Goal: Task Accomplishment & Management: Manage account settings

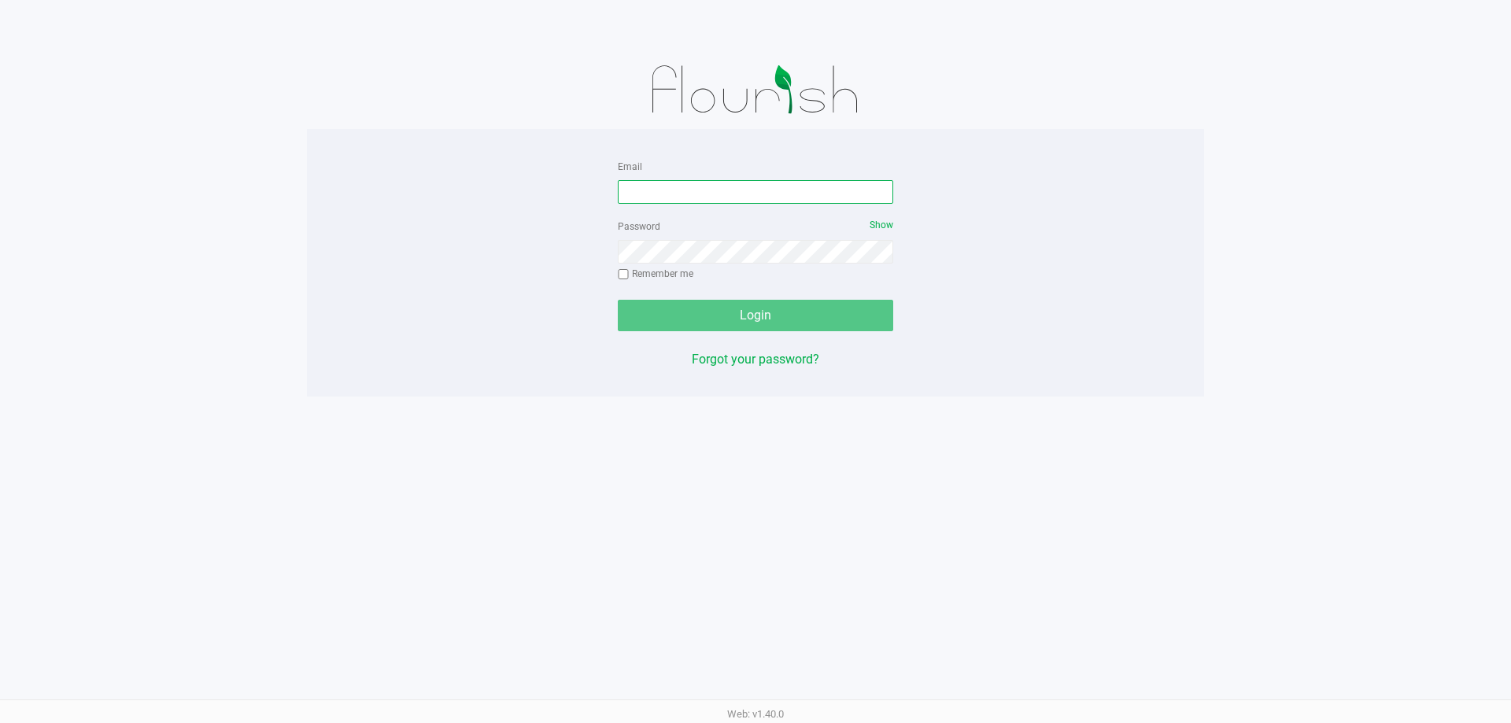
click at [632, 187] on input "Email" at bounding box center [755, 192] width 275 height 24
type input "[EMAIL_ADDRESS][DOMAIN_NAME]"
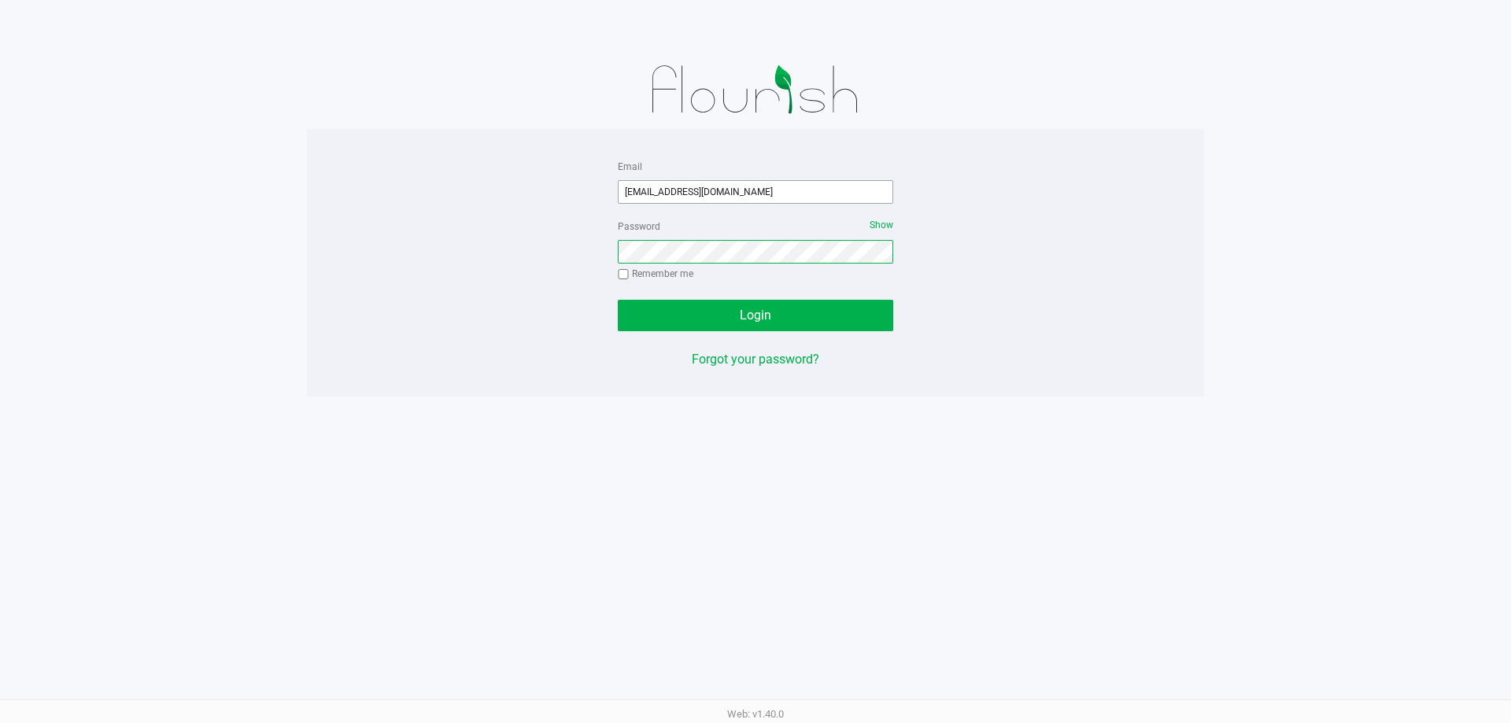
click at [618, 300] on button "Login" at bounding box center [755, 315] width 275 height 31
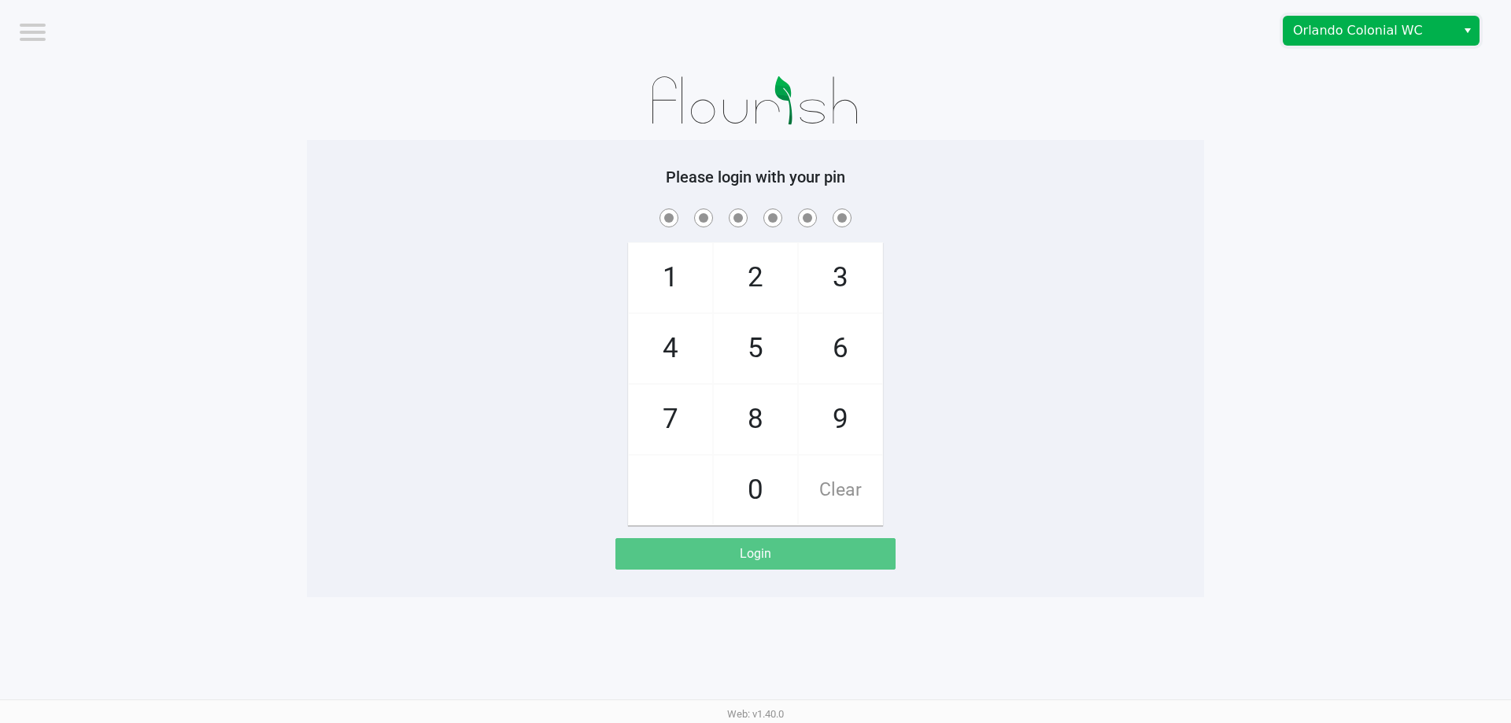
click at [1298, 24] on span "Orlando Colonial WC" at bounding box center [1369, 30] width 153 height 19
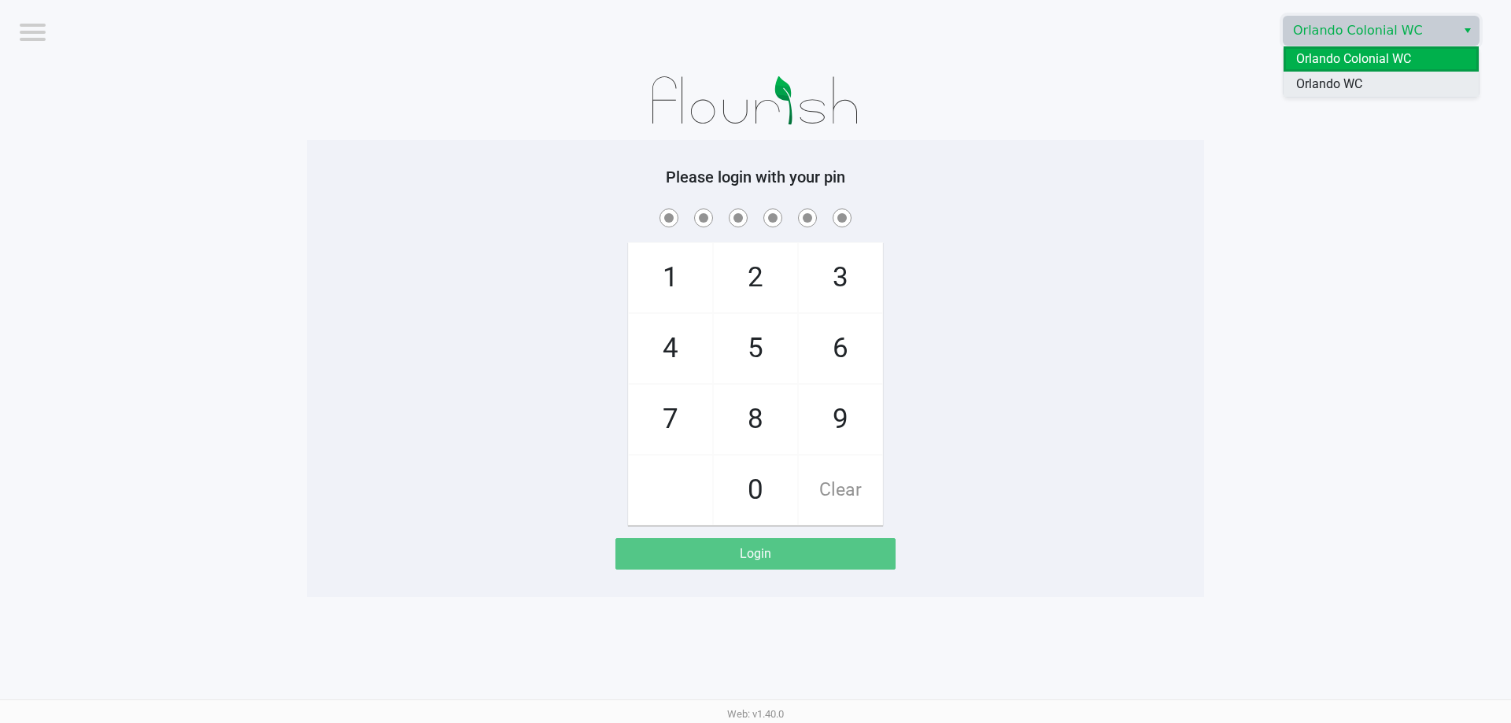
click at [1295, 82] on li "Orlando WC" at bounding box center [1380, 84] width 195 height 25
click at [1185, 120] on div at bounding box center [755, 100] width 897 height 79
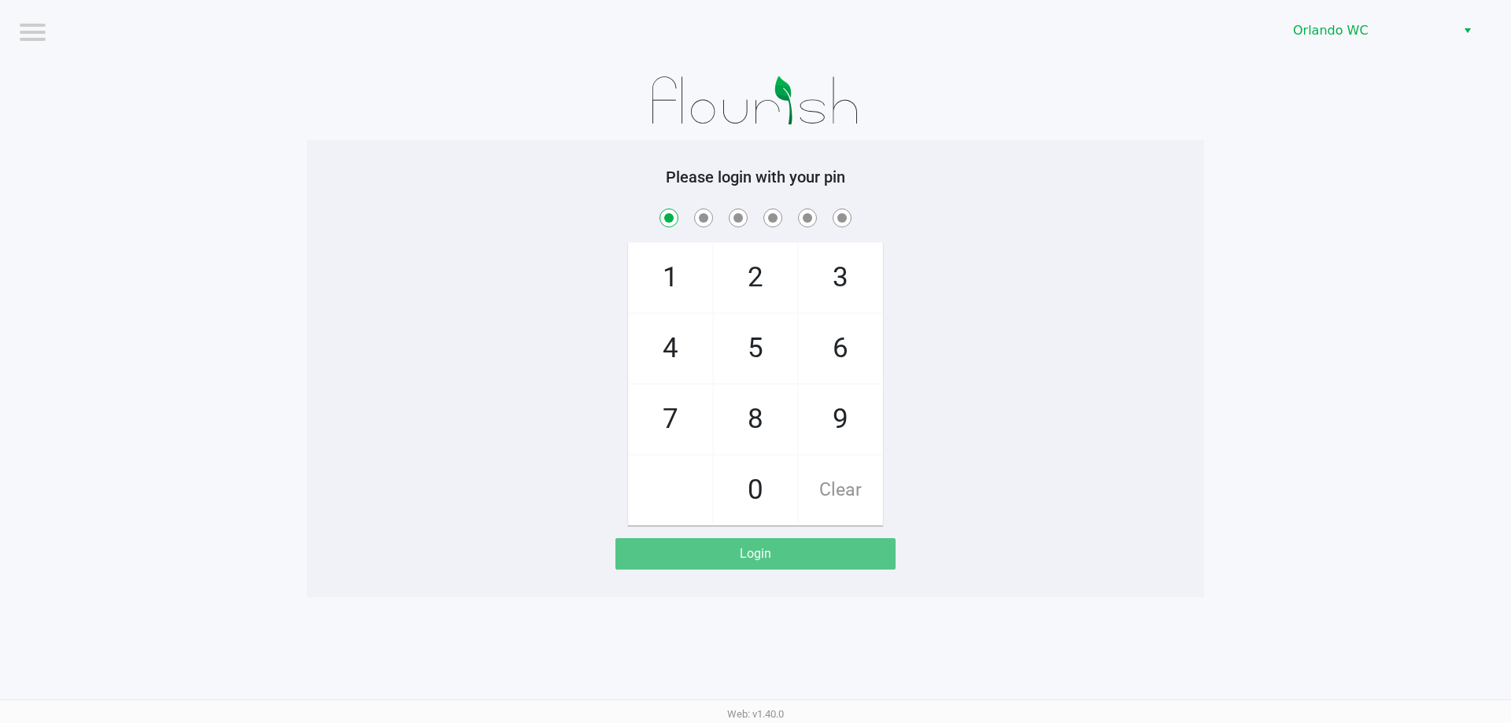
checkbox input "true"
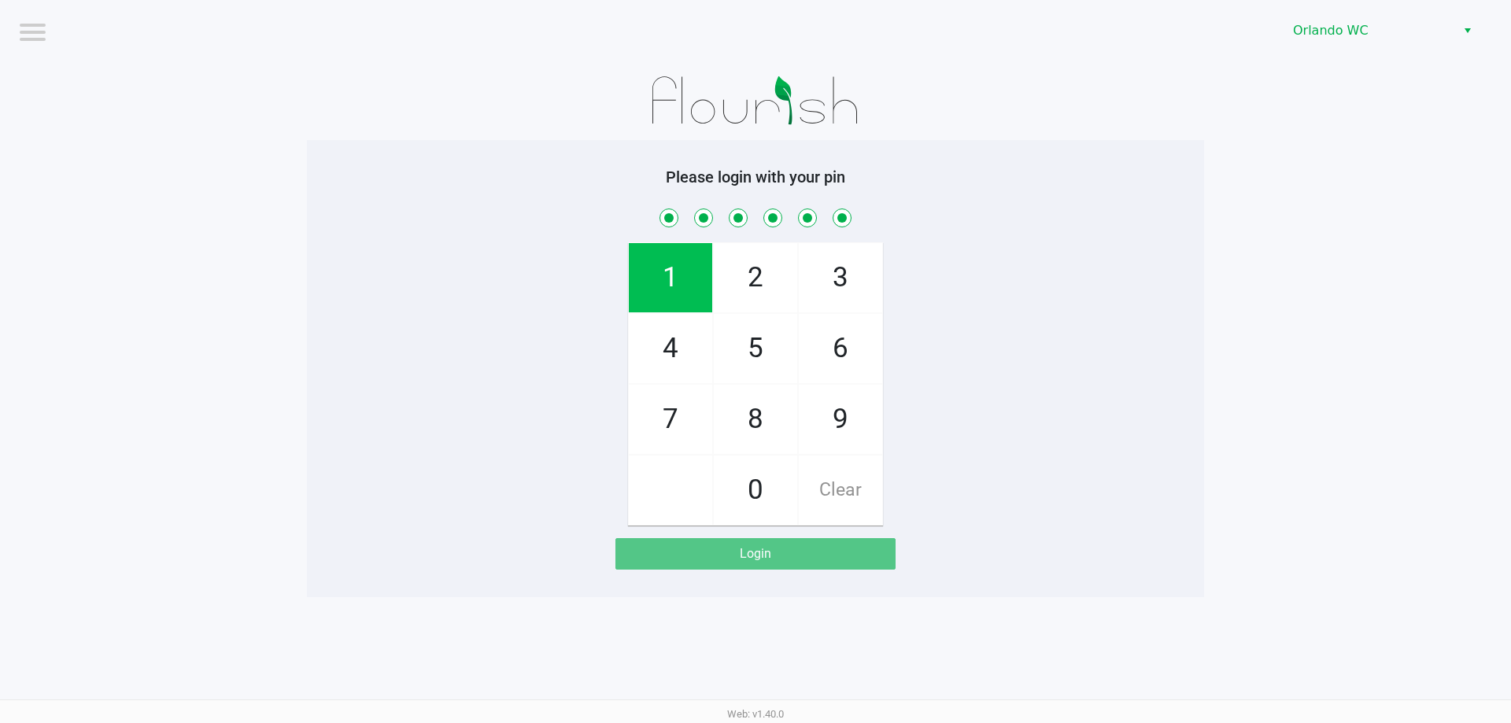
checkbox input "true"
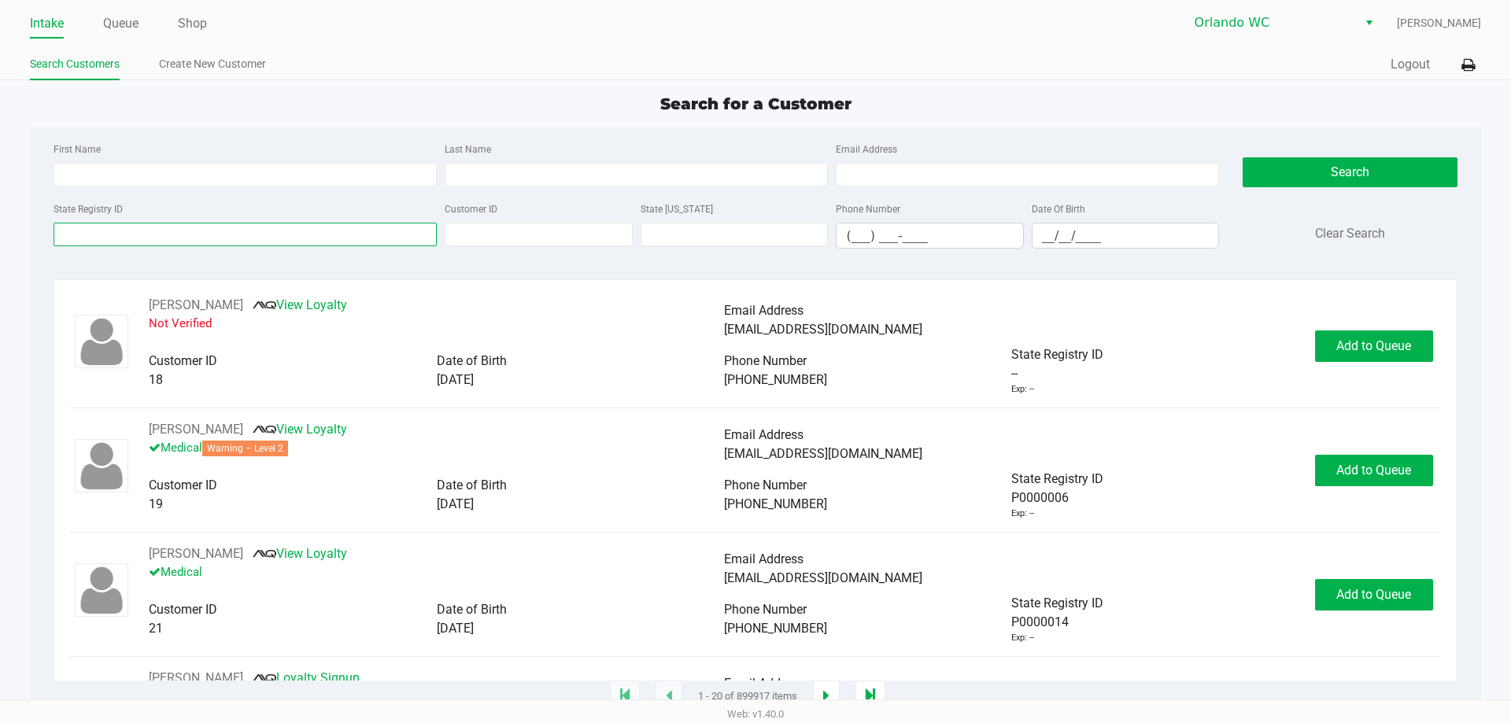
click at [220, 233] on input "State Registry ID" at bounding box center [244, 235] width 383 height 24
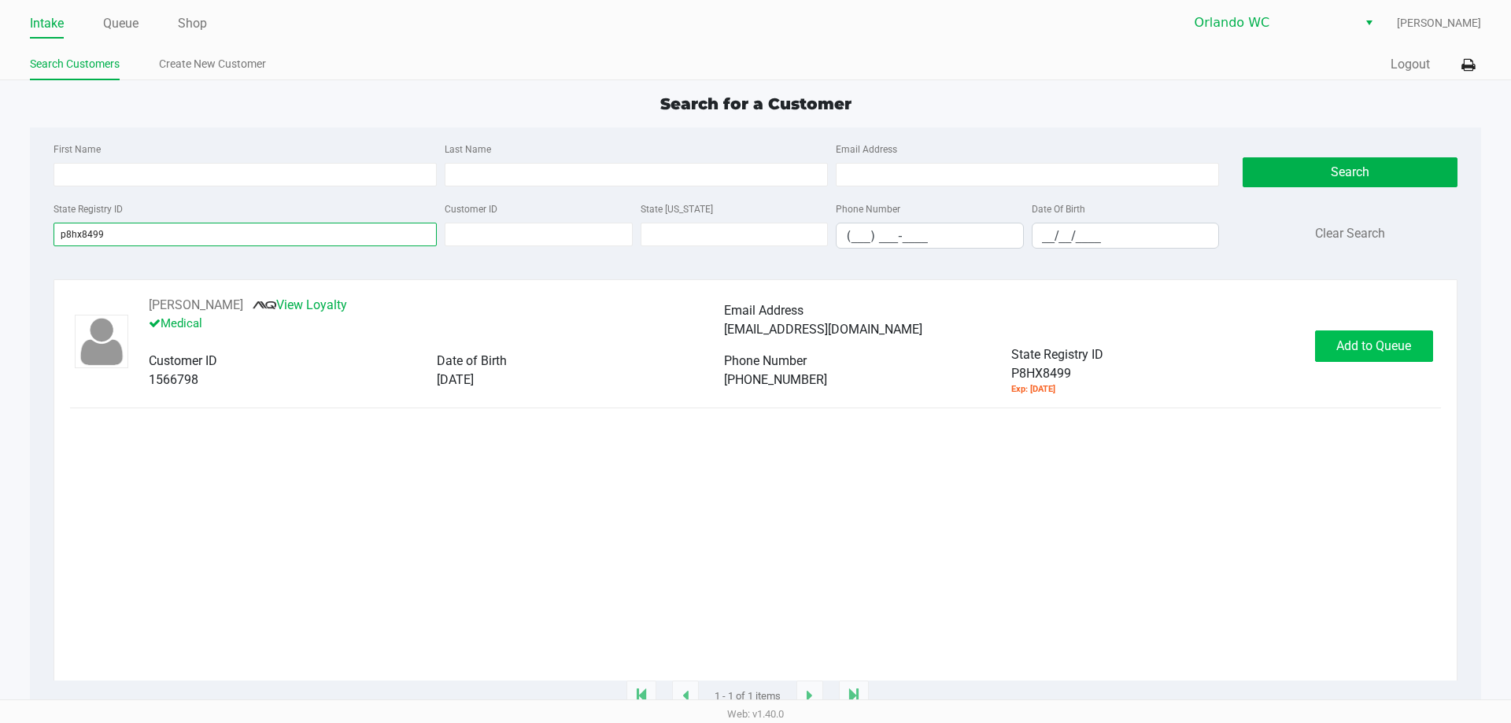
type input "p8hx8499"
click at [1397, 350] on span "Add to Queue" at bounding box center [1373, 345] width 75 height 15
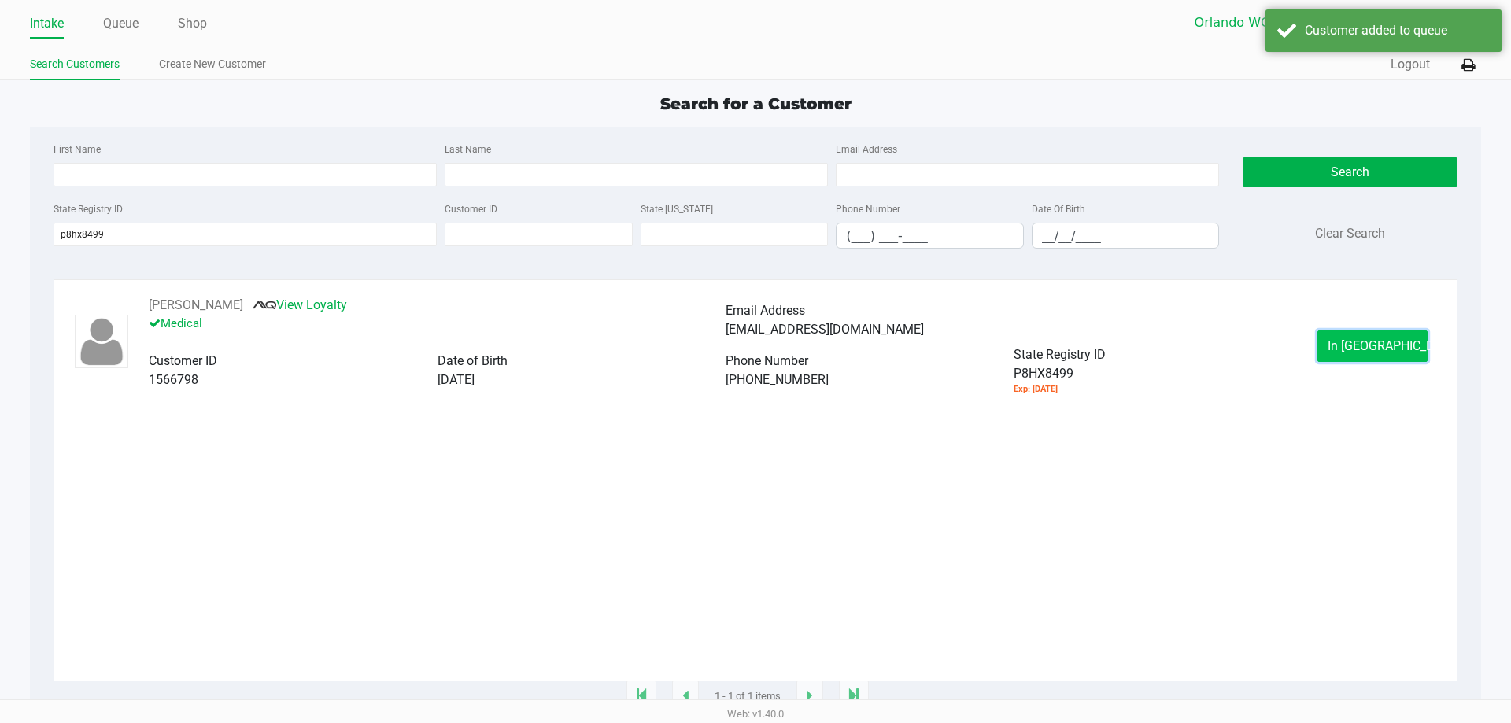
click at [1345, 352] on button "In Queue" at bounding box center [1372, 345] width 110 height 31
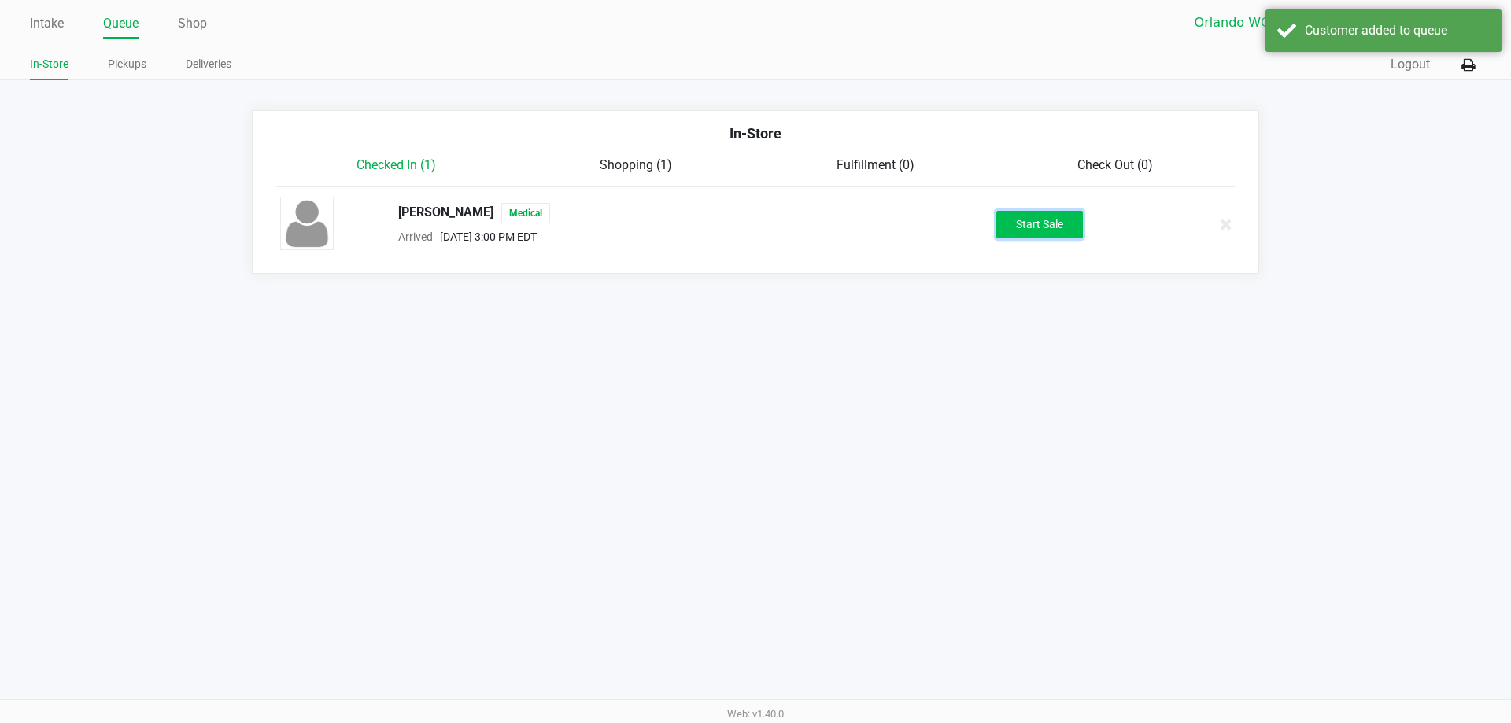
click at [1000, 220] on button "Start Sale" at bounding box center [1039, 225] width 87 height 28
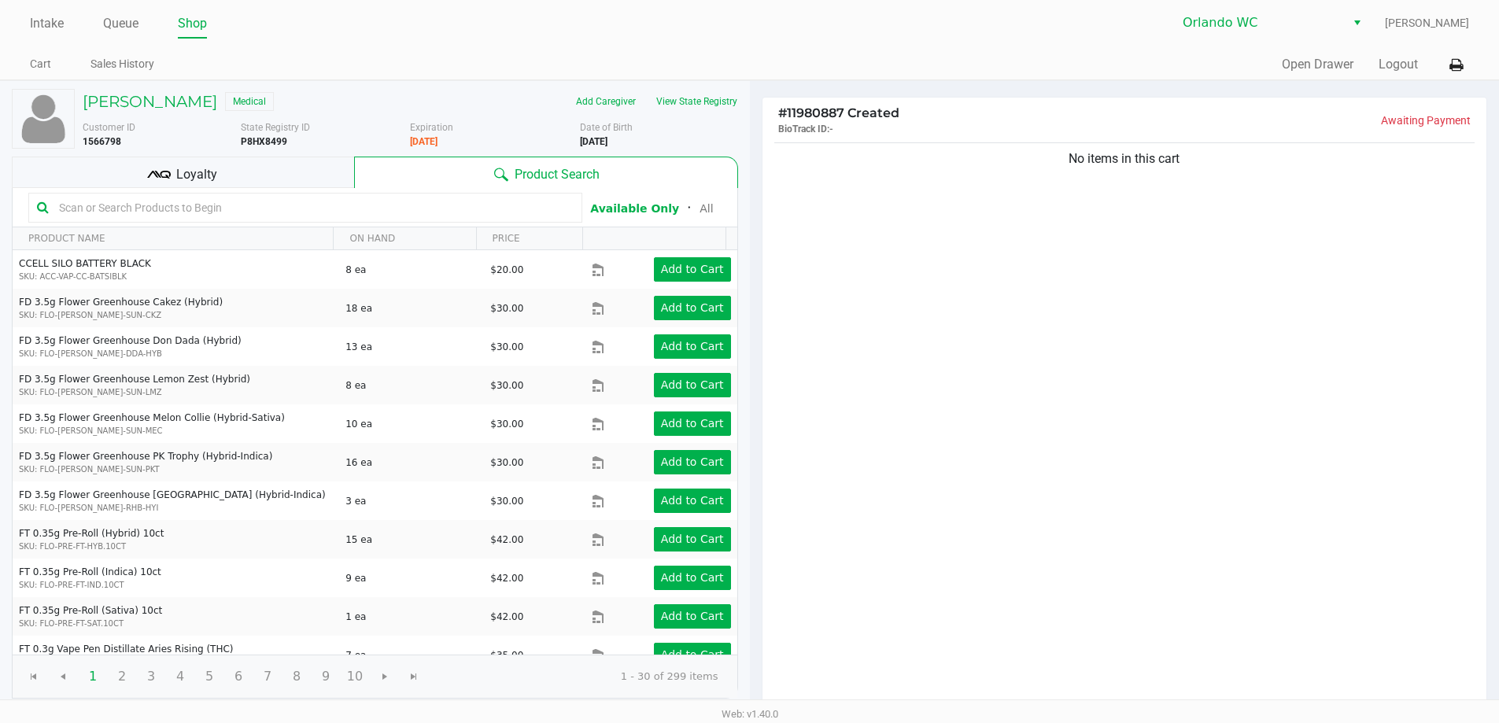
click at [312, 212] on input "text" at bounding box center [313, 208] width 521 height 24
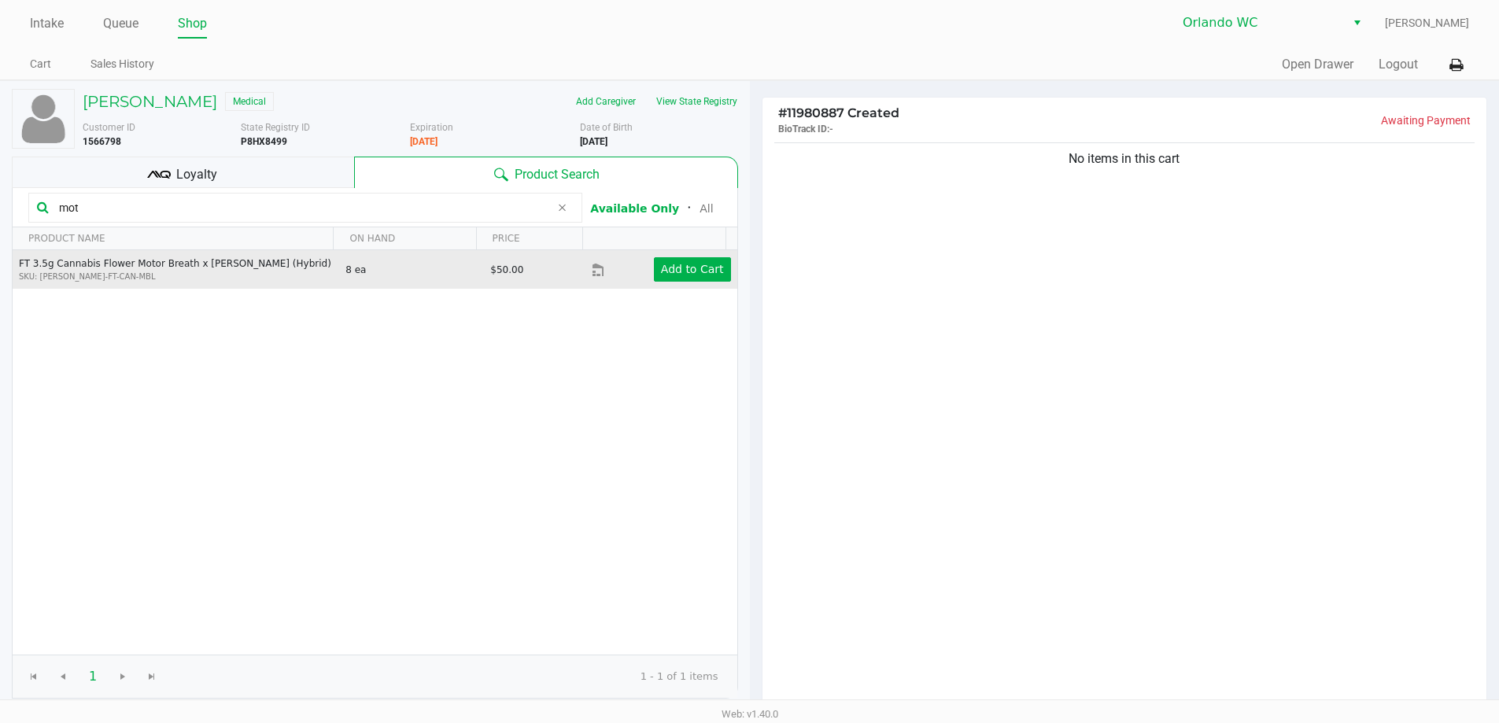
type input "mot"
click at [677, 286] on td "Add to Cart" at bounding box center [664, 269] width 145 height 39
click at [693, 272] on app-button-loader "Add to Cart" at bounding box center [692, 269] width 63 height 13
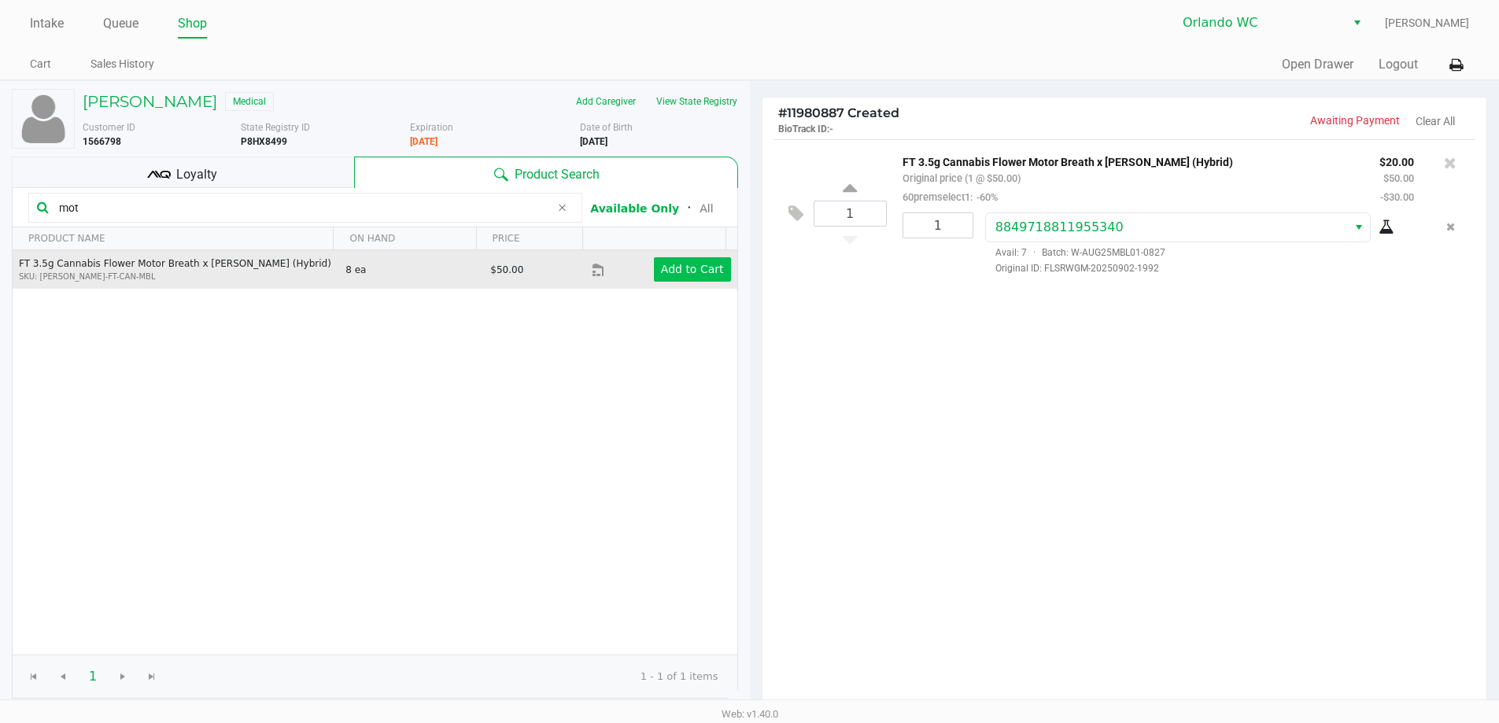
scroll to position [161, 0]
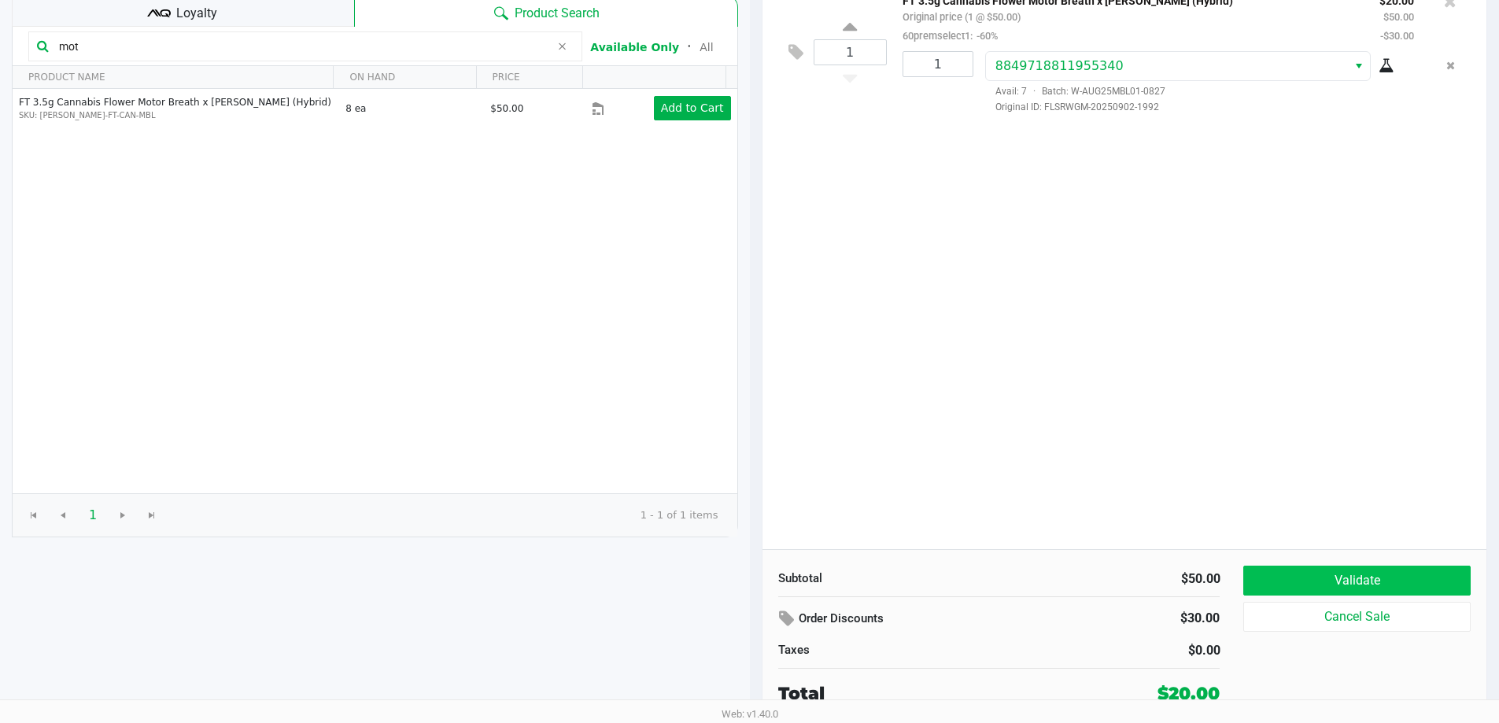
click at [1389, 581] on button "Validate" at bounding box center [1356, 581] width 227 height 30
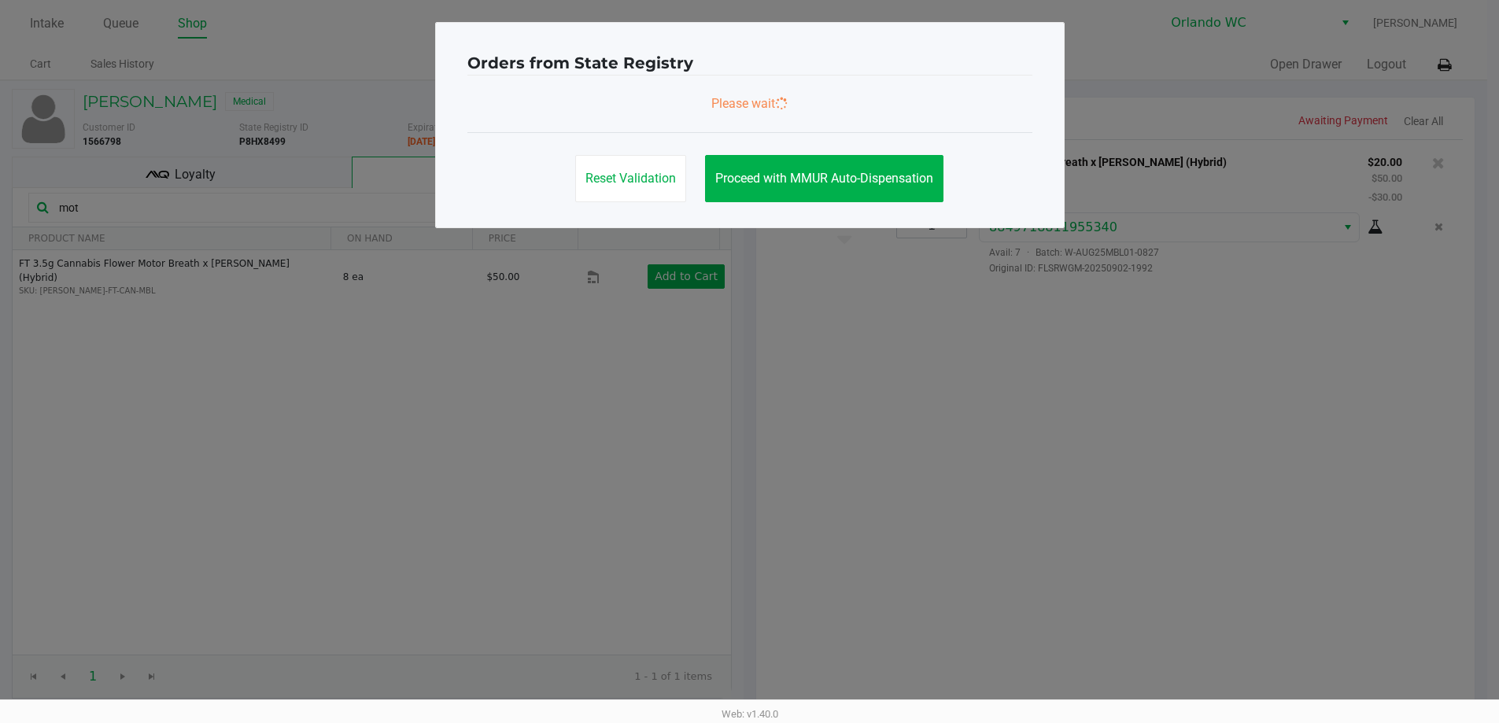
scroll to position [0, 0]
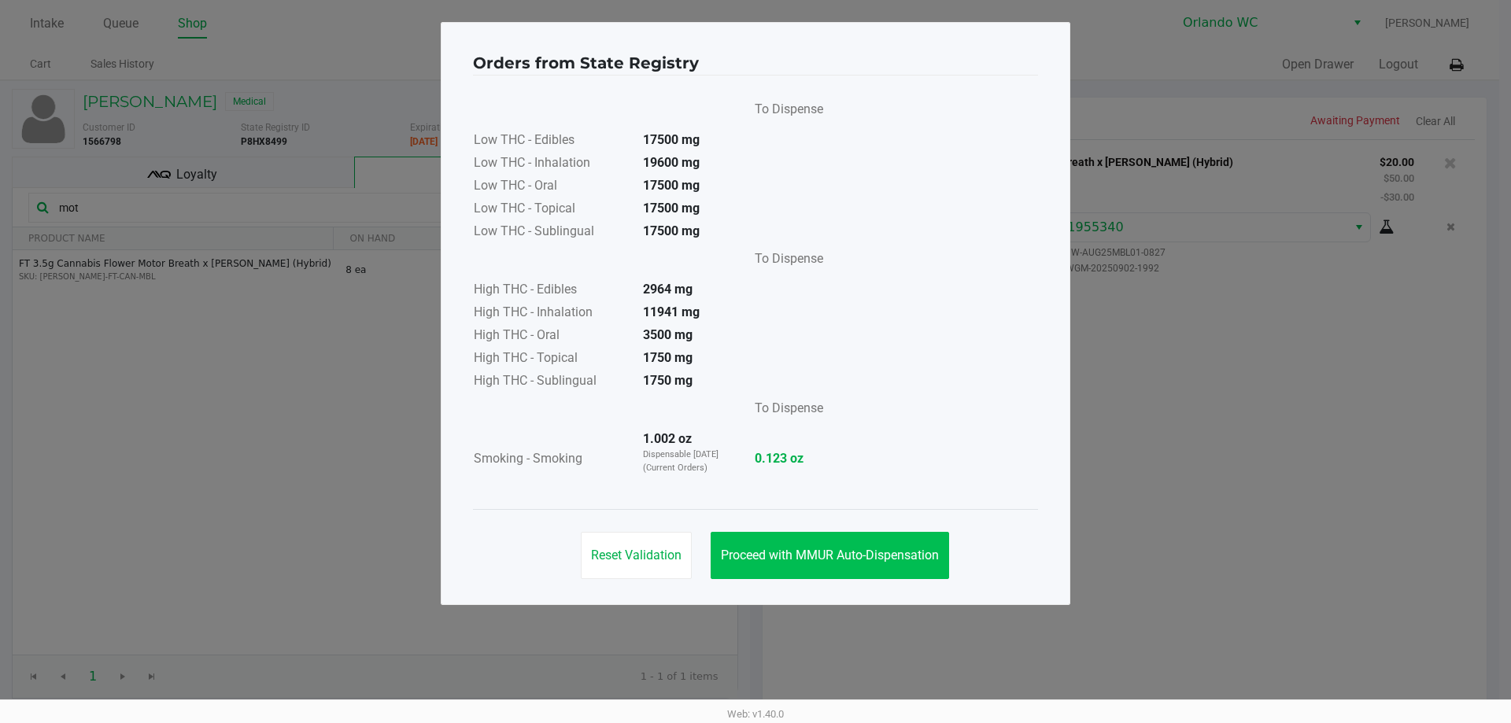
click at [869, 553] on span "Proceed with MMUR Auto-Dispensation" at bounding box center [830, 555] width 218 height 15
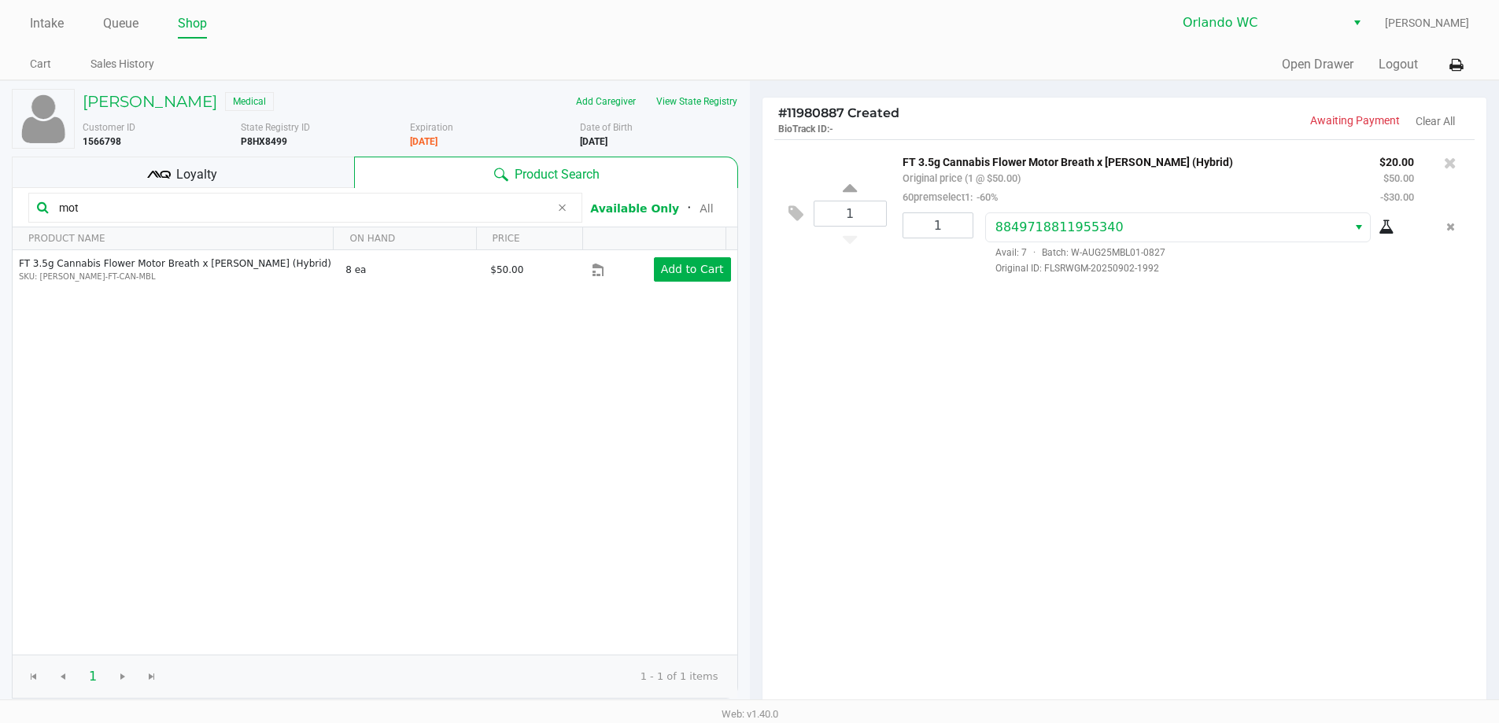
scroll to position [161, 0]
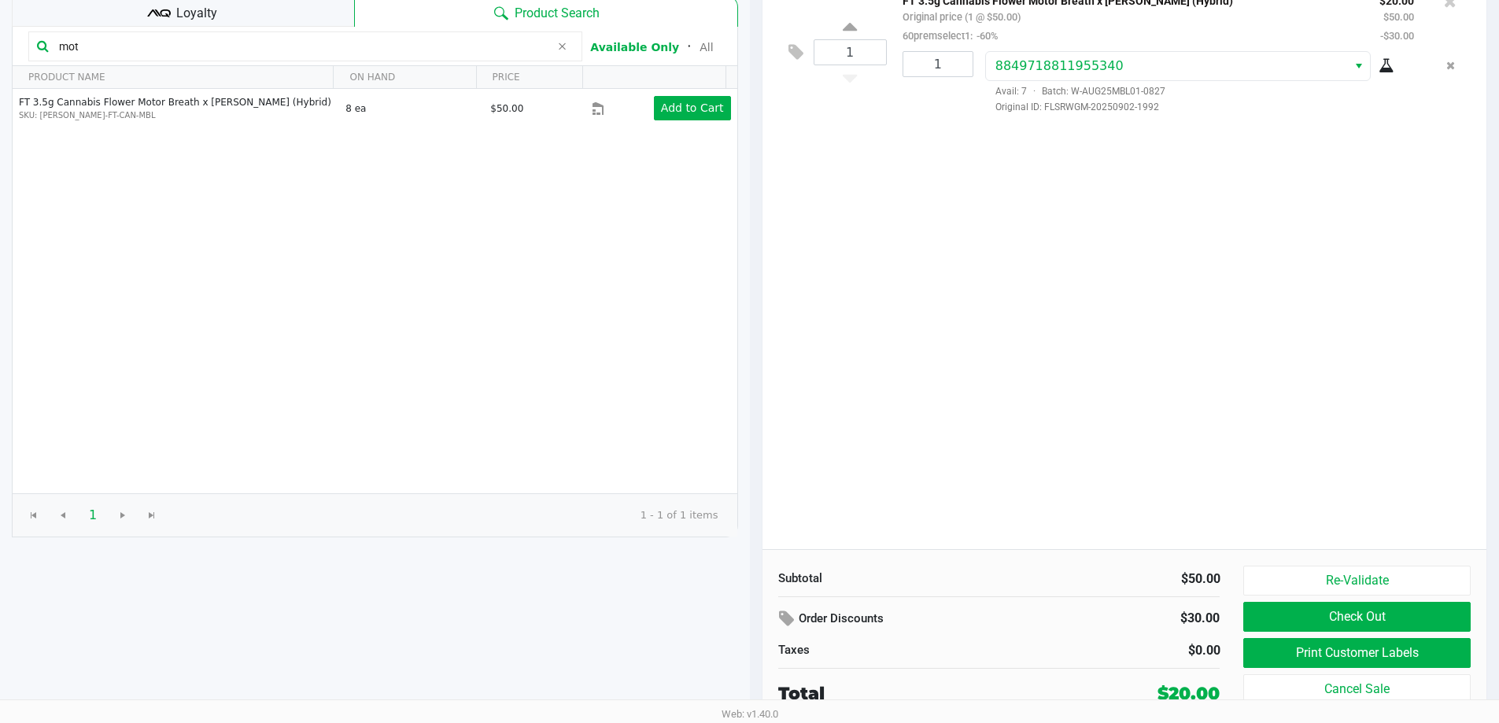
click at [1411, 654] on button "Print Customer Labels" at bounding box center [1356, 653] width 227 height 30
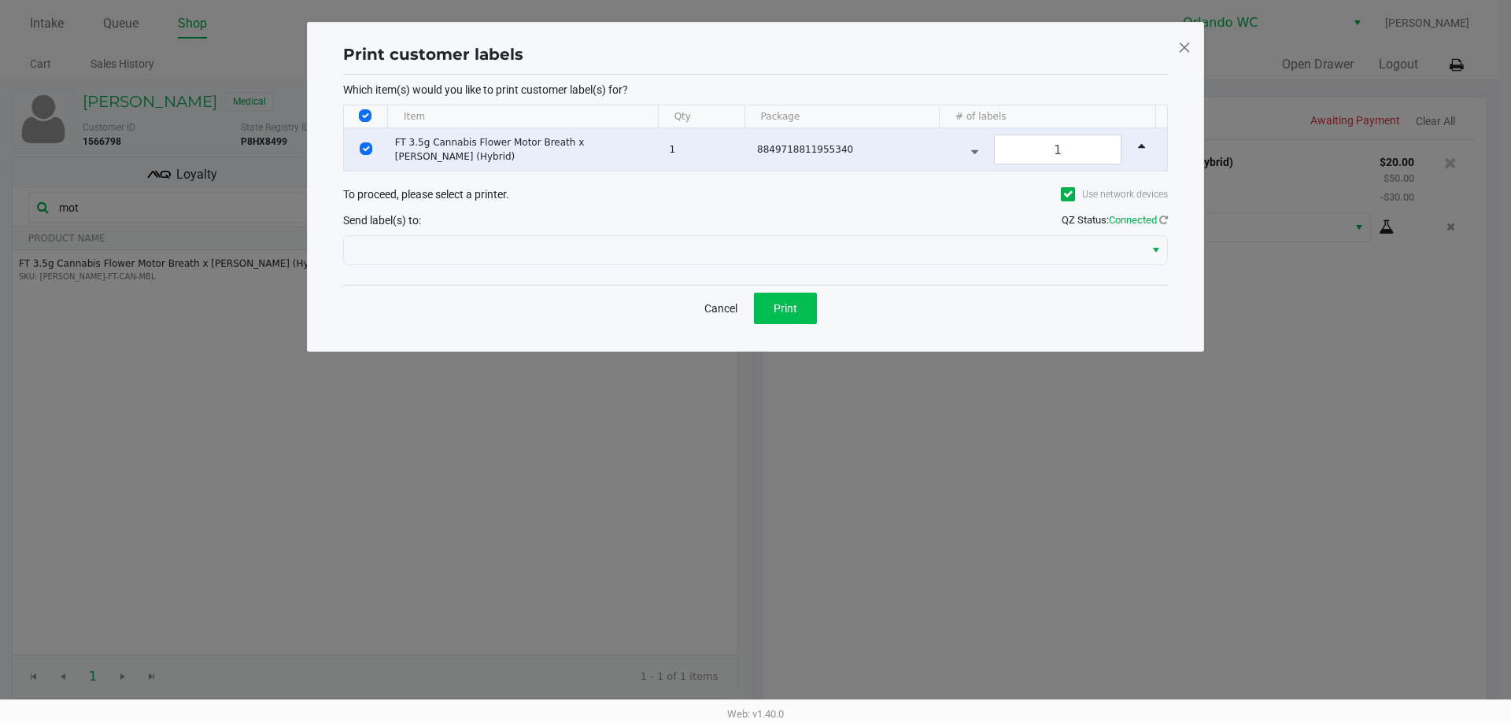
click at [779, 307] on span "Print" at bounding box center [785, 308] width 24 height 13
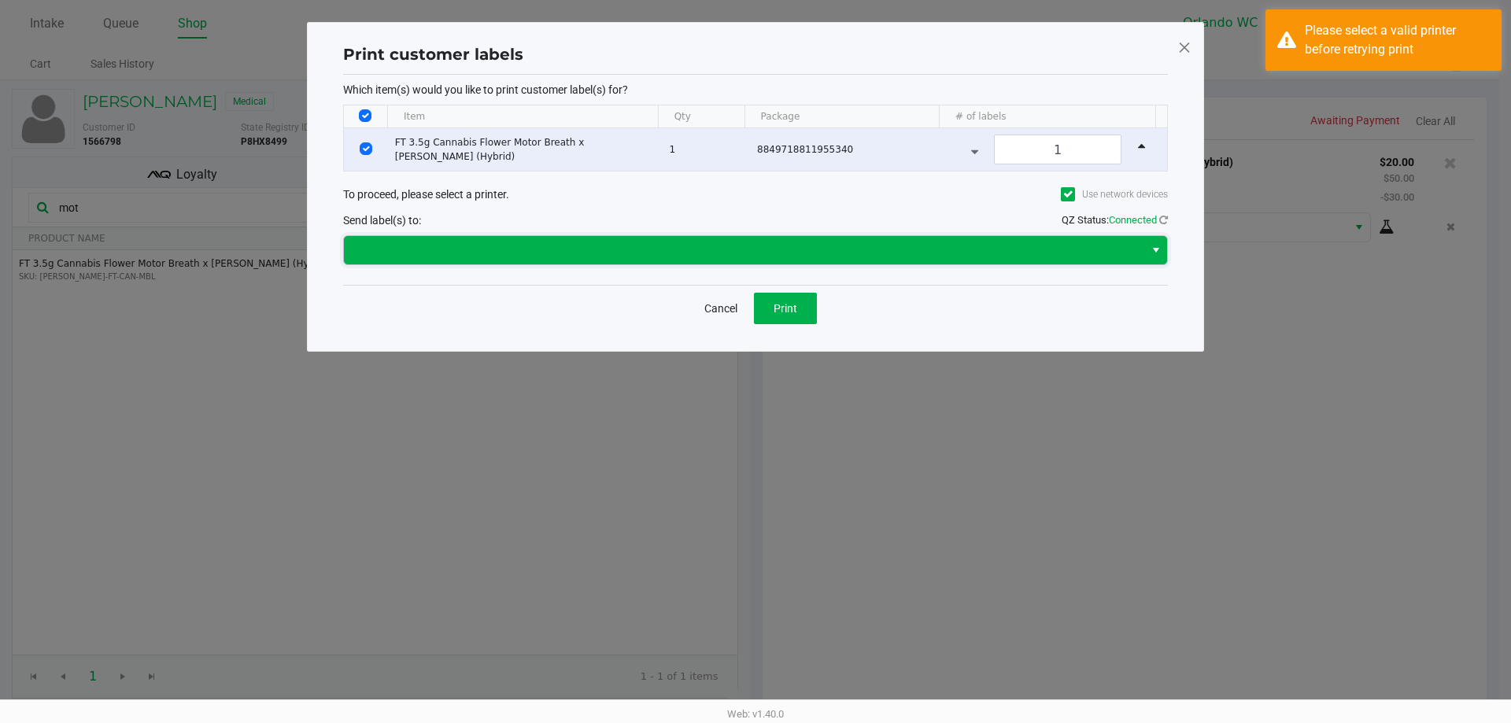
click at [918, 260] on span at bounding box center [744, 250] width 800 height 28
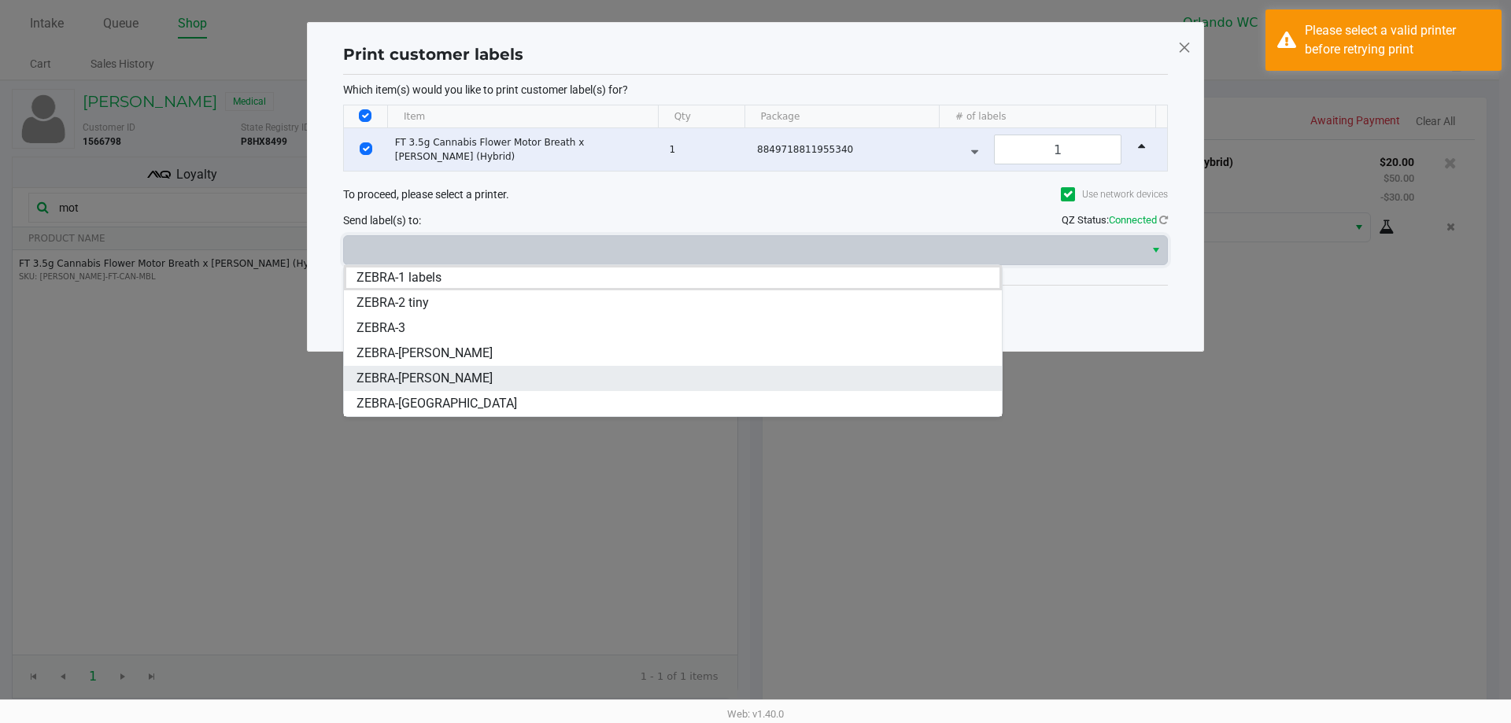
click at [478, 367] on li "ZEBRA-RODNEY-ATKINS" at bounding box center [673, 378] width 658 height 25
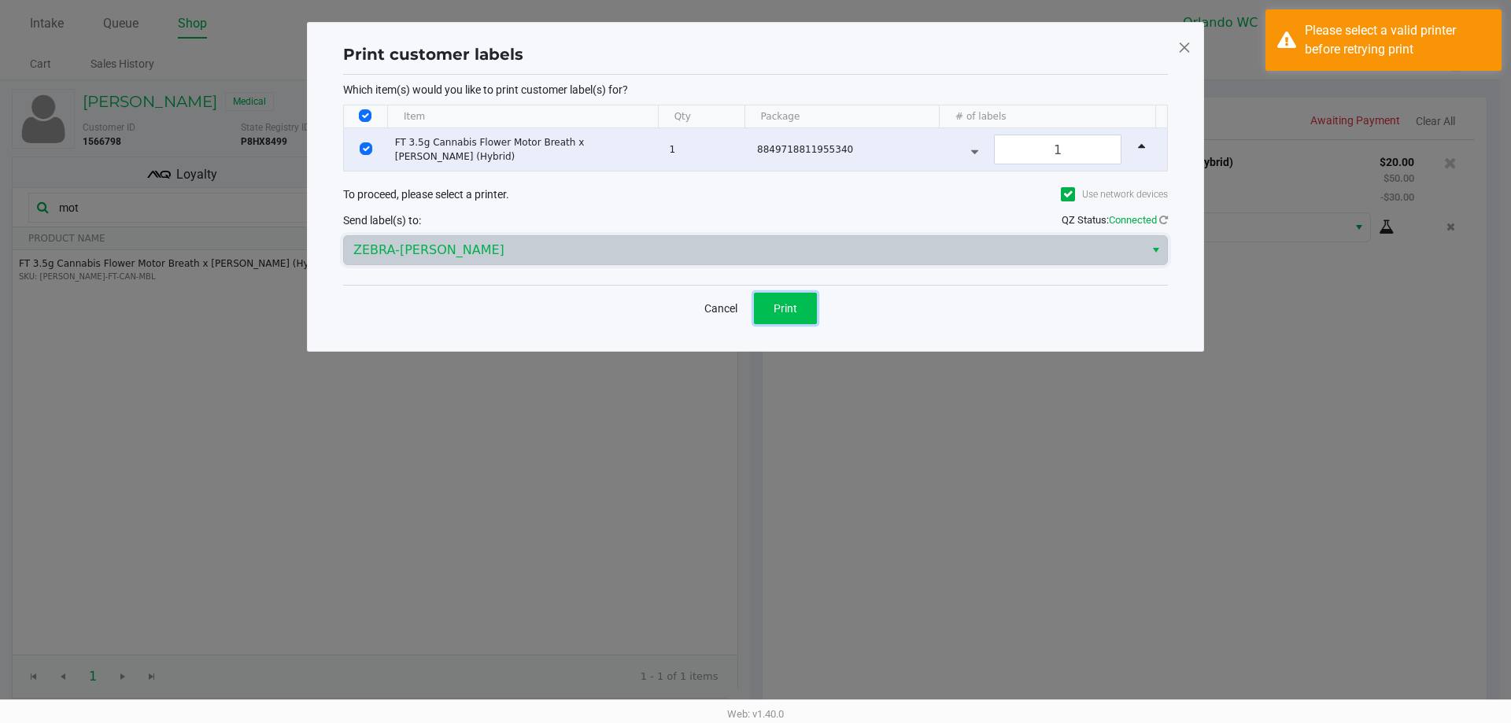
click at [793, 316] on button "Print" at bounding box center [785, 308] width 63 height 31
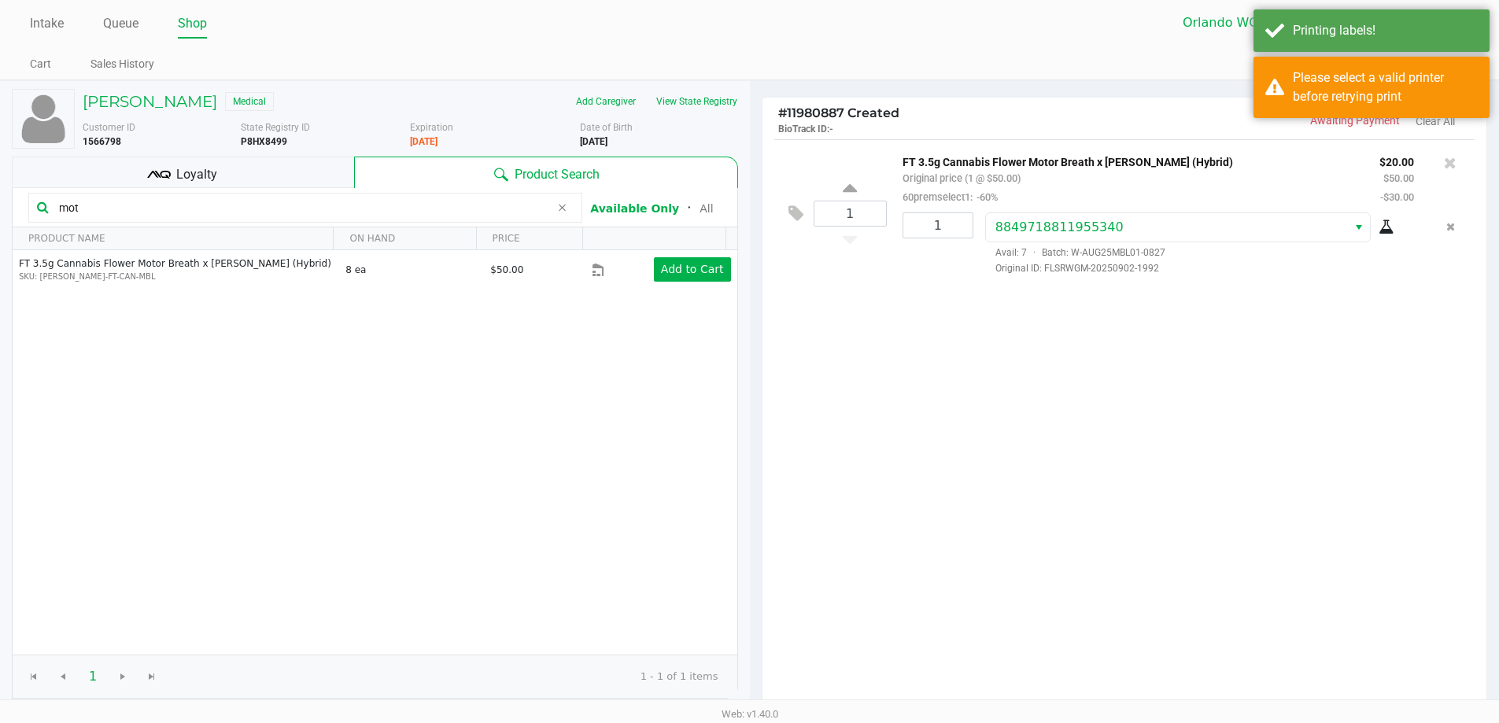
click at [223, 171] on div "Loyalty" at bounding box center [183, 172] width 342 height 31
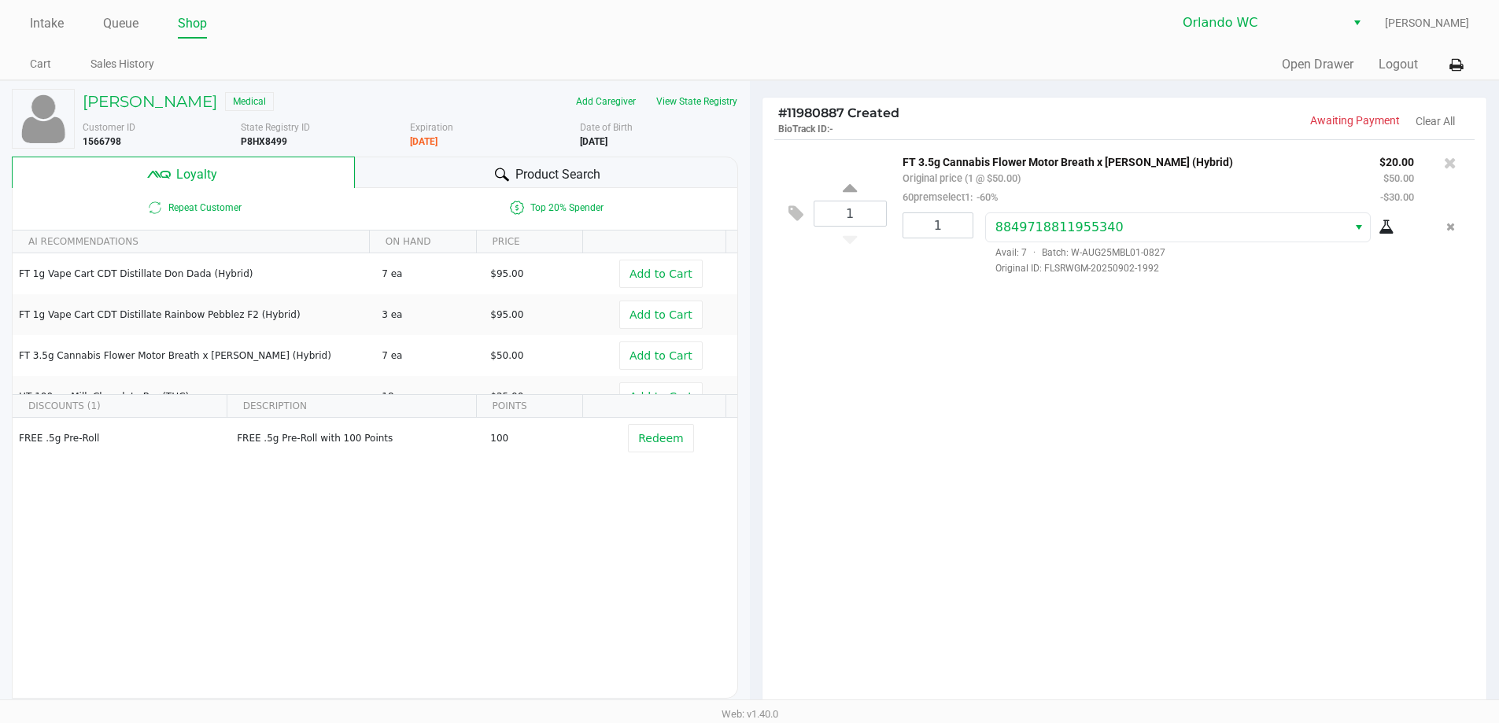
click at [508, 175] on div at bounding box center [502, 174] width 19 height 19
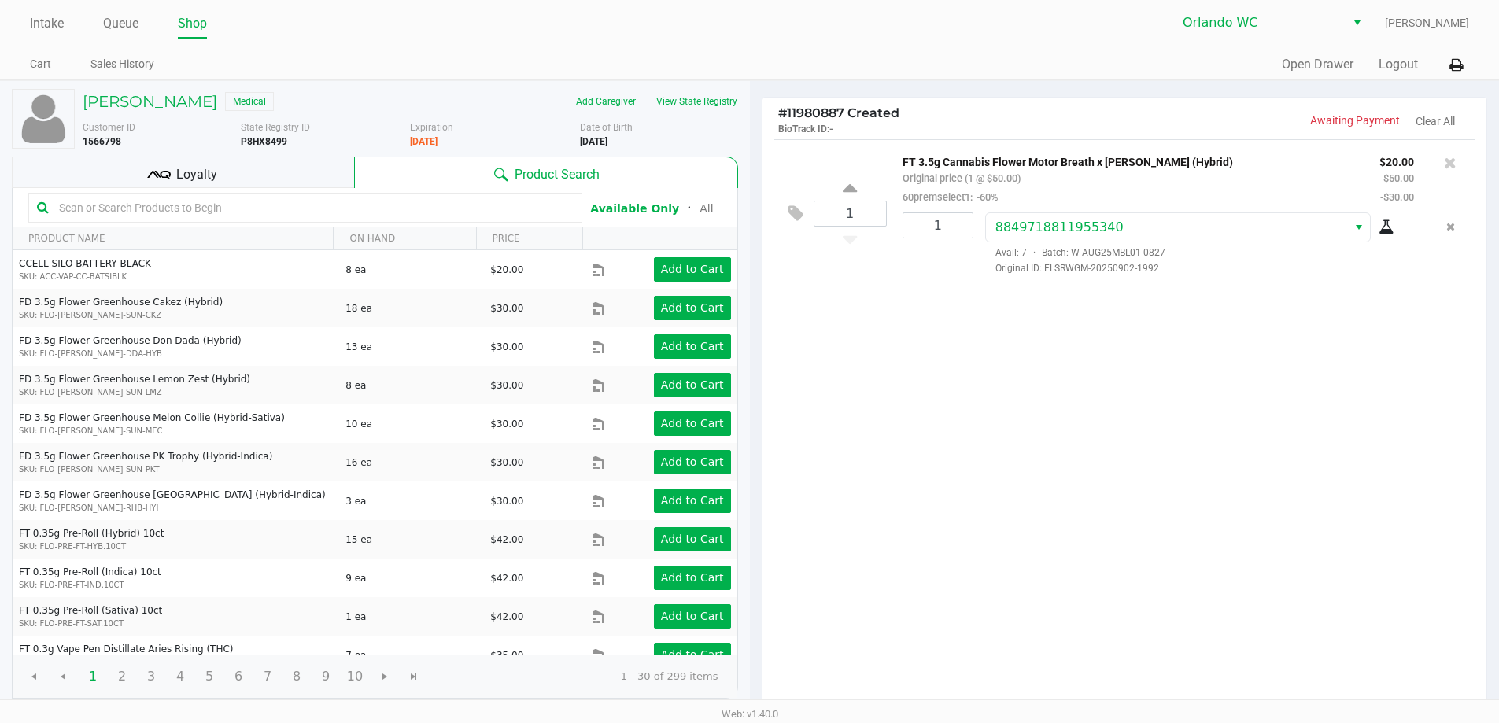
click at [260, 211] on input "text" at bounding box center [313, 208] width 521 height 24
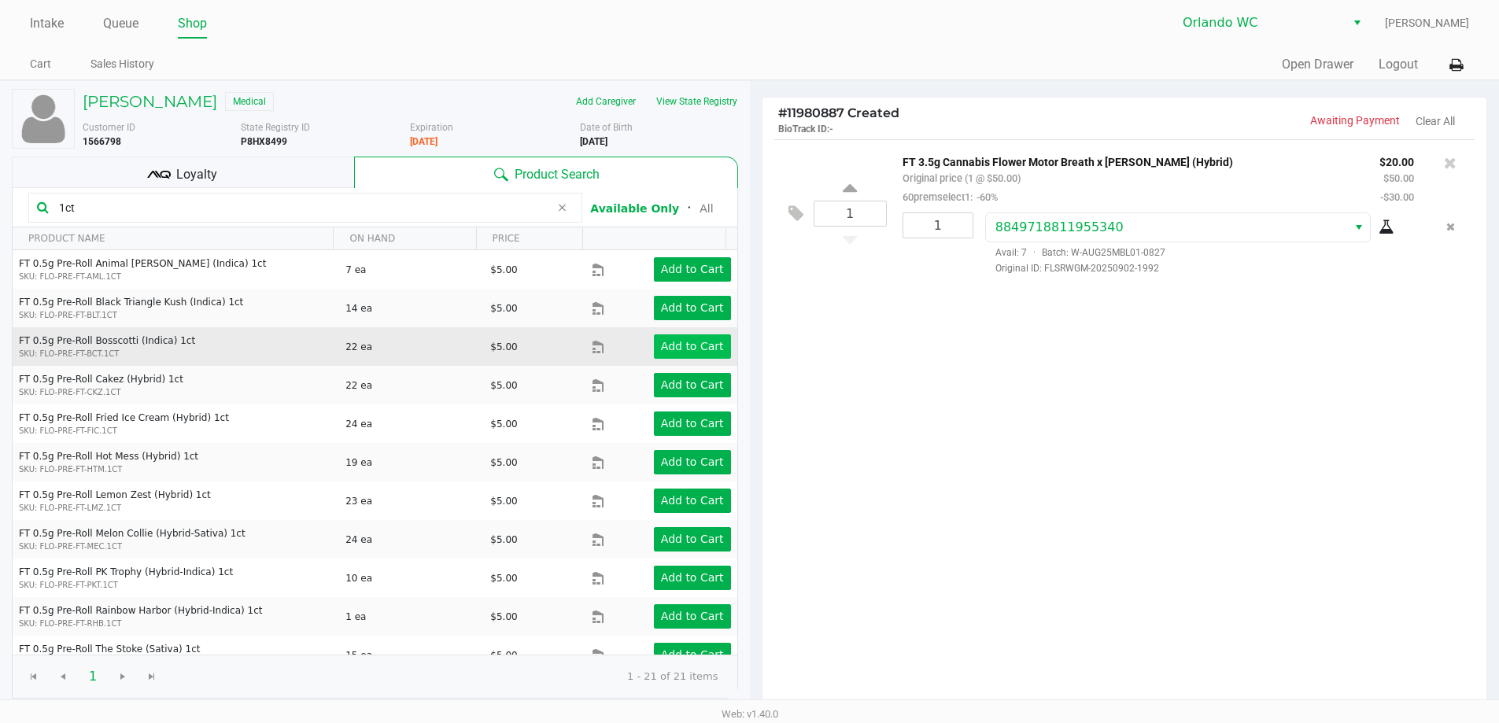
type input "1ct"
click at [692, 356] on button "Add to Cart" at bounding box center [692, 346] width 77 height 24
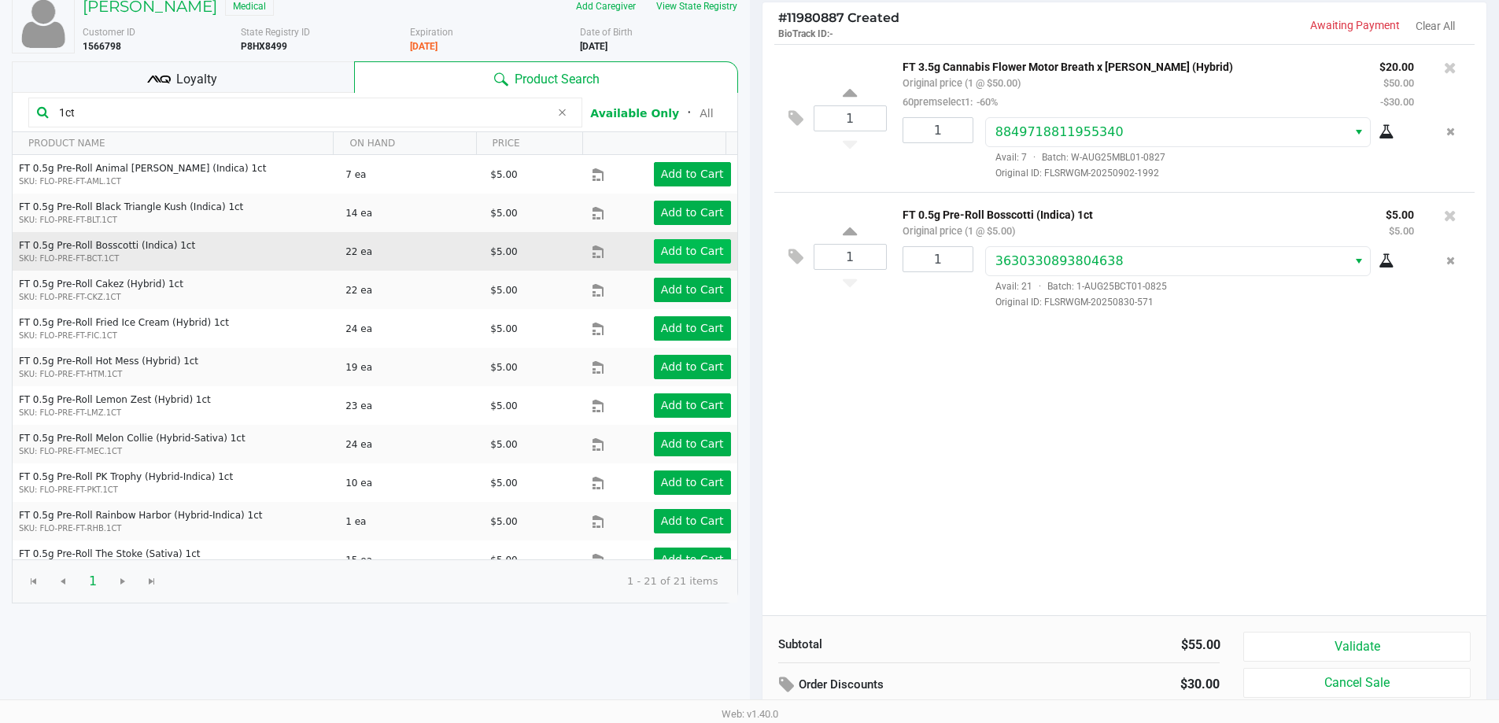
scroll to position [180, 0]
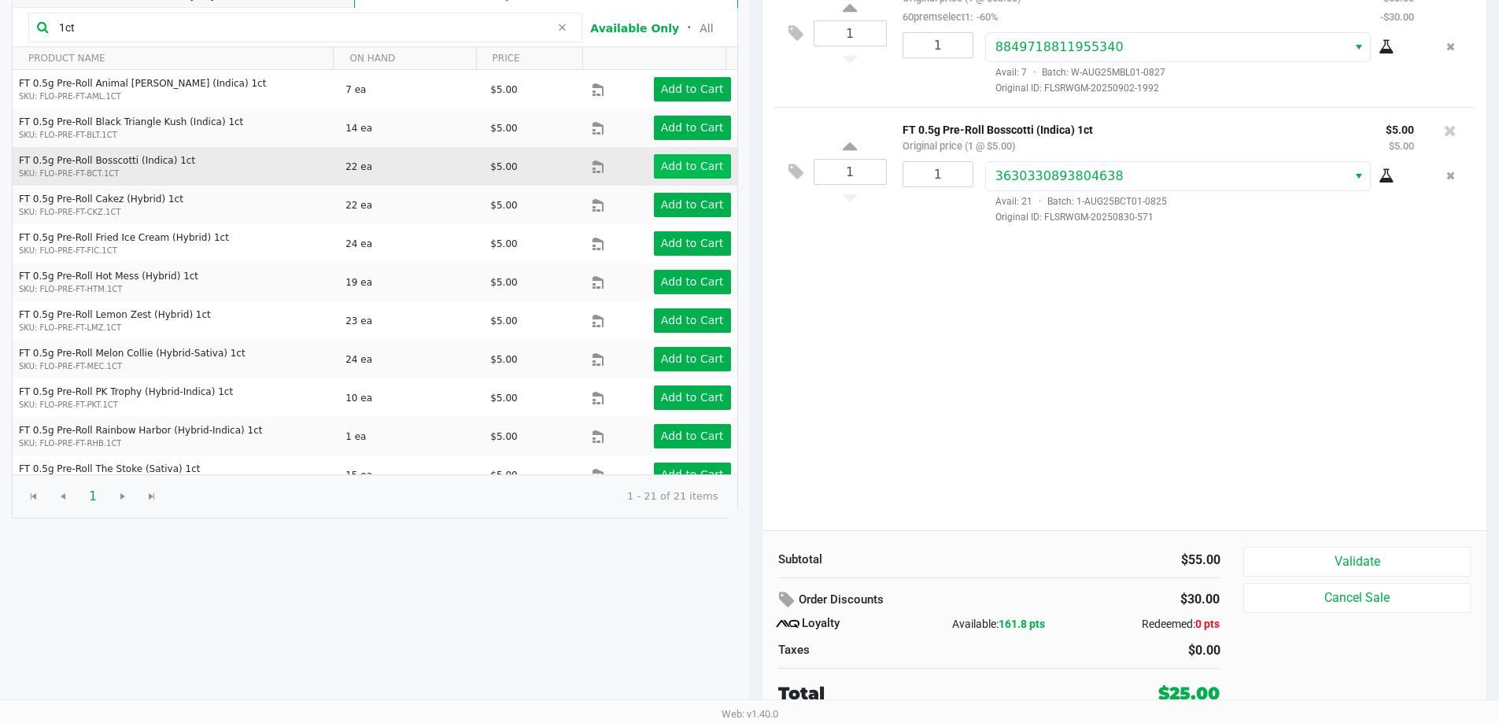
click at [1394, 563] on button "Validate" at bounding box center [1356, 562] width 227 height 30
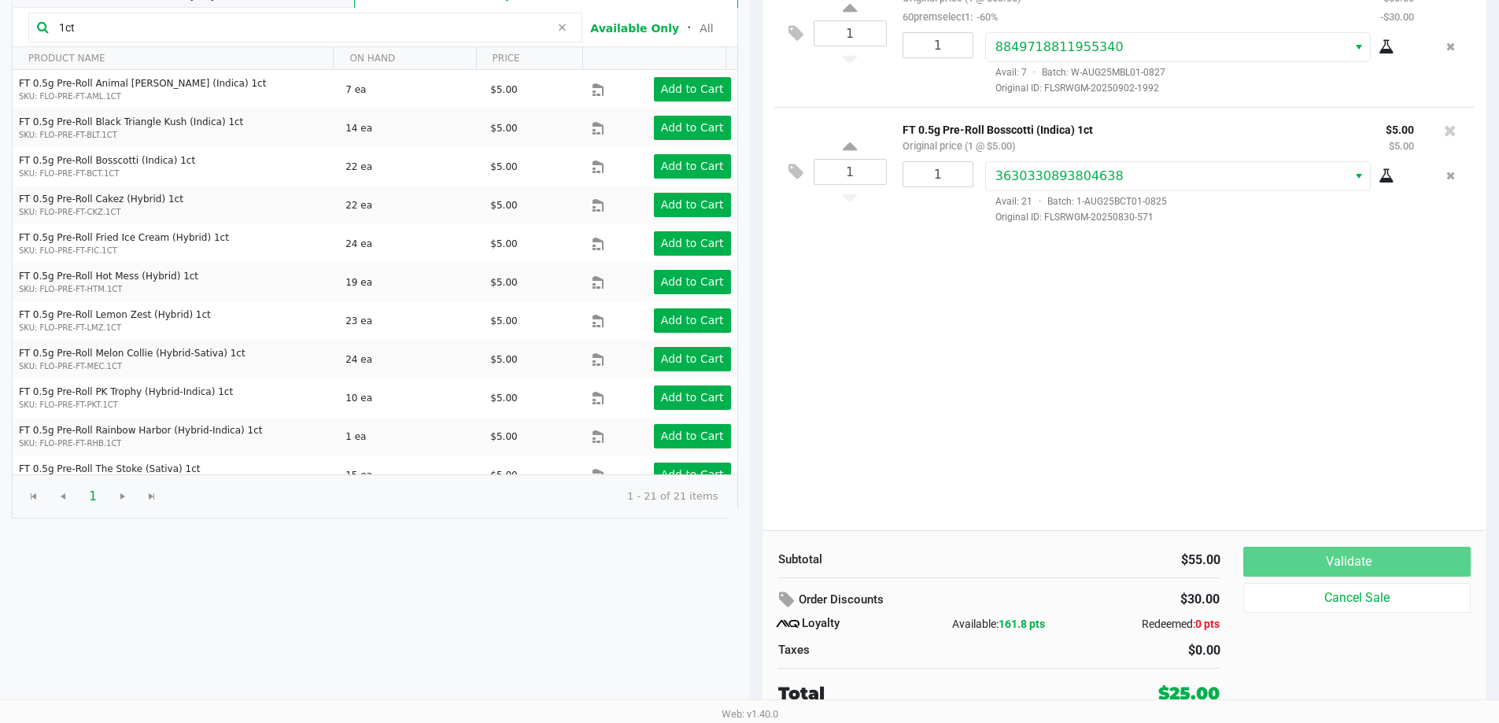
scroll to position [0, 0]
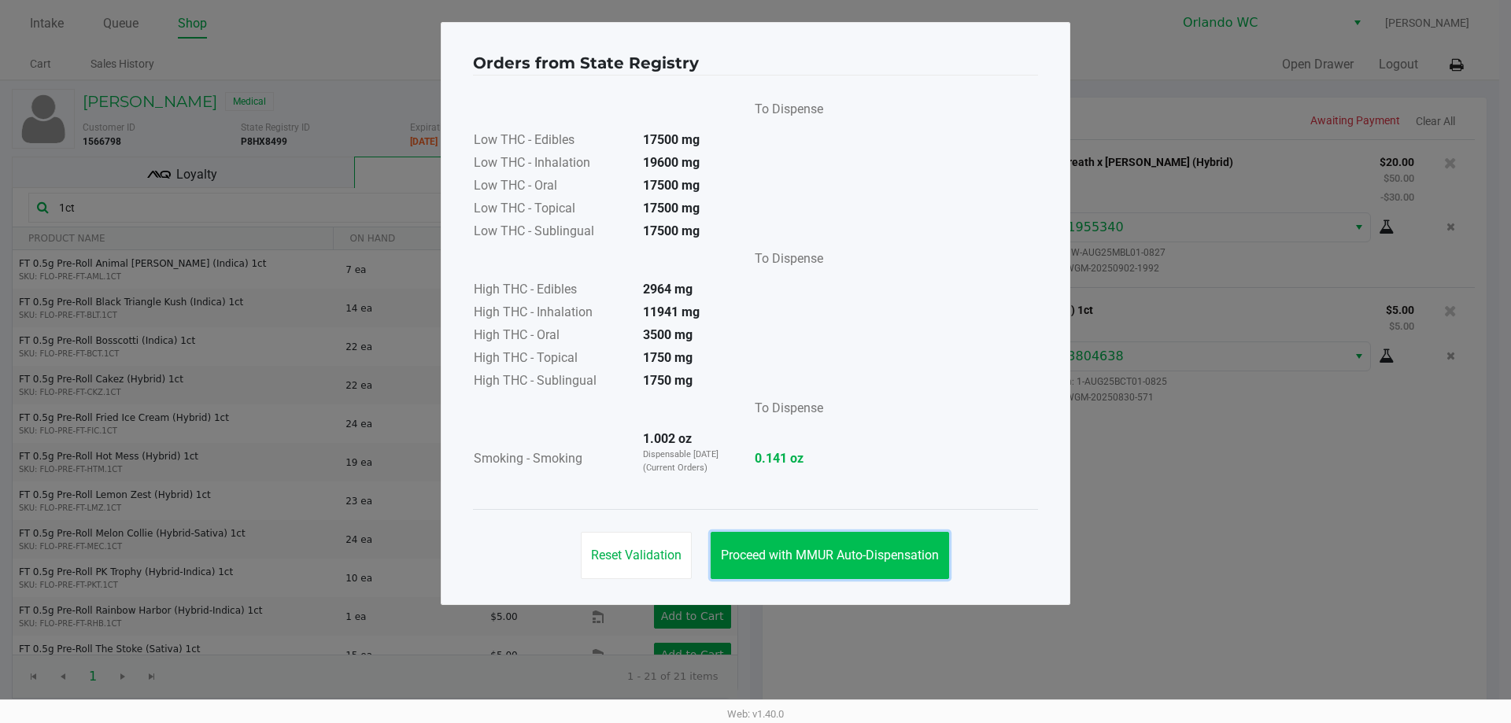
click at [853, 551] on span "Proceed with MMUR Auto-Dispensation" at bounding box center [830, 555] width 218 height 15
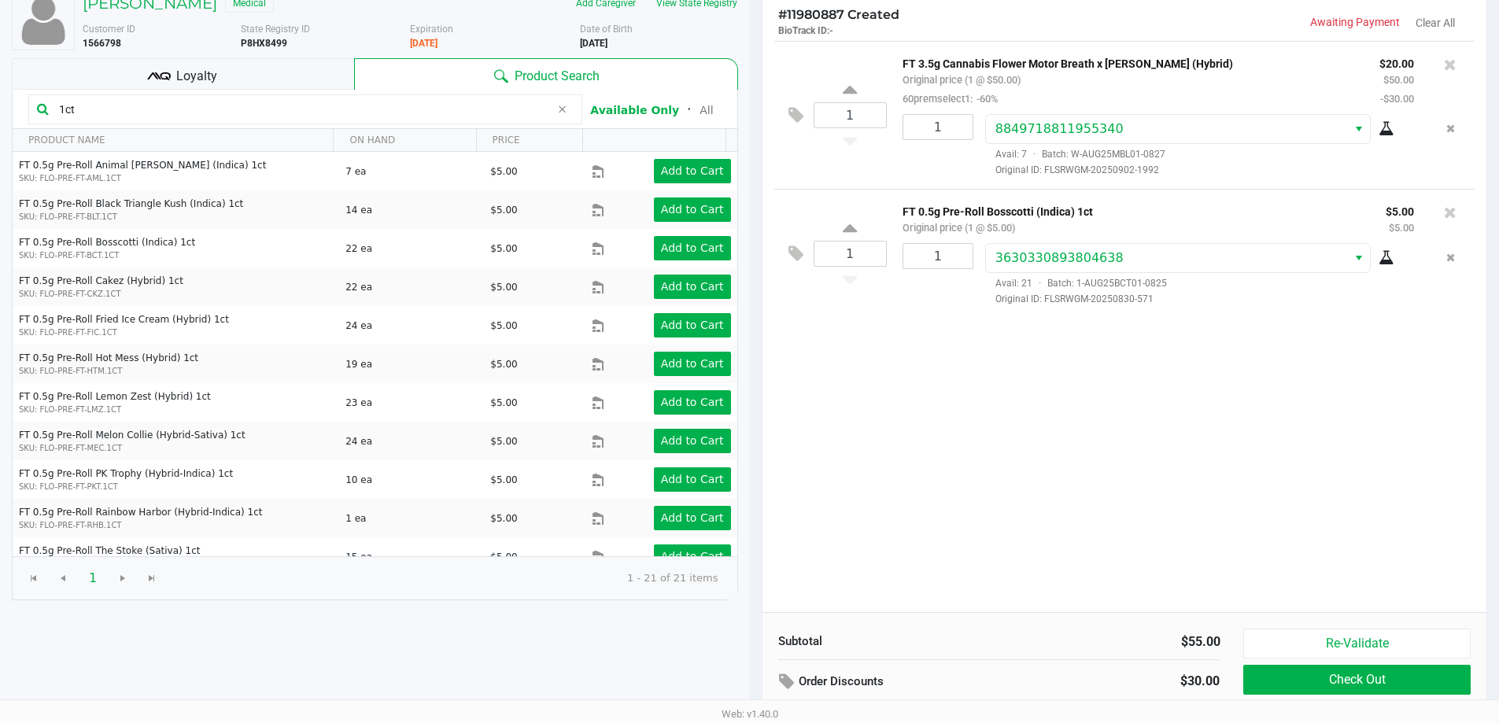
scroll to position [180, 0]
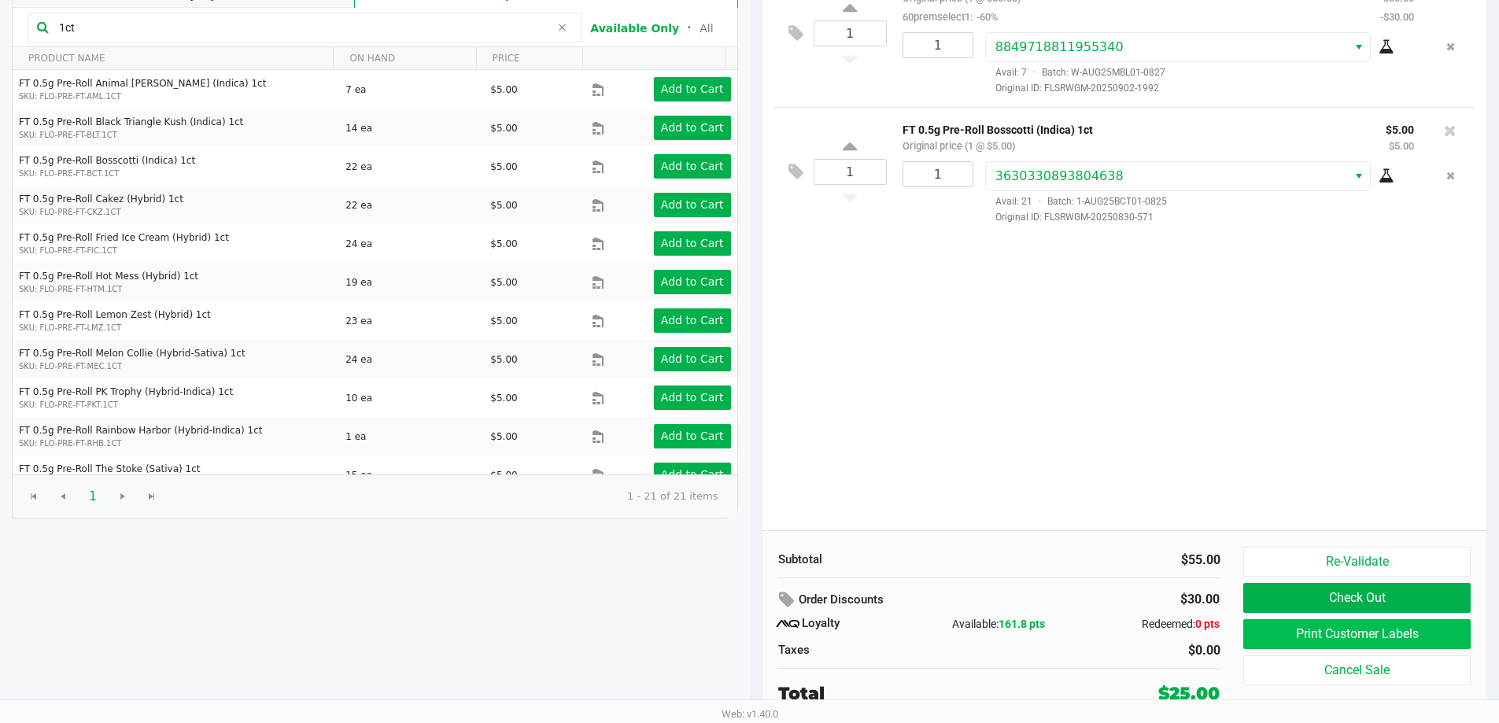
click at [1414, 646] on button "Print Customer Labels" at bounding box center [1356, 634] width 227 height 30
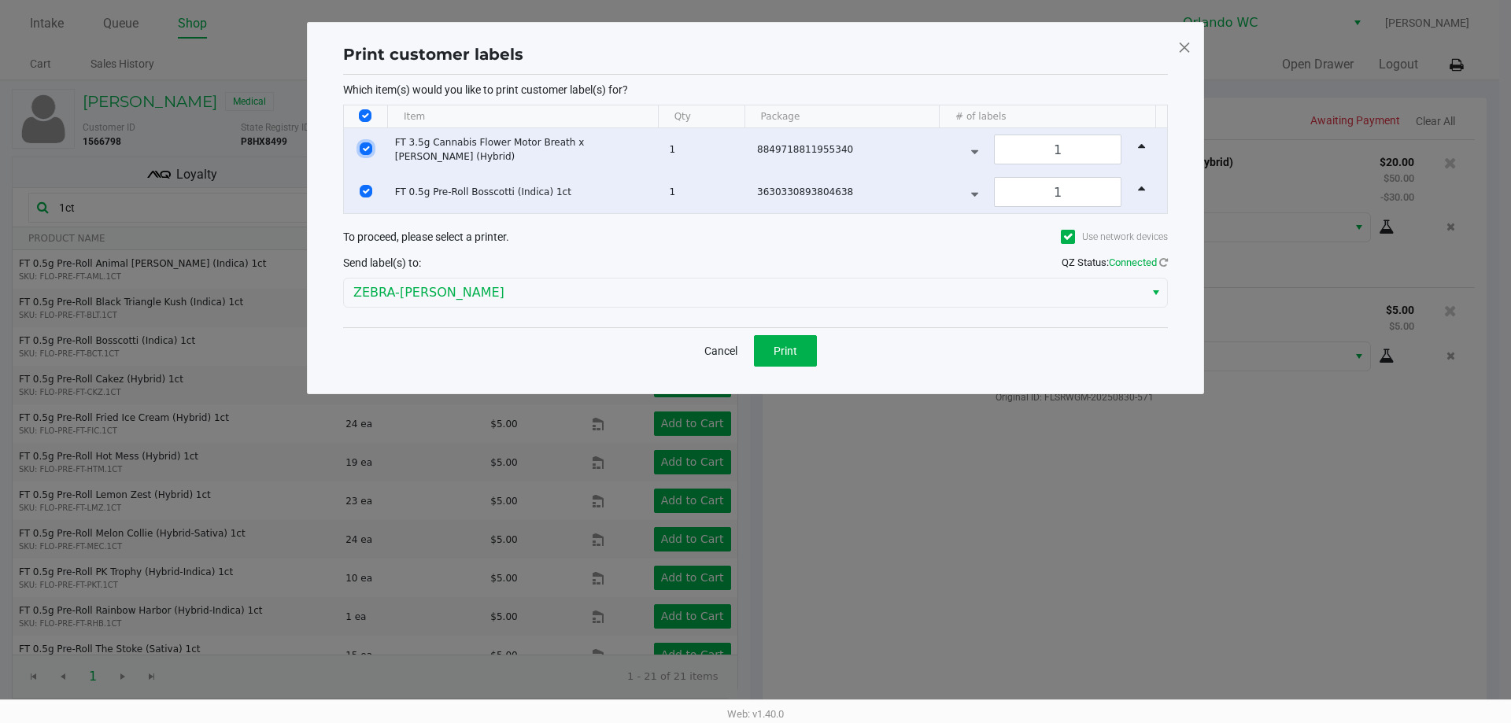
click at [365, 147] on input "Select Row" at bounding box center [366, 148] width 13 height 13
checkbox input "false"
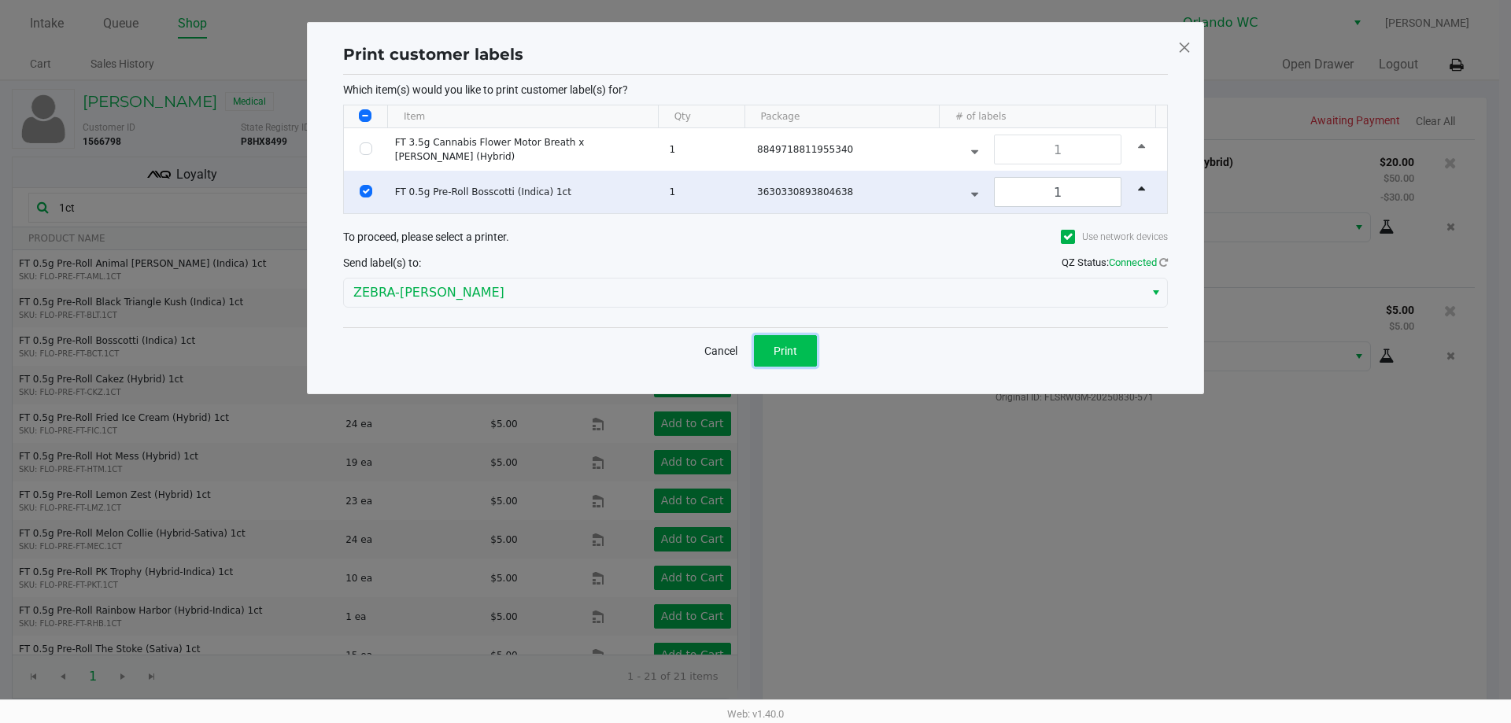
click at [768, 340] on button "Print" at bounding box center [785, 350] width 63 height 31
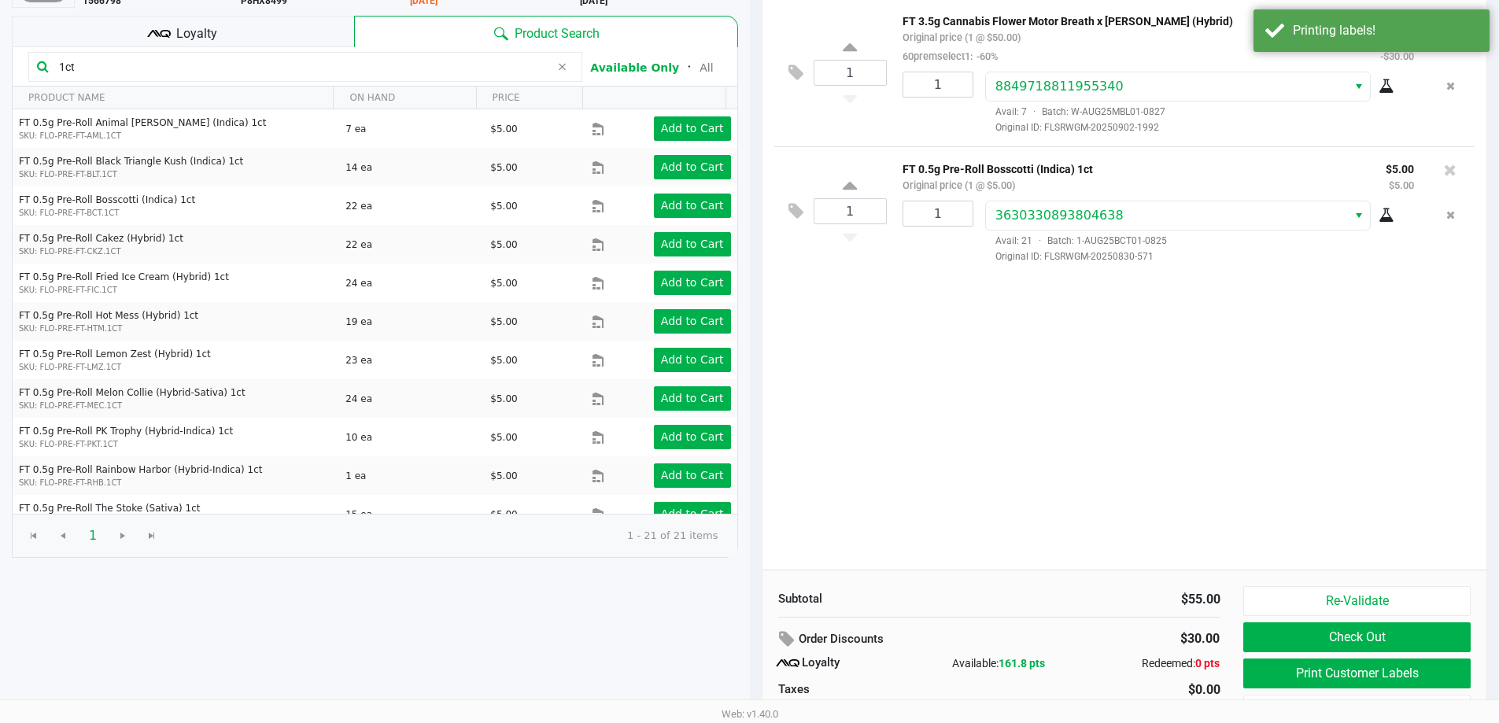
scroll to position [180, 0]
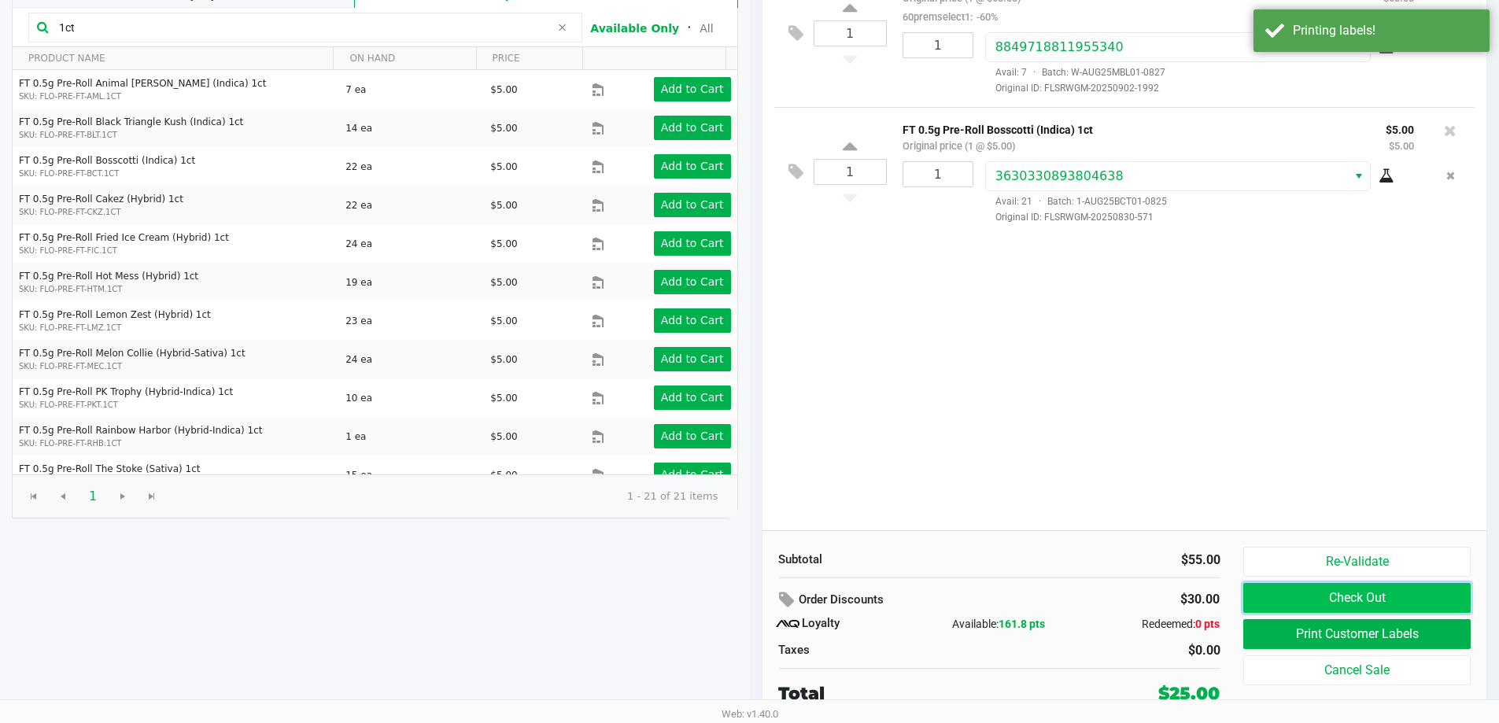
click at [1430, 600] on button "Check Out" at bounding box center [1356, 598] width 227 height 30
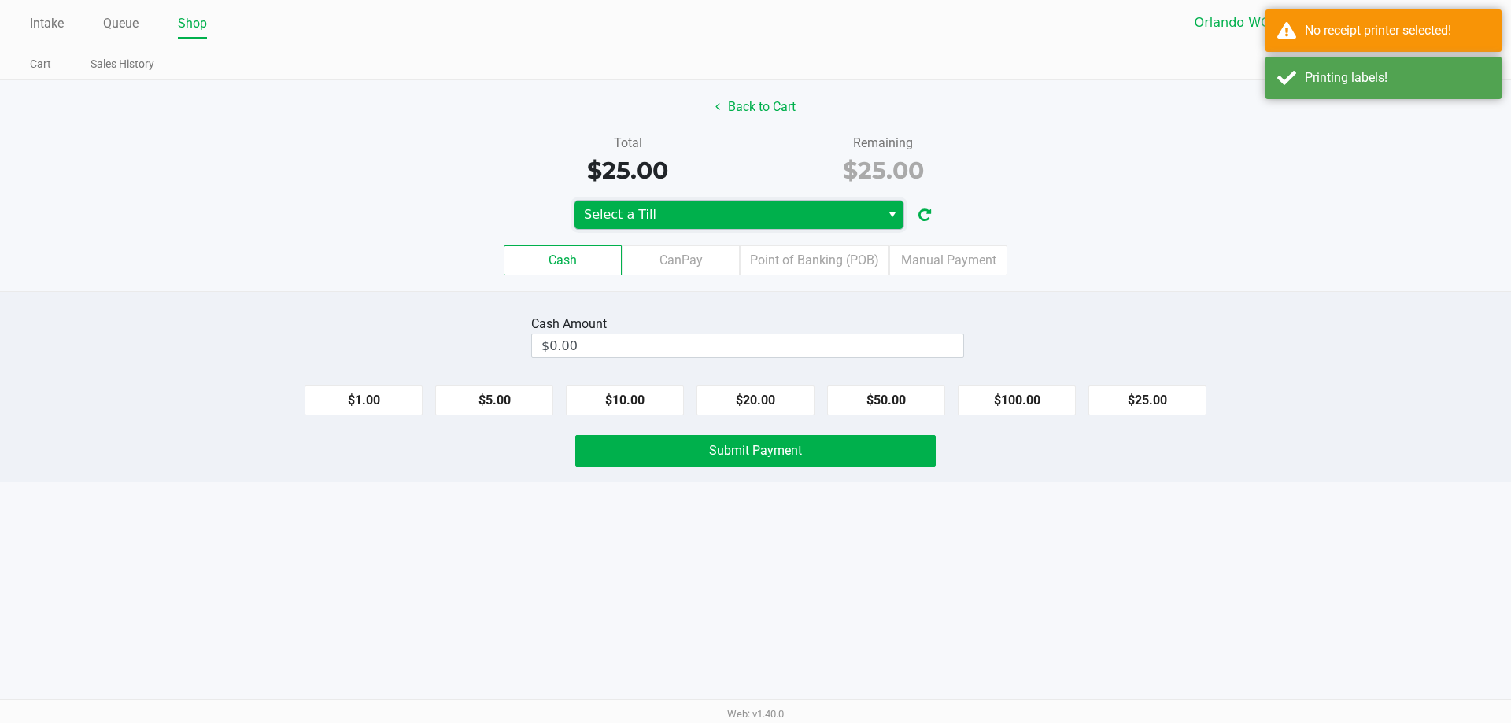
click at [754, 213] on span "Select a Till" at bounding box center [727, 214] width 287 height 19
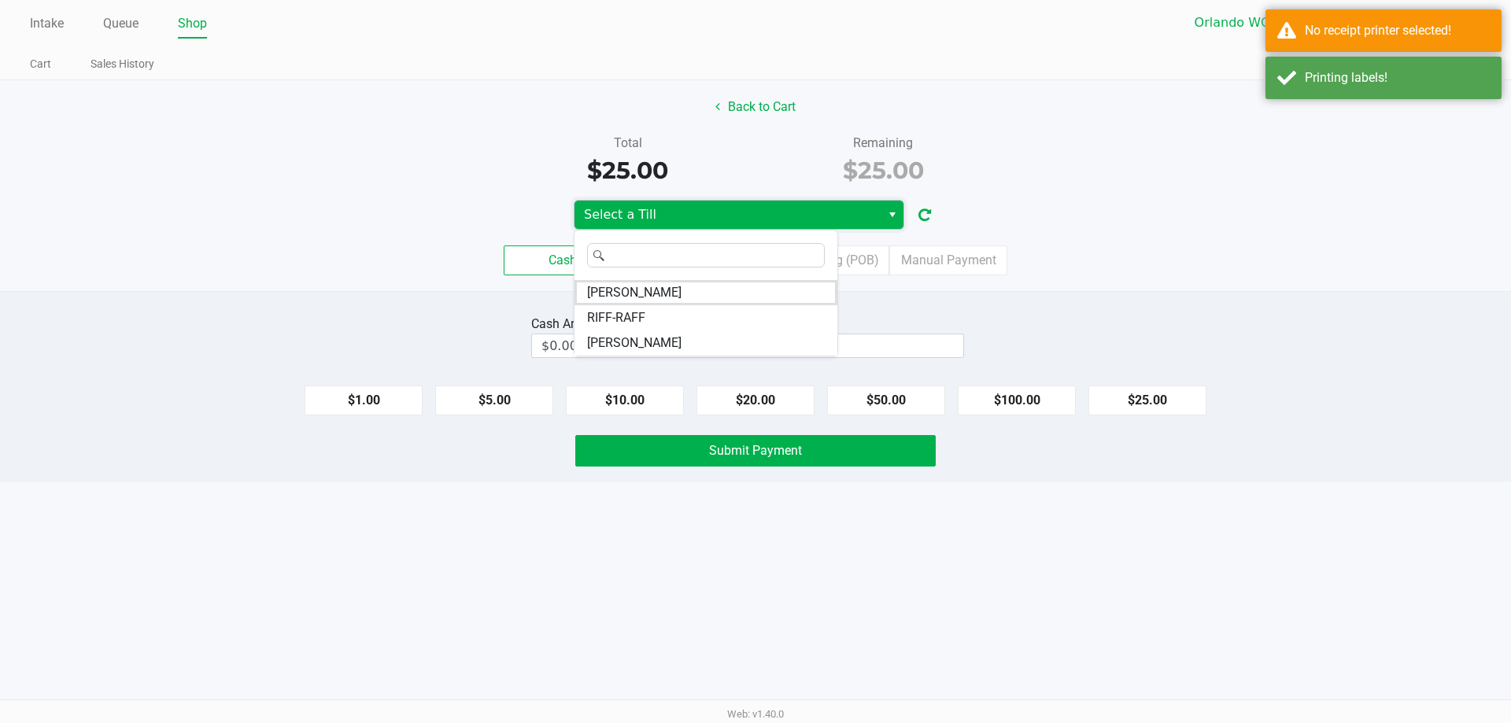
click at [677, 289] on span "RODNEY-ATKINS" at bounding box center [634, 292] width 94 height 19
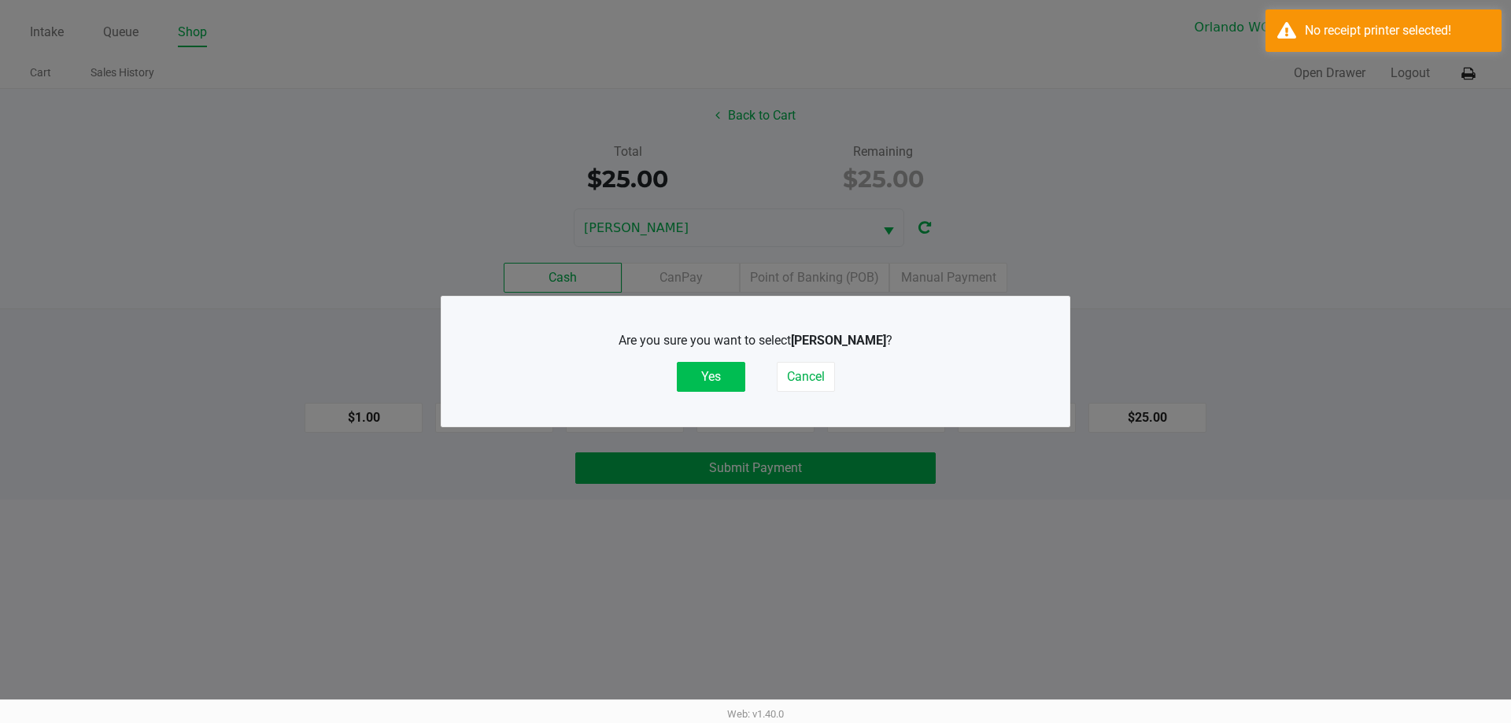
click at [723, 380] on button "Yes" at bounding box center [711, 377] width 68 height 30
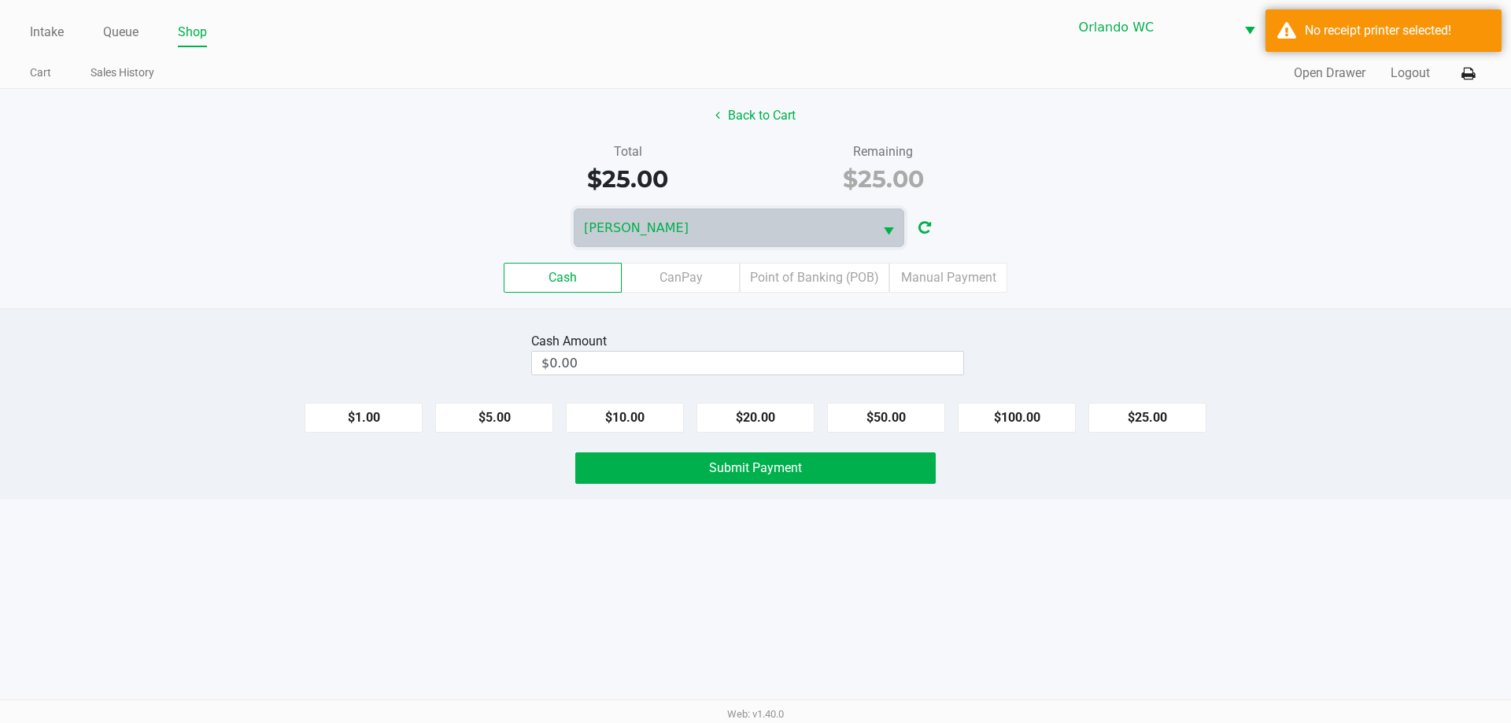
click at [1468, 73] on icon at bounding box center [1467, 73] width 13 height 11
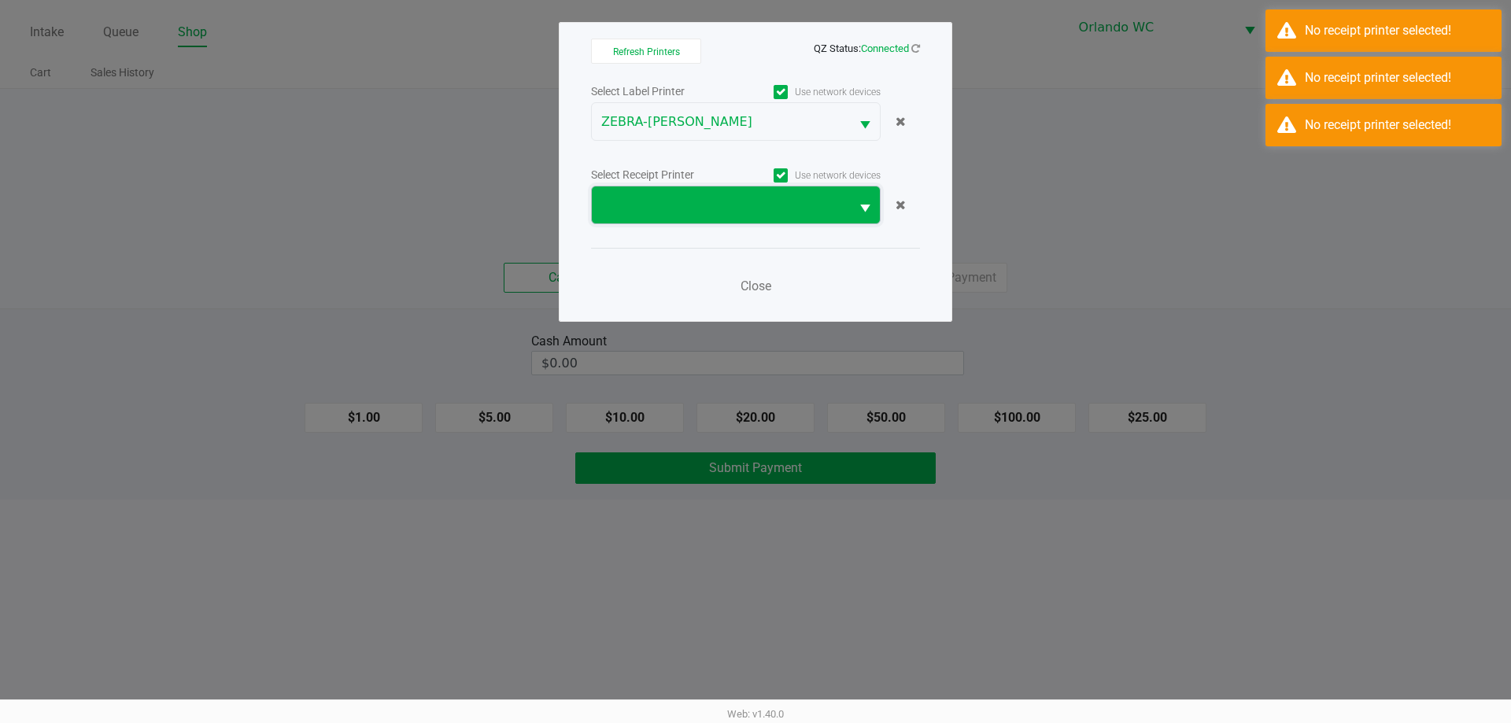
click at [767, 214] on span at bounding box center [720, 205] width 239 height 19
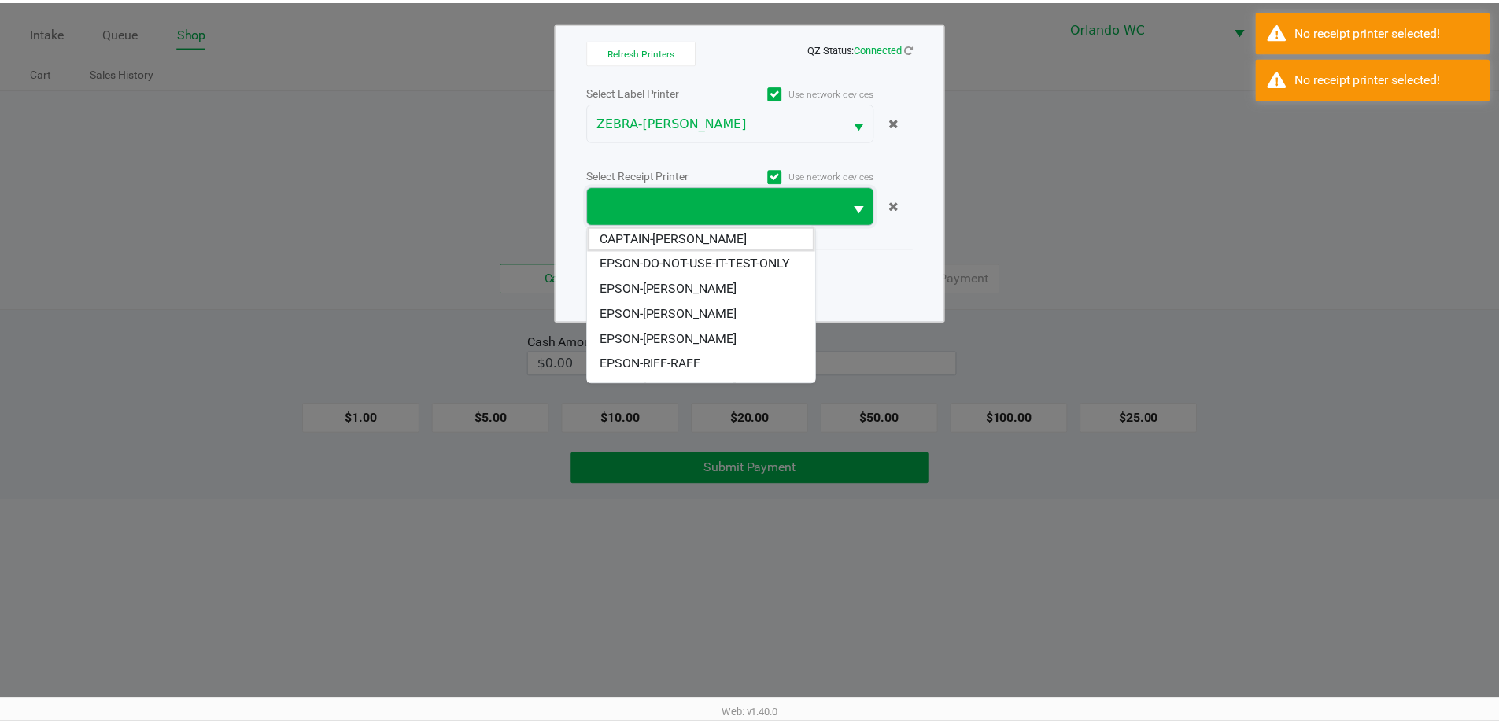
scroll to position [69, 0]
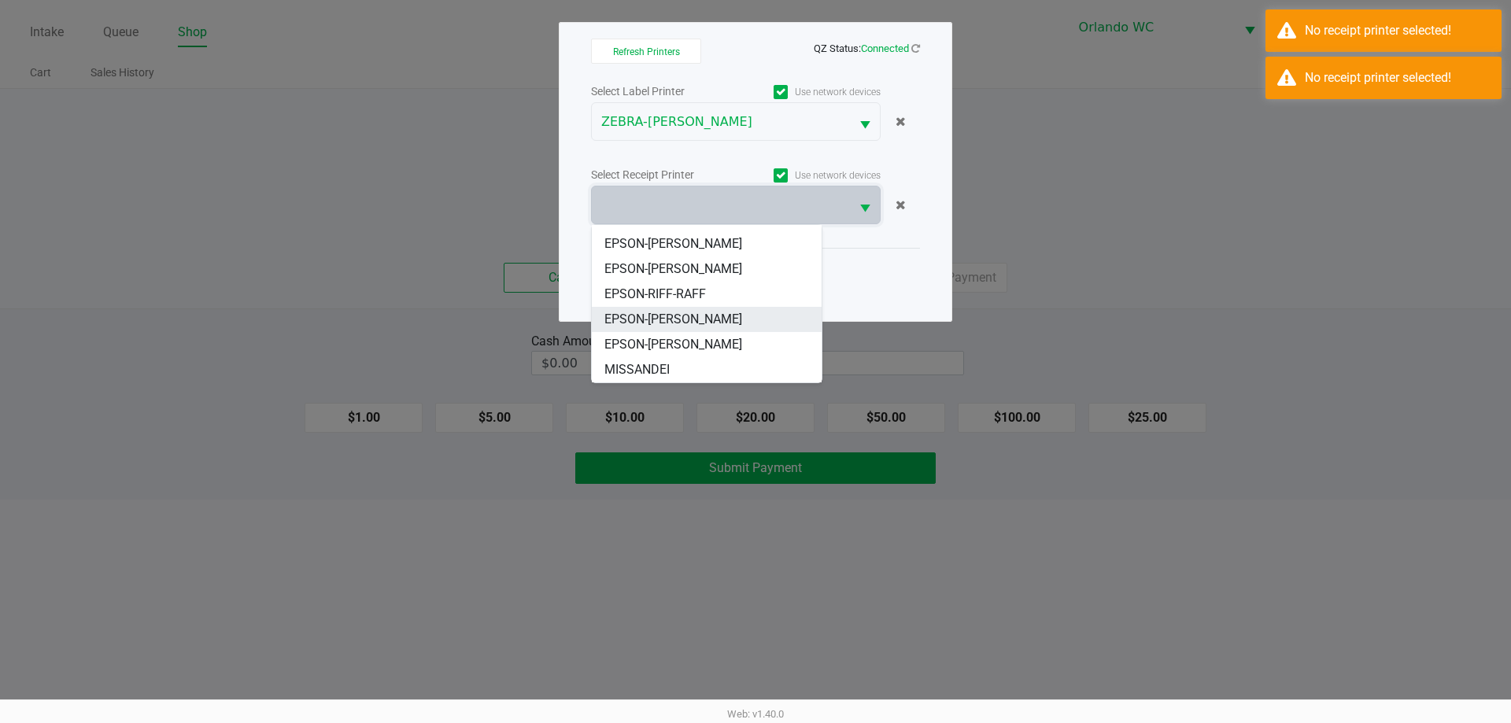
click at [710, 317] on span "EPSON-RODNEY-ATKINS" at bounding box center [673, 319] width 138 height 19
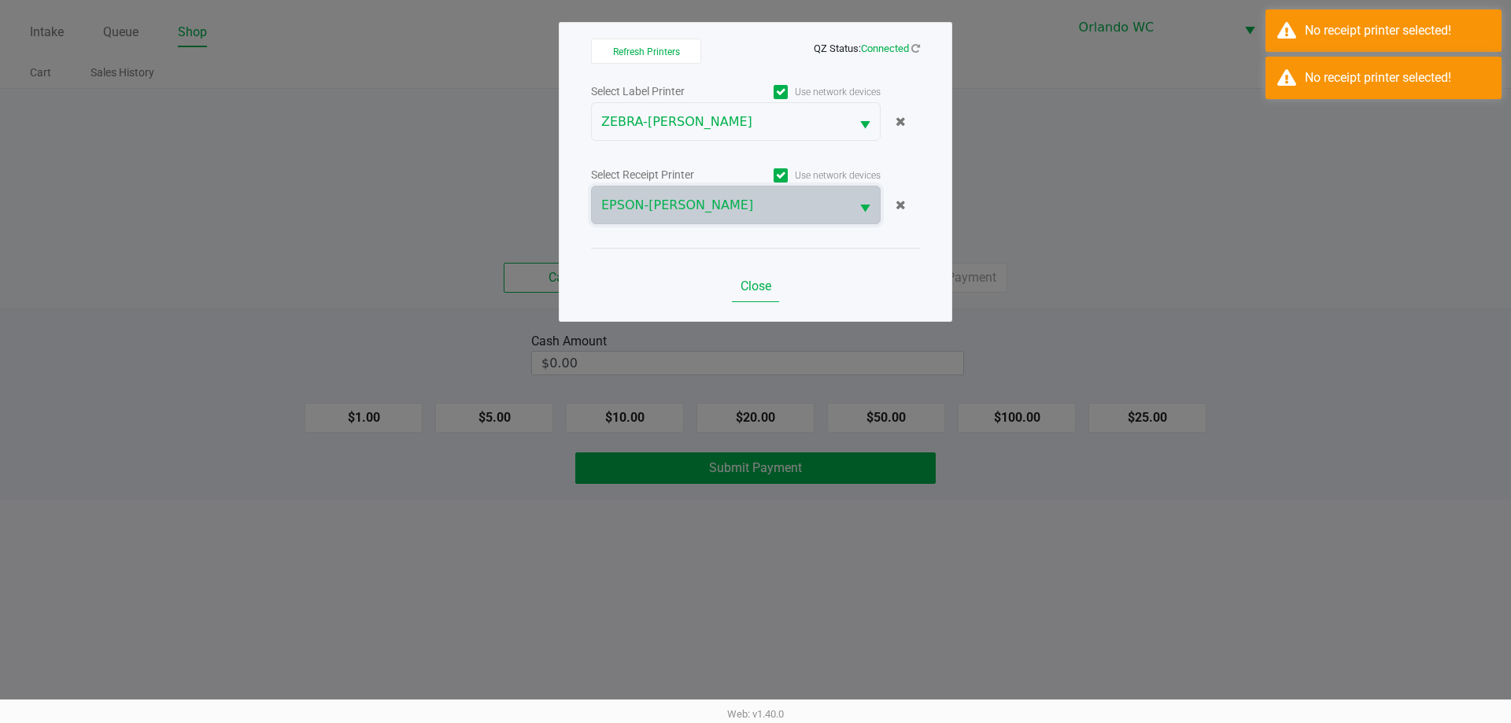
click at [777, 291] on button "Close" at bounding box center [755, 286] width 47 height 31
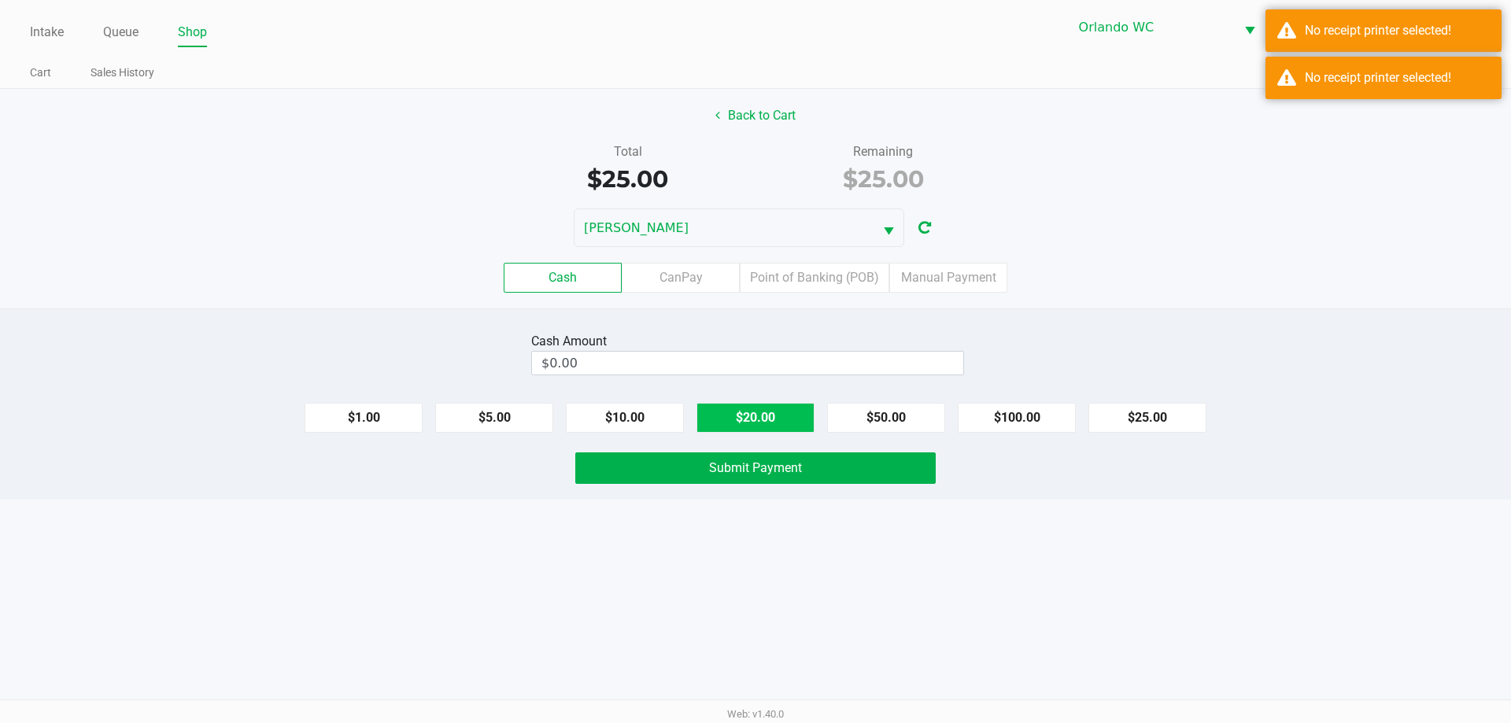
click at [761, 416] on button "$20.00" at bounding box center [755, 418] width 118 height 30
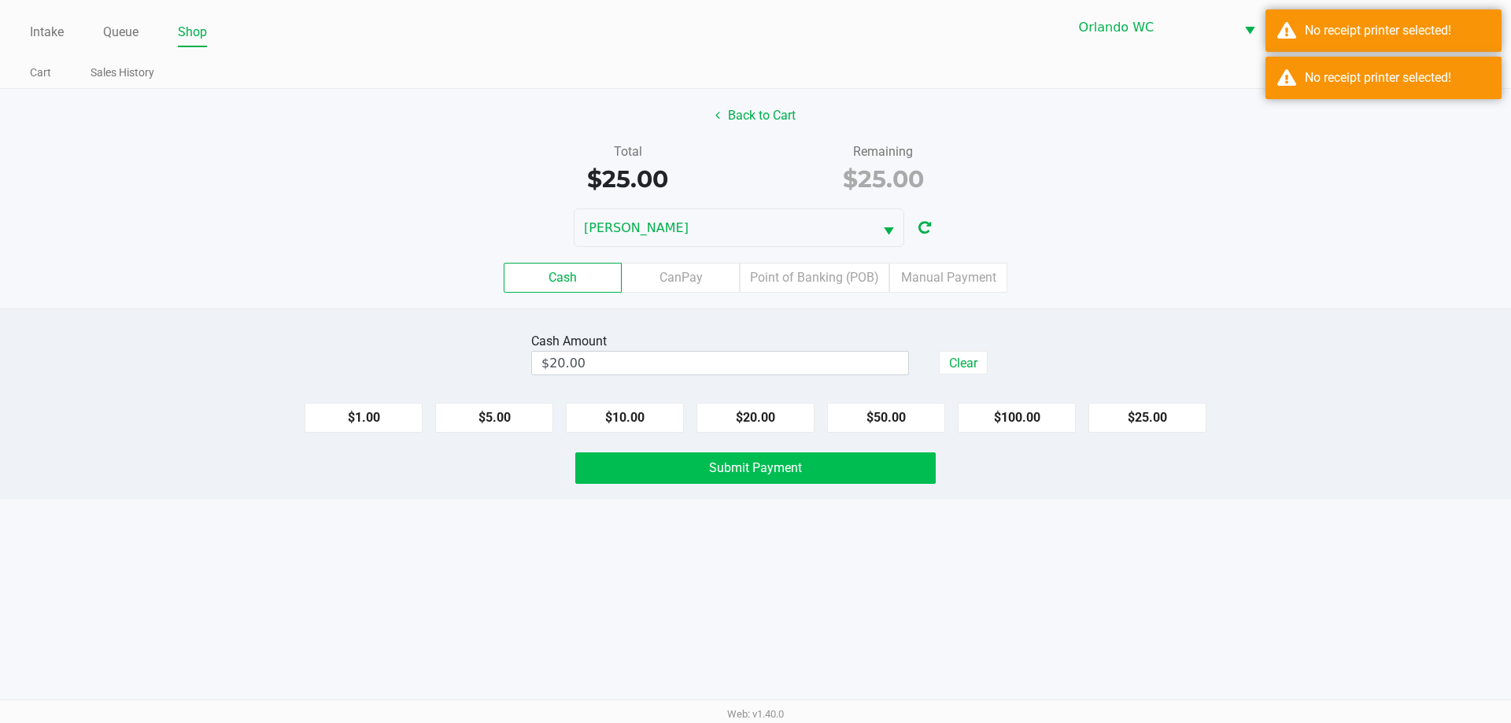
click at [756, 478] on button "Submit Payment" at bounding box center [755, 467] width 360 height 31
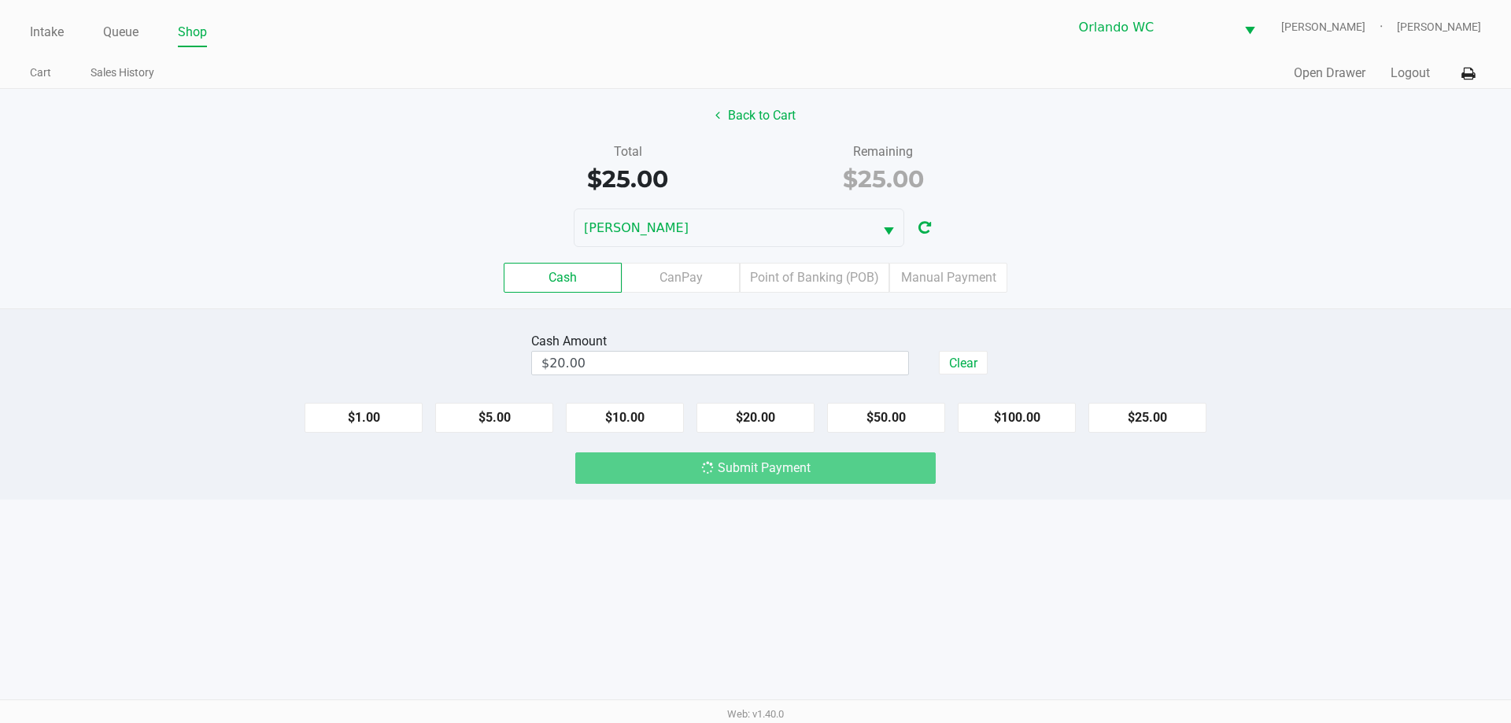
type input "$0.00"
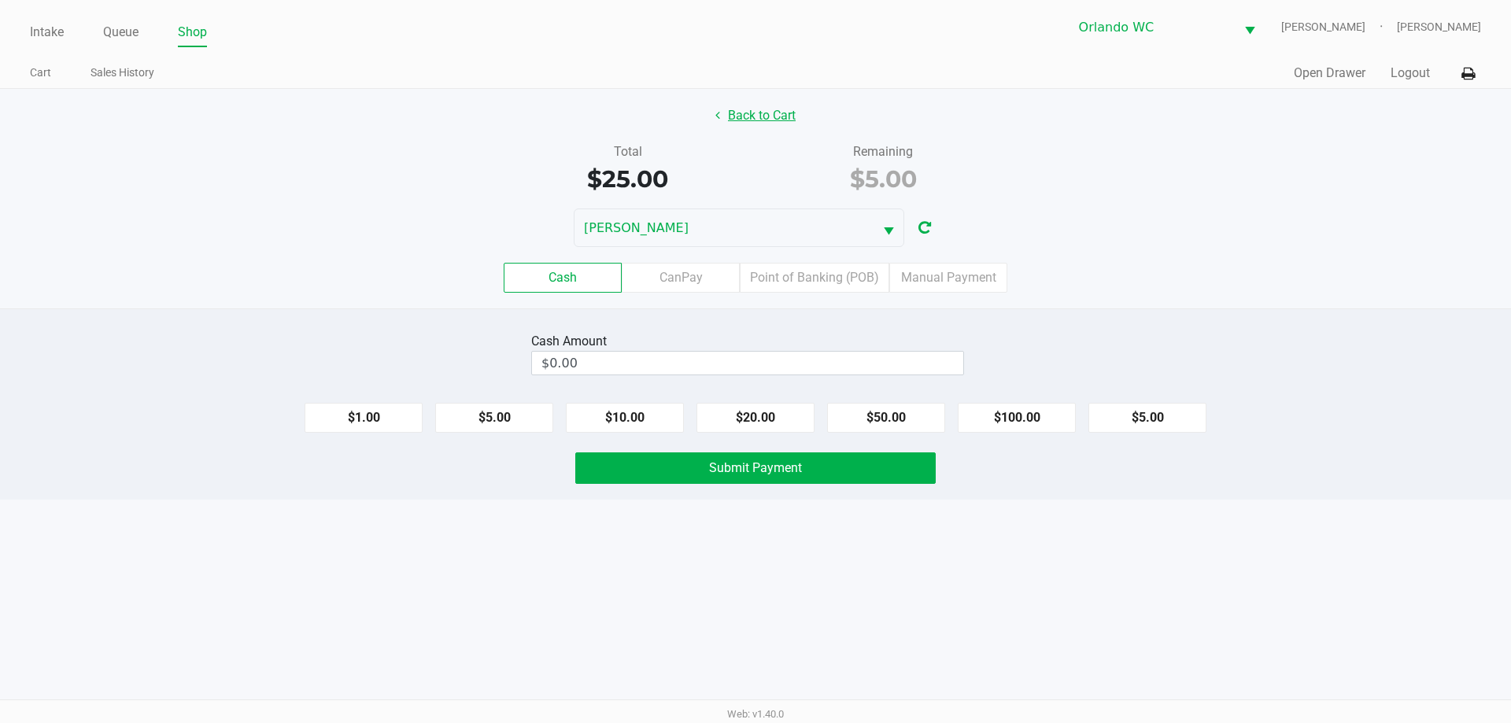
click at [772, 120] on button "Back to Cart" at bounding box center [755, 116] width 101 height 30
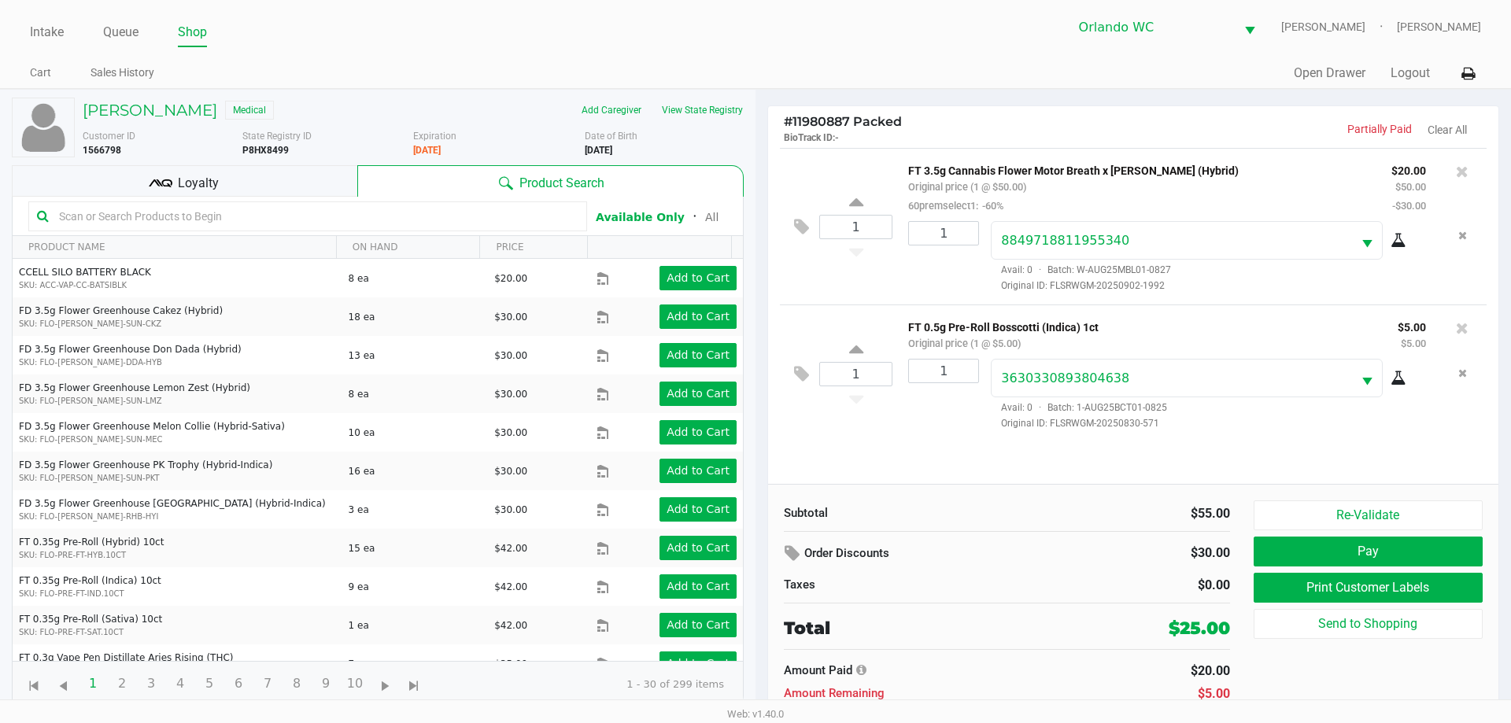
click at [212, 174] on span "Loyalty" at bounding box center [198, 183] width 41 height 19
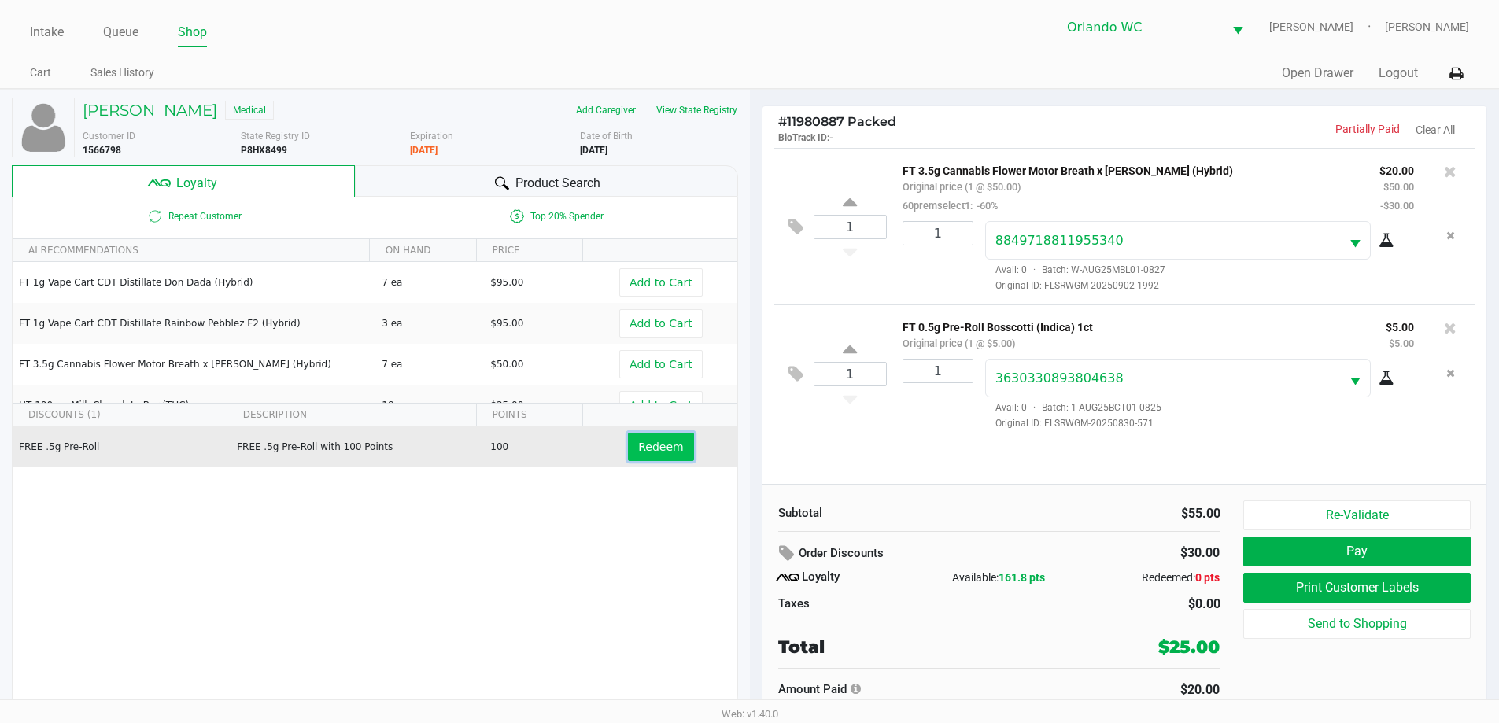
click at [653, 448] on span "Redeem" at bounding box center [660, 447] width 45 height 13
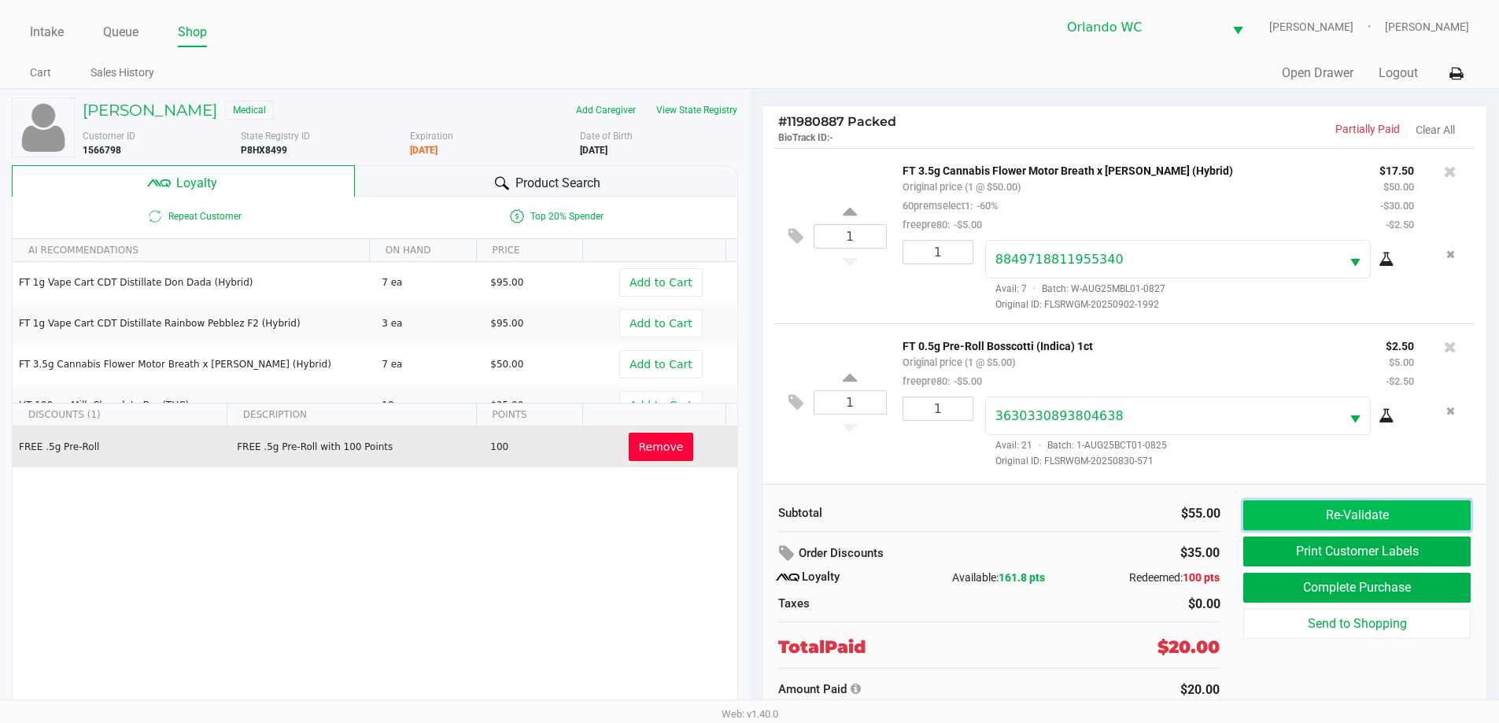
click at [1352, 515] on button "Re-Validate" at bounding box center [1356, 515] width 227 height 30
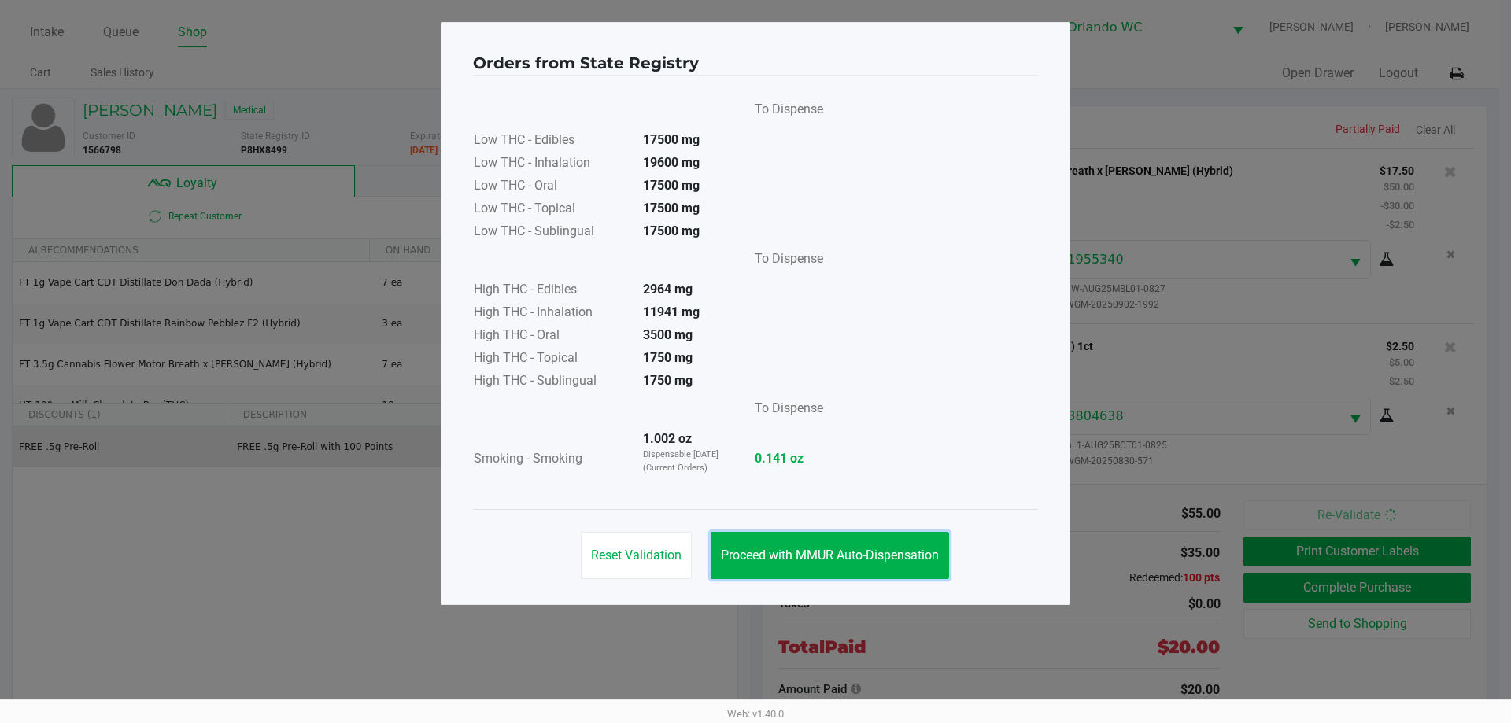
drag, startPoint x: 861, startPoint y: 552, endPoint x: 1422, endPoint y: 571, distance: 562.1
click at [865, 552] on span "Proceed with MMUR Auto-Dispensation" at bounding box center [830, 555] width 218 height 15
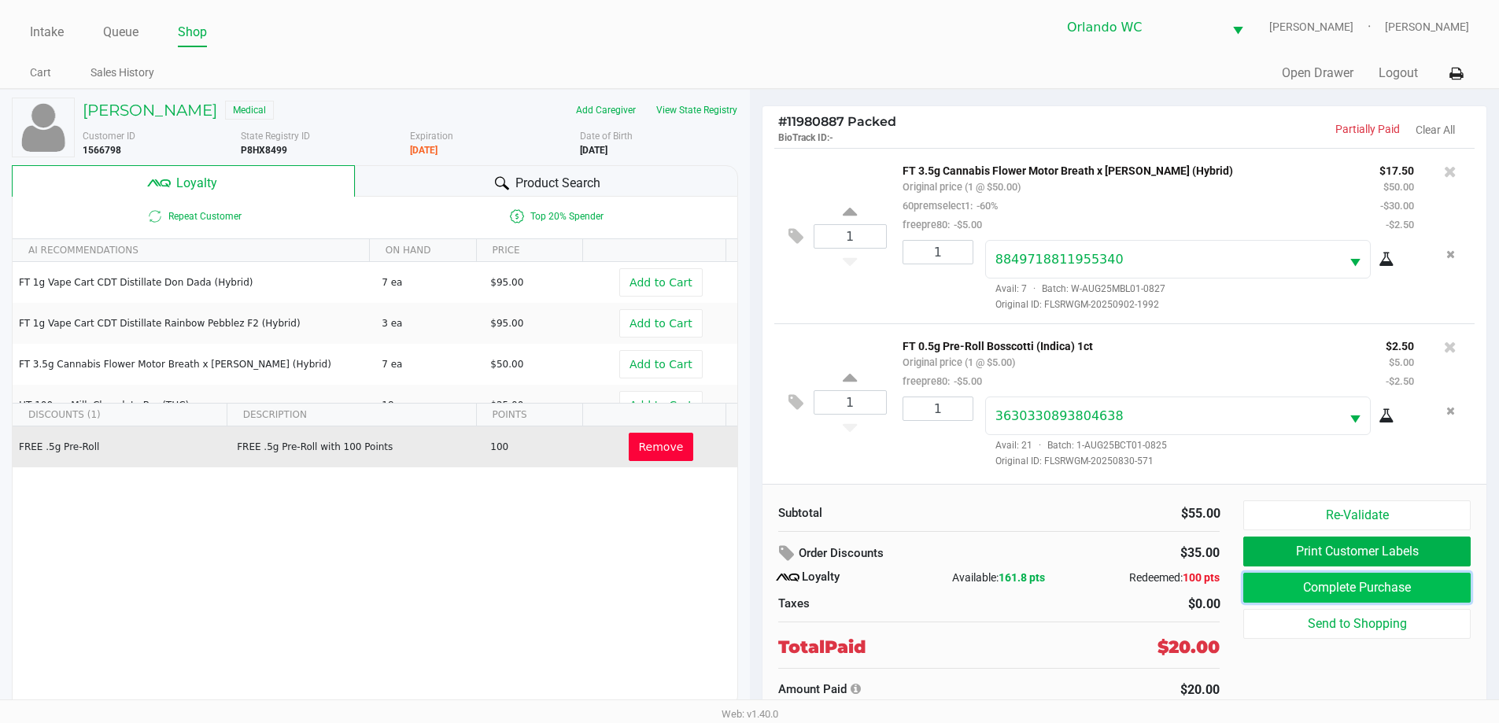
click at [1376, 586] on button "Complete Purchase" at bounding box center [1356, 588] width 227 height 30
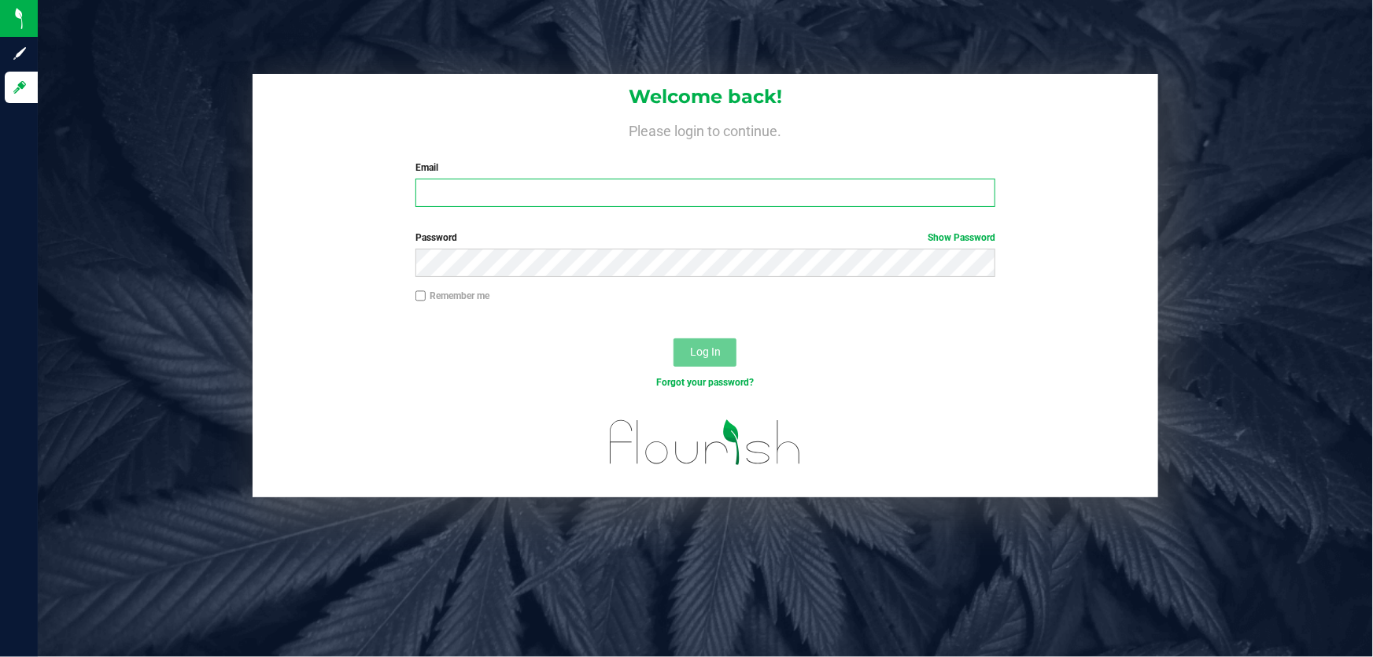
click at [487, 205] on input "Email" at bounding box center [705, 193] width 581 height 28
type input "[EMAIL_ADDRESS][DOMAIN_NAME]"
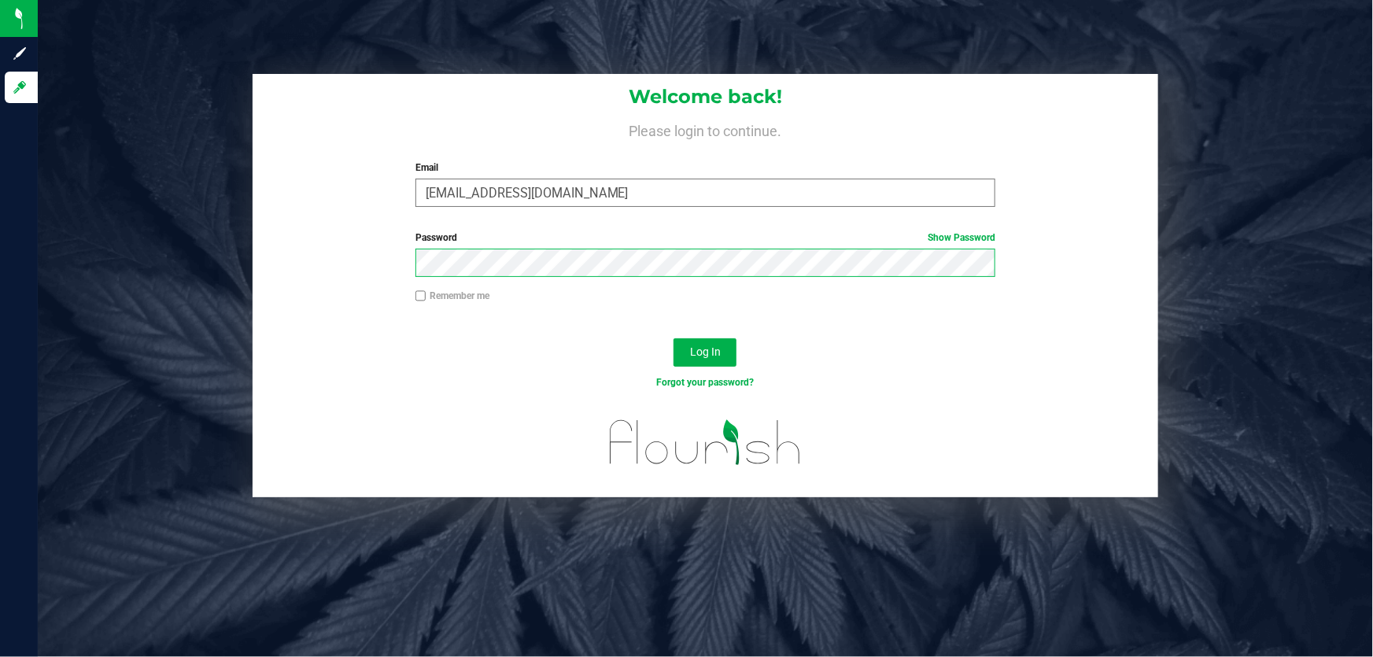
click at [673, 338] on button "Log In" at bounding box center [704, 352] width 63 height 28
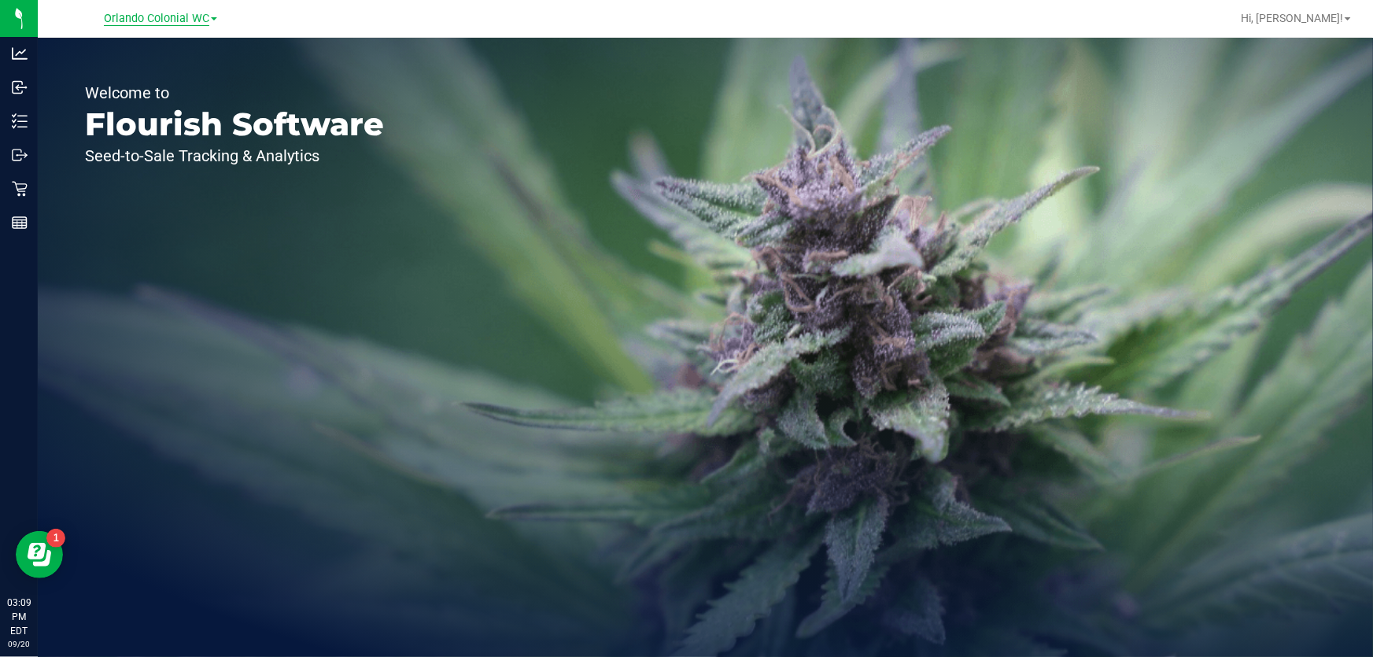
click at [190, 23] on span "Orlando Colonial WC" at bounding box center [156, 19] width 105 height 14
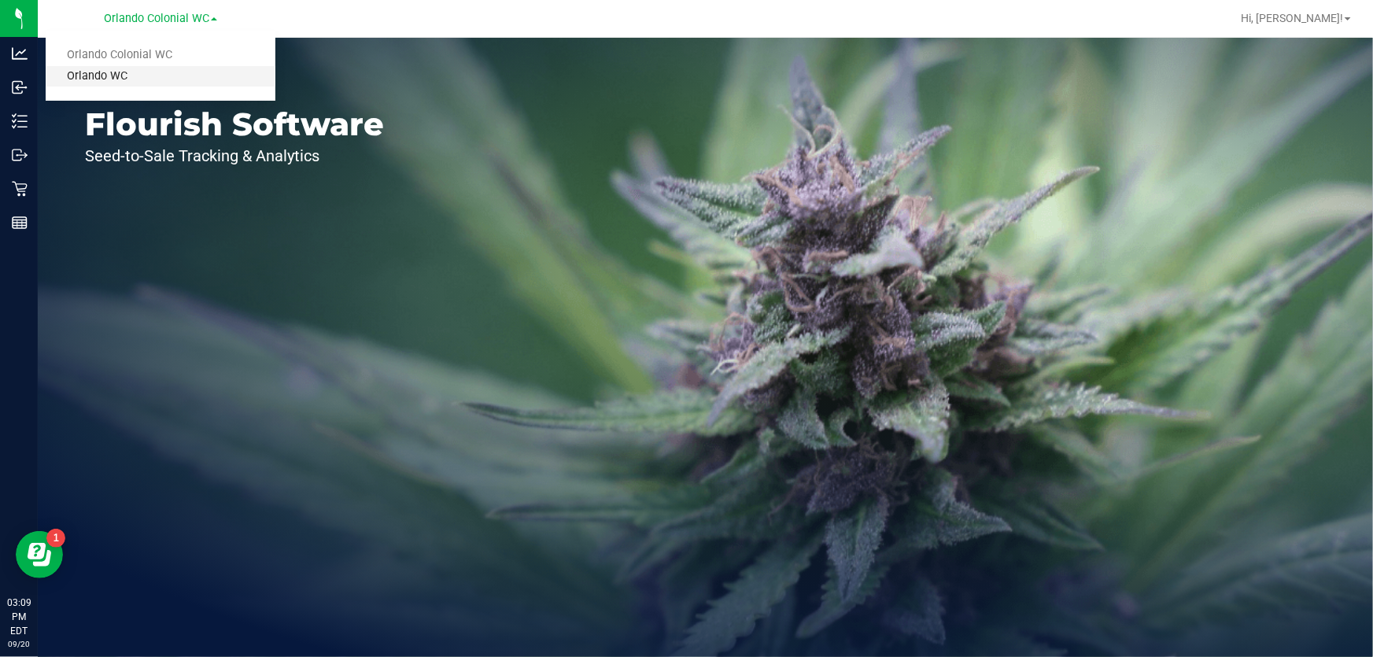
click at [135, 75] on link "Orlando WC" at bounding box center [161, 76] width 230 height 21
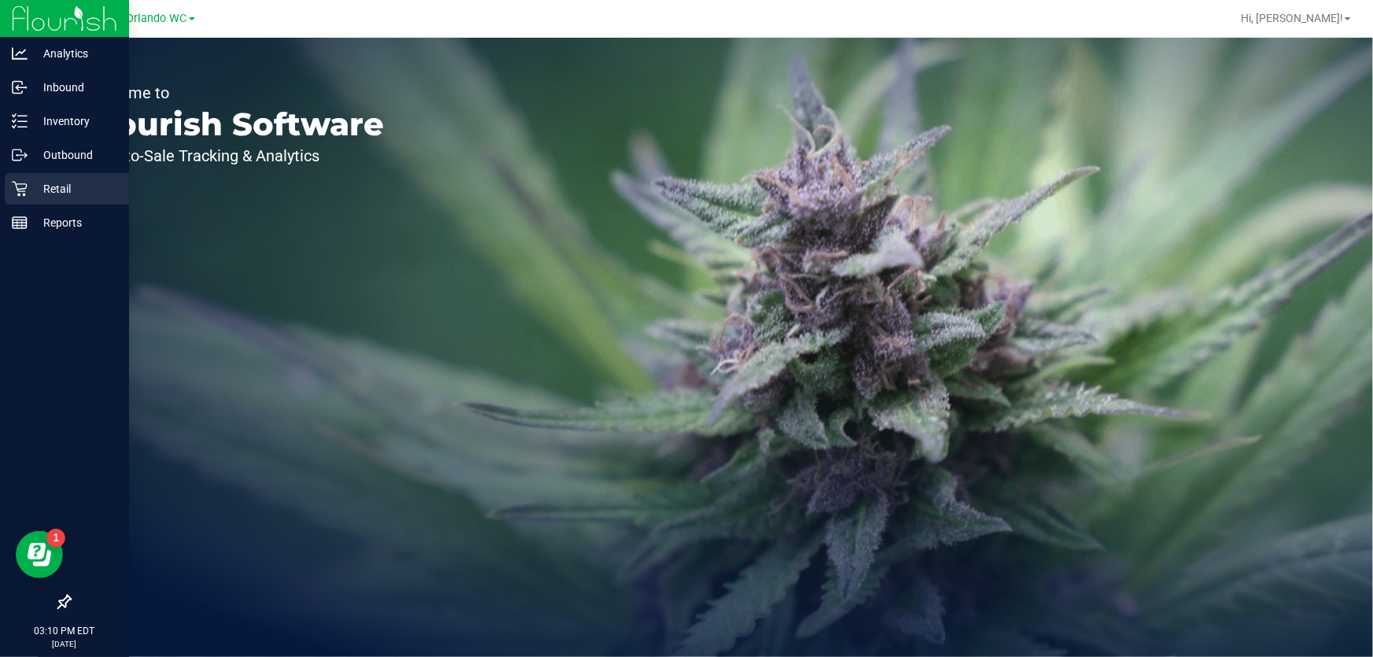
click at [21, 194] on icon at bounding box center [20, 189] width 16 height 16
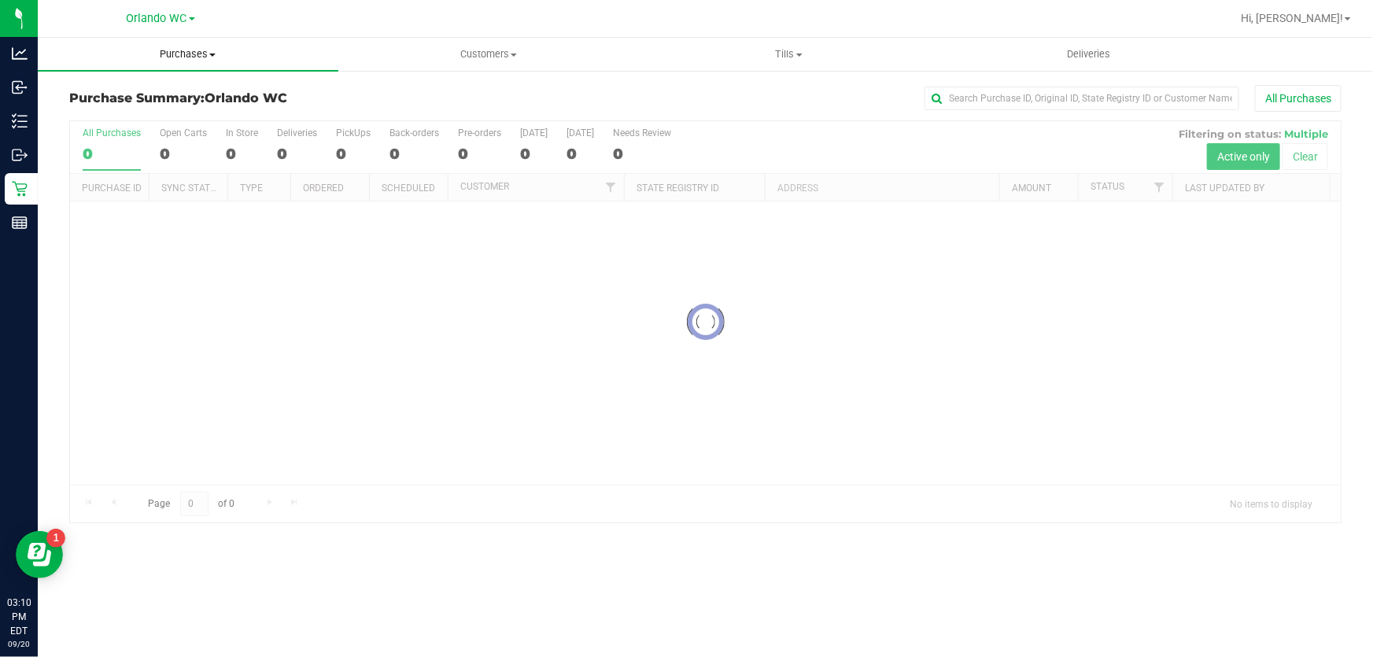
click at [200, 49] on span "Purchases" at bounding box center [188, 54] width 301 height 14
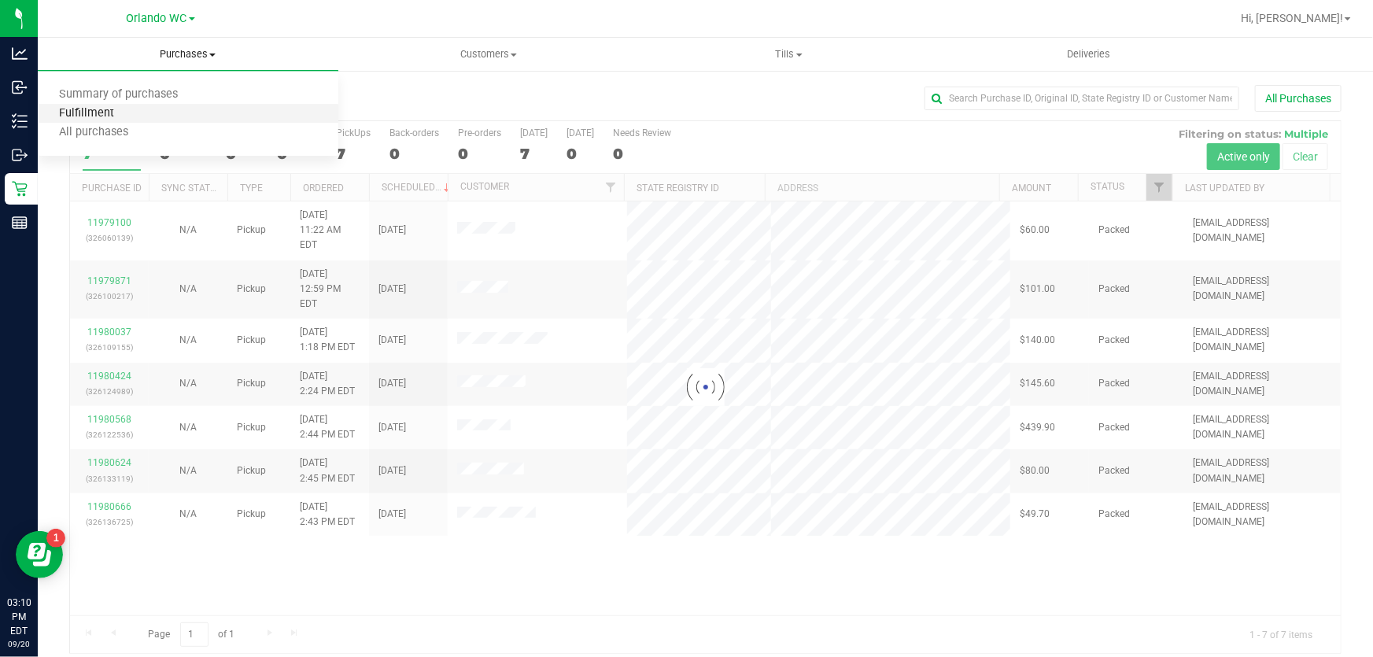
click at [107, 112] on span "Fulfillment" at bounding box center [87, 113] width 98 height 13
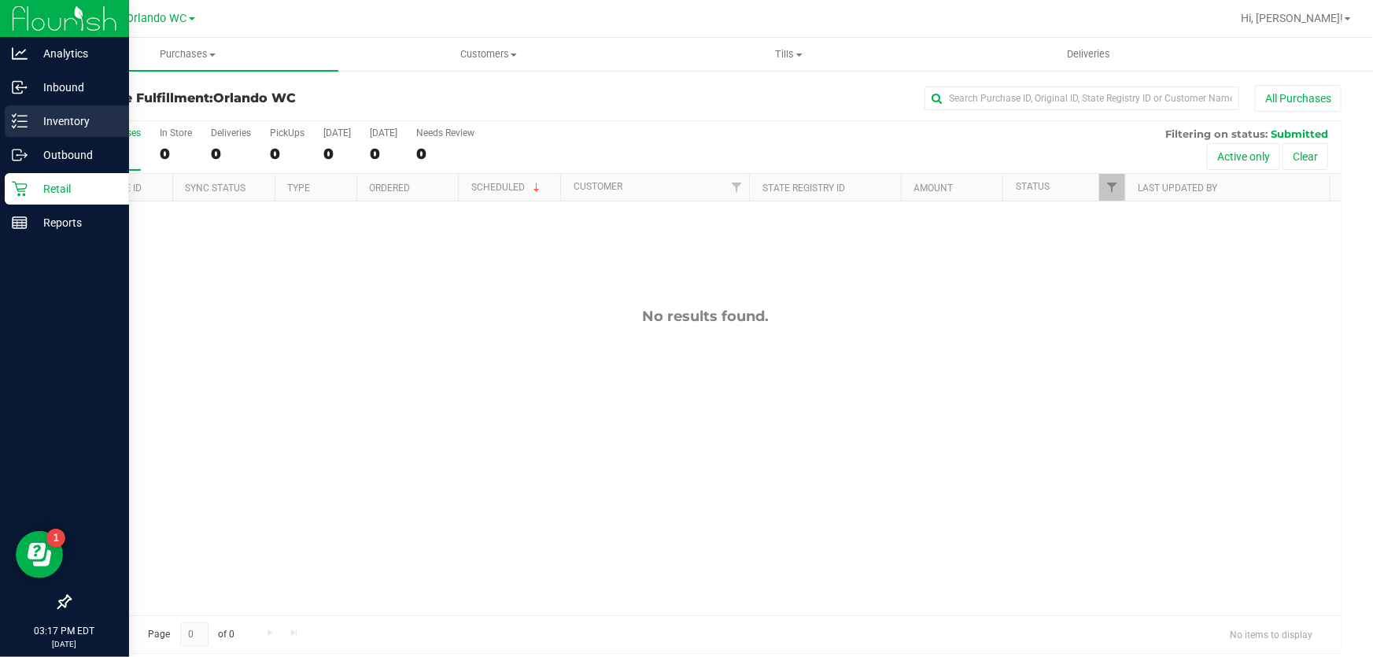
click at [33, 116] on p "Inventory" at bounding box center [75, 121] width 94 height 19
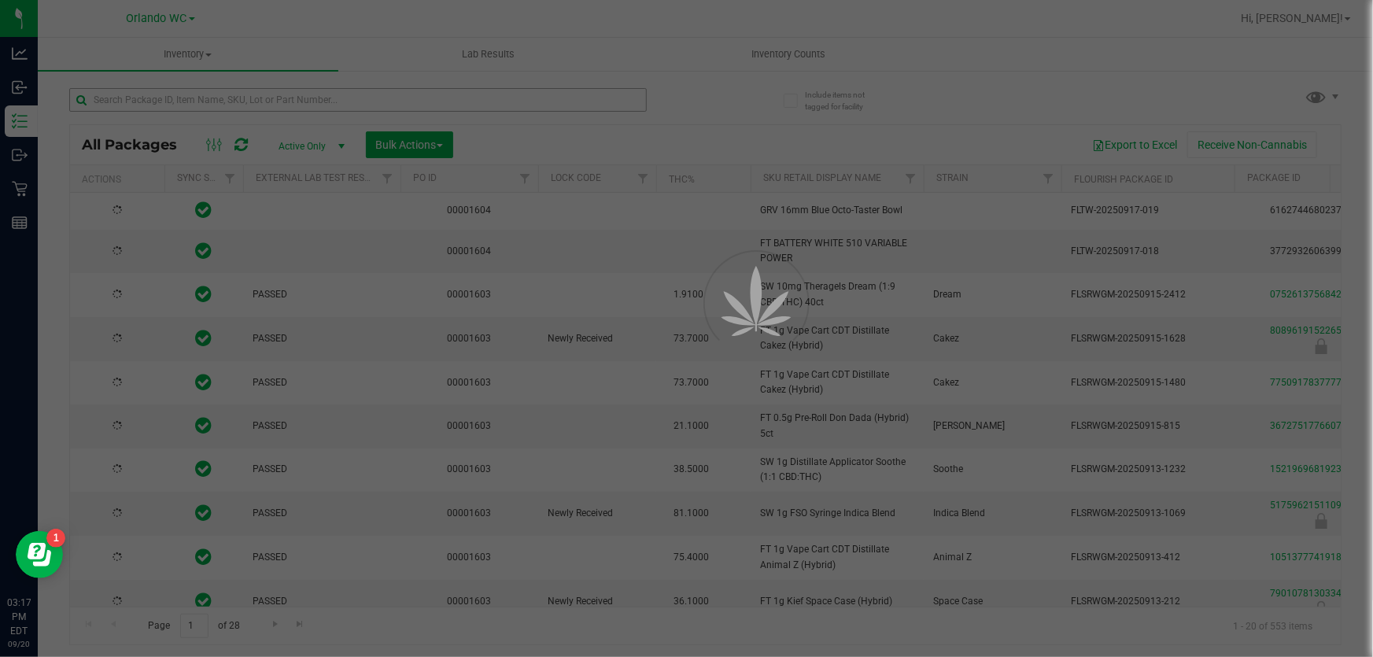
click at [222, 99] on div at bounding box center [686, 328] width 1373 height 657
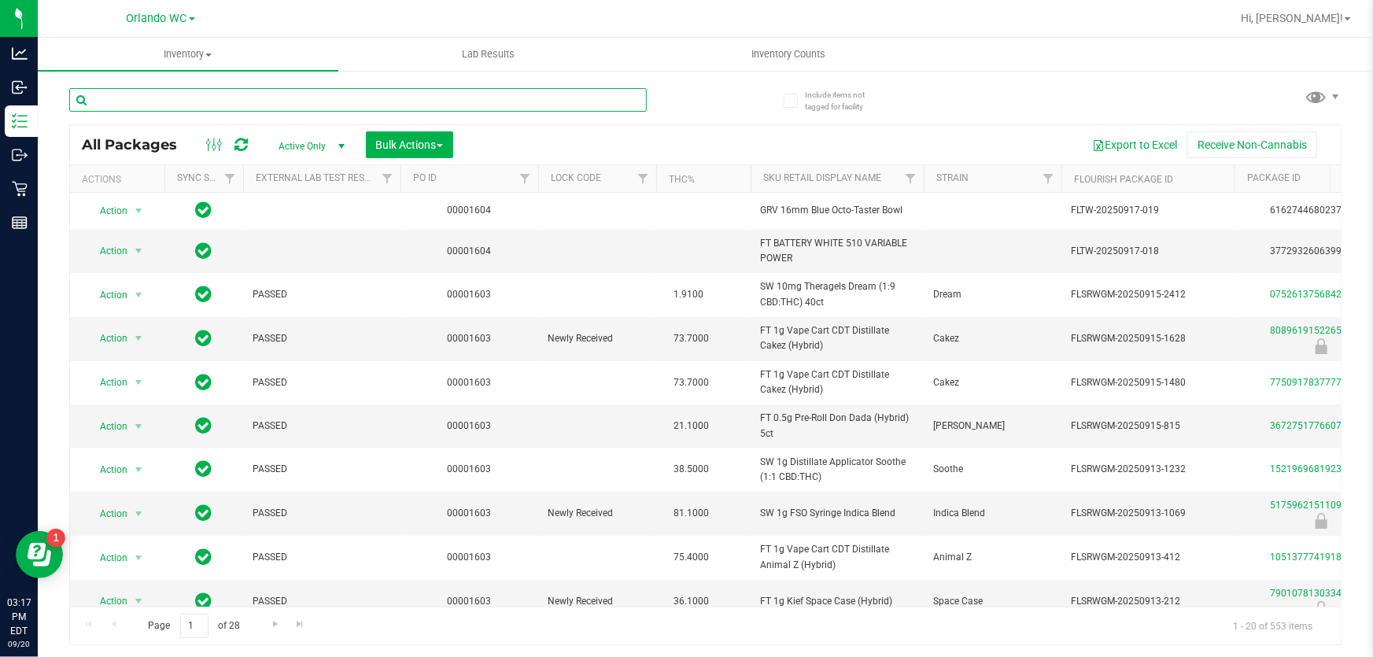
click at [222, 99] on input "text" at bounding box center [357, 100] width 577 height 24
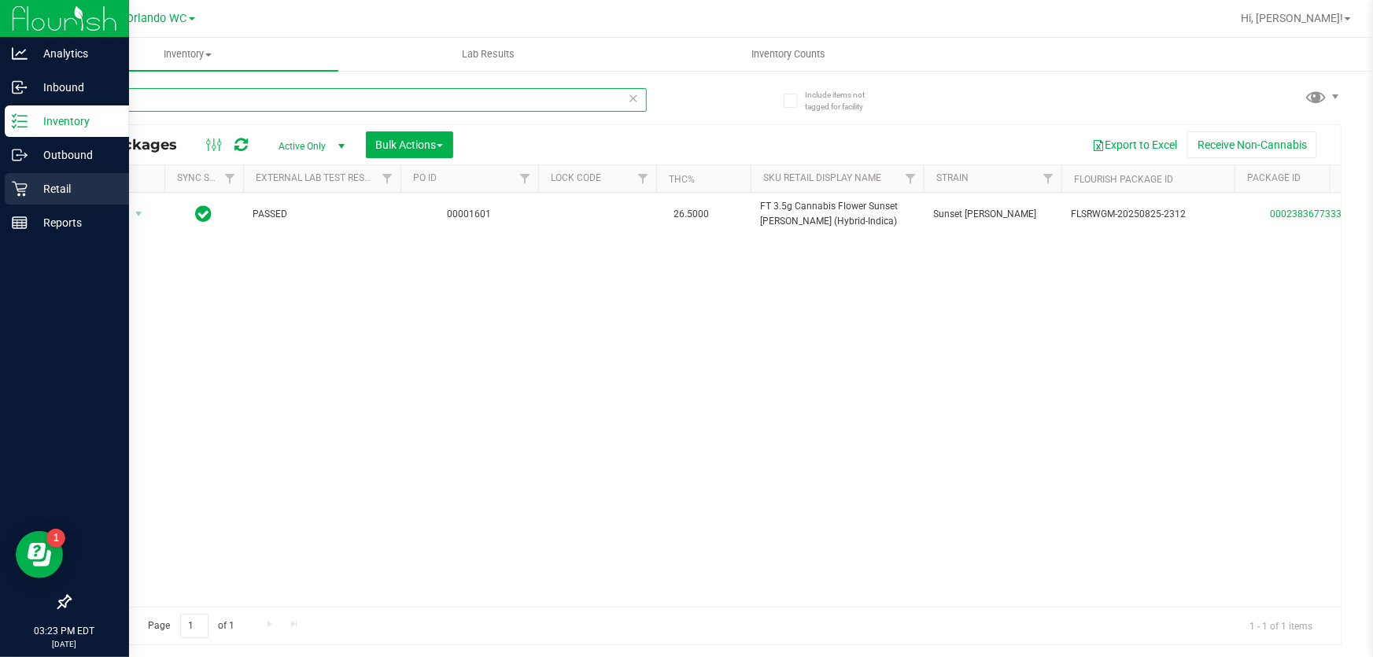
type input "srz"
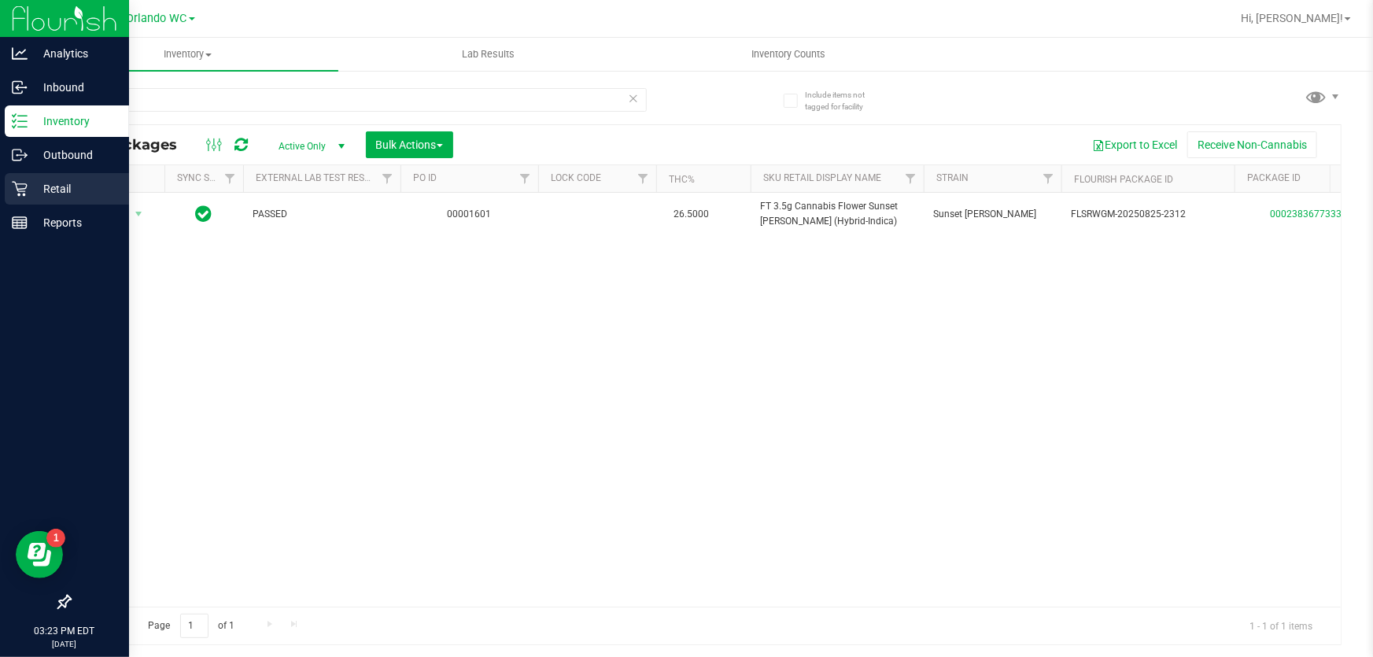
click at [38, 183] on p "Retail" at bounding box center [75, 188] width 94 height 19
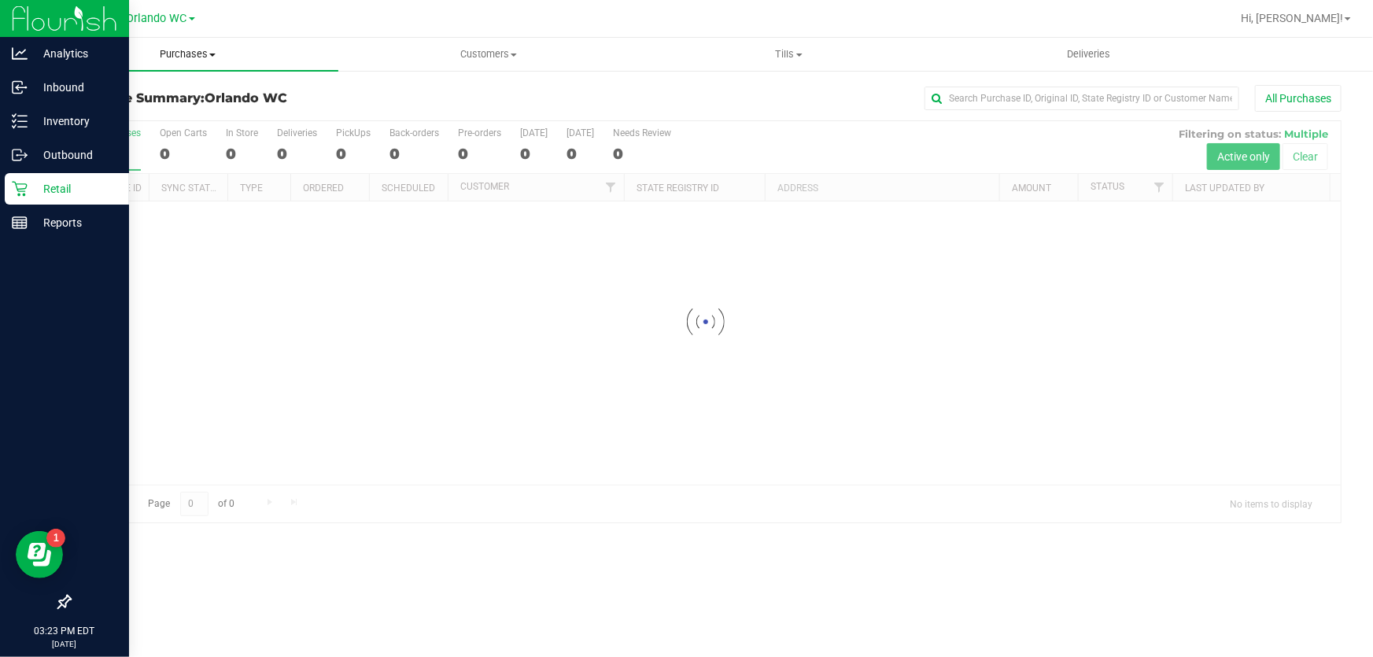
click at [208, 53] on span "Purchases" at bounding box center [188, 54] width 301 height 14
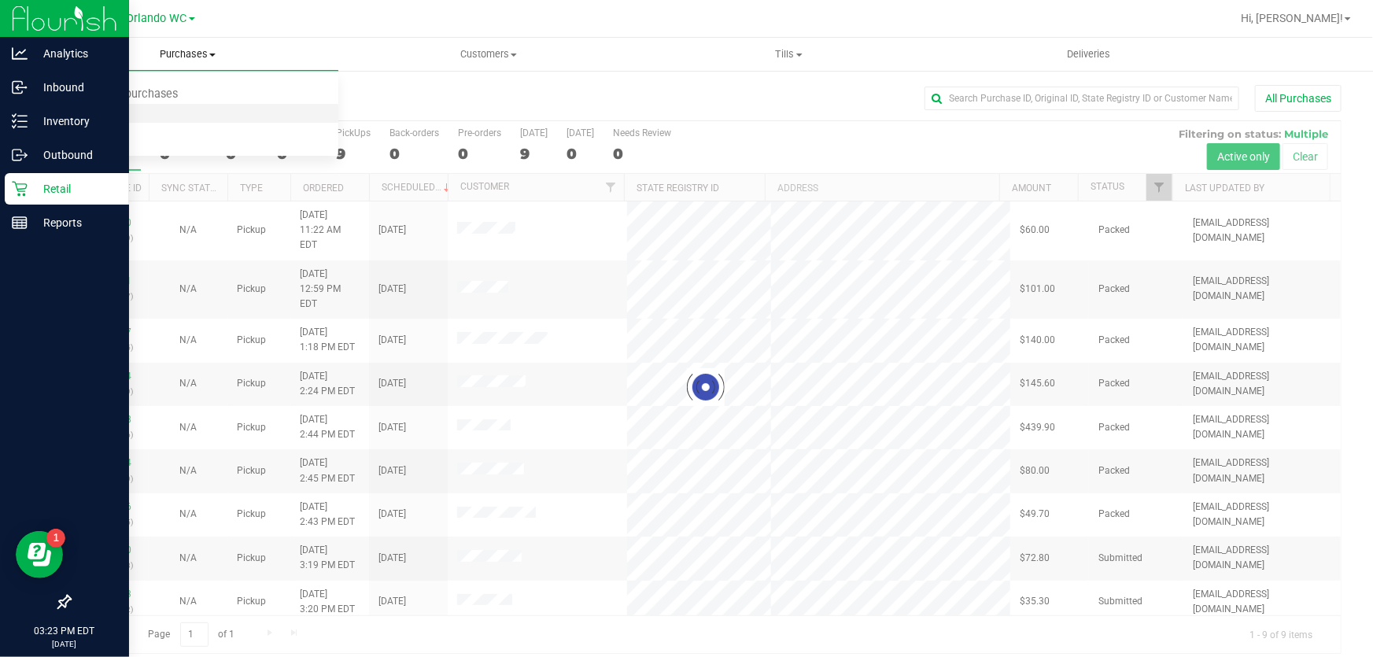
click at [136, 111] on li "Fulfillment" at bounding box center [188, 114] width 301 height 19
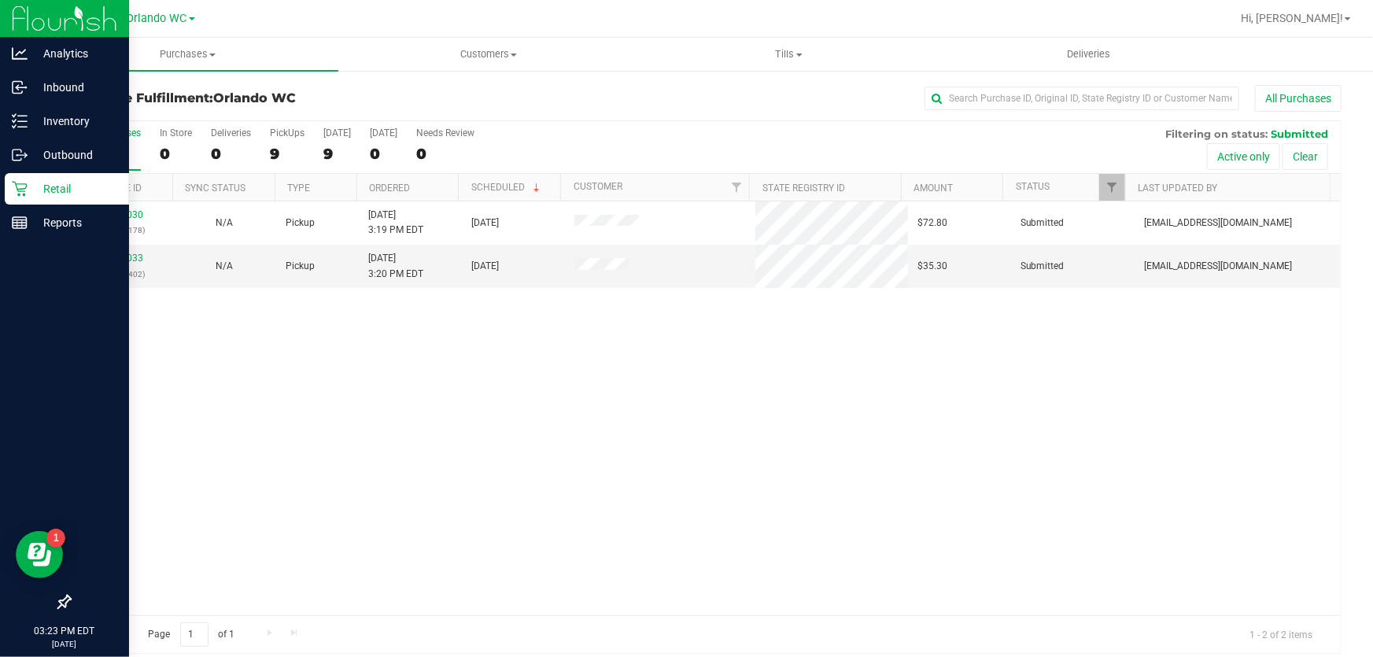
click at [433, 187] on th "Ordered" at bounding box center [407, 188] width 102 height 28
click at [134, 260] on link "11981033" at bounding box center [121, 258] width 44 height 11
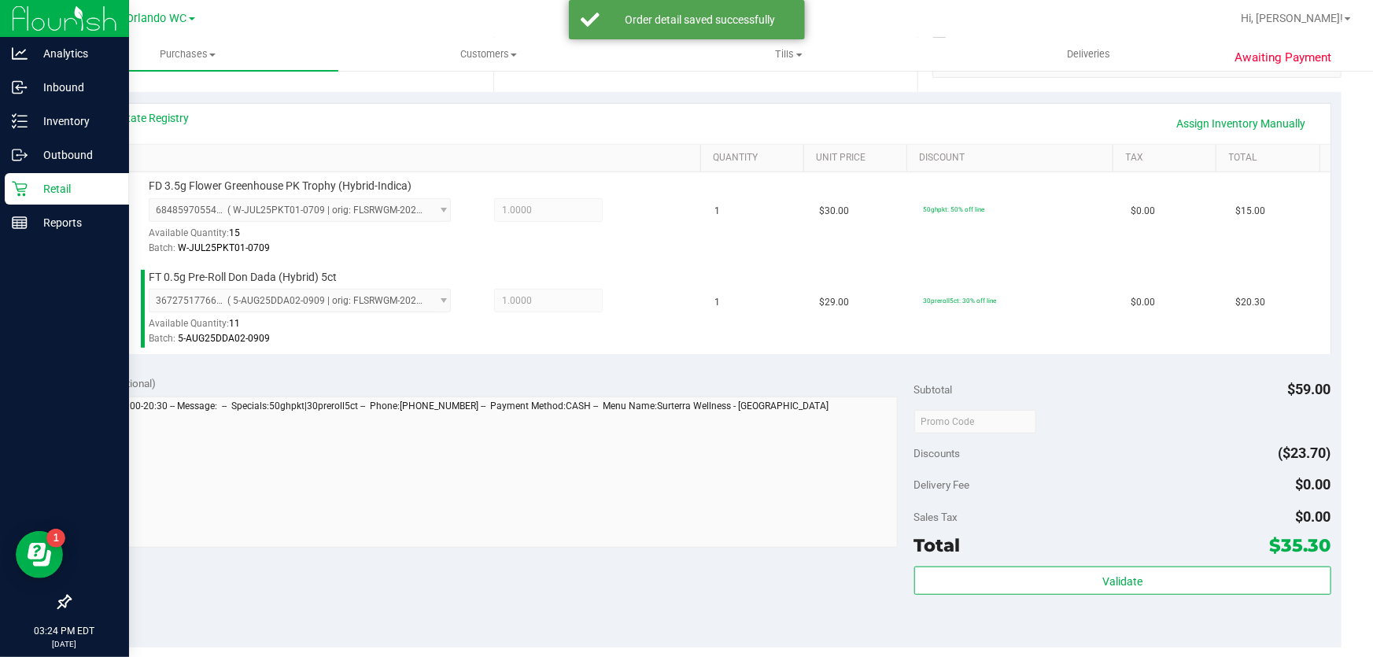
scroll to position [357, 0]
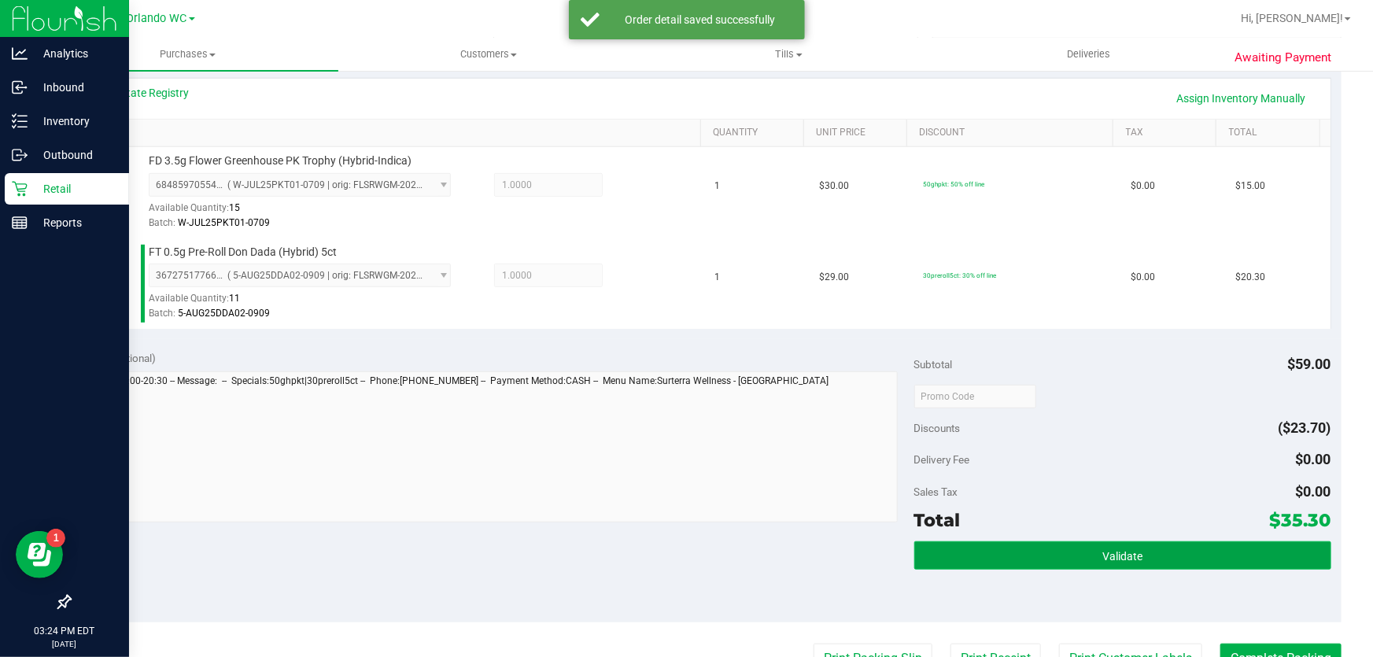
click at [998, 552] on button "Validate" at bounding box center [1122, 555] width 417 height 28
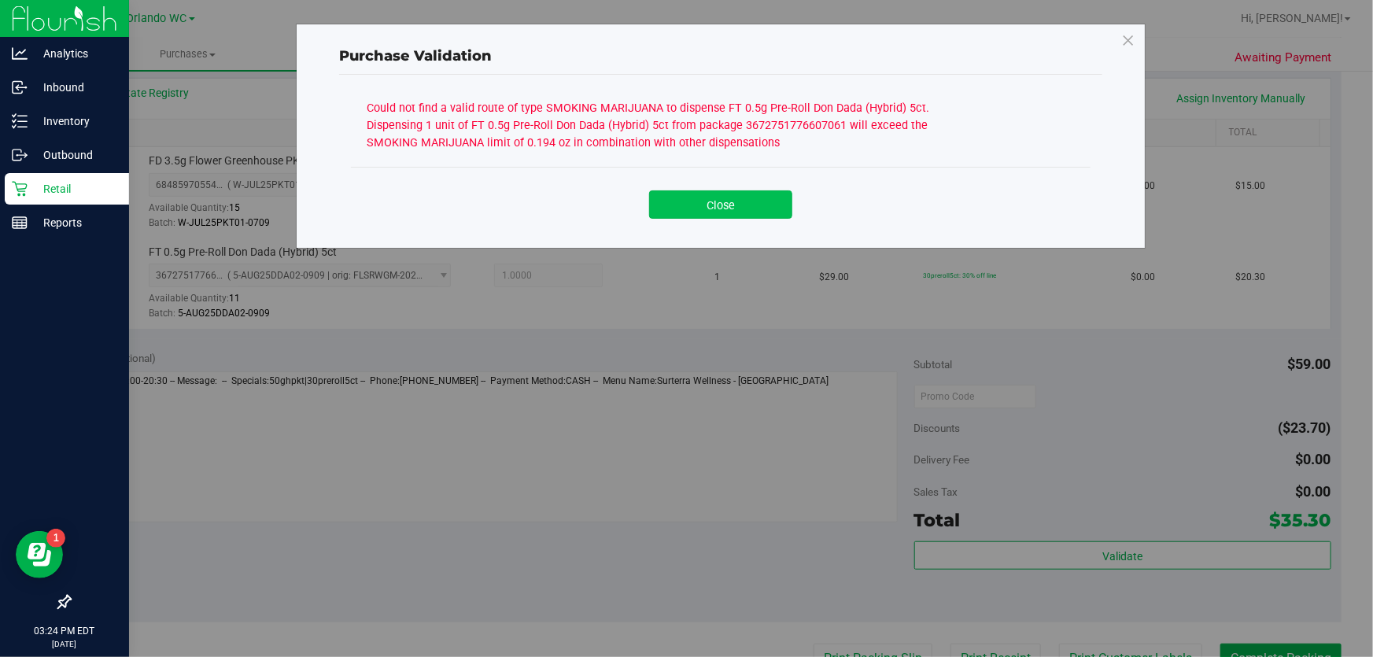
click at [687, 201] on button "Close" at bounding box center [720, 204] width 143 height 28
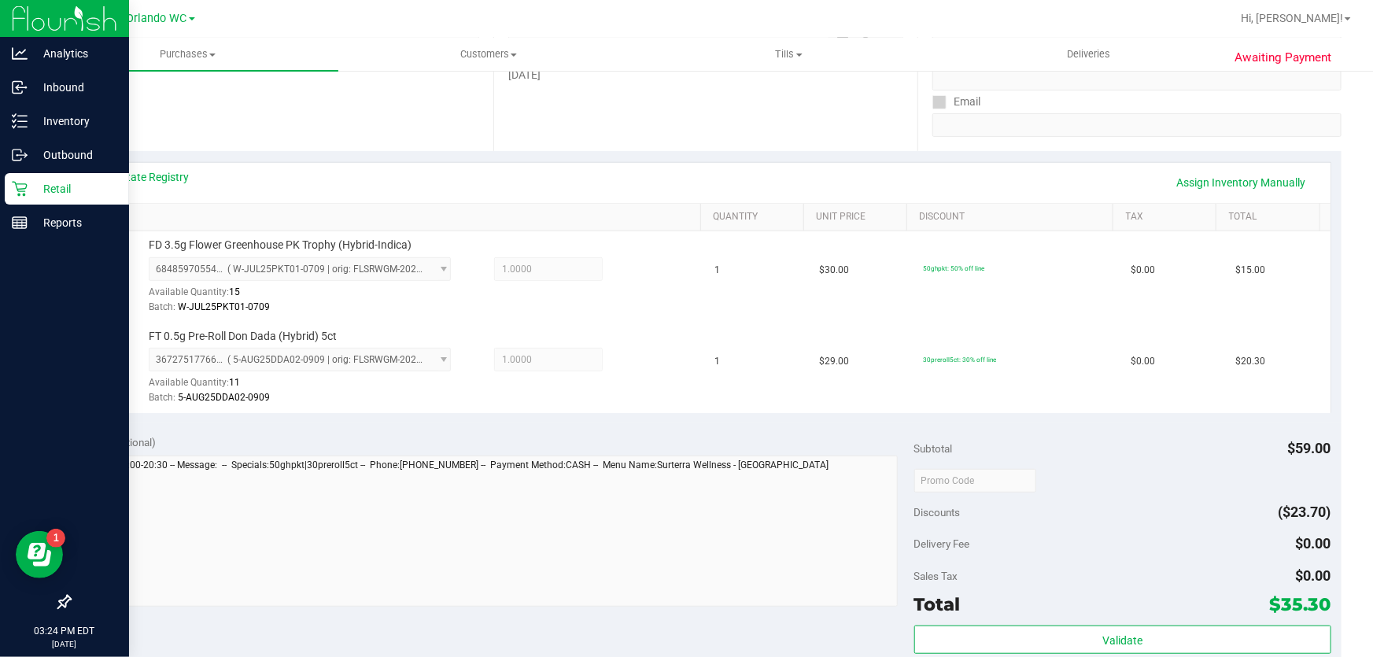
scroll to position [142, 0]
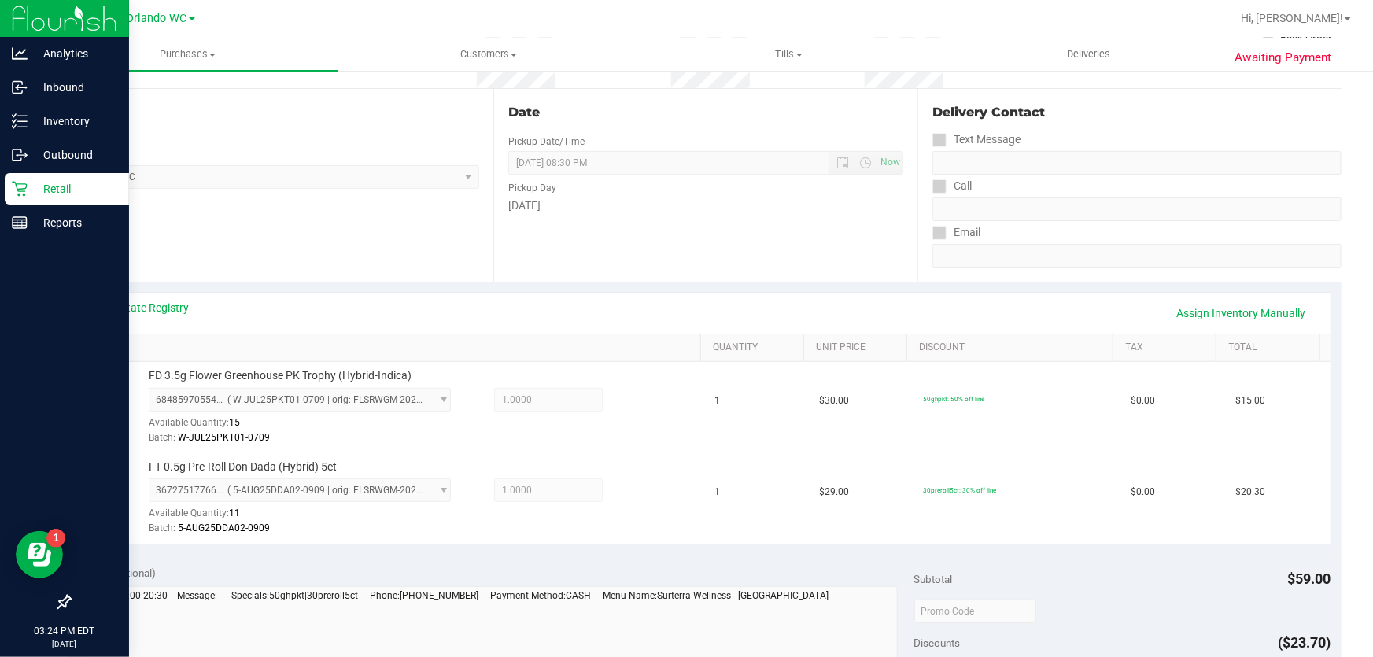
click at [159, 297] on div "View State Registry Assign Inventory Manually" at bounding box center [705, 313] width 1249 height 40
click at [186, 308] on link "View State Registry" at bounding box center [142, 308] width 94 height 16
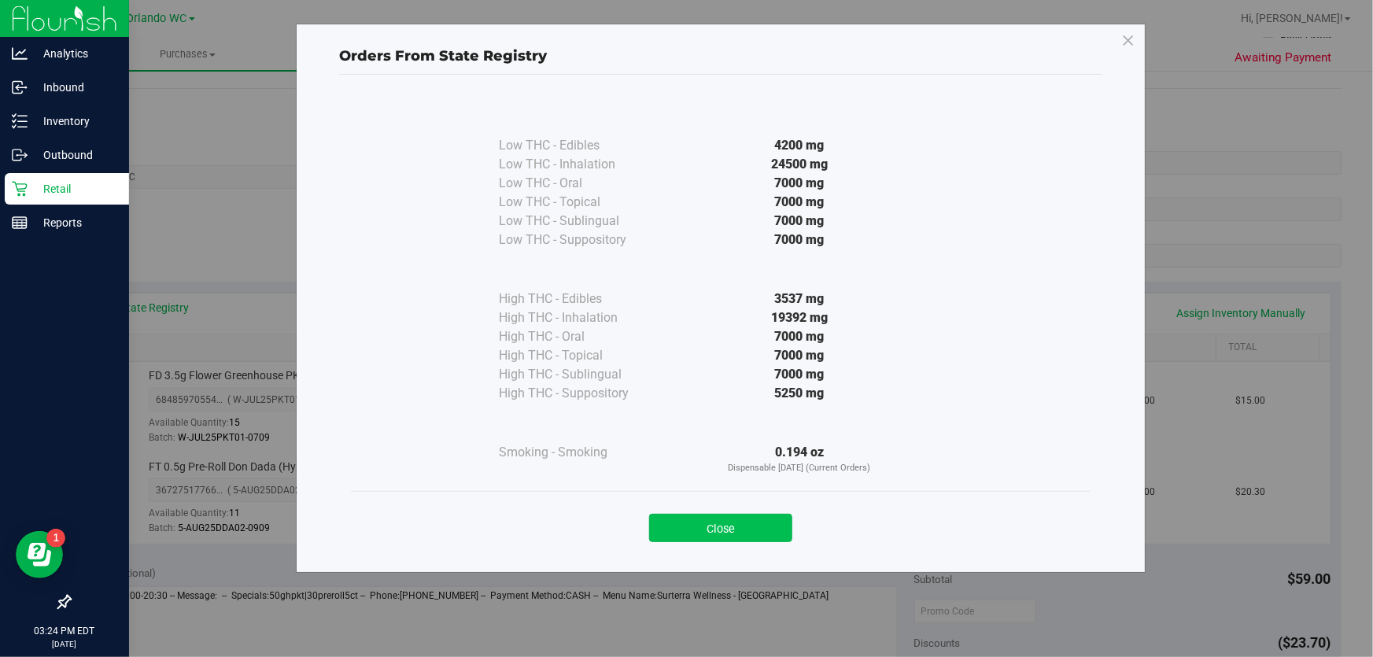
click at [735, 532] on button "Close" at bounding box center [720, 528] width 143 height 28
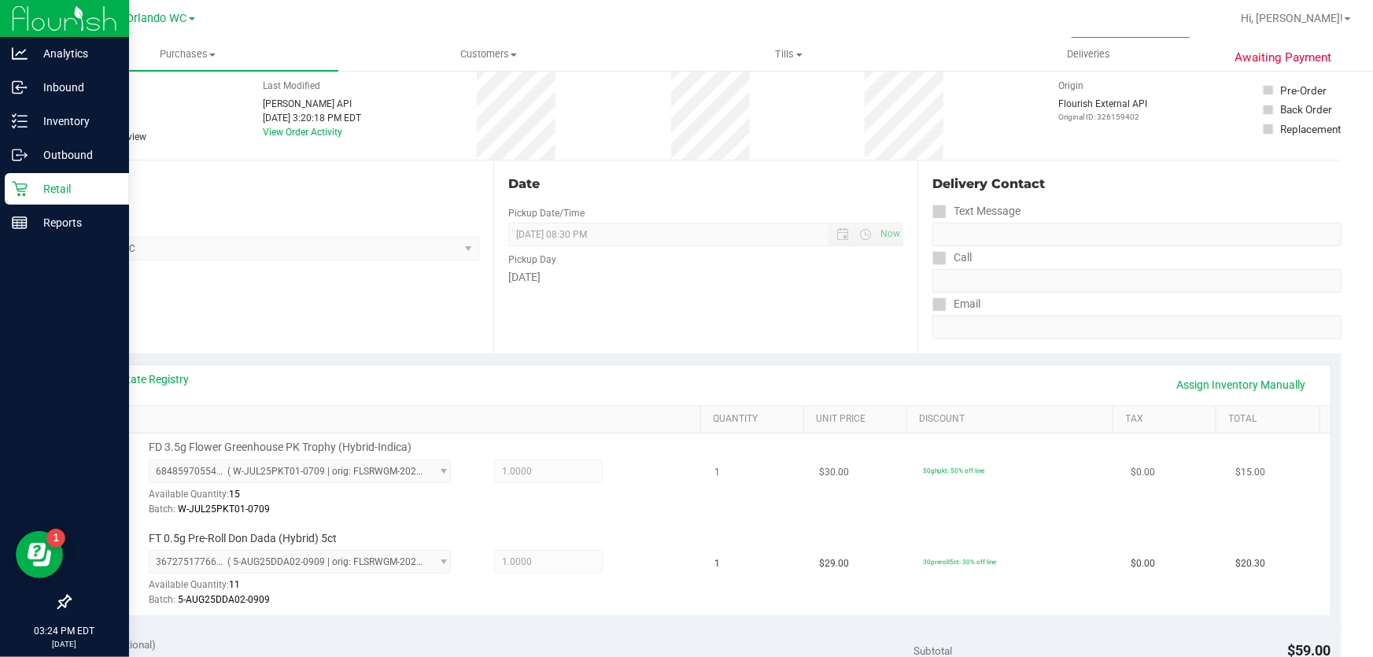
scroll to position [0, 0]
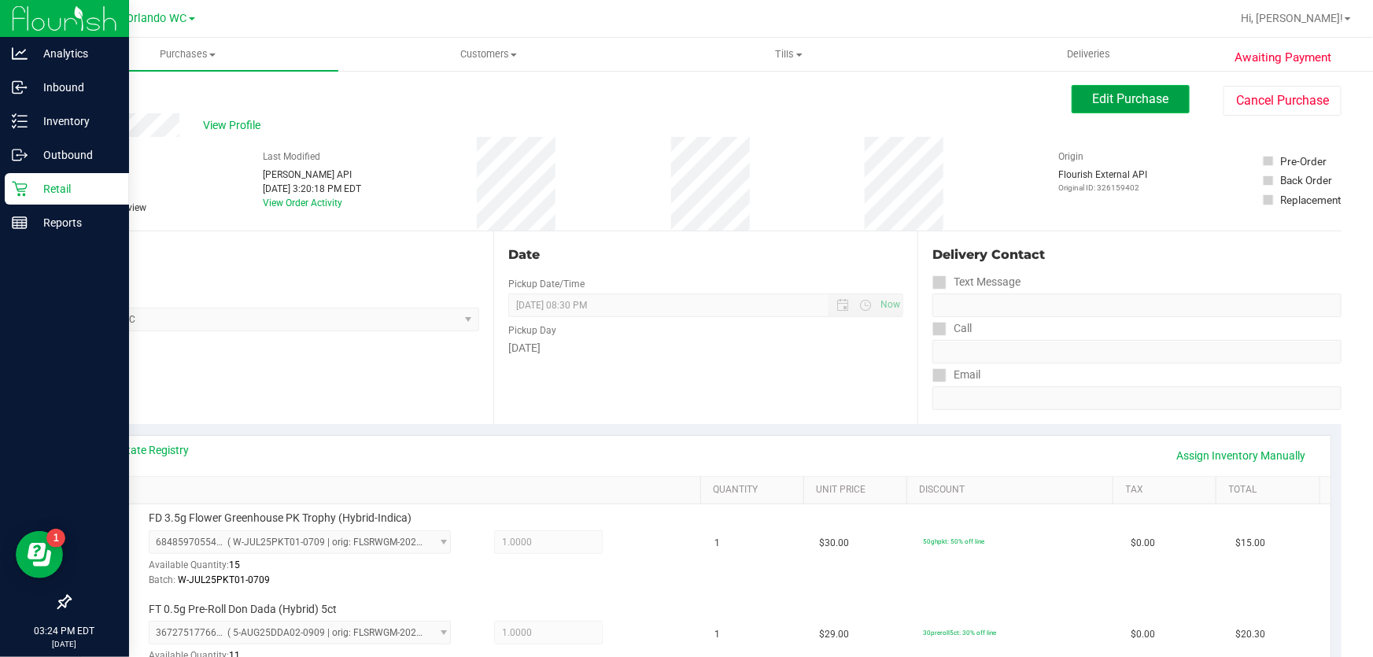
click at [1093, 98] on span "Edit Purchase" at bounding box center [1131, 98] width 76 height 15
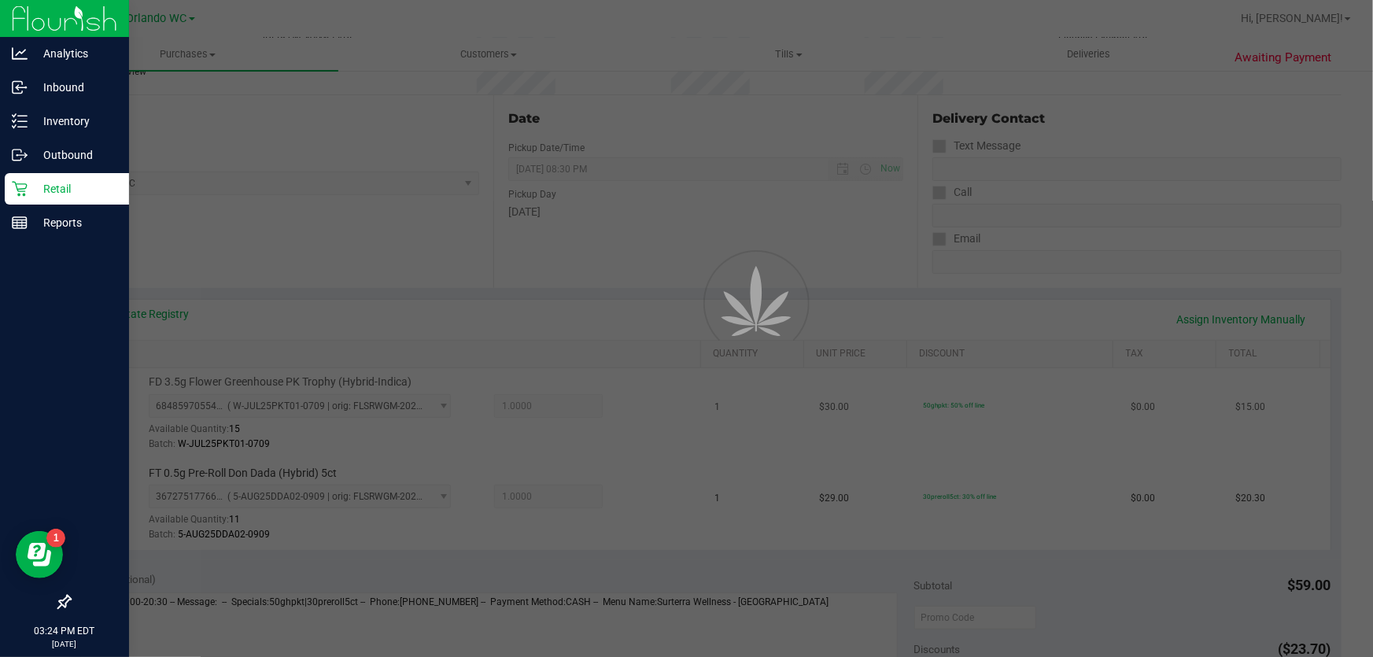
scroll to position [142, 0]
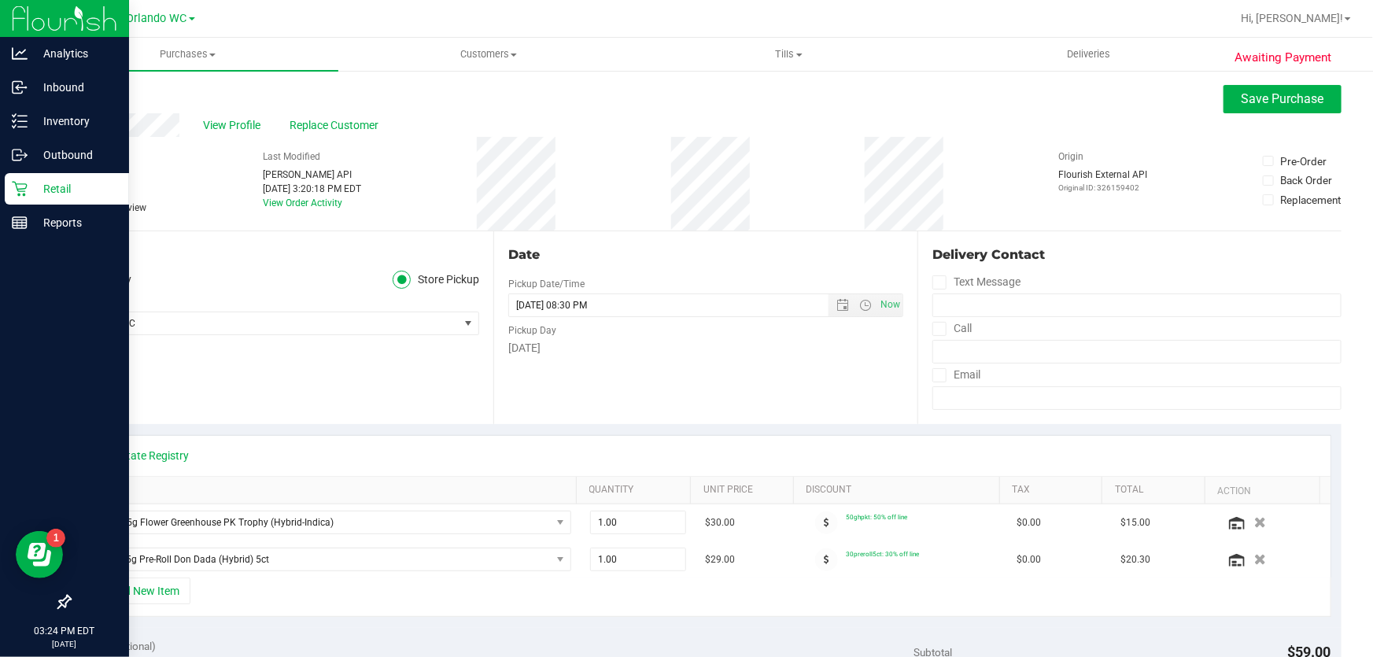
click at [70, 212] on span at bounding box center [76, 208] width 14 height 14
click at [0, 0] on input "Needs review" at bounding box center [0, 0] width 0 height 0
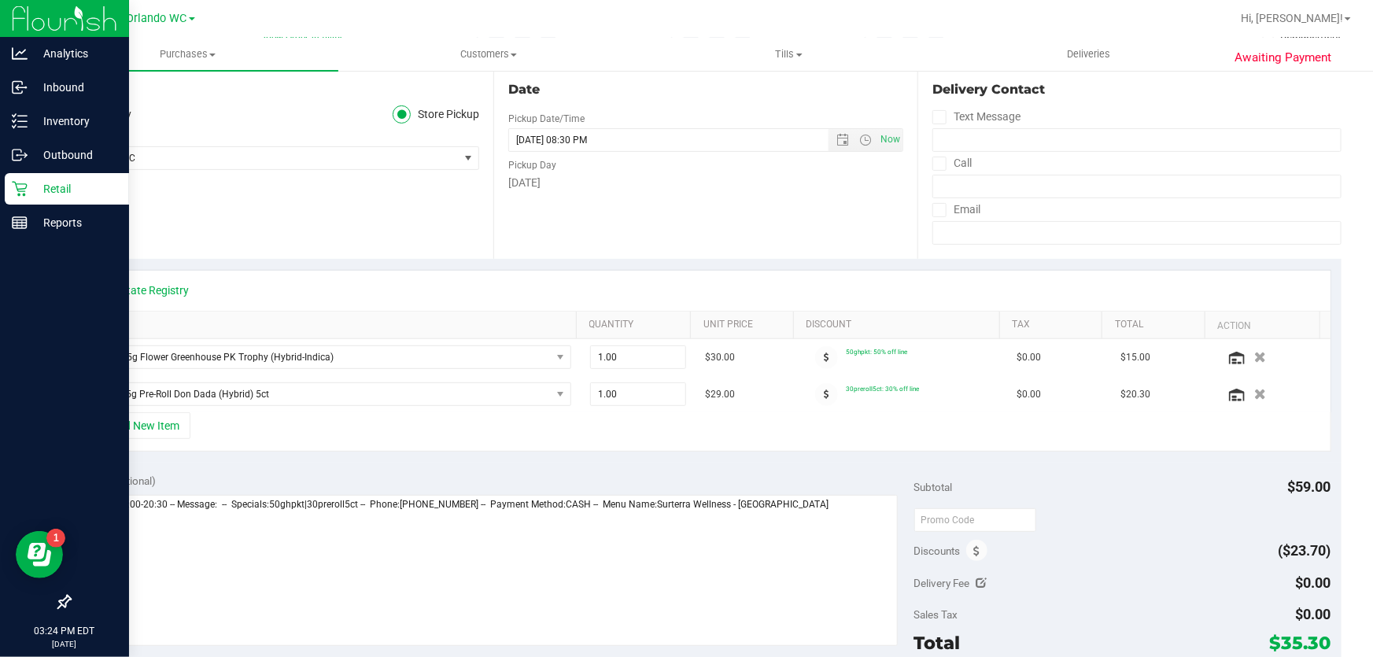
scroll to position [286, 0]
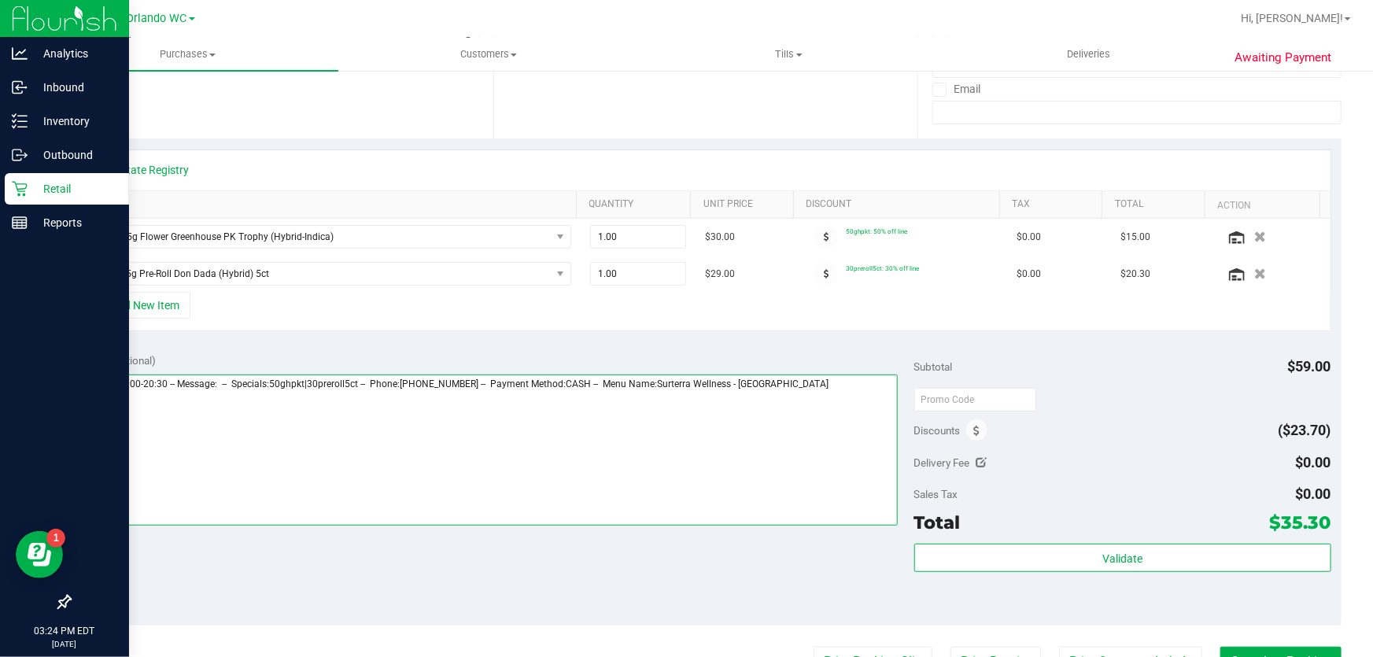
click at [826, 401] on textarea at bounding box center [489, 449] width 818 height 151
click at [138, 167] on link "View State Registry" at bounding box center [142, 170] width 94 height 16
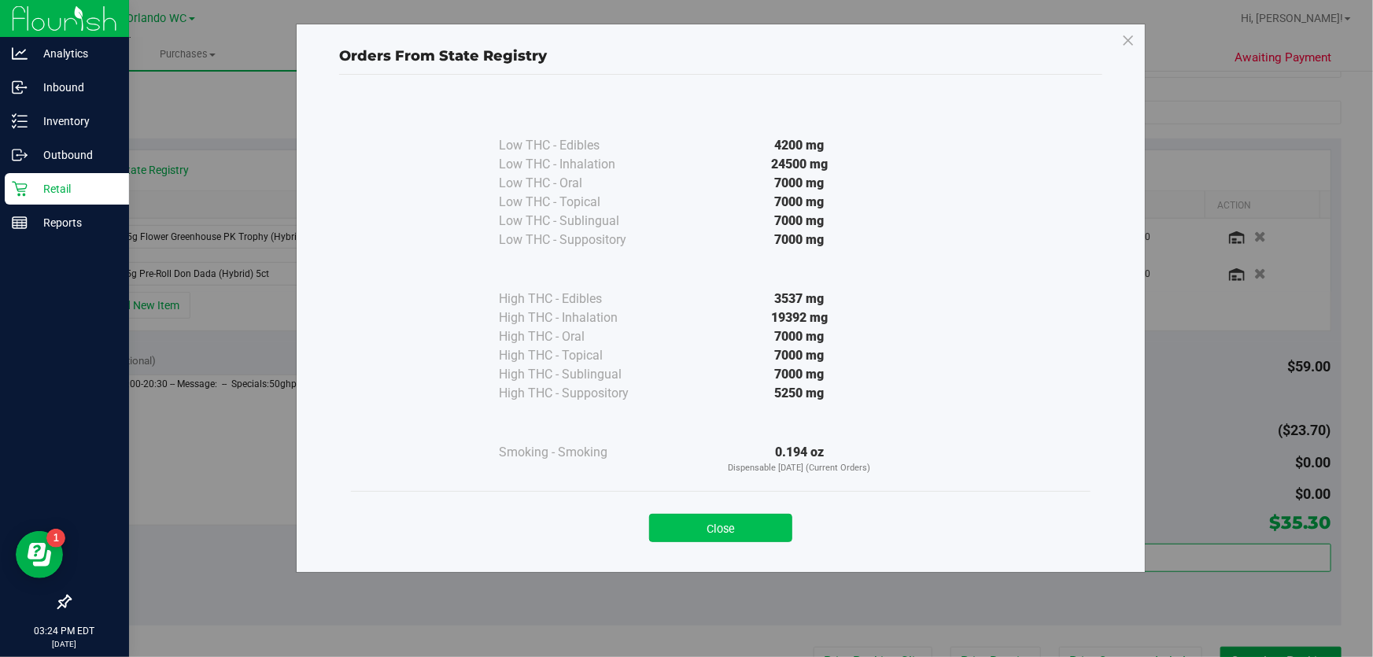
click at [707, 541] on button "Close" at bounding box center [720, 528] width 143 height 28
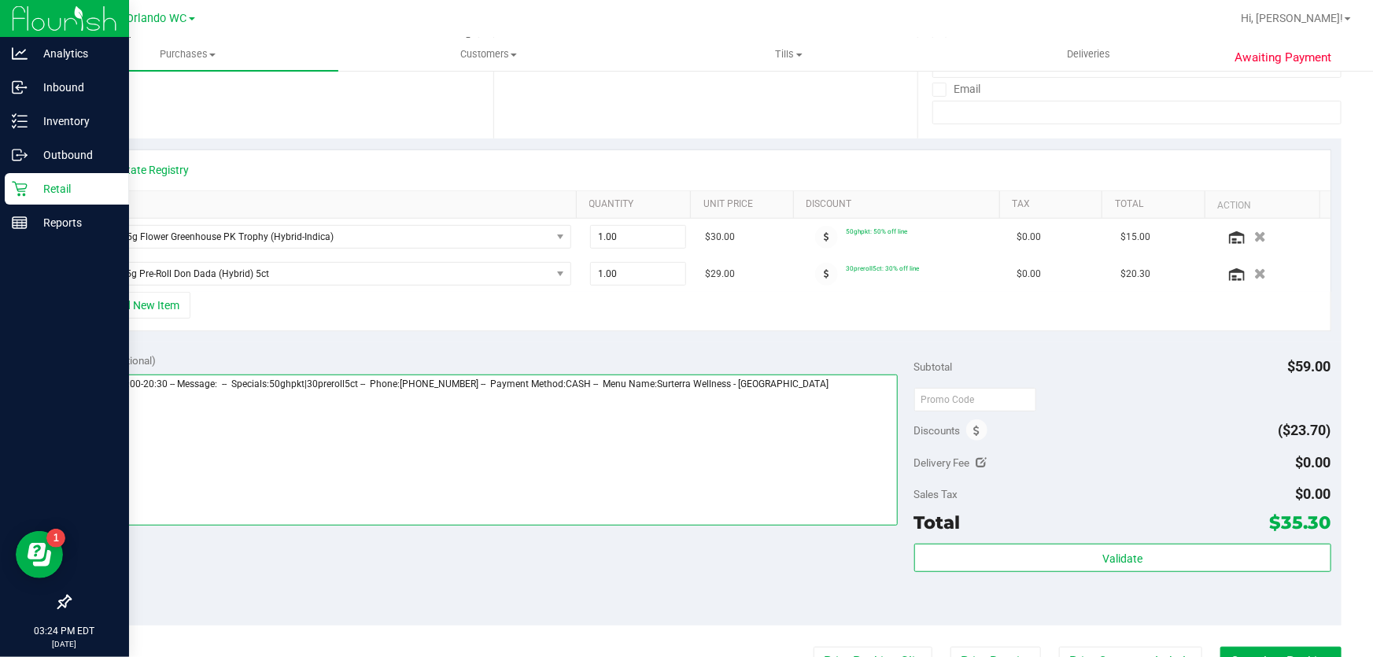
click at [256, 435] on textarea at bounding box center [489, 449] width 818 height 151
click at [220, 426] on textarea at bounding box center [489, 449] width 818 height 151
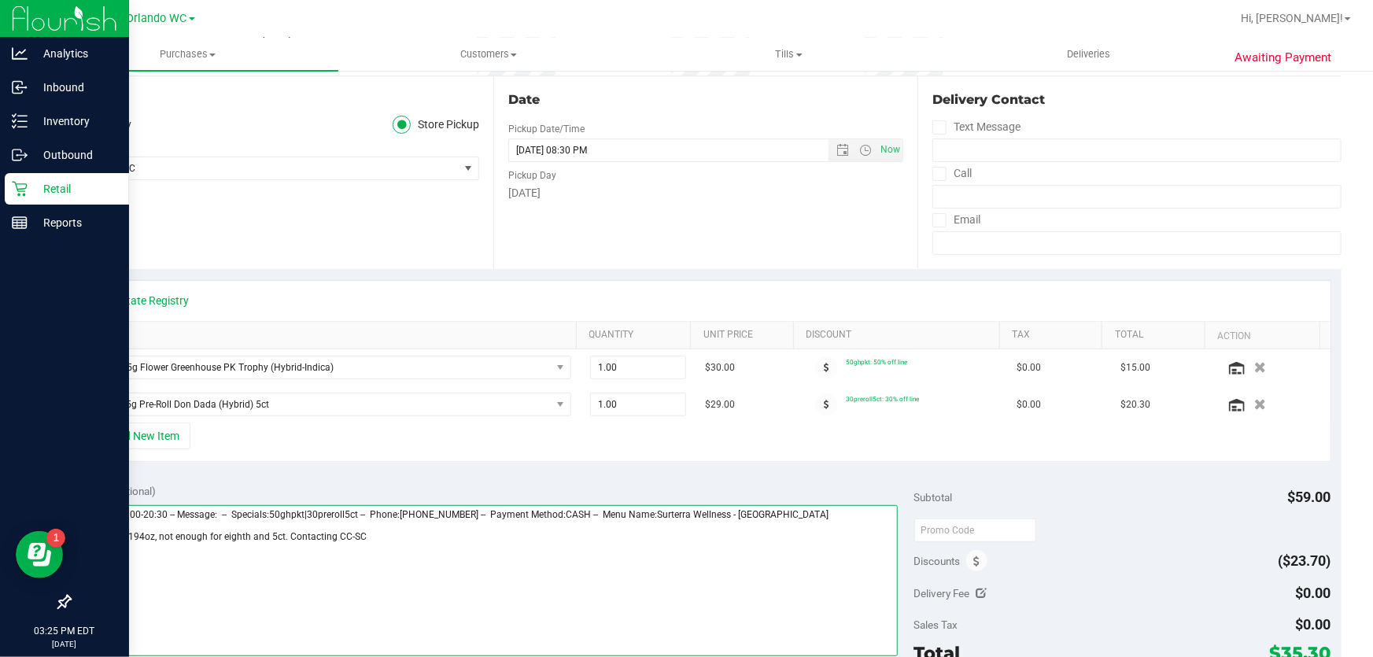
scroll to position [0, 0]
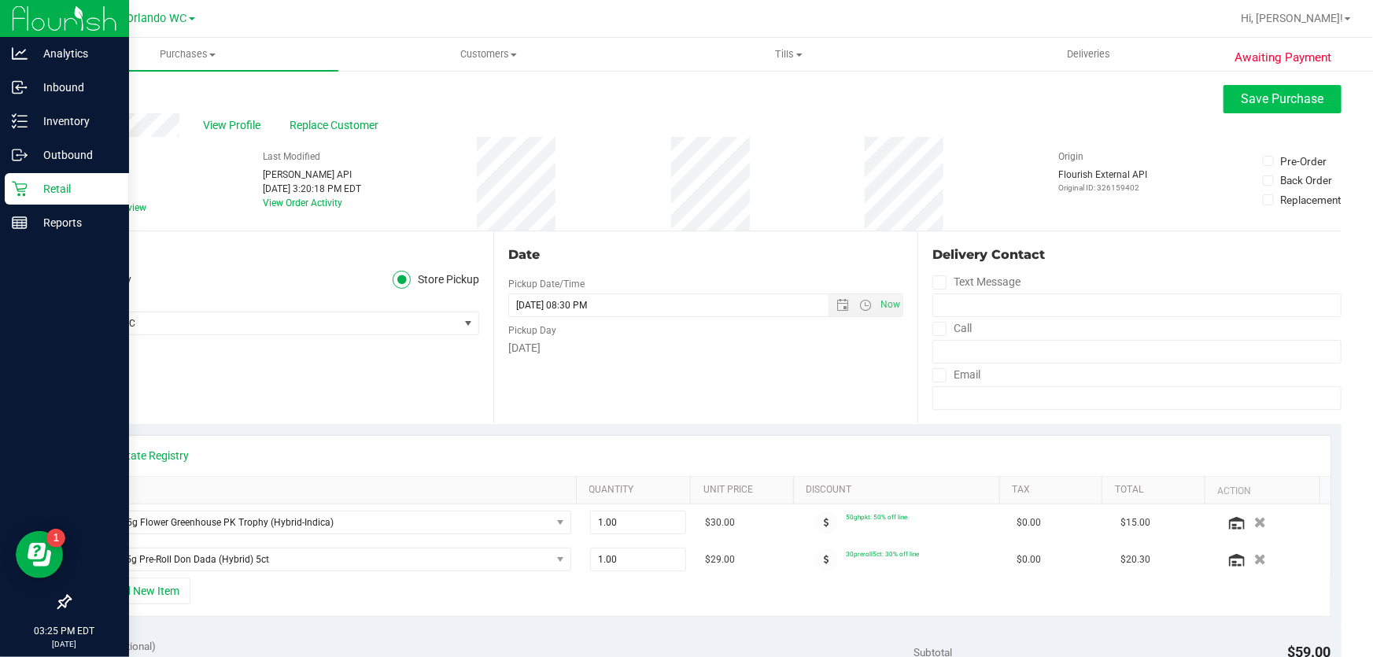
type textarea "Saturday 09/20/2025 09:00-20:30 -- Message: -- Specials:50ghpkt|30preroll5ct --…"
click at [1278, 98] on span "Save Purchase" at bounding box center [1283, 98] width 83 height 15
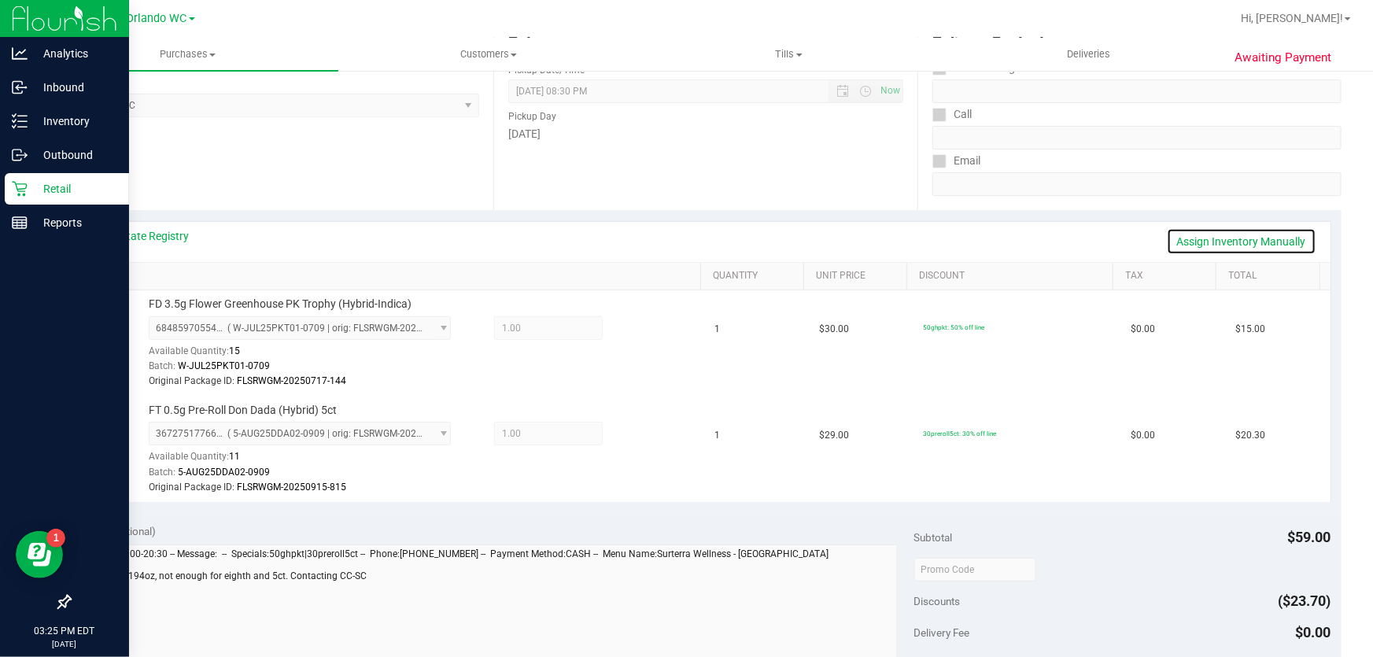
click at [1208, 242] on link "Assign Inventory Manually" at bounding box center [1241, 241] width 149 height 27
click at [629, 327] on icon at bounding box center [637, 330] width 17 height 18
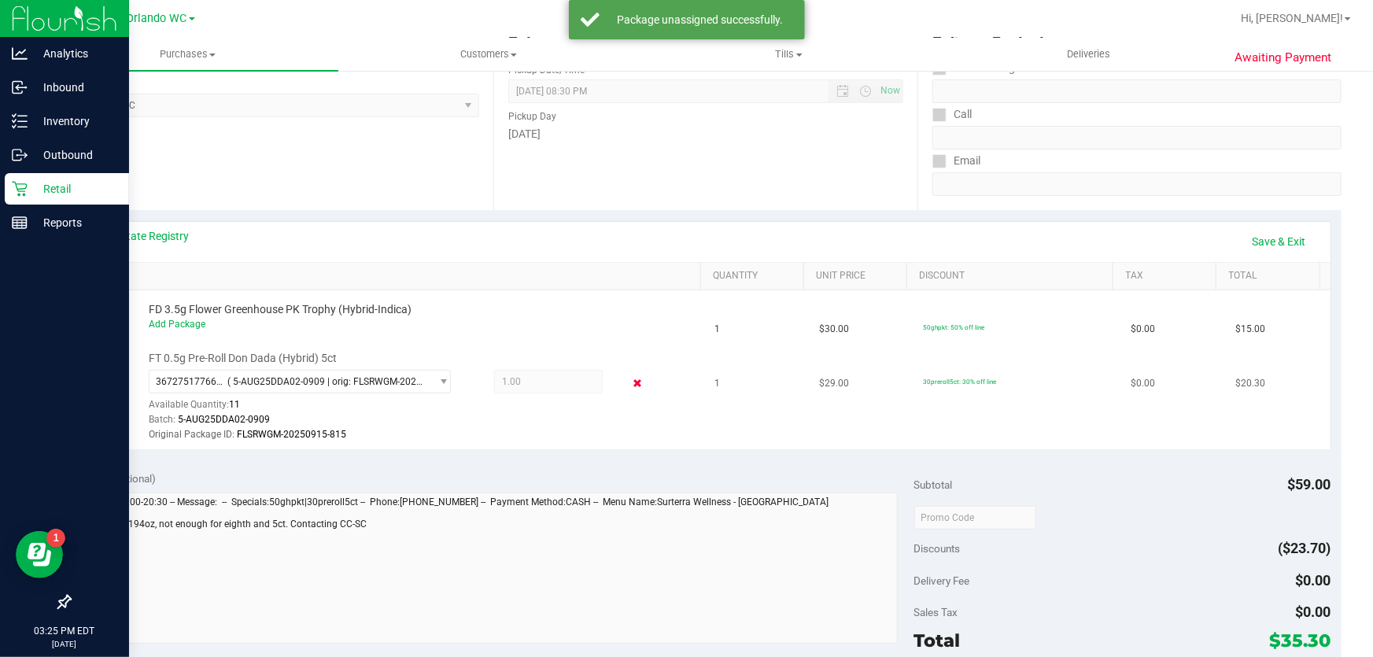
click at [629, 385] on icon at bounding box center [637, 383] width 17 height 18
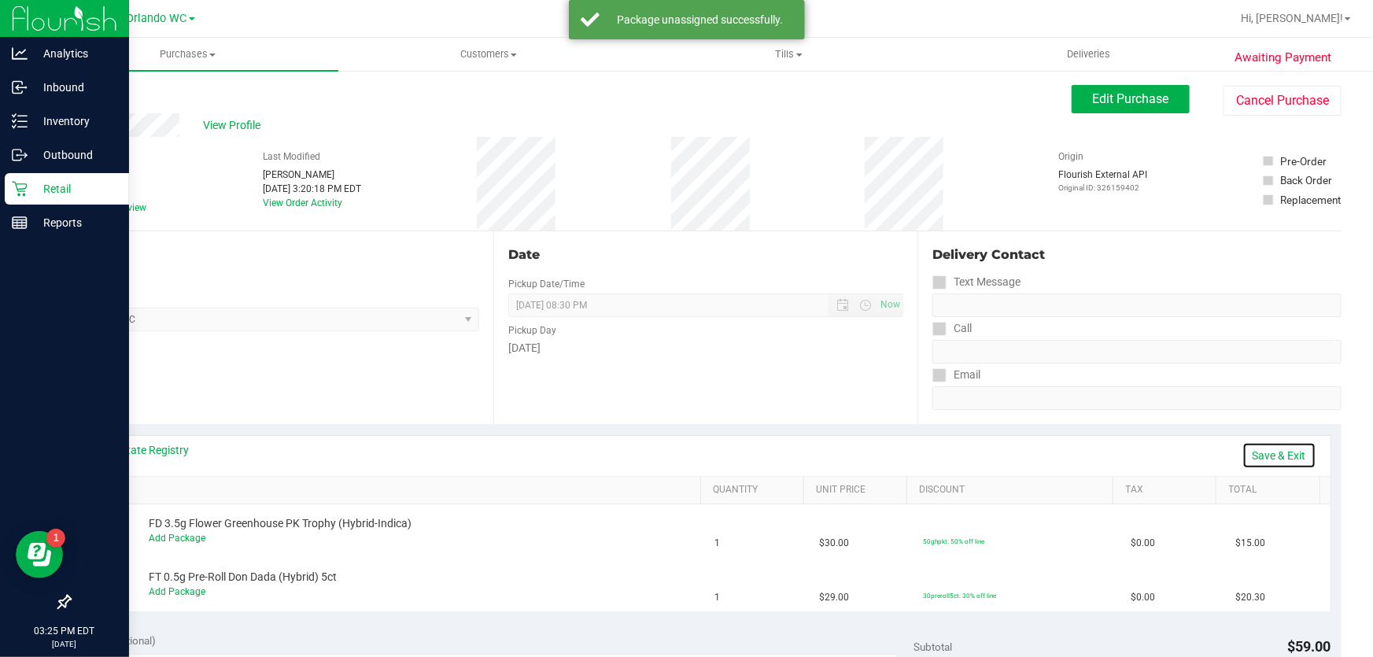
click at [1268, 450] on link "Save & Exit" at bounding box center [1279, 455] width 74 height 27
click at [233, 118] on span "View Profile" at bounding box center [234, 125] width 63 height 17
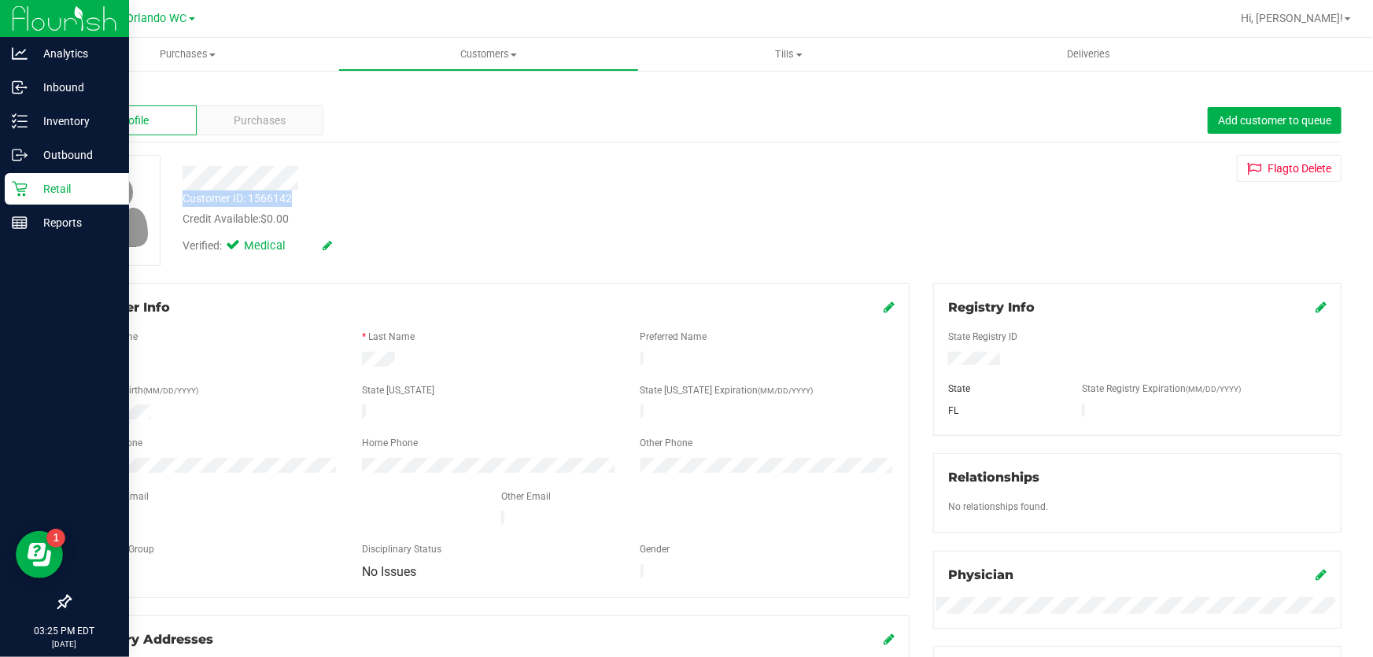
drag, startPoint x: 202, startPoint y: 197, endPoint x: 302, endPoint y: 194, distance: 99.9
click at [302, 194] on div "Customer ID: 1566142 Credit Available: $0.00" at bounding box center [495, 208] width 648 height 37
copy div "Customer ID: 1566142"
click at [88, 87] on link "Back" at bounding box center [82, 92] width 27 height 11
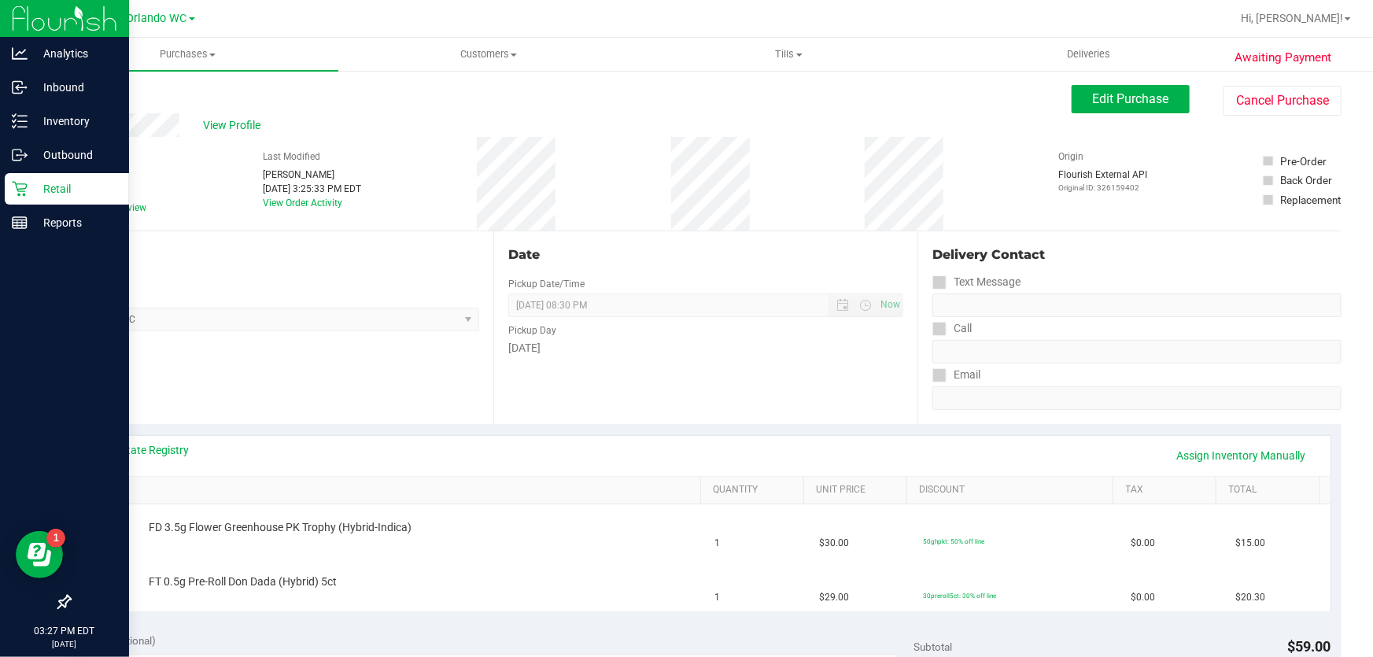
drag, startPoint x: 68, startPoint y: 149, endPoint x: 129, endPoint y: 154, distance: 60.8
click at [129, 154] on div "# 11981033 BioTrack ID: - Submitted Needs review" at bounding box center [108, 181] width 79 height 65
copy span "# 11981033"
click at [211, 435] on div "View State Registry Assign Inventory Manually SKU Quantity Unit Price Discount …" at bounding box center [705, 523] width 1251 height 176
click at [328, 407] on div "Location Pickup Store Orlando WC Select Store Bonita Springs WC Boynton Beach W…" at bounding box center [281, 327] width 424 height 193
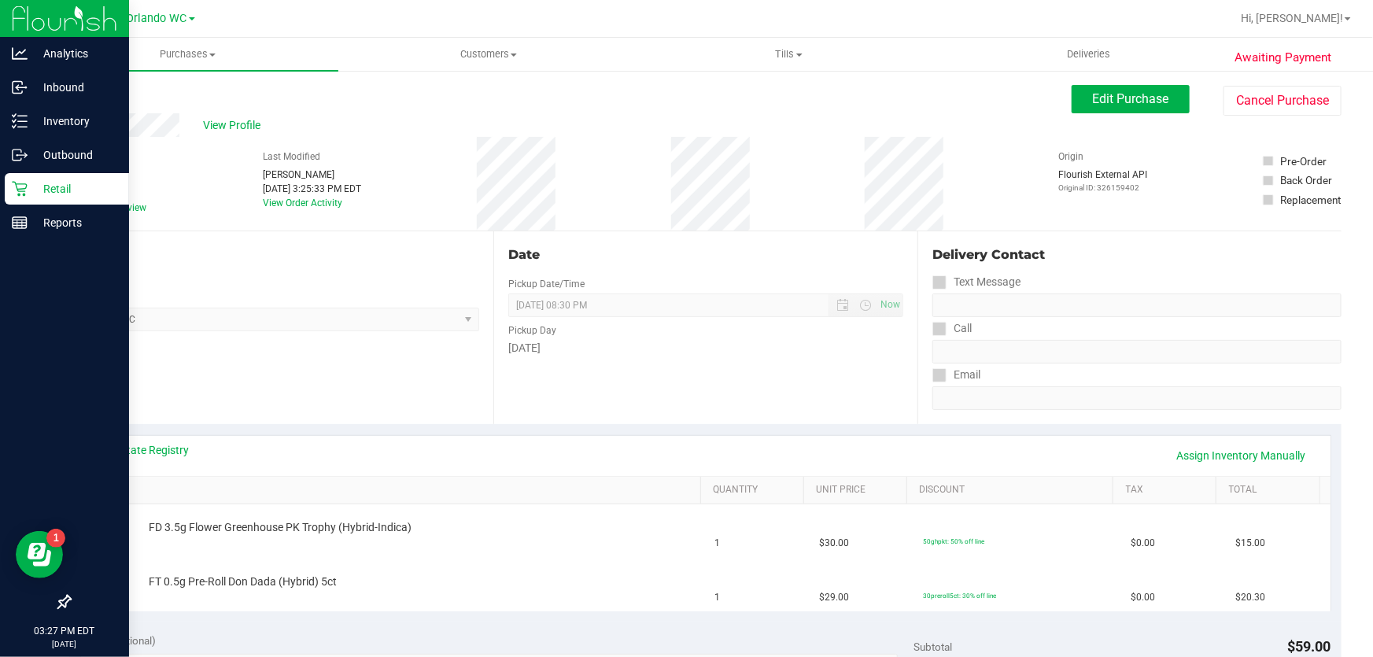
click at [79, 93] on link "Back" at bounding box center [81, 94] width 24 height 11
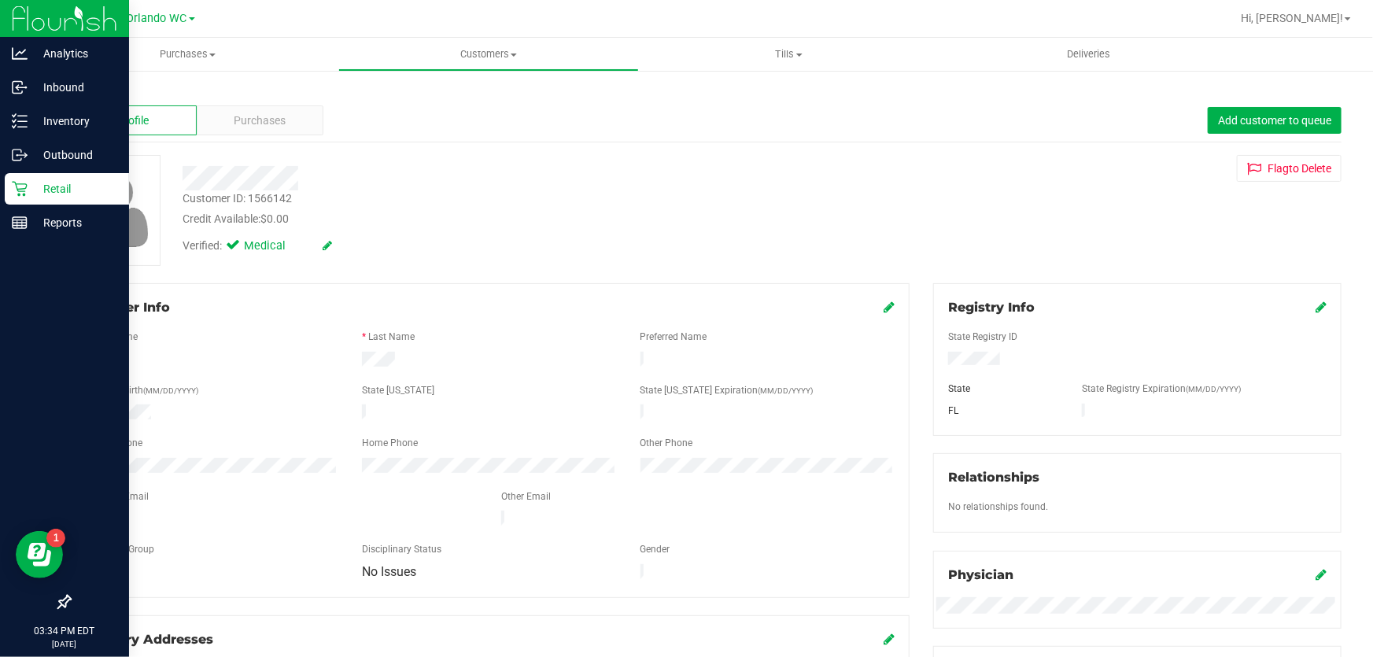
click at [34, 197] on p "Retail" at bounding box center [75, 188] width 94 height 19
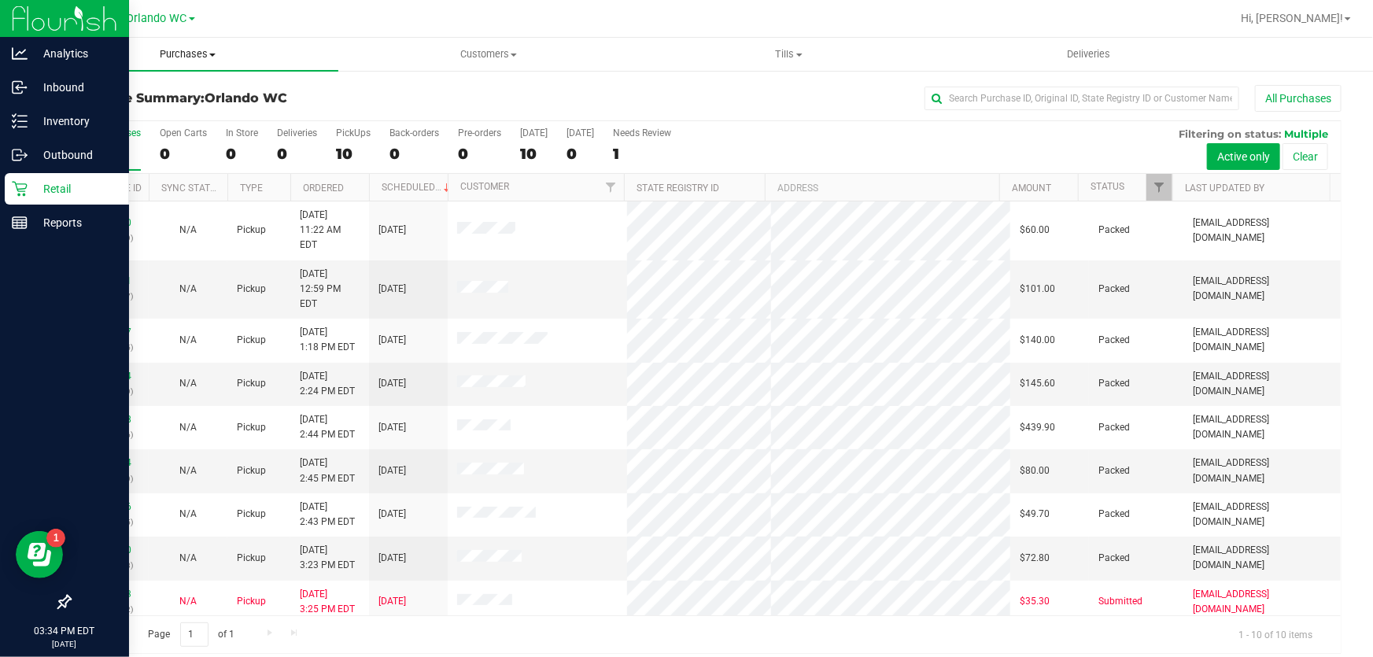
click at [206, 46] on uib-tab-heading "Purchases Summary of purchases Fulfillment All purchases" at bounding box center [188, 54] width 301 height 33
click at [159, 113] on li "Fulfillment" at bounding box center [188, 114] width 301 height 19
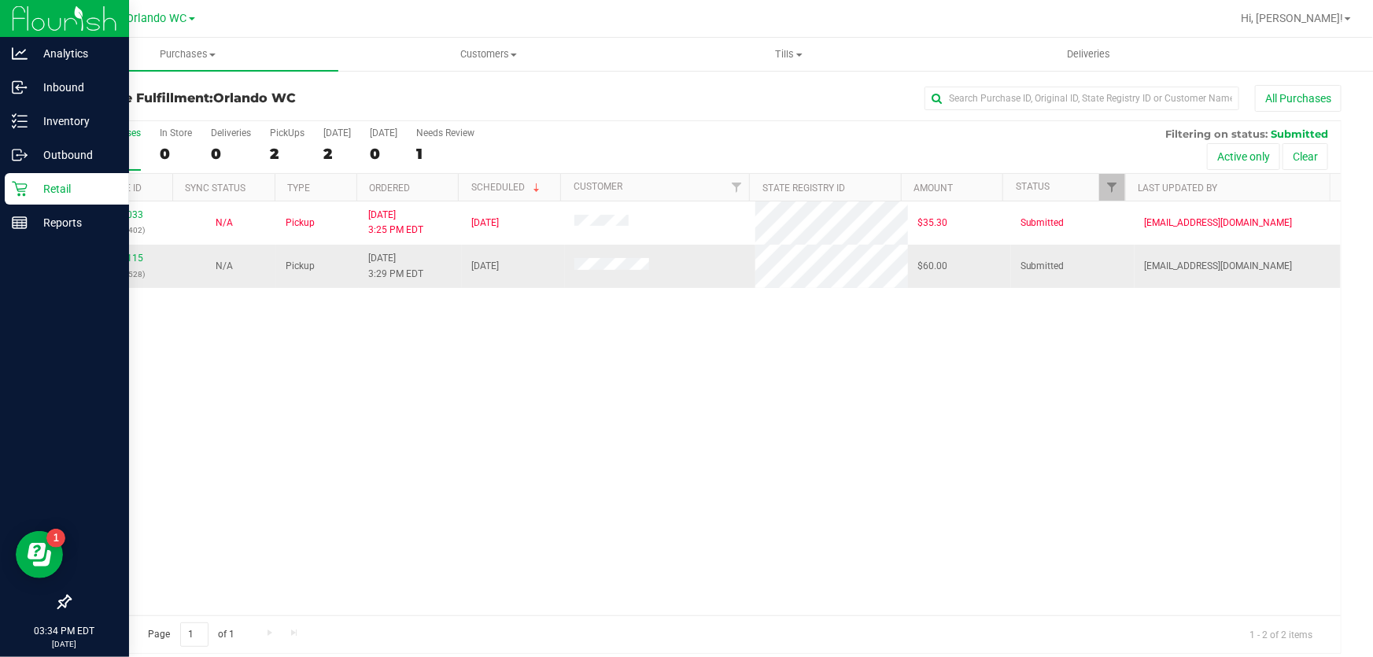
click at [116, 264] on div "11981115 (326163528)" at bounding box center [121, 266] width 84 height 30
click at [119, 262] on link "11981115" at bounding box center [121, 258] width 44 height 11
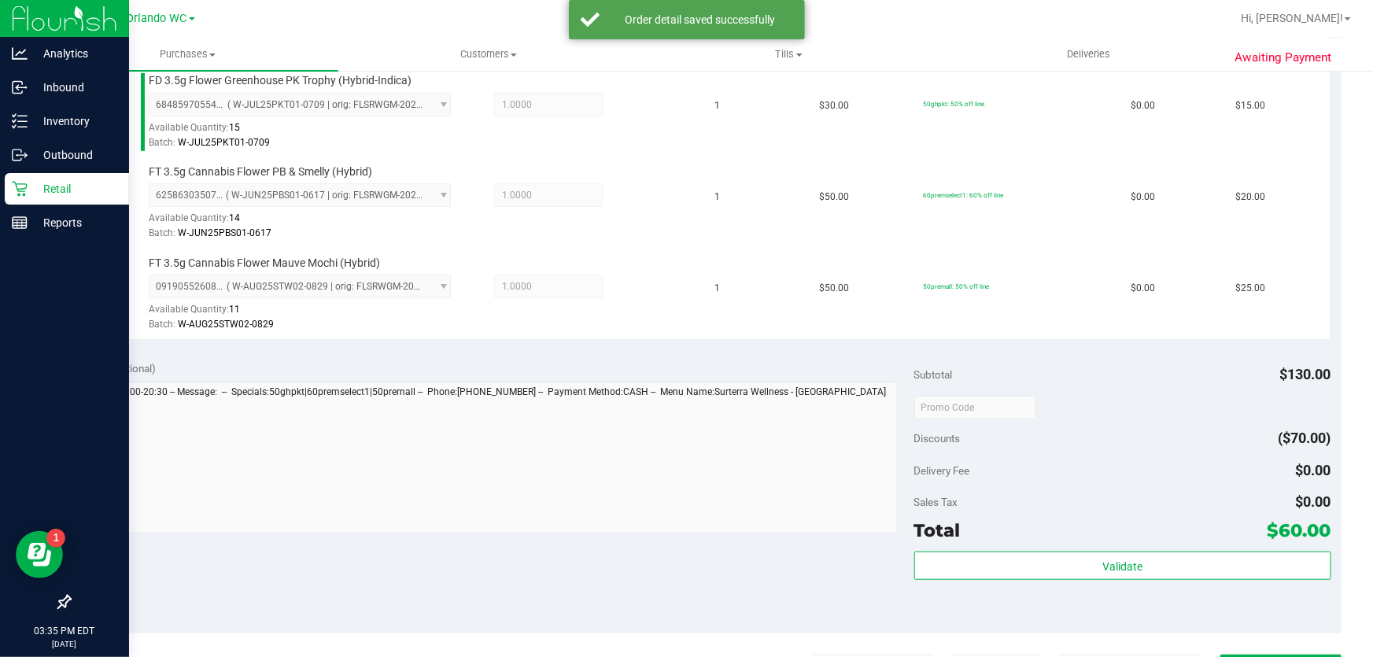
scroll to position [494, 0]
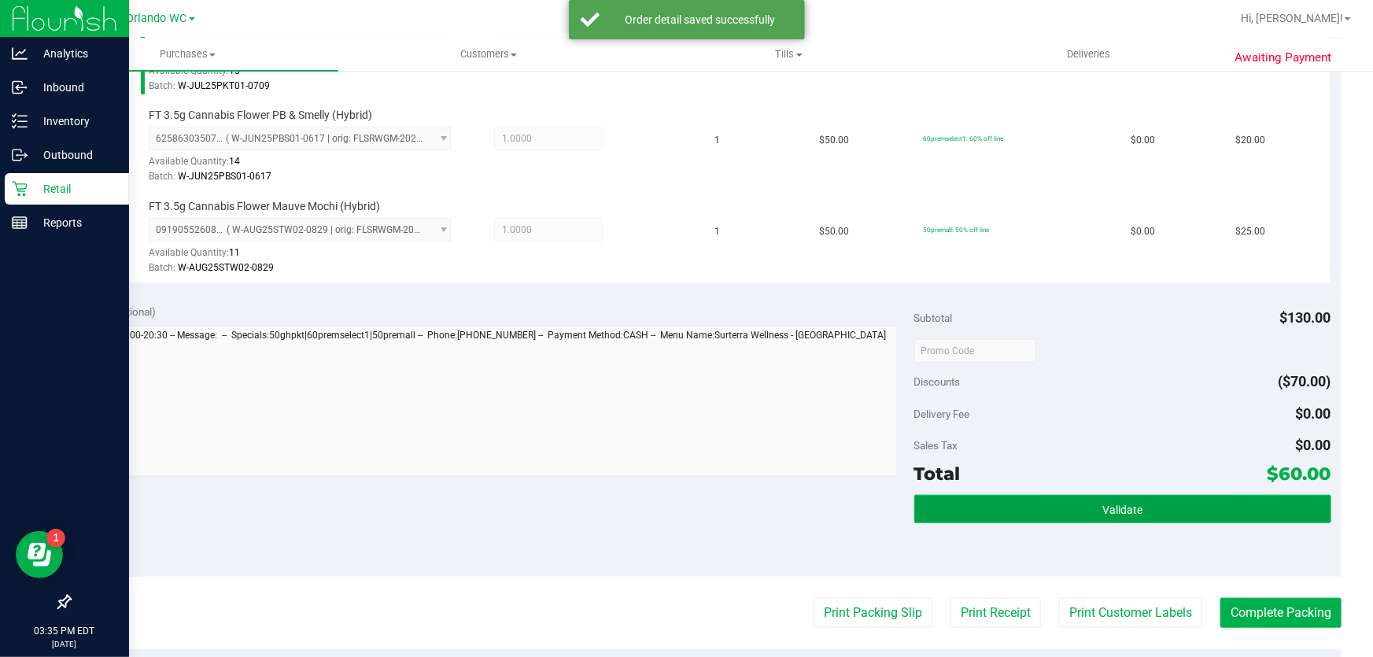
click at [1151, 502] on button "Validate" at bounding box center [1122, 509] width 417 height 28
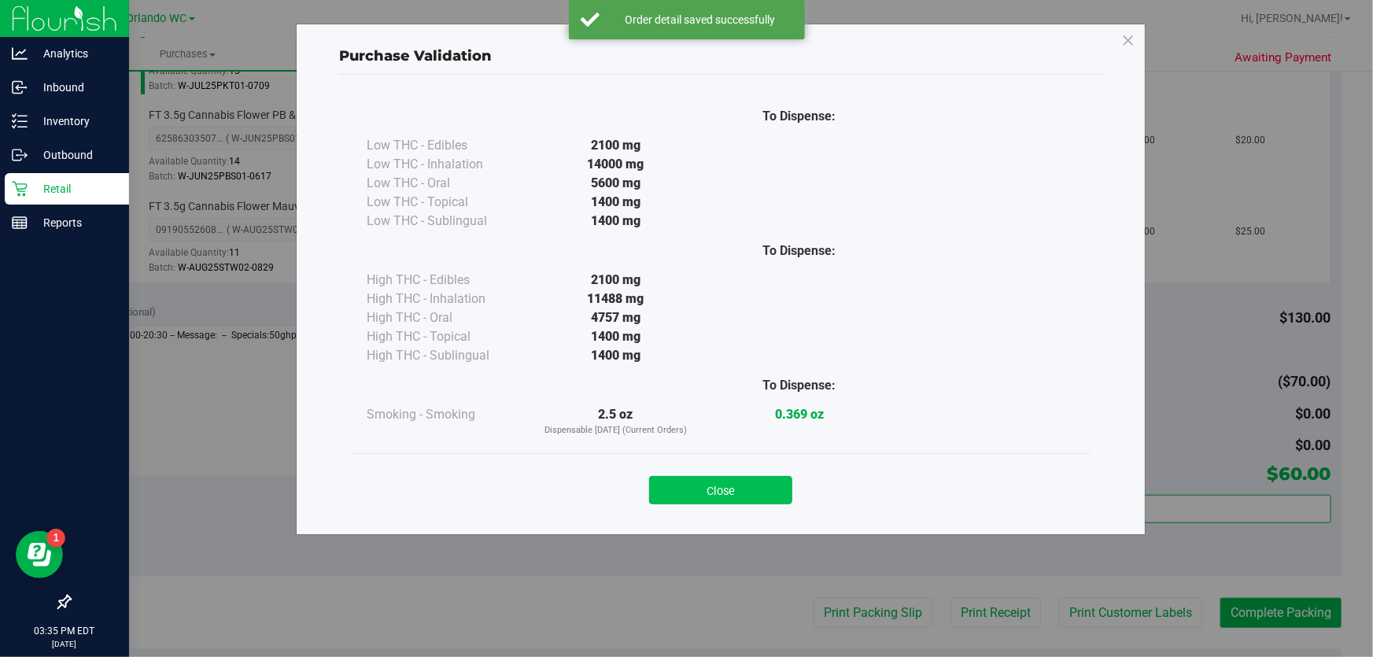
click at [714, 478] on button "Close" at bounding box center [720, 490] width 143 height 28
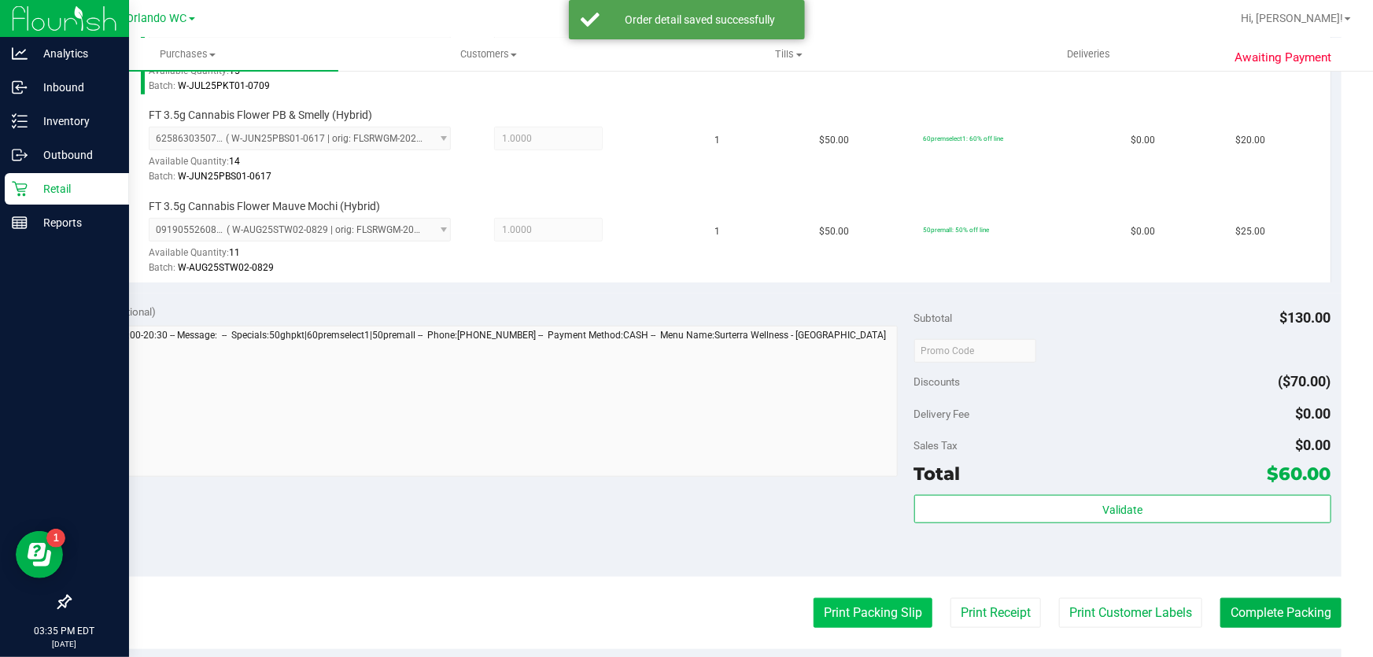
click at [856, 612] on button "Print Packing Slip" at bounding box center [873, 613] width 119 height 30
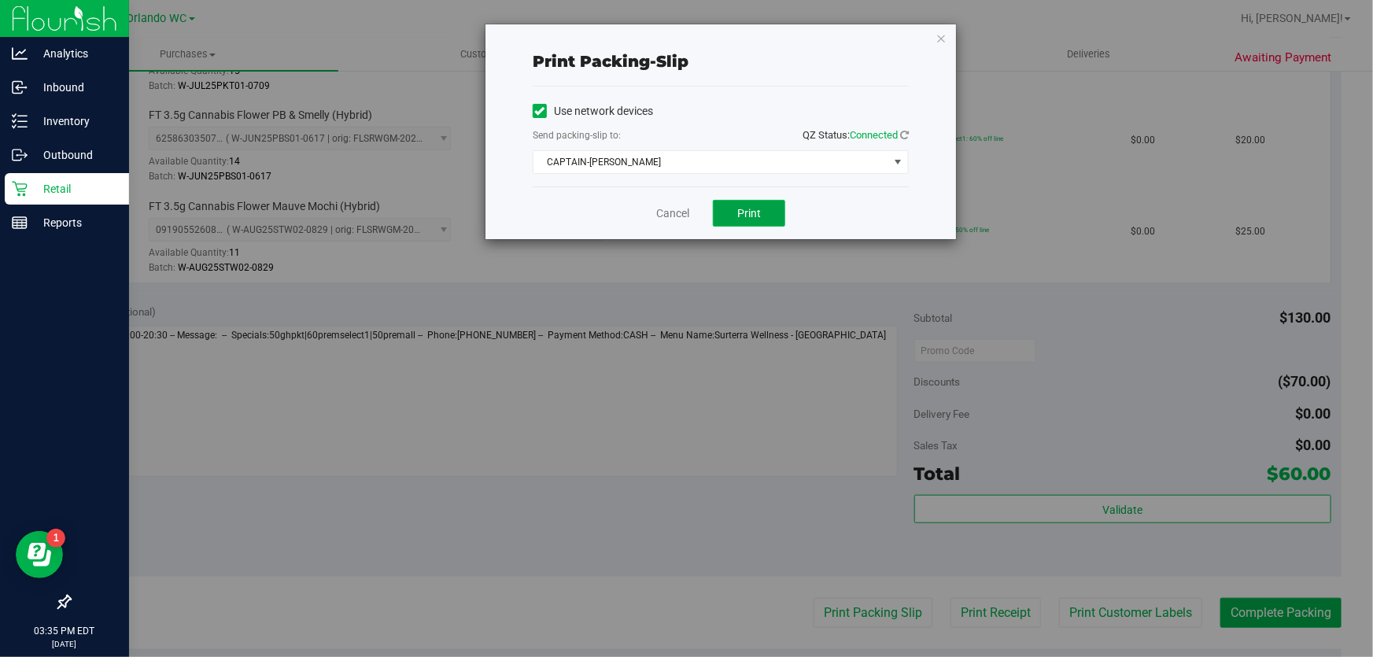
click at [762, 205] on button "Print" at bounding box center [749, 213] width 72 height 27
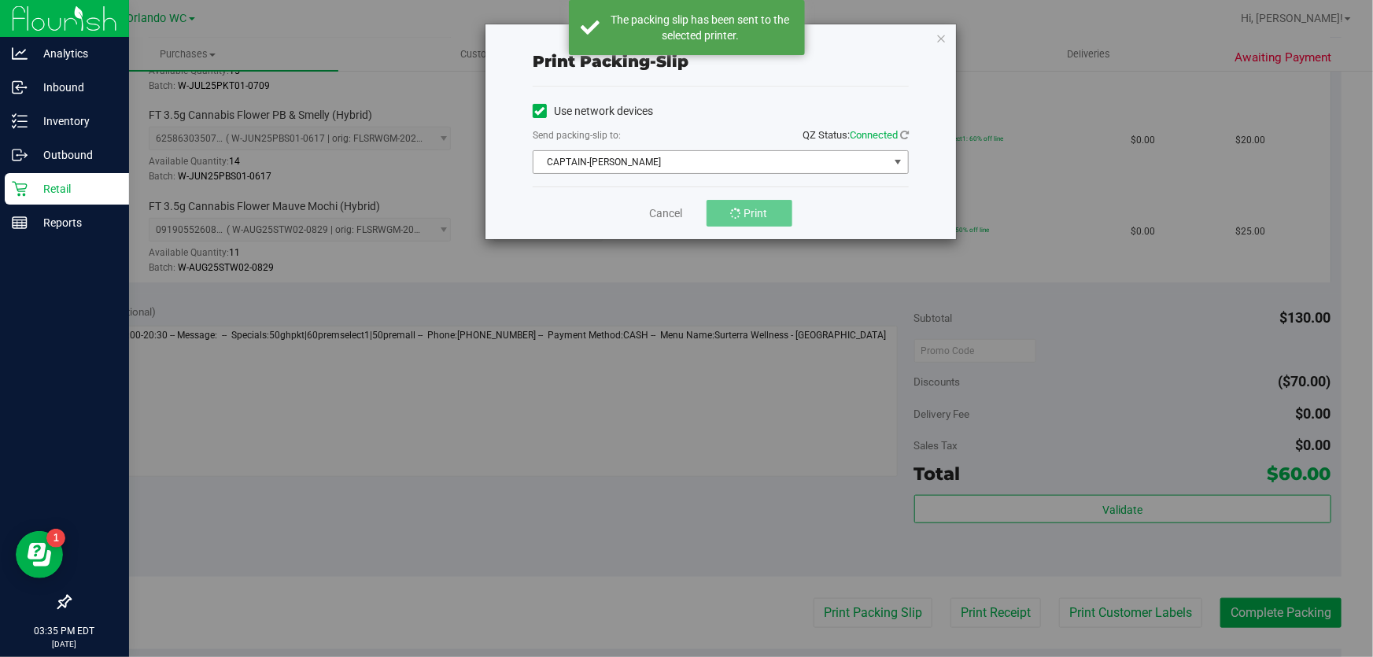
click at [882, 155] on span "CAPTAIN-KANGA" at bounding box center [710, 162] width 355 height 22
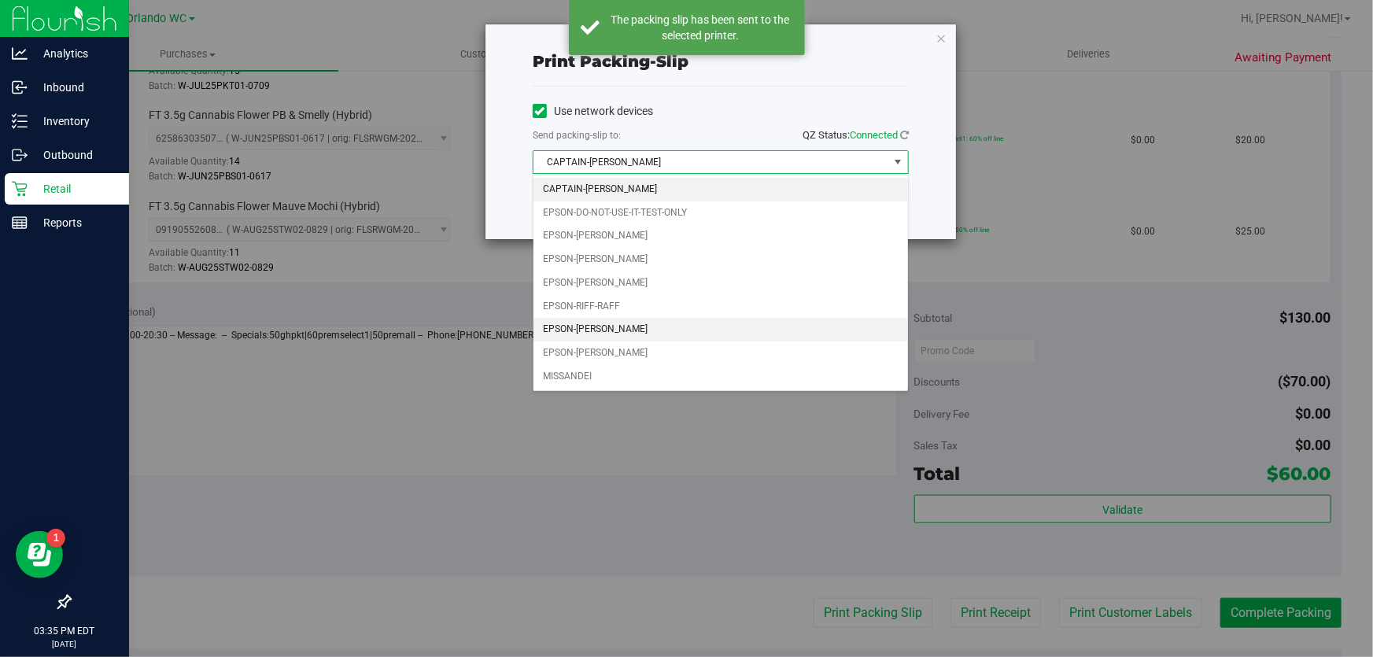
click at [648, 334] on li "EPSON-RODNEY-ATKINS" at bounding box center [720, 330] width 374 height 24
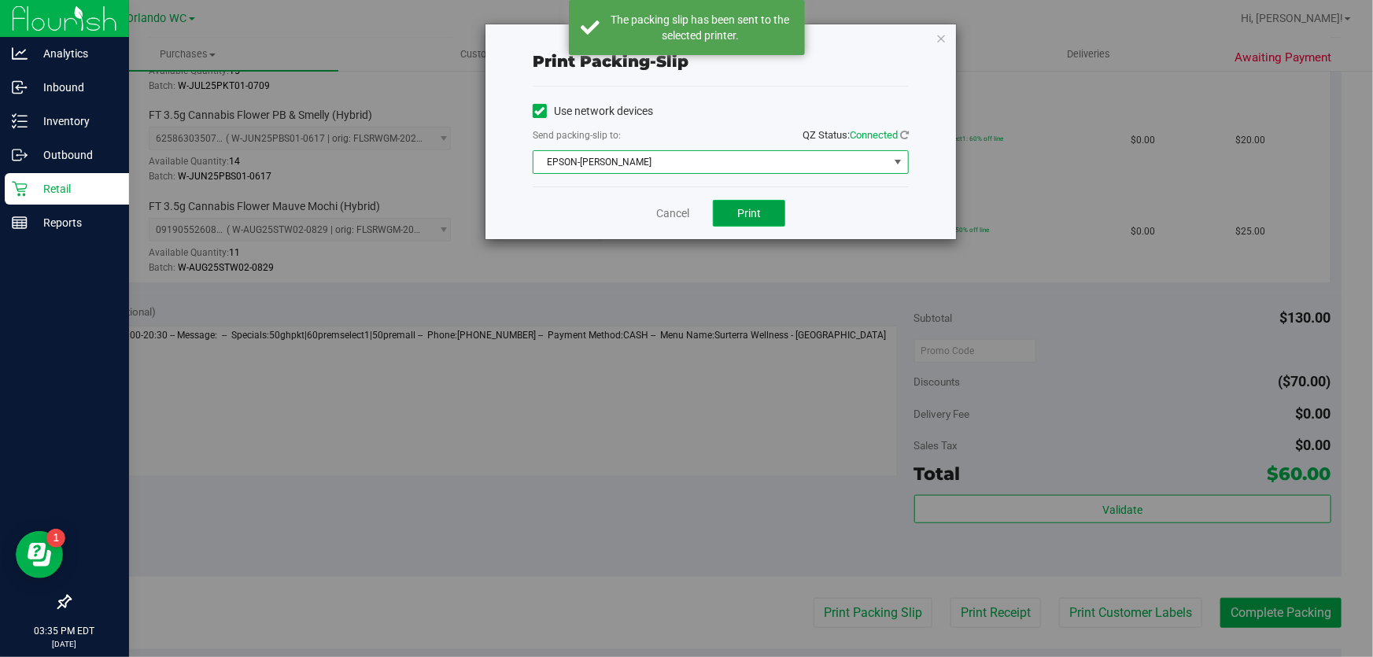
click at [747, 223] on button "Print" at bounding box center [749, 213] width 72 height 27
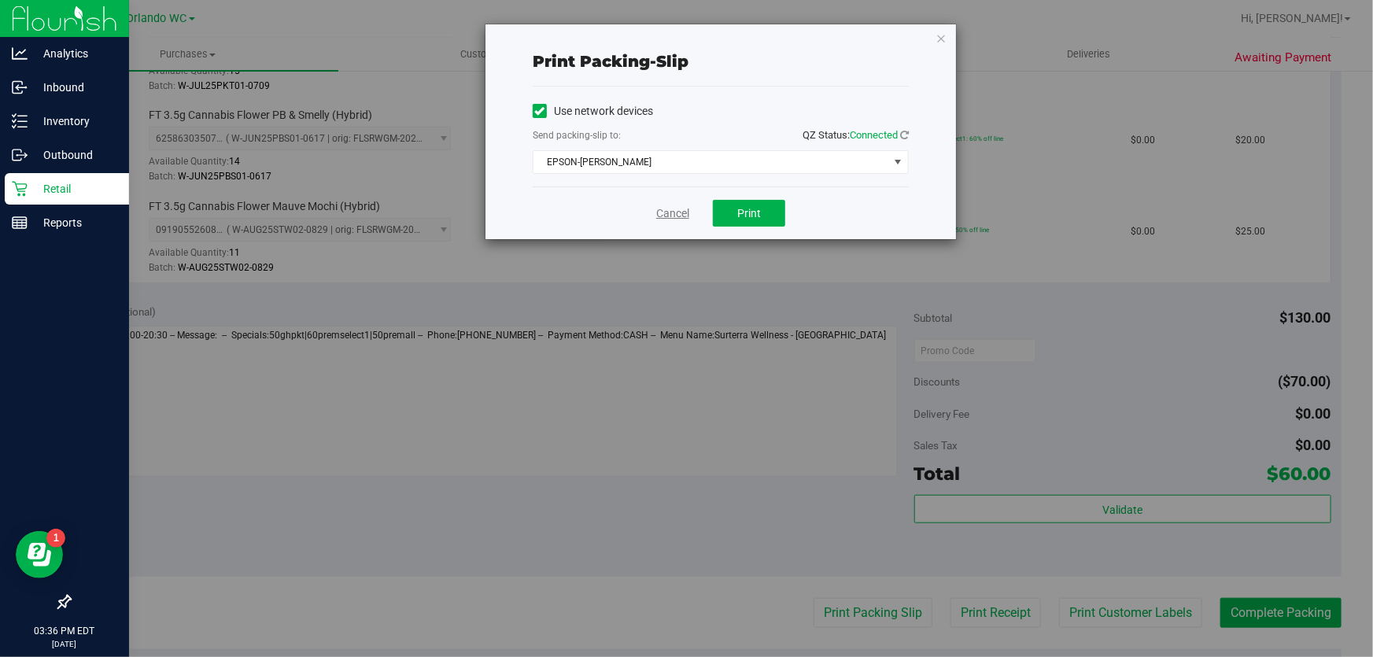
click at [677, 214] on link "Cancel" at bounding box center [672, 213] width 33 height 17
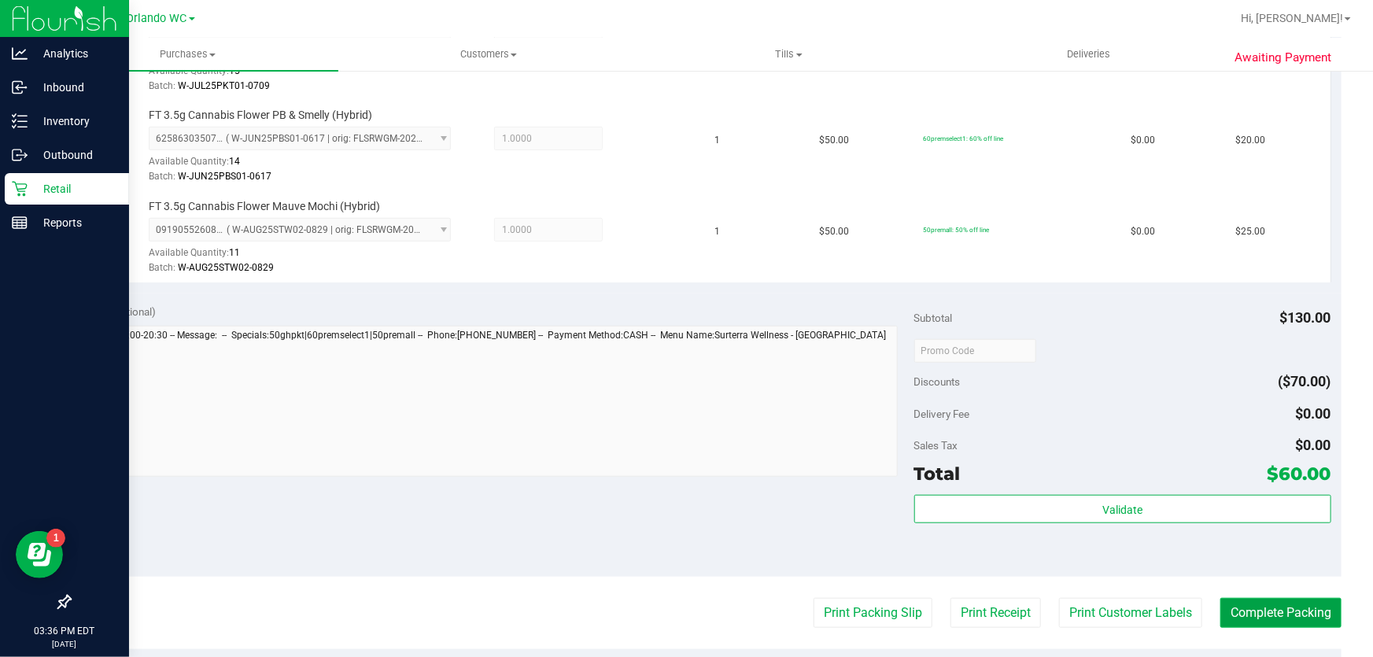
click at [1259, 611] on button "Complete Packing" at bounding box center [1280, 613] width 121 height 30
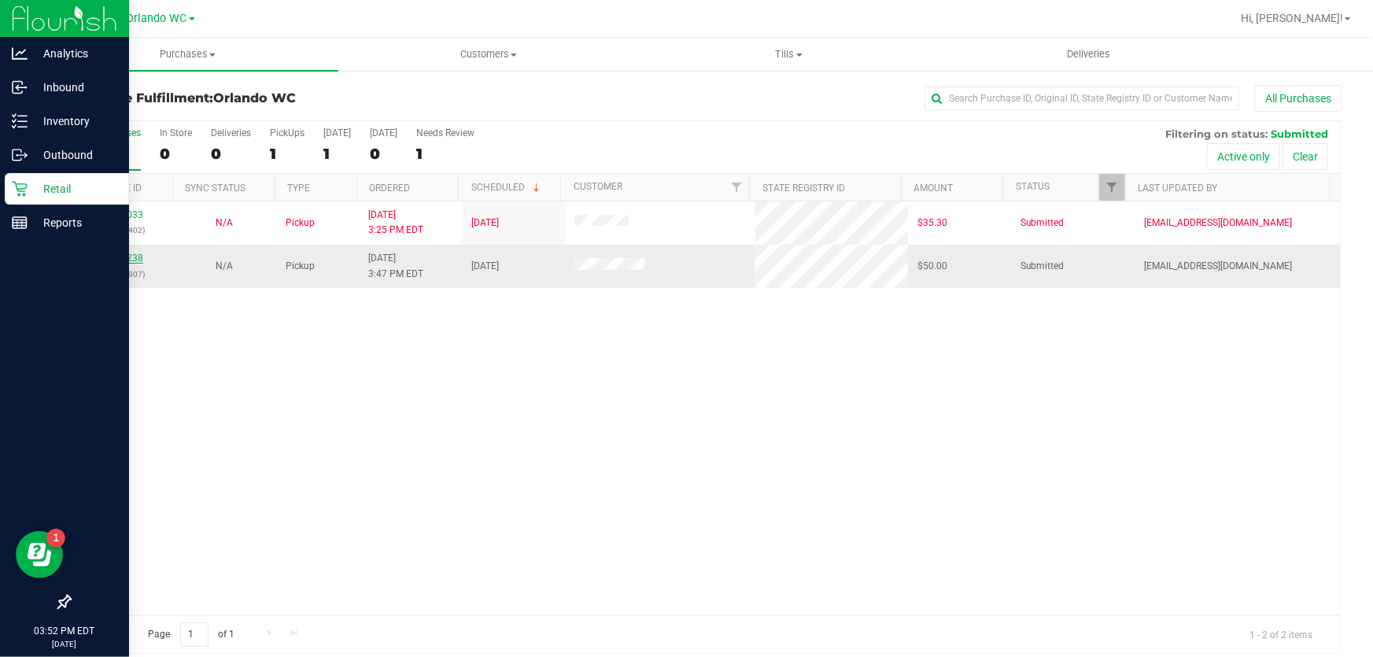
click at [120, 260] on link "11981238" at bounding box center [121, 258] width 44 height 11
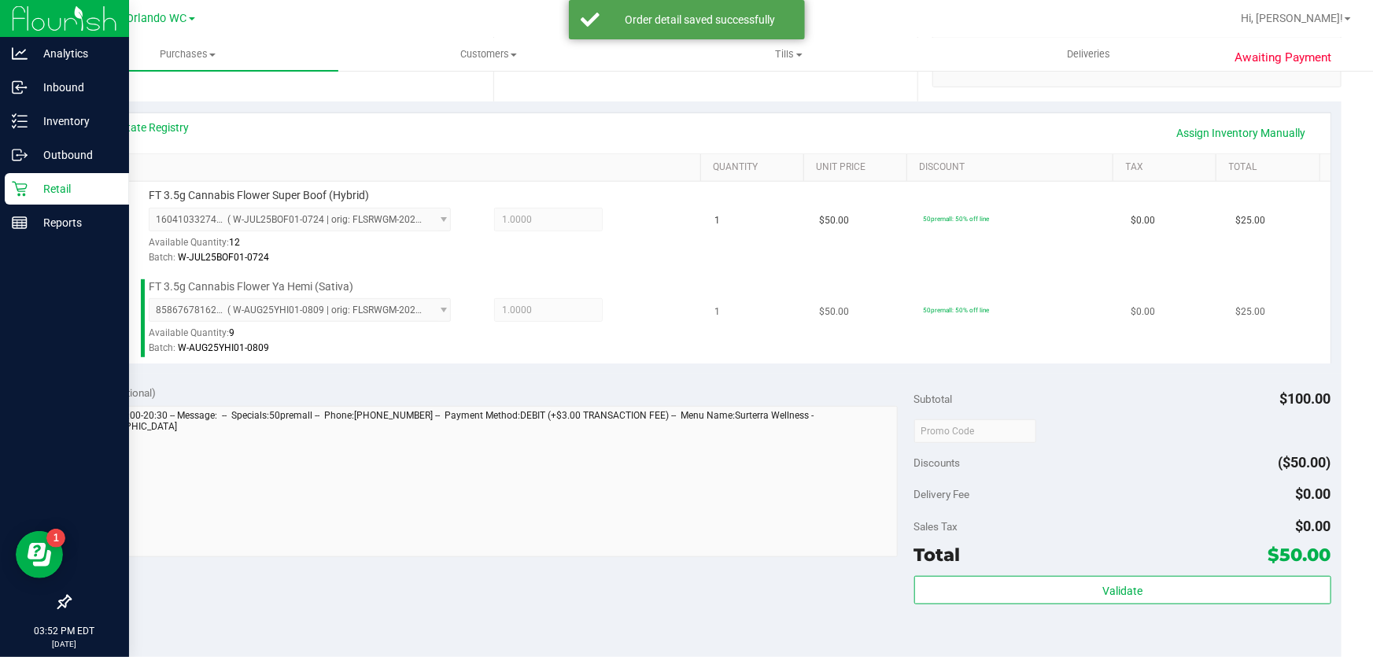
scroll to position [429, 0]
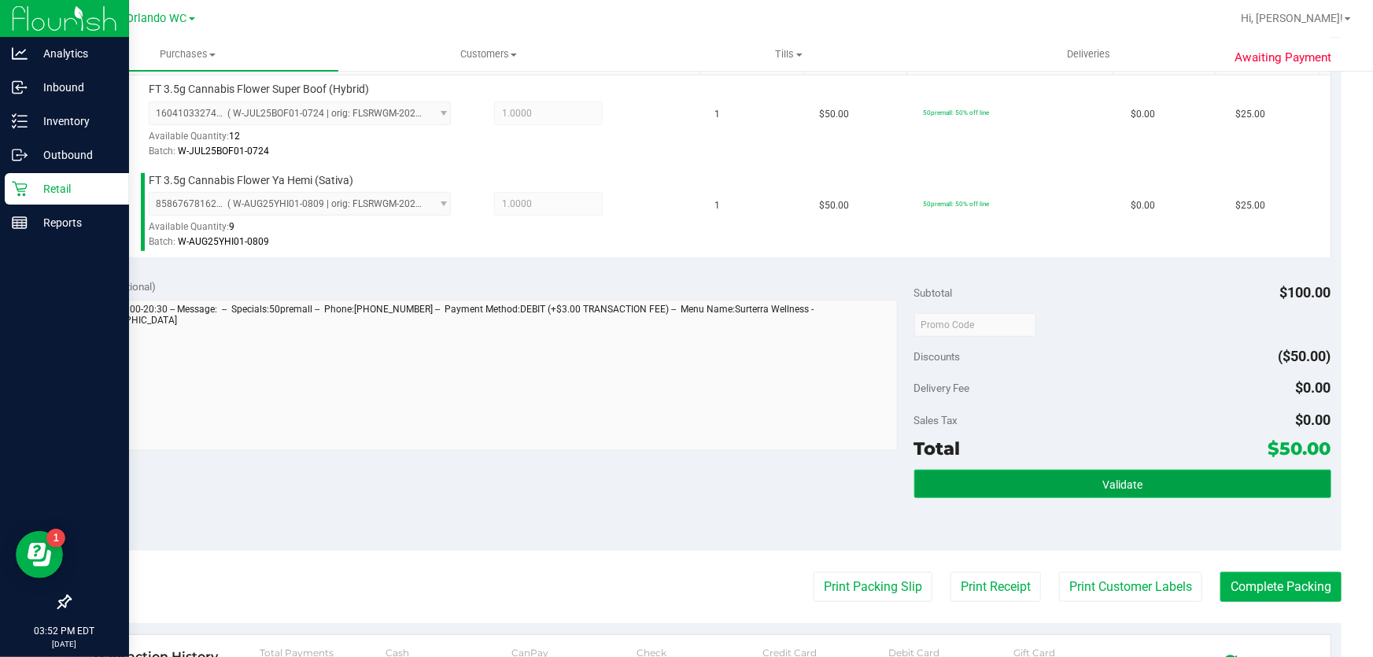
click at [1227, 479] on button "Validate" at bounding box center [1122, 484] width 417 height 28
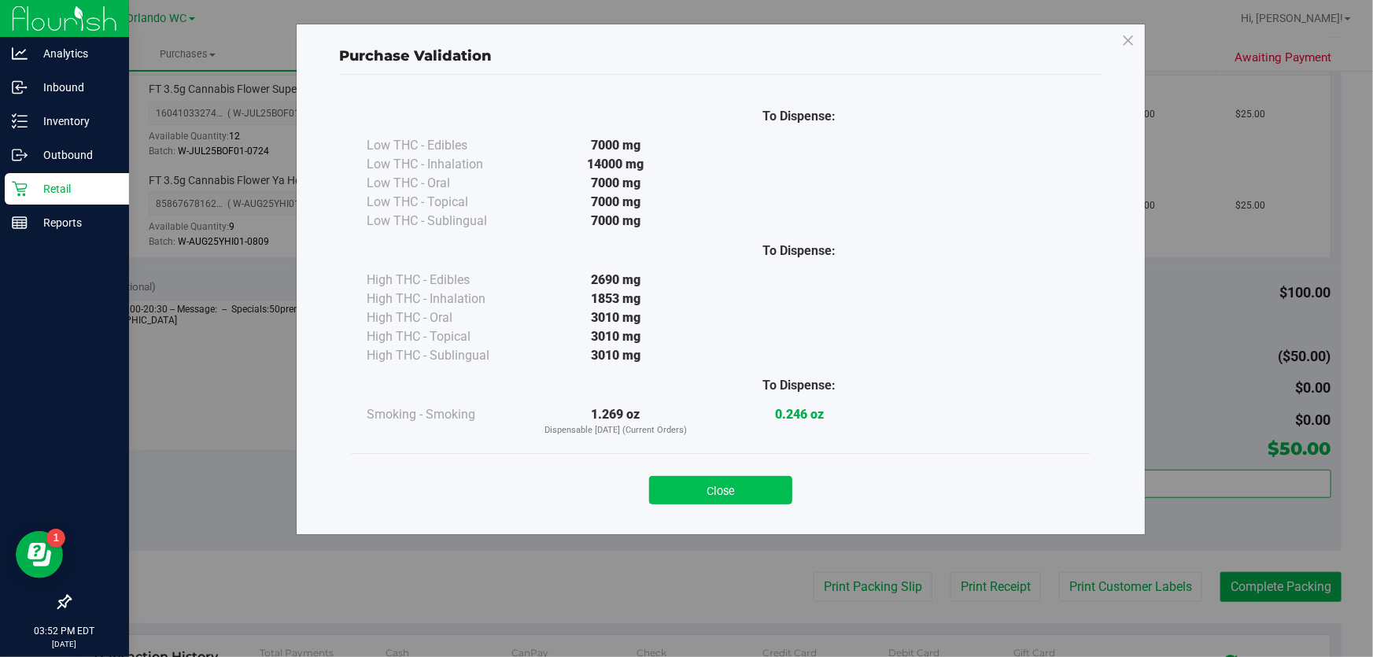
click at [729, 486] on button "Close" at bounding box center [720, 490] width 143 height 28
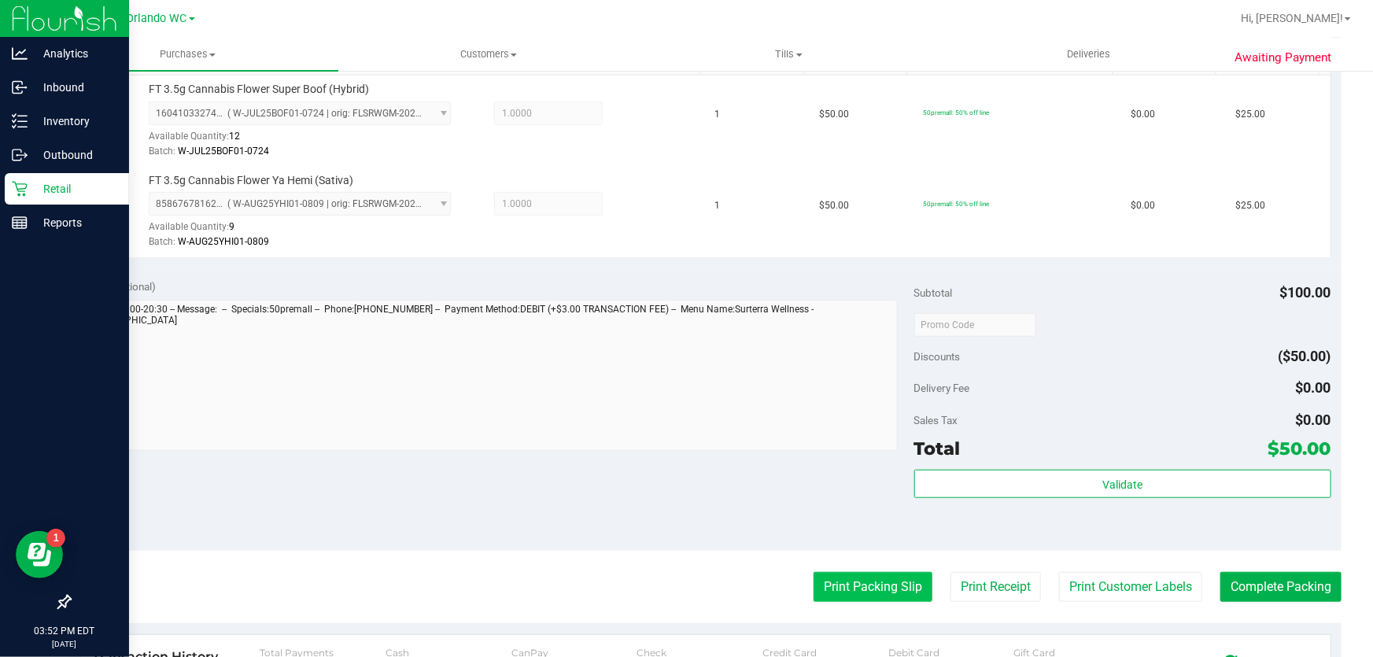
click at [899, 585] on button "Print Packing Slip" at bounding box center [873, 587] width 119 height 30
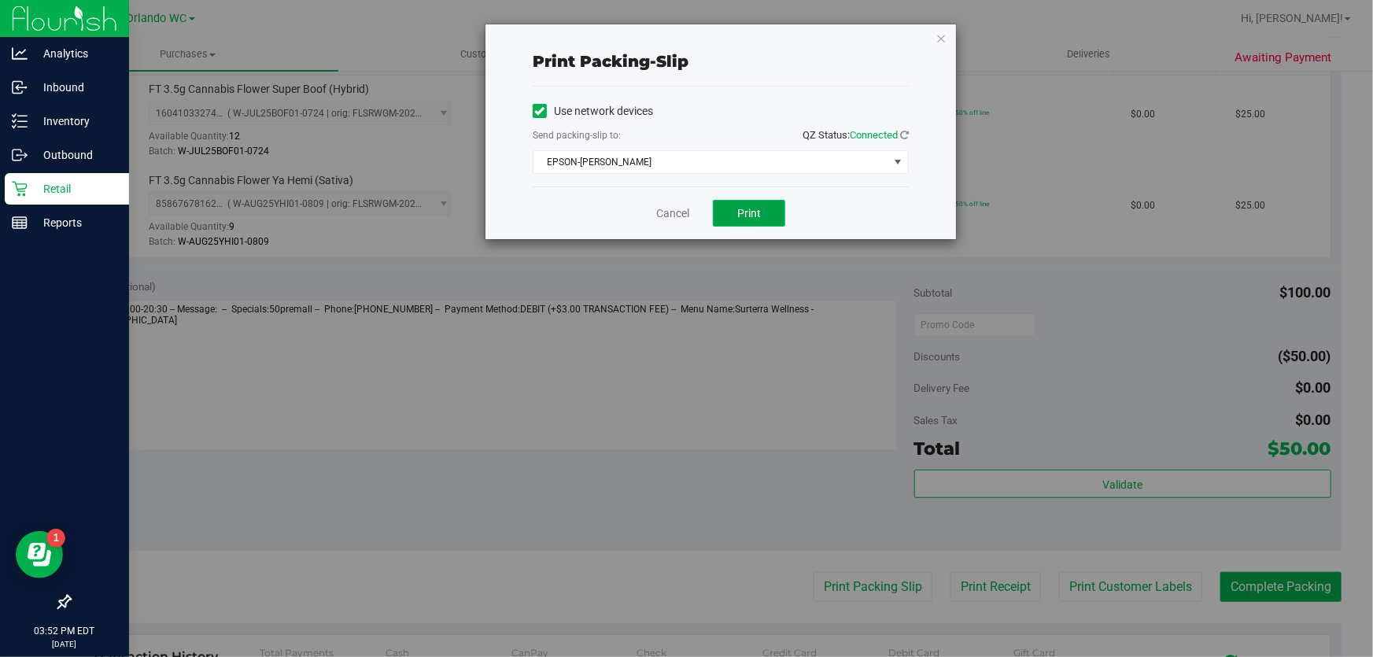
click at [770, 216] on button "Print" at bounding box center [749, 213] width 72 height 27
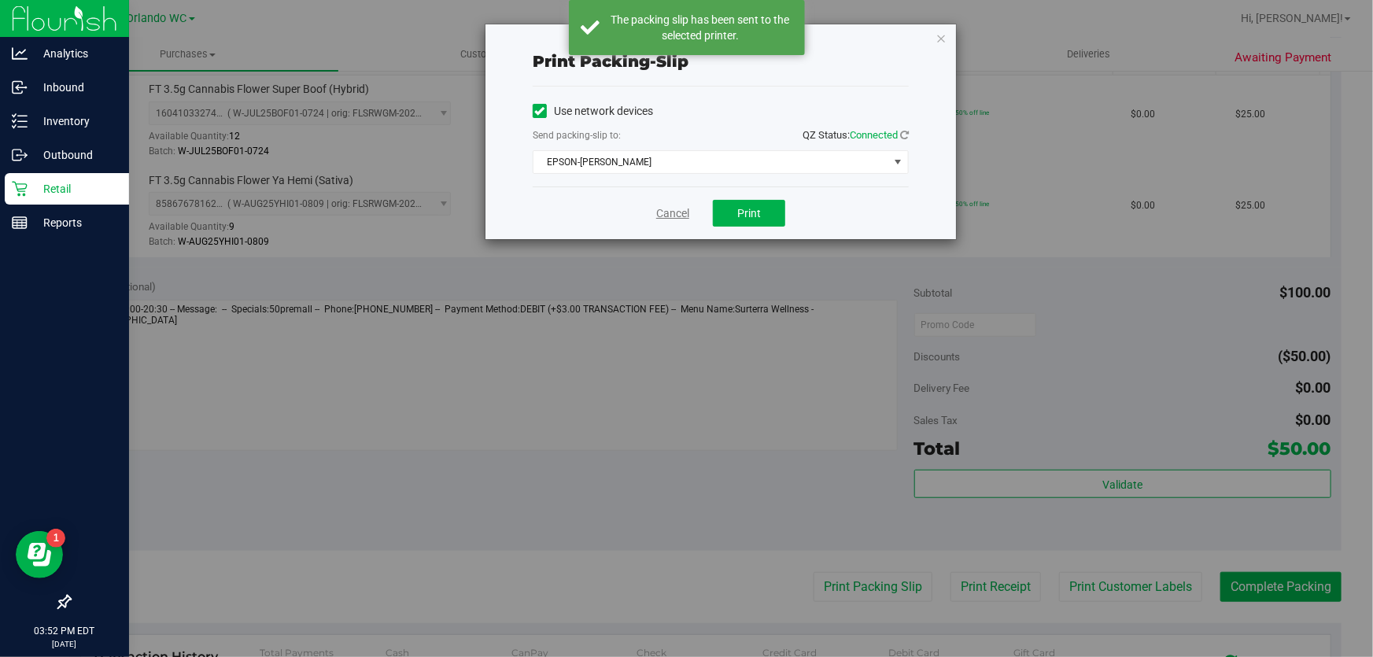
click at [677, 213] on link "Cancel" at bounding box center [672, 213] width 33 height 17
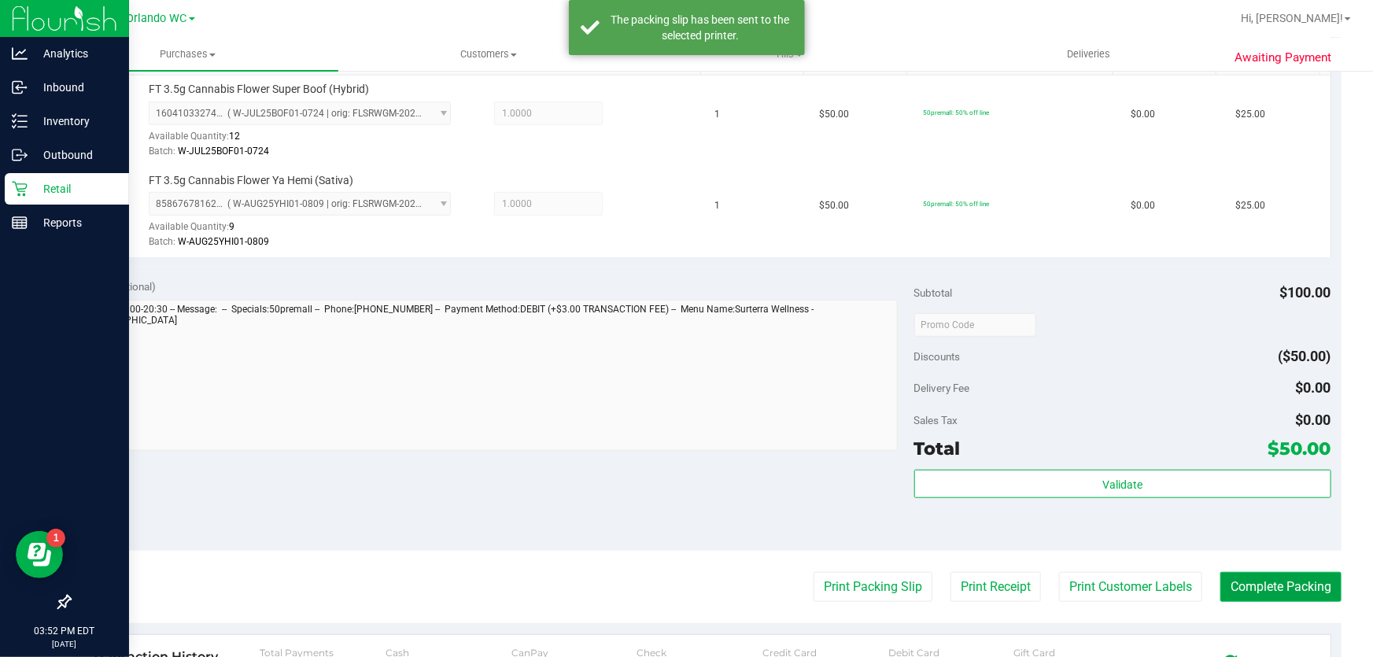
click at [1275, 595] on button "Complete Packing" at bounding box center [1280, 587] width 121 height 30
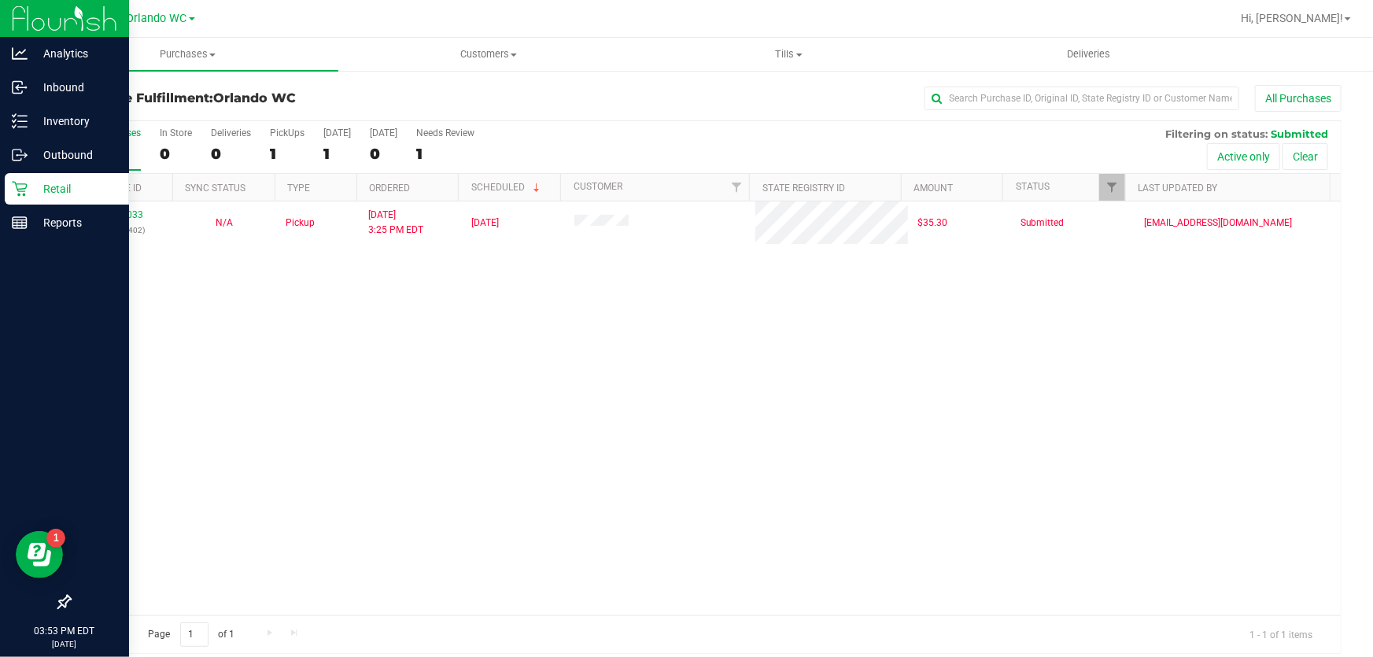
click at [833, 652] on div "Page 1 of 1 1 - 1 of 1 items" at bounding box center [705, 634] width 1271 height 38
click at [73, 118] on p "Inventory" at bounding box center [75, 121] width 94 height 19
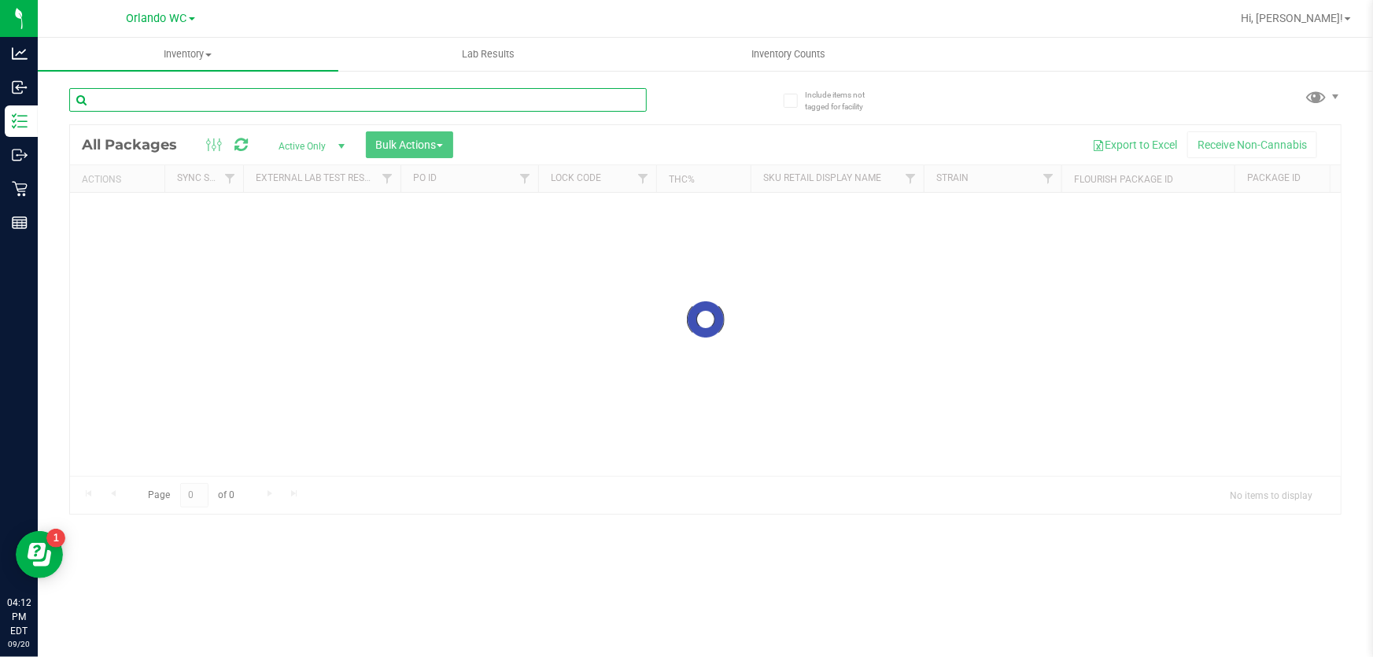
click at [220, 105] on input "text" at bounding box center [357, 100] width 577 height 24
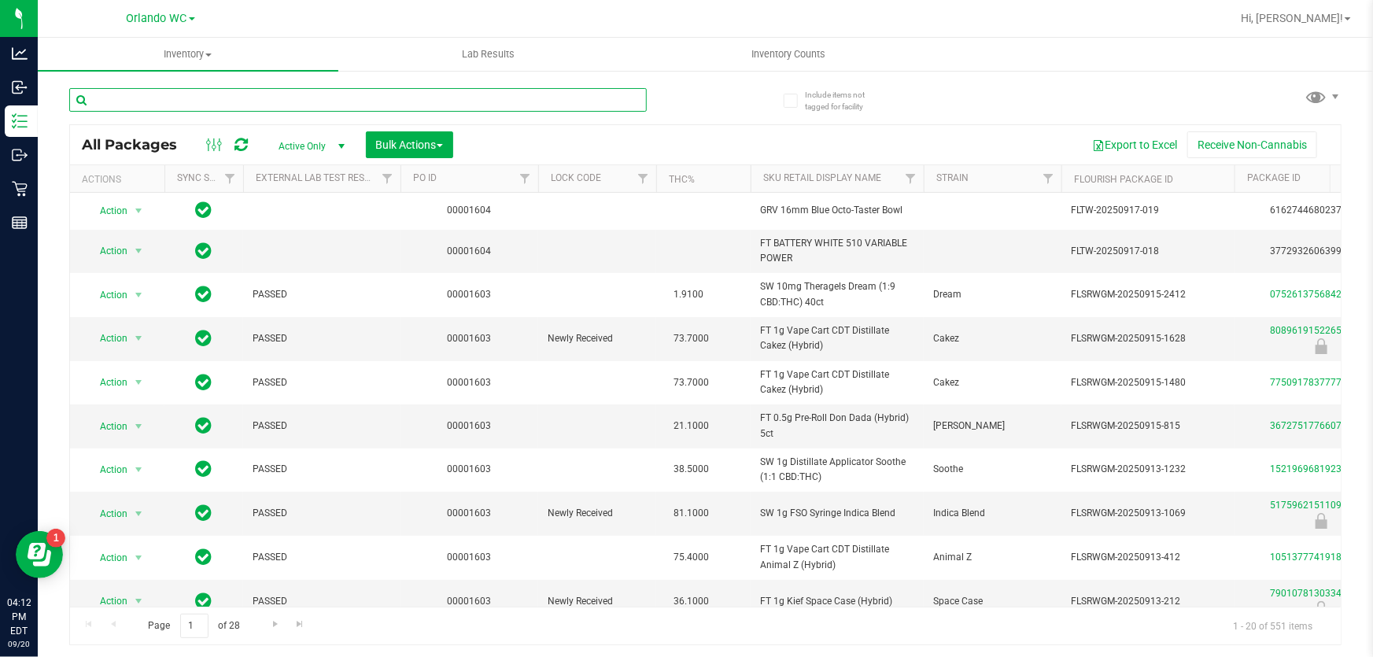
click at [295, 103] on input "text" at bounding box center [357, 100] width 577 height 24
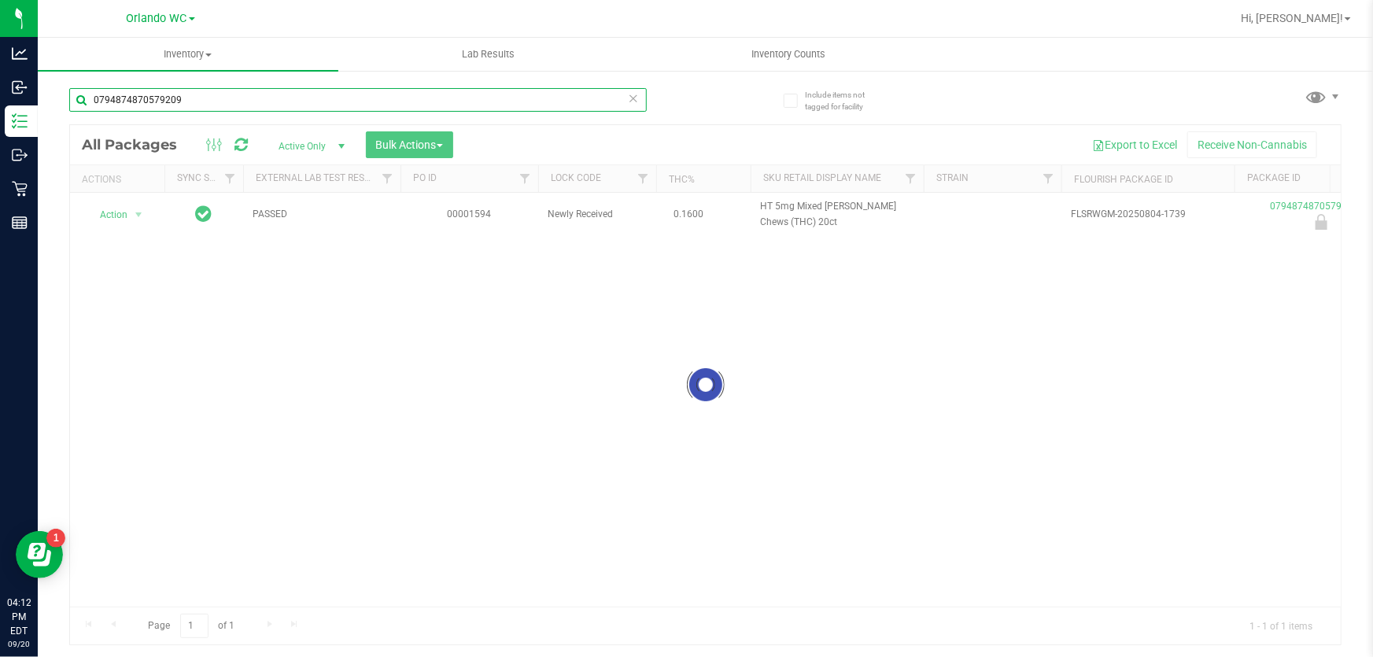
type input "0794874870579209"
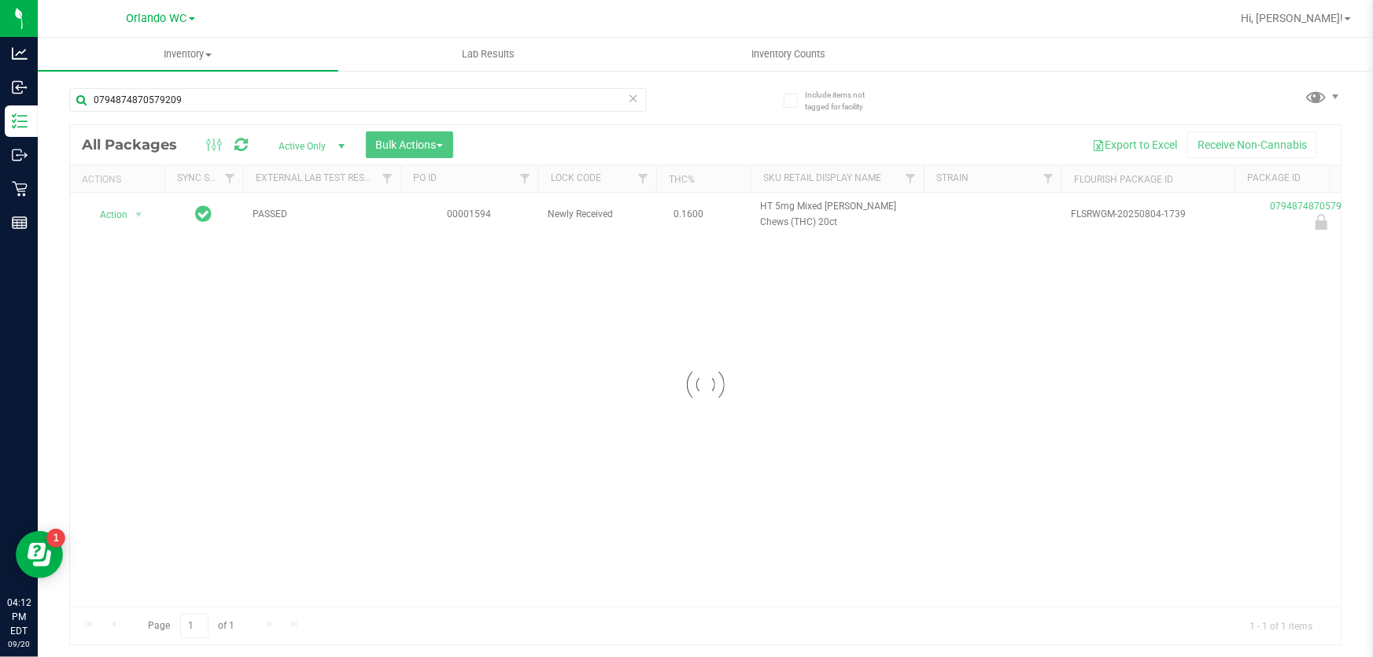
click at [126, 217] on div at bounding box center [705, 384] width 1271 height 519
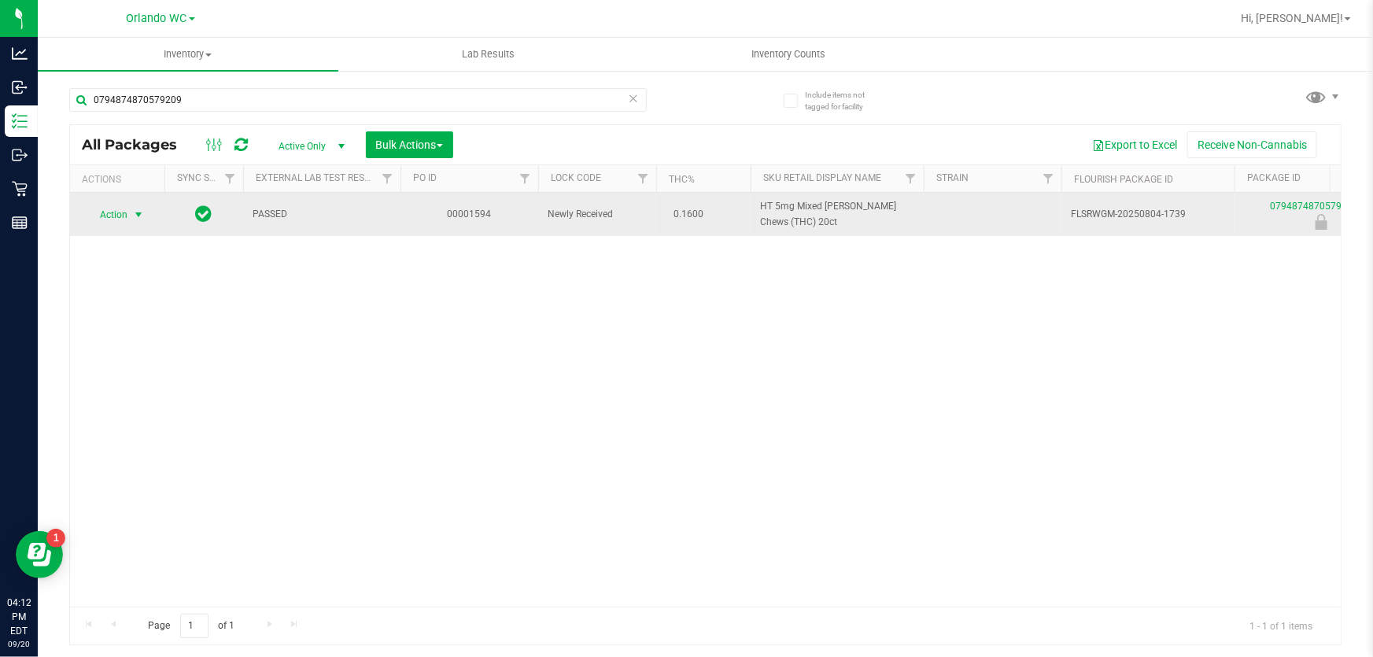
click at [134, 213] on span "select" at bounding box center [138, 214] width 13 height 13
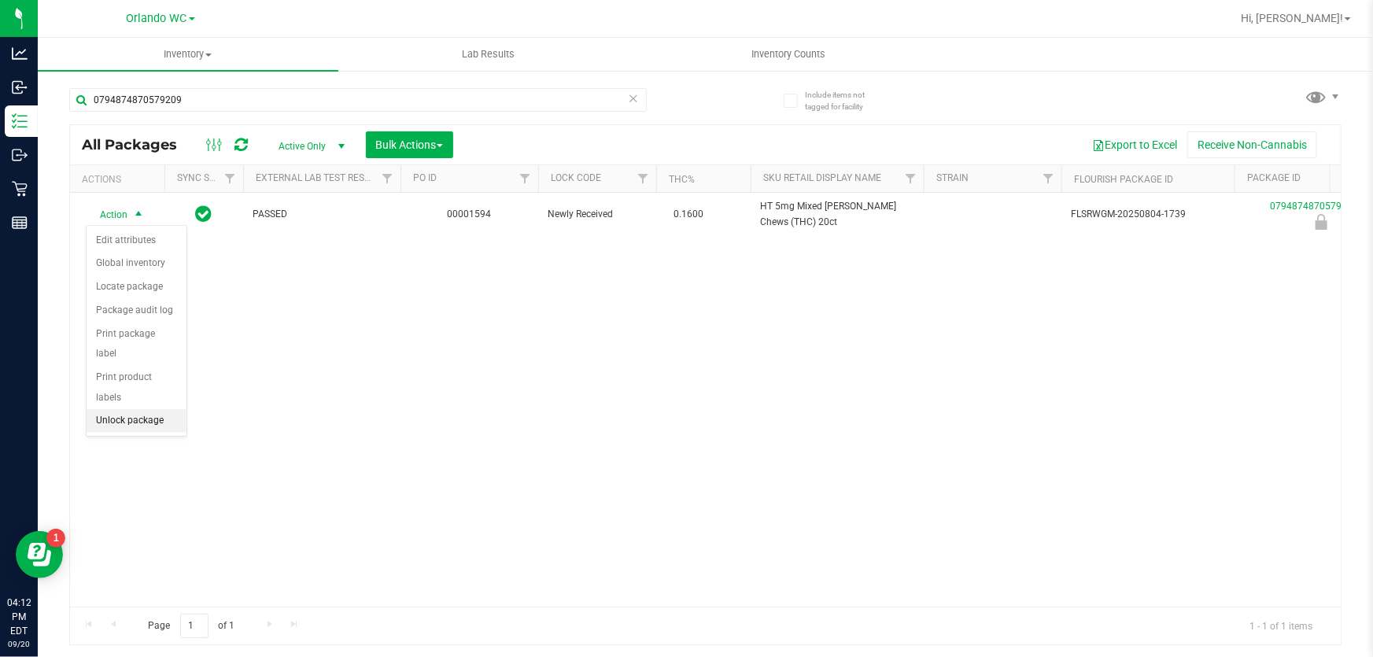
click at [136, 409] on li "Unlock package" at bounding box center [137, 421] width 100 height 24
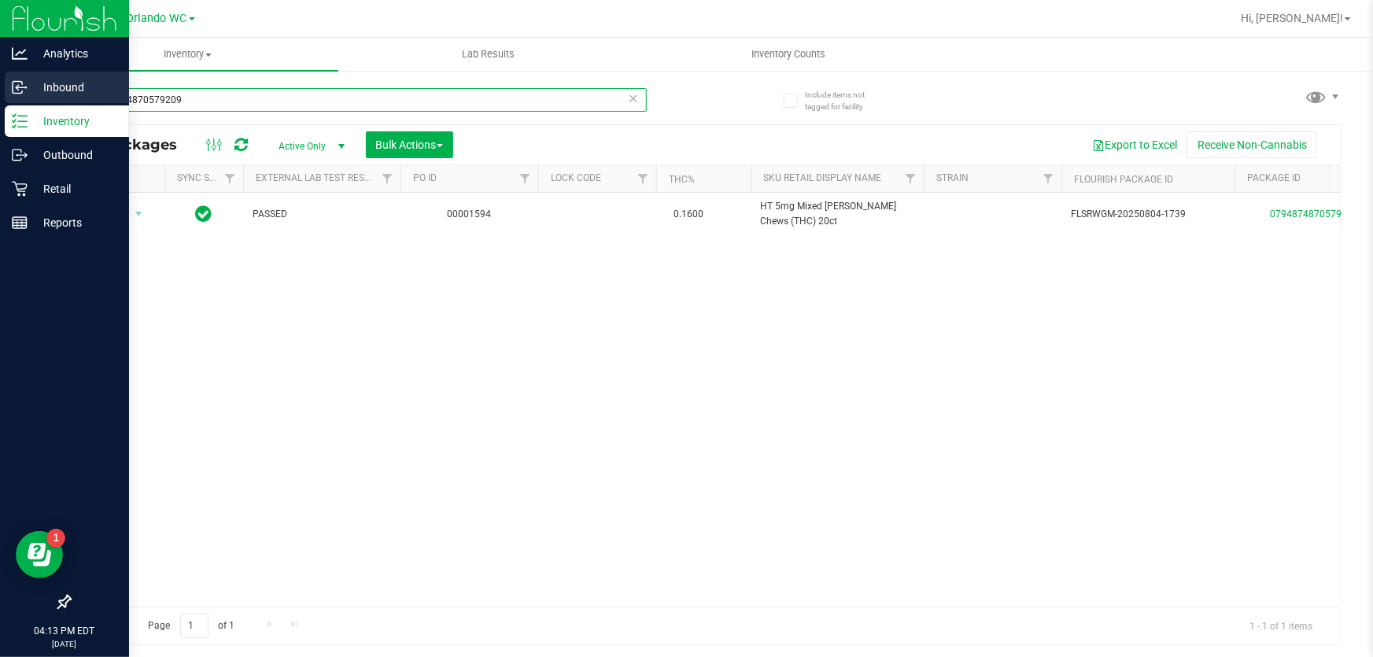
drag, startPoint x: 188, startPoint y: 97, endPoint x: 0, endPoint y: 90, distance: 188.2
click at [8, 94] on div "Analytics Inbound Inventory Outbound Retail Reports 04:13 PM EDT 09/20/2025 09/…" at bounding box center [686, 328] width 1373 height 657
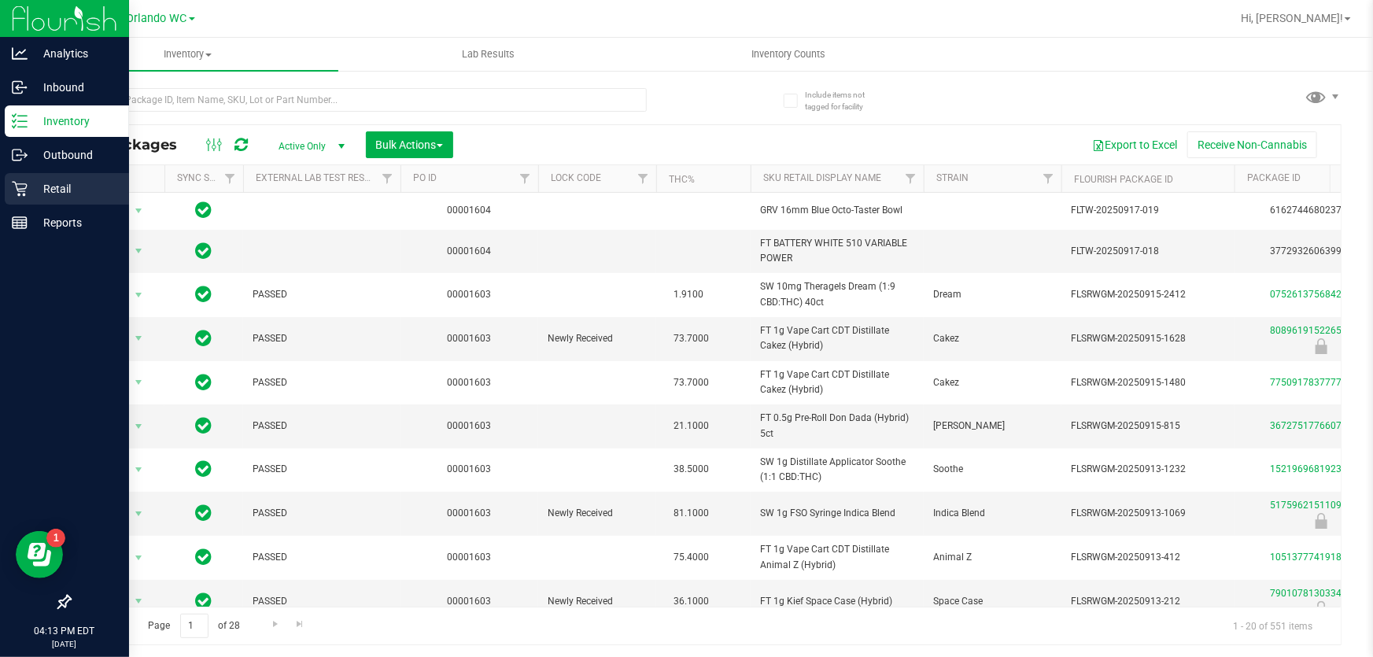
click at [68, 191] on p "Retail" at bounding box center [75, 188] width 94 height 19
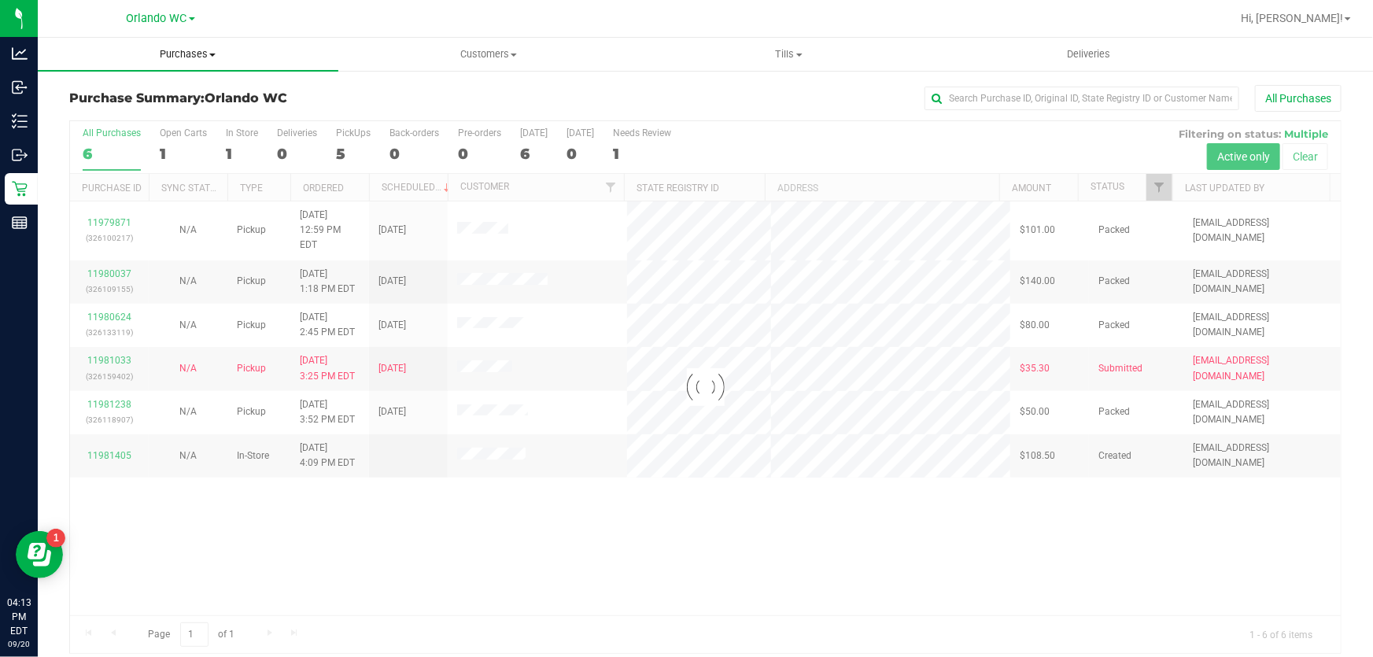
click at [196, 55] on span "Purchases" at bounding box center [188, 54] width 301 height 14
click at [75, 111] on span "Fulfillment" at bounding box center [87, 113] width 98 height 13
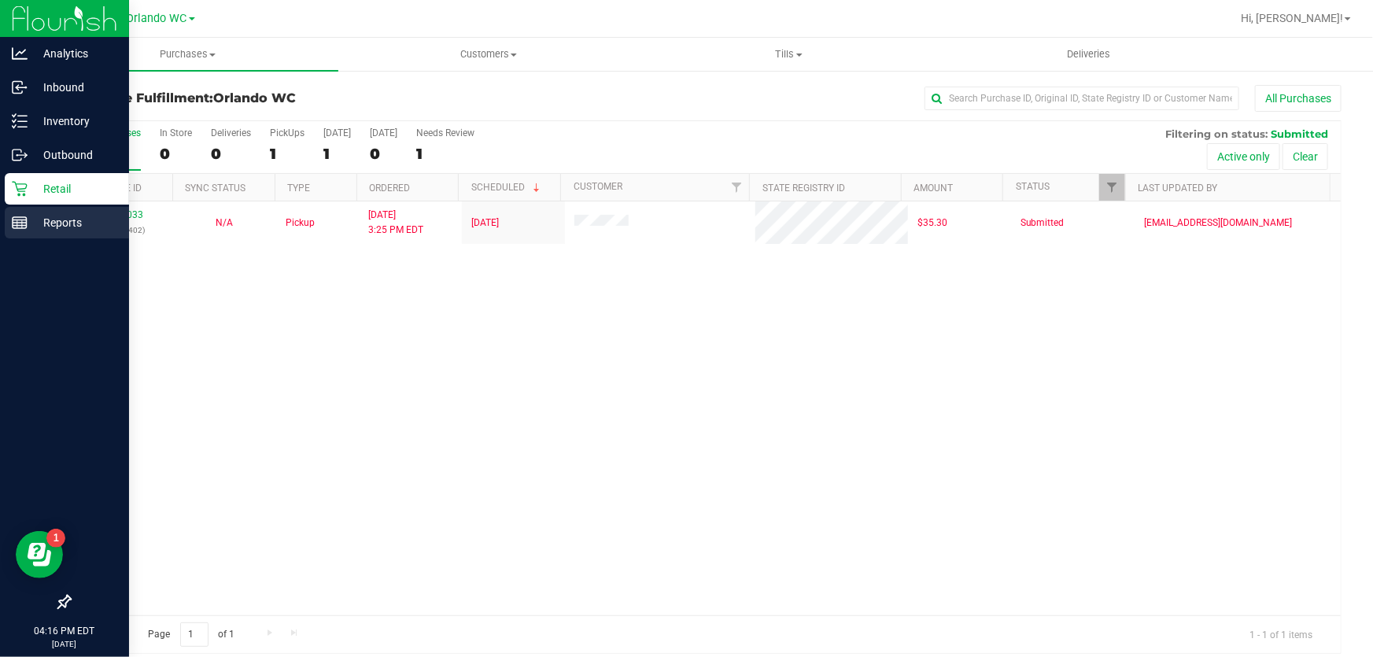
click at [23, 220] on line at bounding box center [20, 220] width 14 height 0
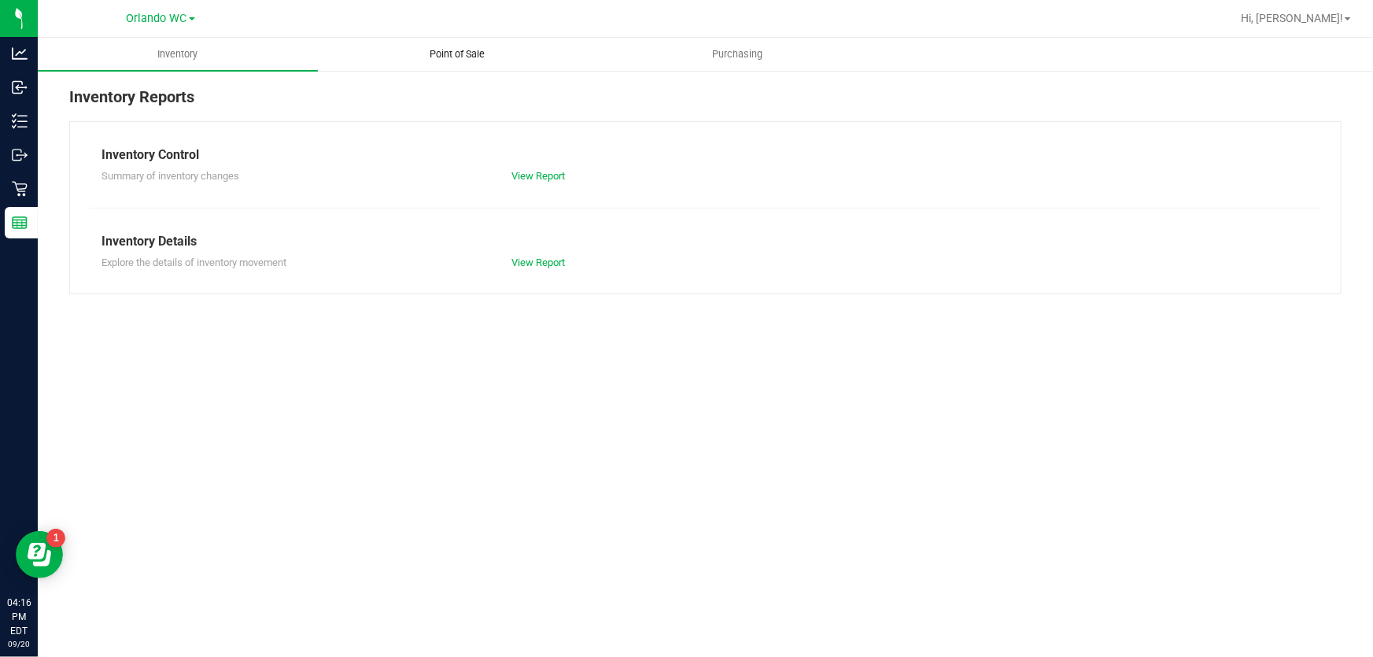
click at [462, 49] on span "Point of Sale" at bounding box center [458, 54] width 98 height 14
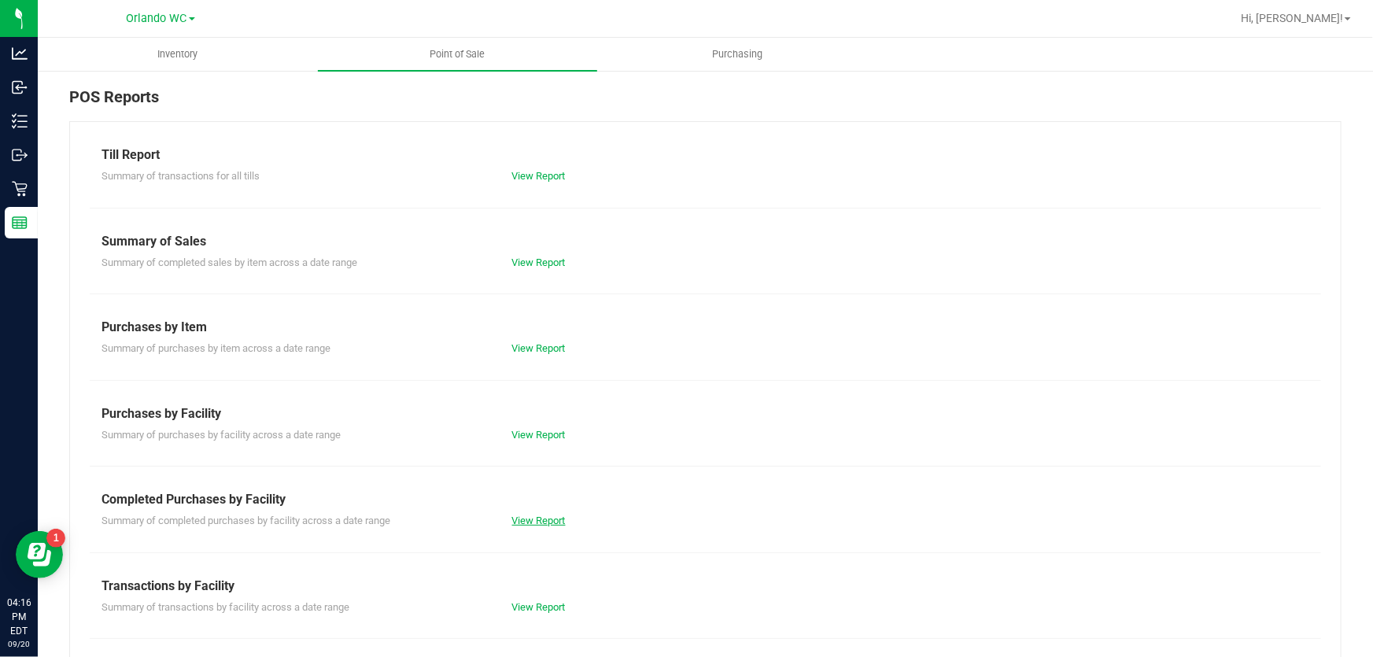
click at [545, 519] on link "View Report" at bounding box center [538, 521] width 53 height 12
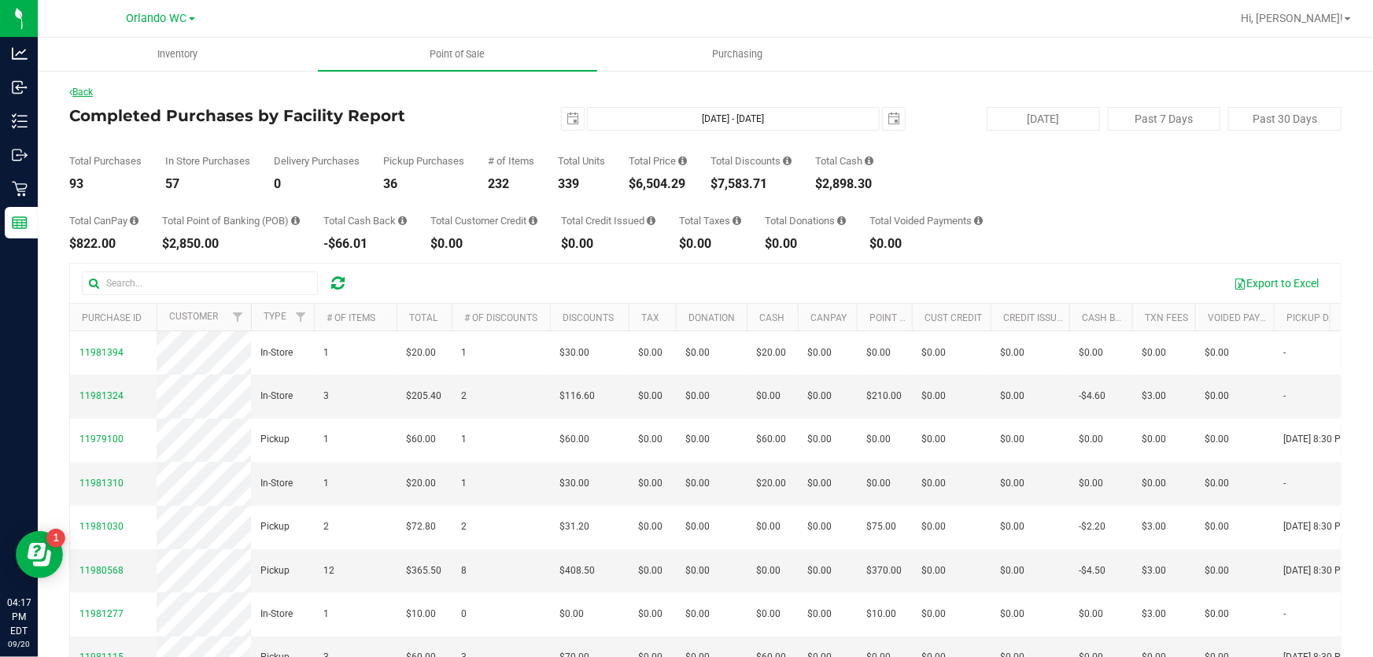
click at [88, 94] on link "Back" at bounding box center [81, 92] width 24 height 11
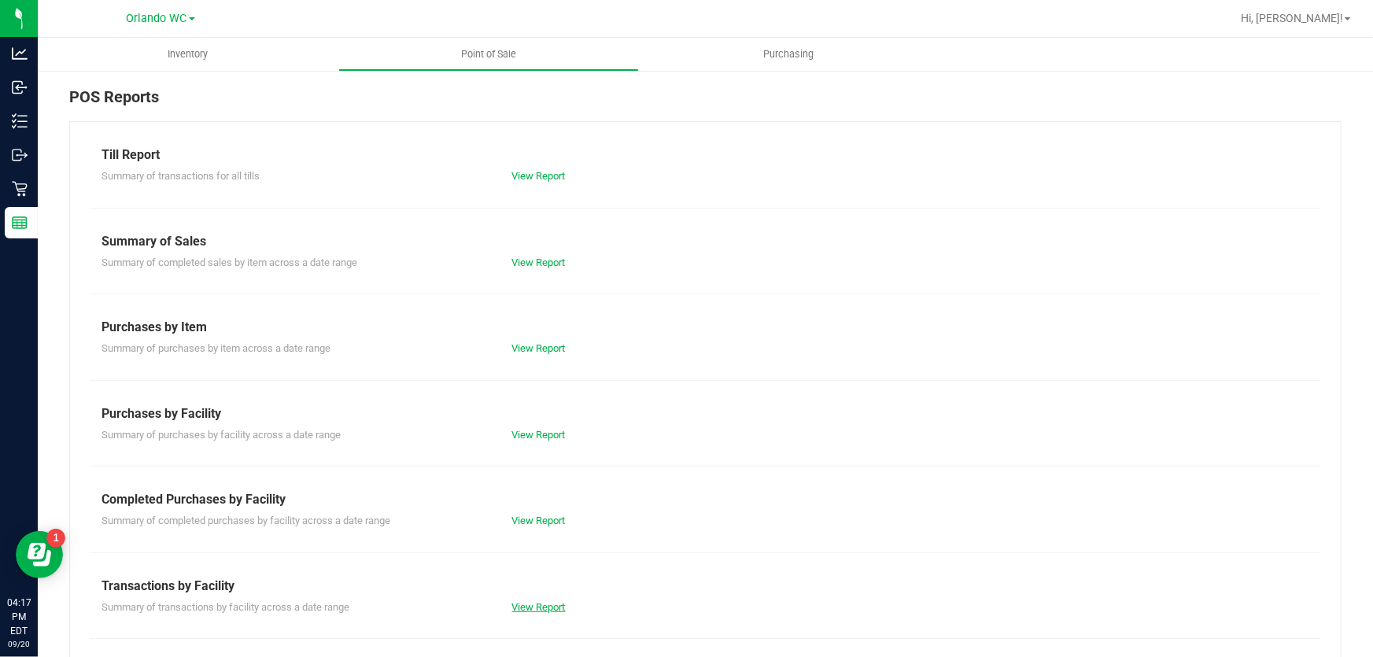
click at [534, 601] on link "View Report" at bounding box center [538, 607] width 53 height 12
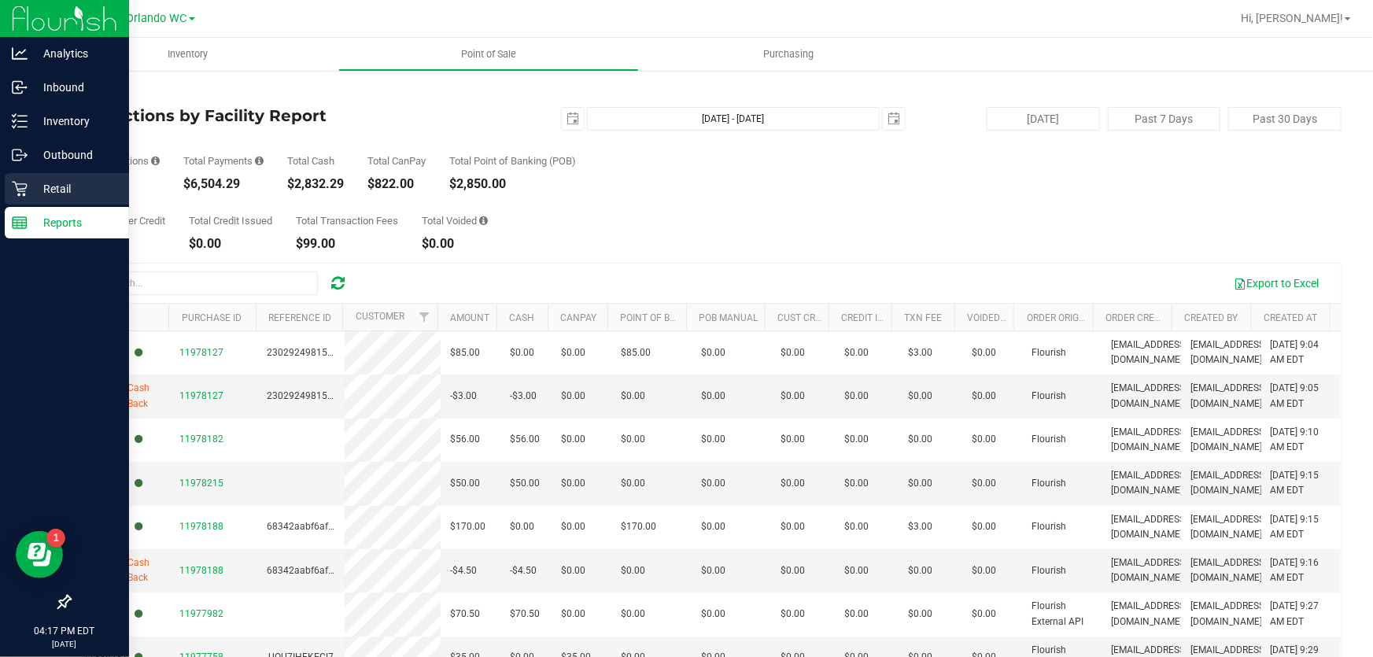
click at [19, 181] on icon at bounding box center [20, 189] width 16 height 16
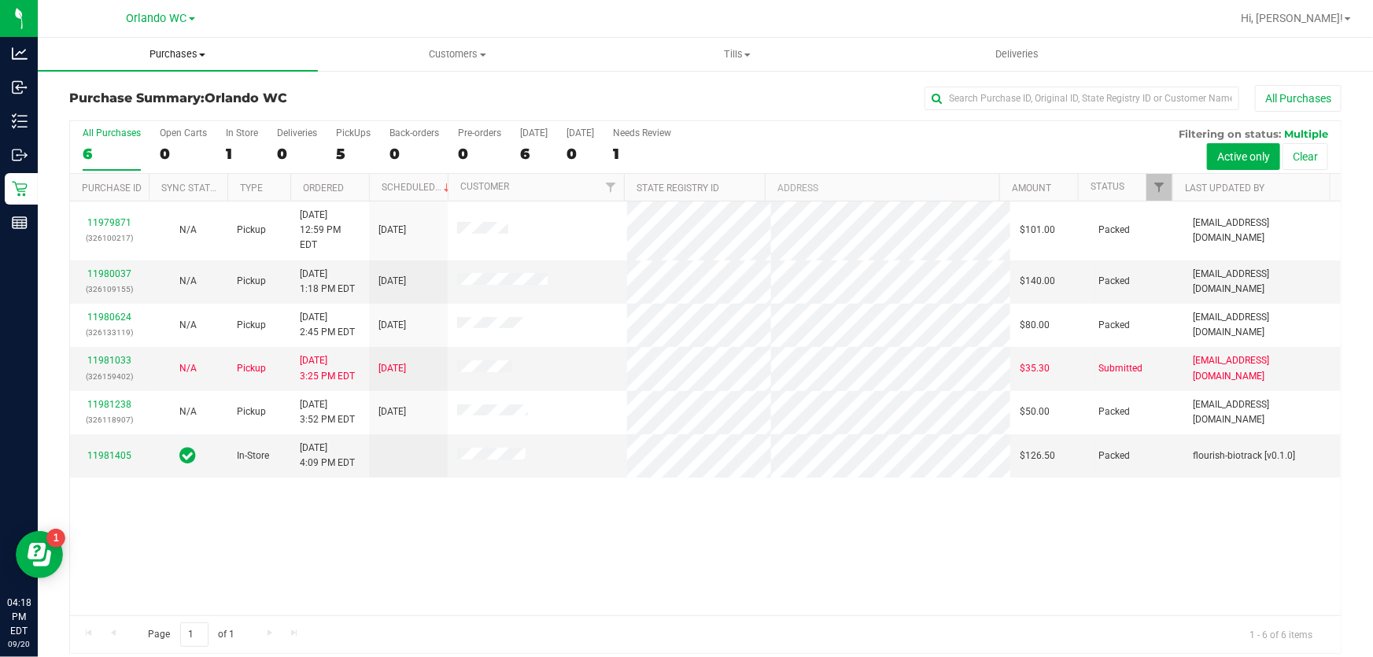
click at [205, 57] on span "Purchases" at bounding box center [178, 54] width 280 height 14
click at [120, 116] on span "Fulfillment" at bounding box center [87, 113] width 98 height 13
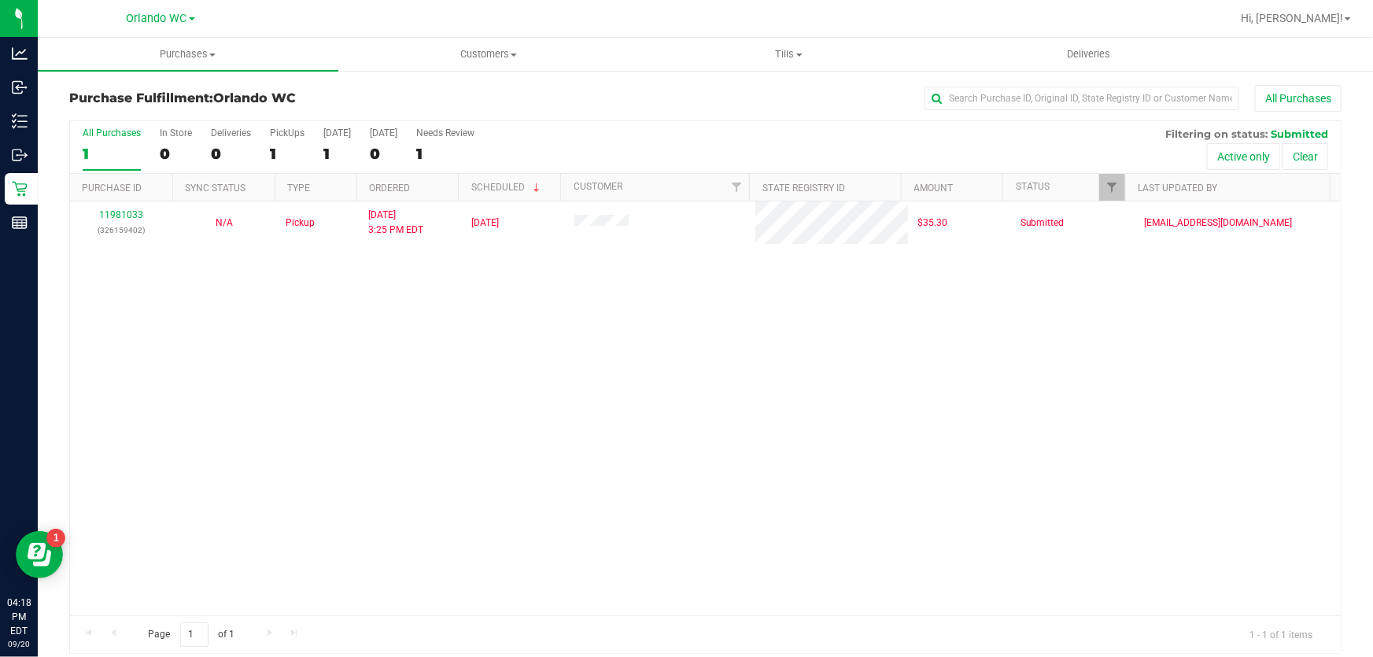
click at [594, 413] on div "11981033 (326159402) N/A Pickup 9/20/2025 3:25 PM EDT 9/20/2025 $35.30 Submitte…" at bounding box center [705, 408] width 1271 height 414
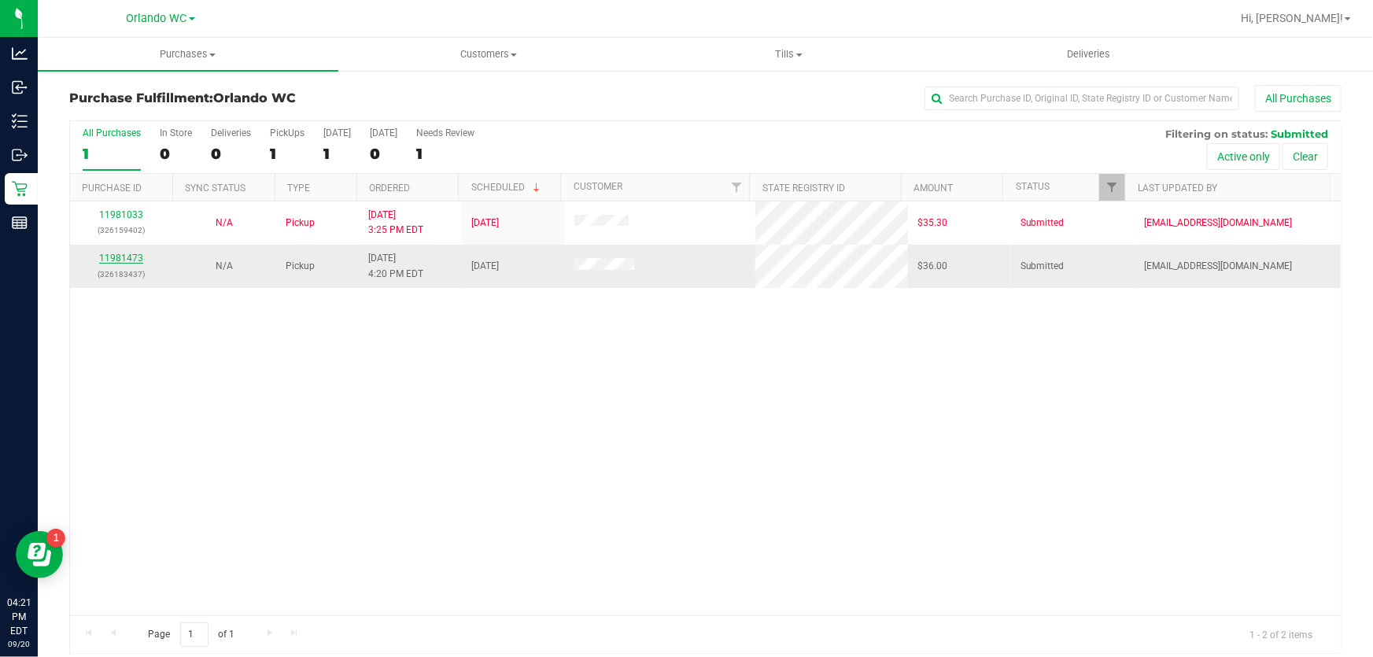
click at [126, 257] on link "11981473" at bounding box center [121, 258] width 44 height 11
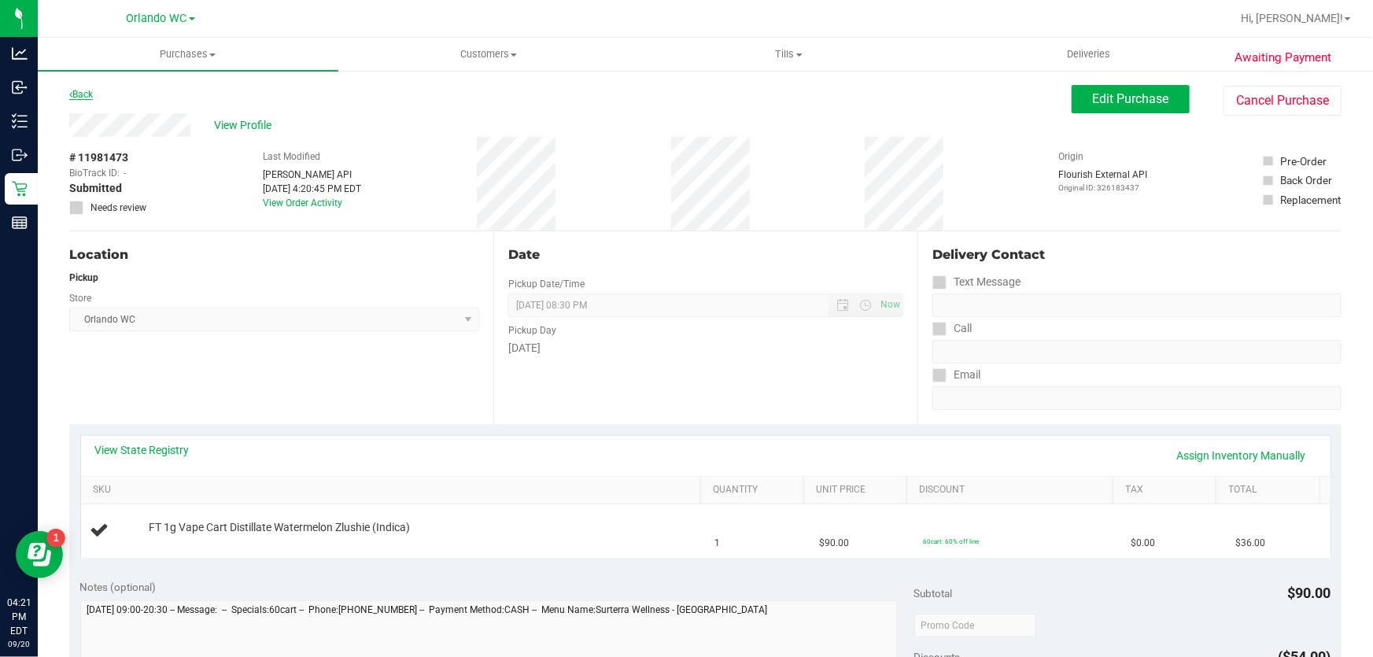
click at [84, 96] on link "Back" at bounding box center [81, 94] width 24 height 11
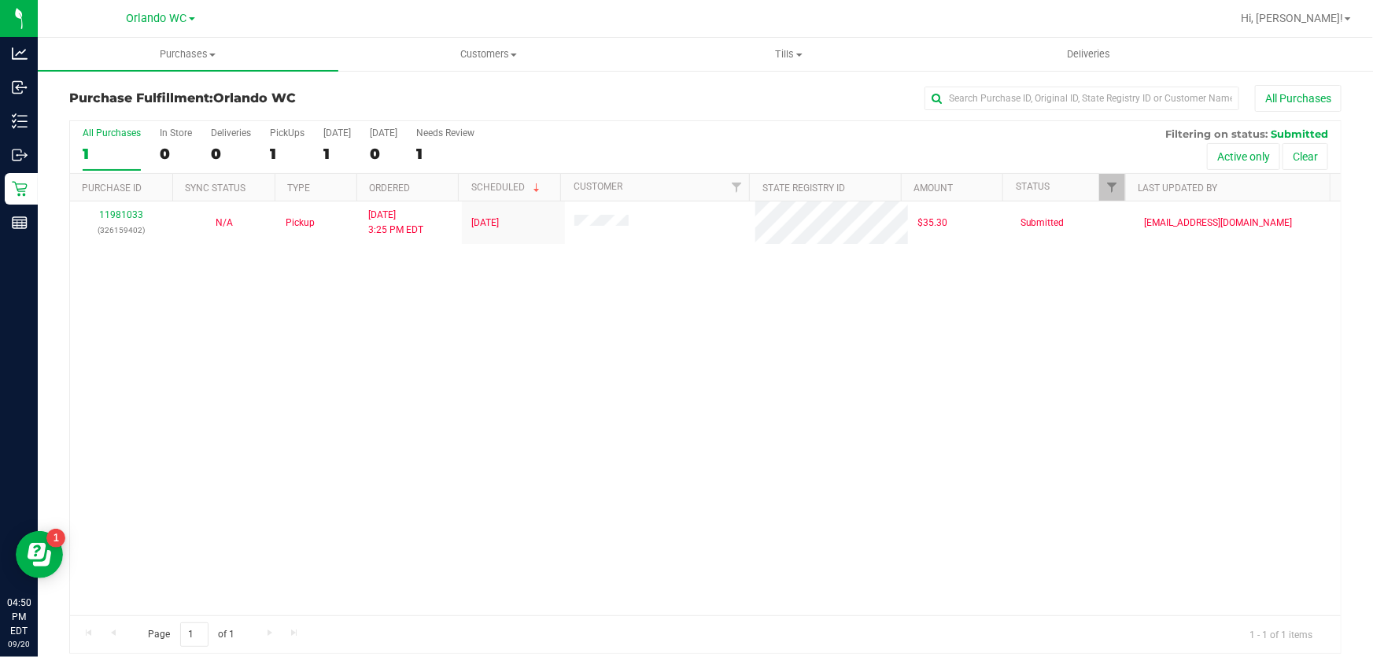
click at [427, 402] on div "11981033 (326159402) N/A Pickup 9/20/2025 3:25 PM EDT 9/20/2025 $35.30 Submitte…" at bounding box center [705, 408] width 1271 height 414
click at [982, 104] on input "text" at bounding box center [1081, 99] width 315 height 24
paste input "P5FM6000"
type input "P5FM6000"
click at [1288, 152] on button "Clear" at bounding box center [1305, 156] width 46 height 27
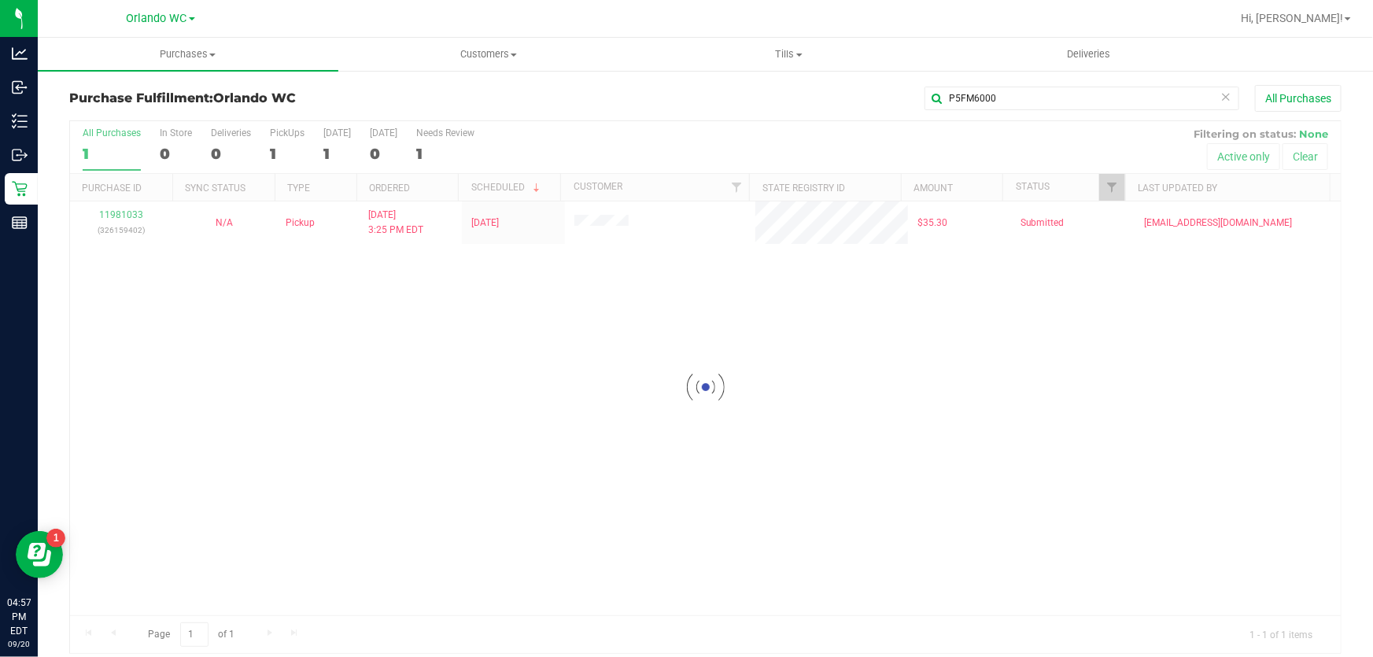
click at [1282, 143] on button "Clear" at bounding box center [1305, 156] width 46 height 27
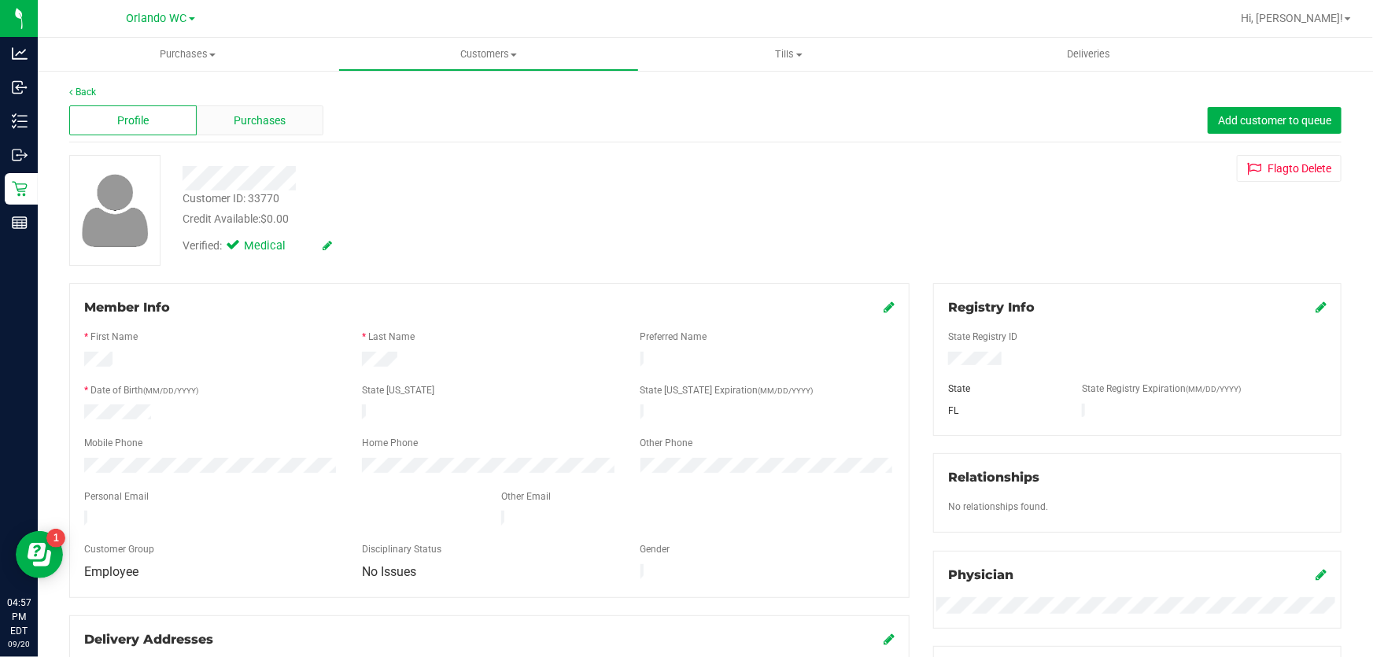
click at [220, 117] on div "Purchases" at bounding box center [260, 120] width 127 height 30
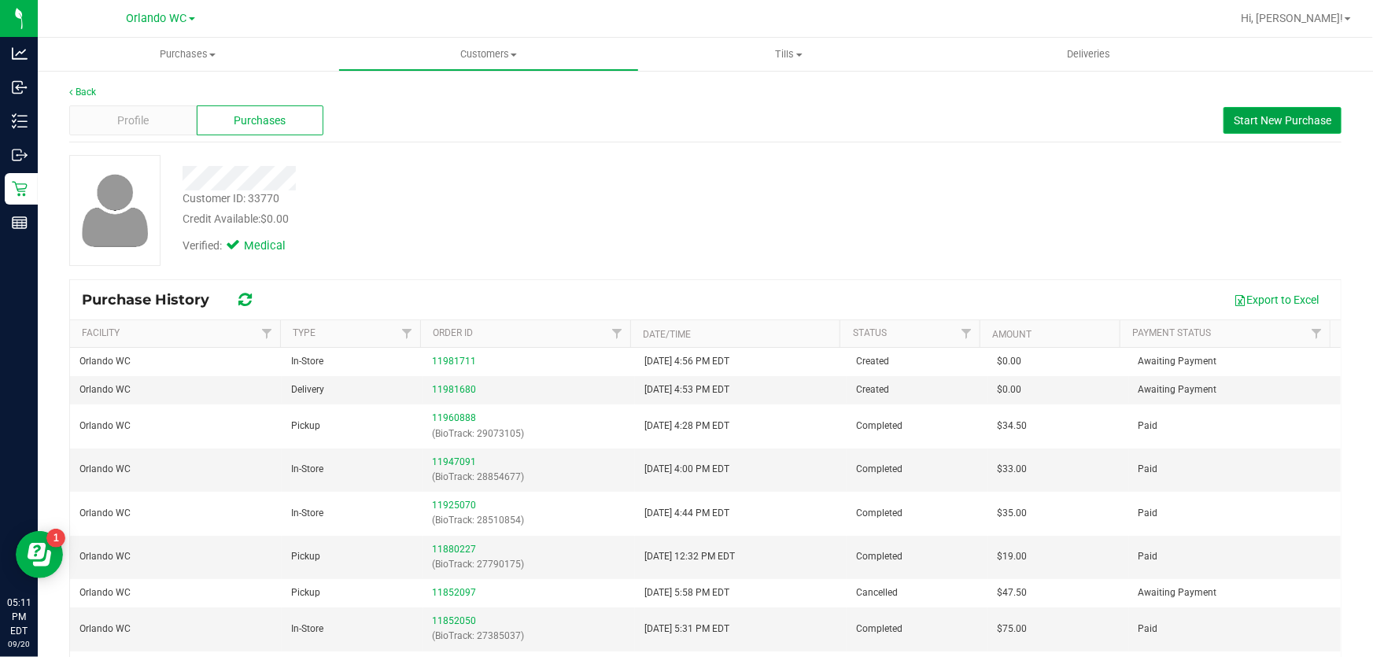
click at [1238, 127] on button "Start New Purchase" at bounding box center [1282, 120] width 118 height 27
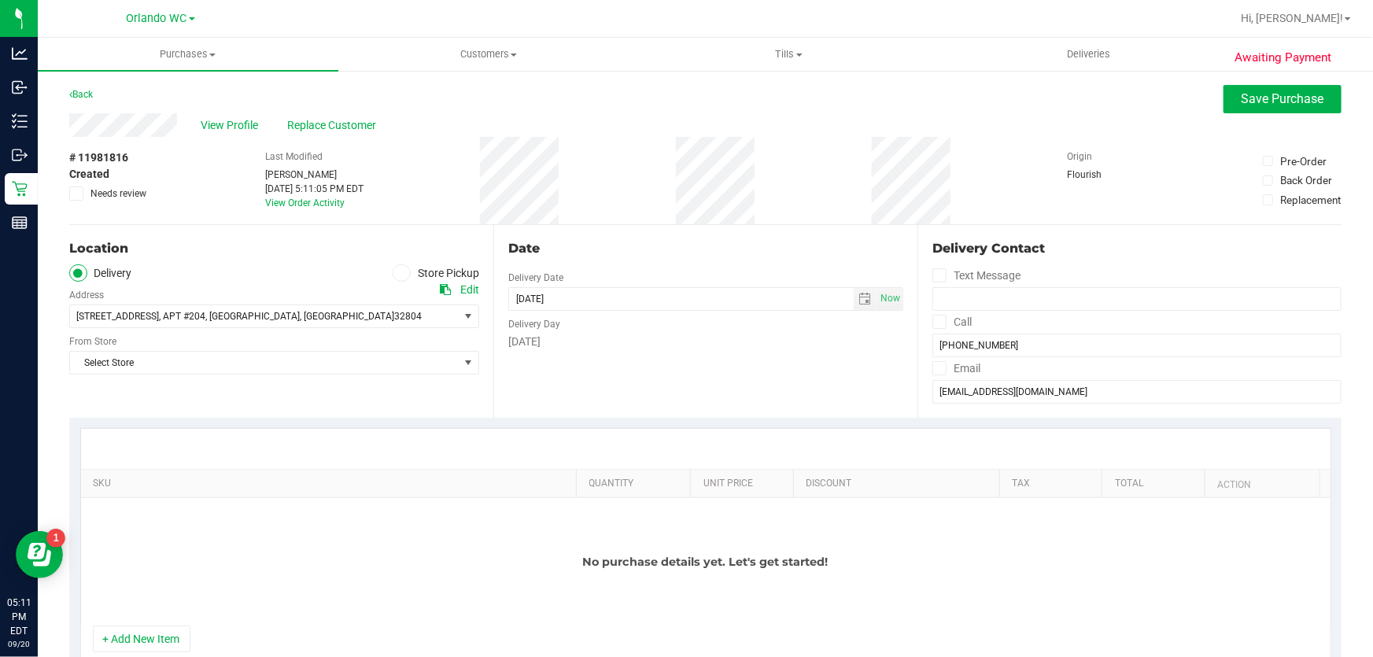
click at [400, 273] on icon at bounding box center [401, 273] width 9 height 0
click at [0, 0] on input "Store Pickup" at bounding box center [0, 0] width 0 height 0
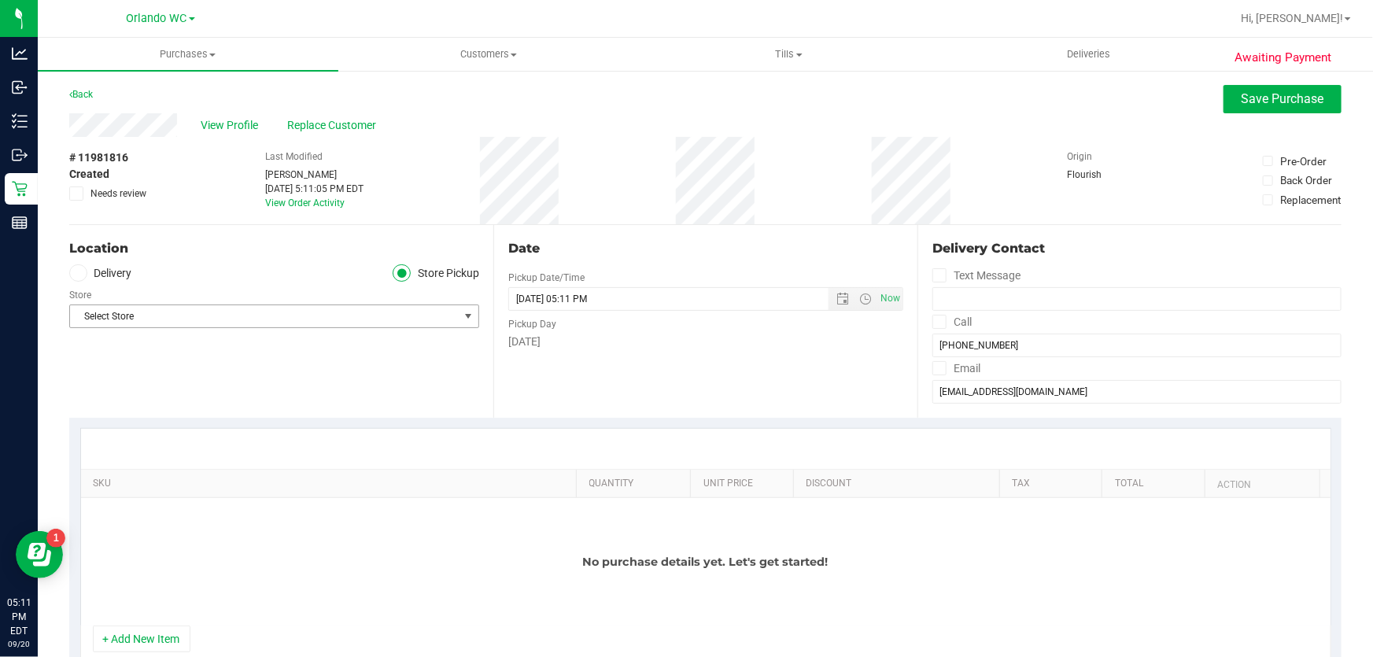
click at [441, 312] on span "Select Store" at bounding box center [264, 316] width 389 height 22
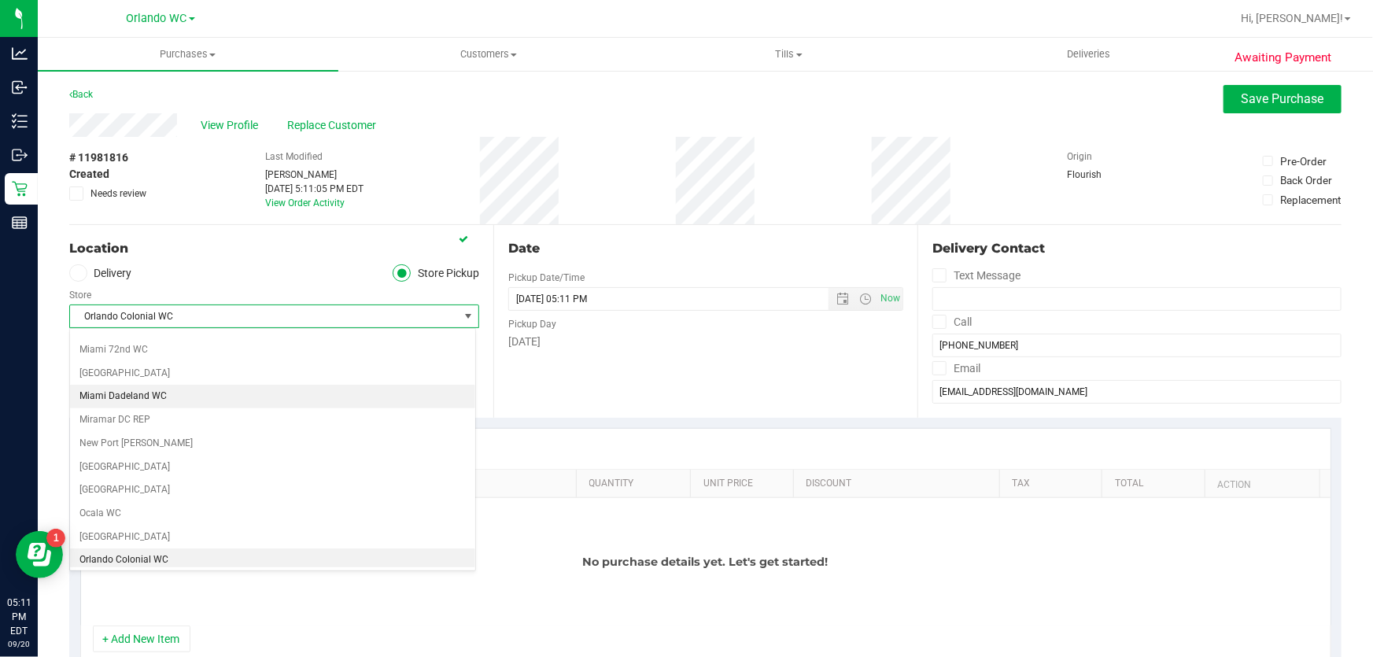
scroll to position [603, 0]
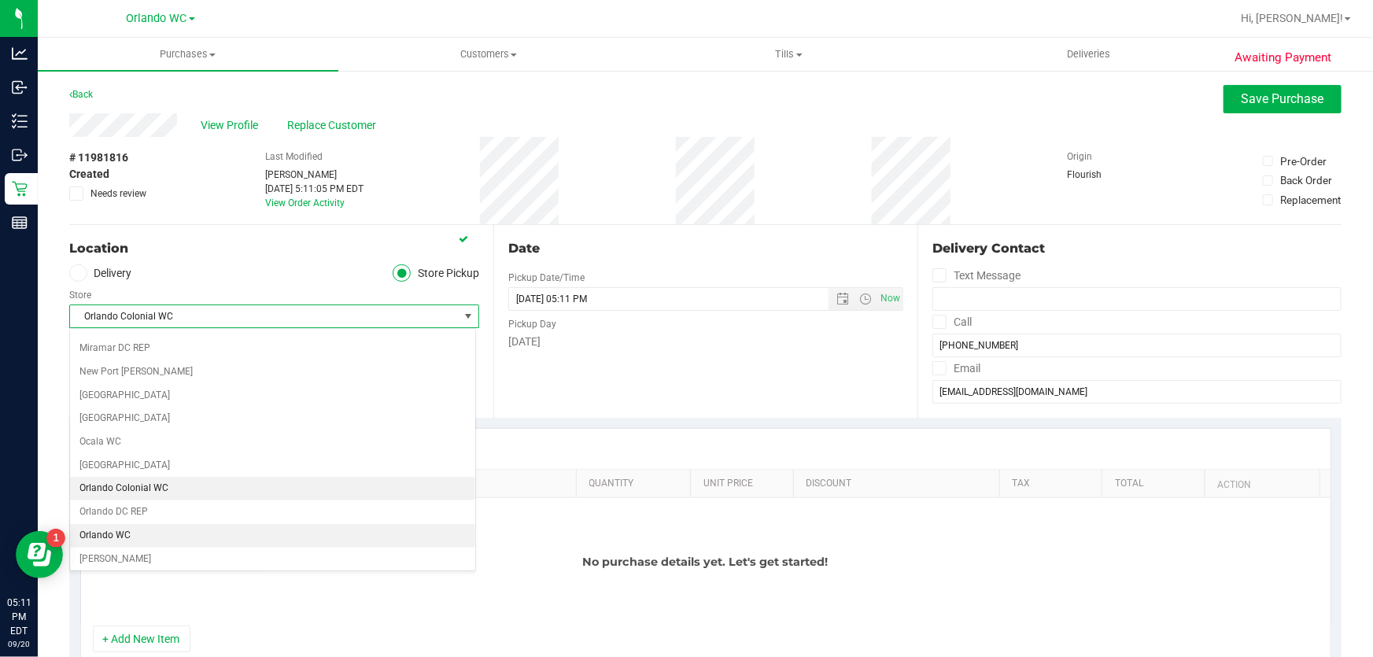
click at [141, 524] on li "Orlando WC" at bounding box center [272, 536] width 405 height 24
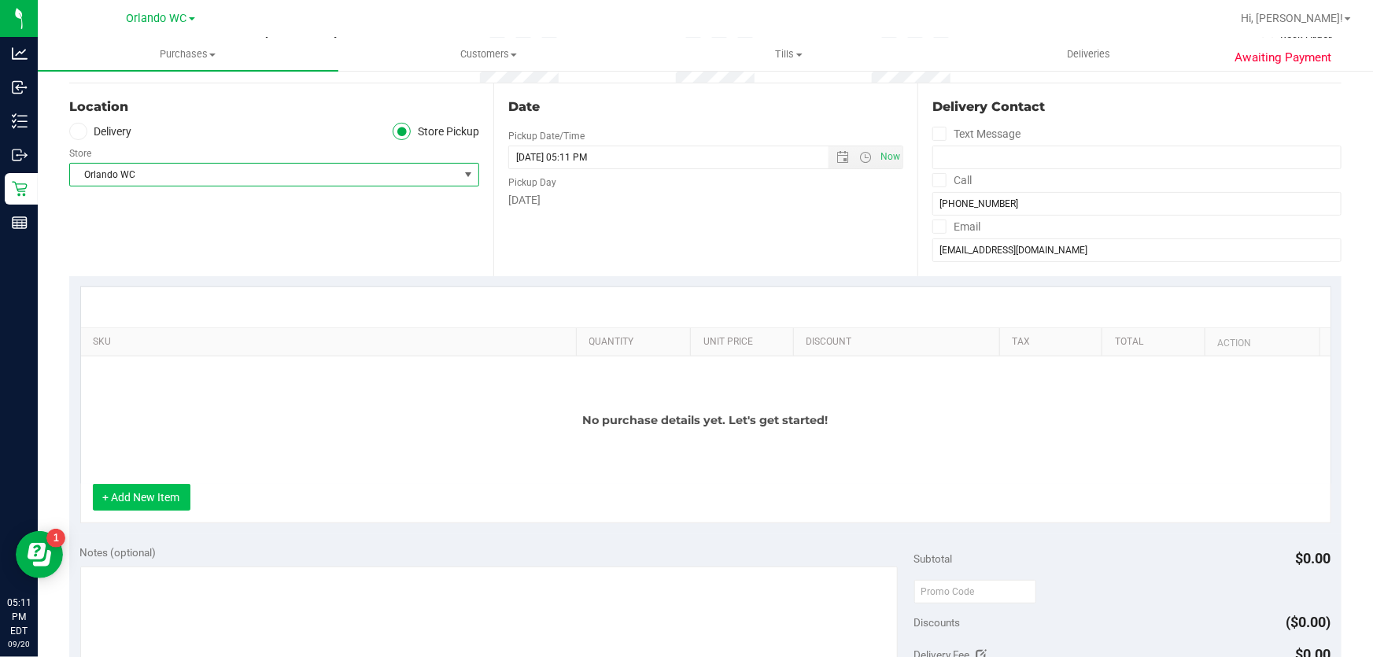
scroll to position [142, 0]
click at [165, 490] on button "+ Add New Item" at bounding box center [142, 496] width 98 height 27
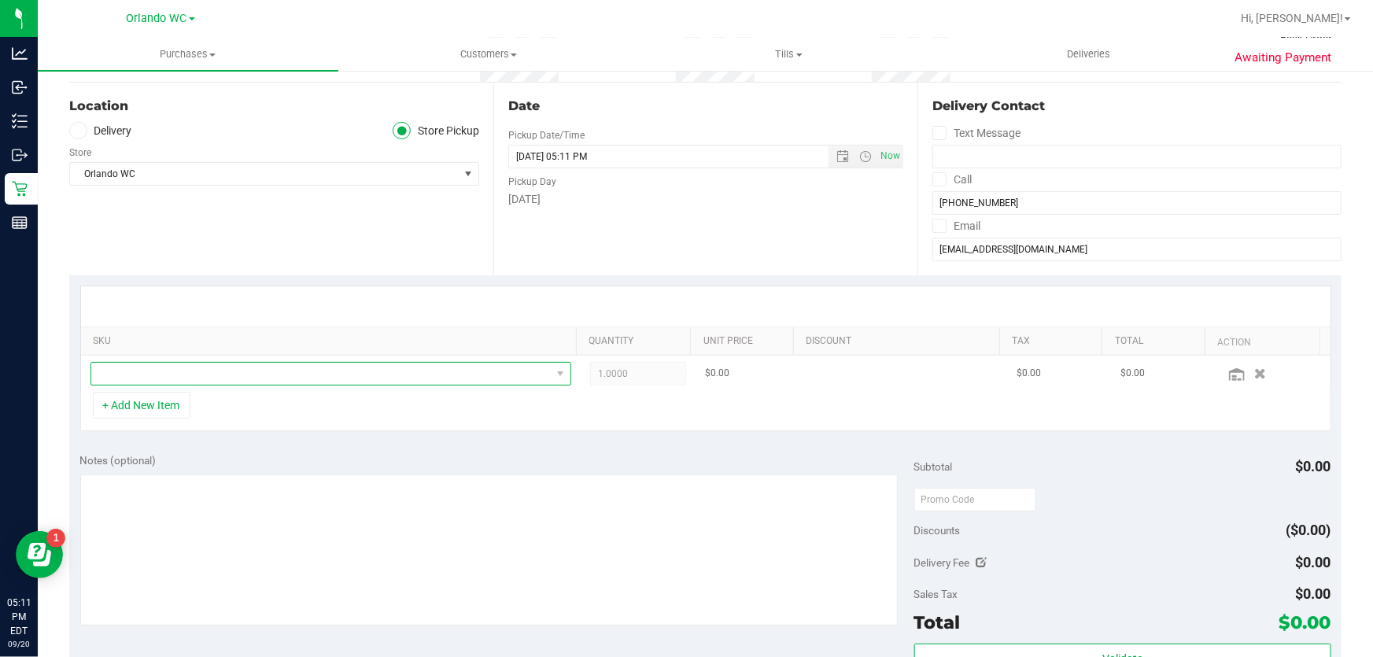
click at [149, 379] on span "NO DATA FOUND" at bounding box center [320, 374] width 459 height 22
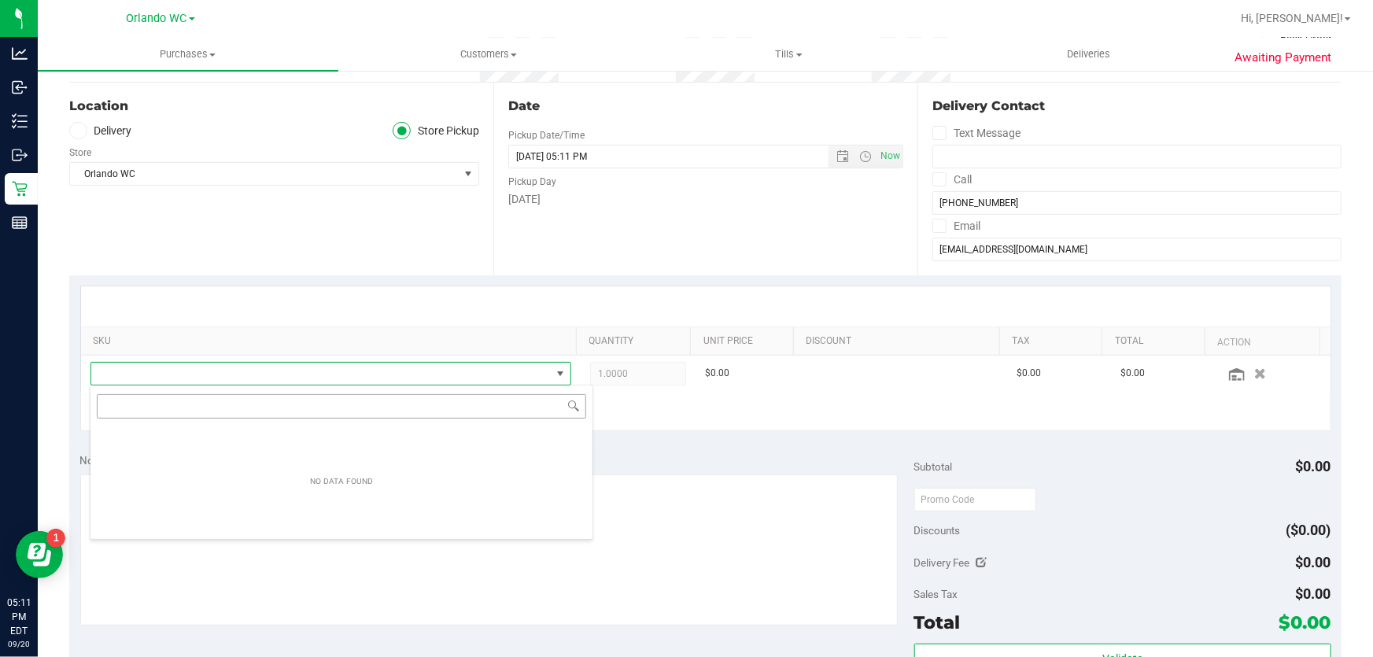
scroll to position [24, 467]
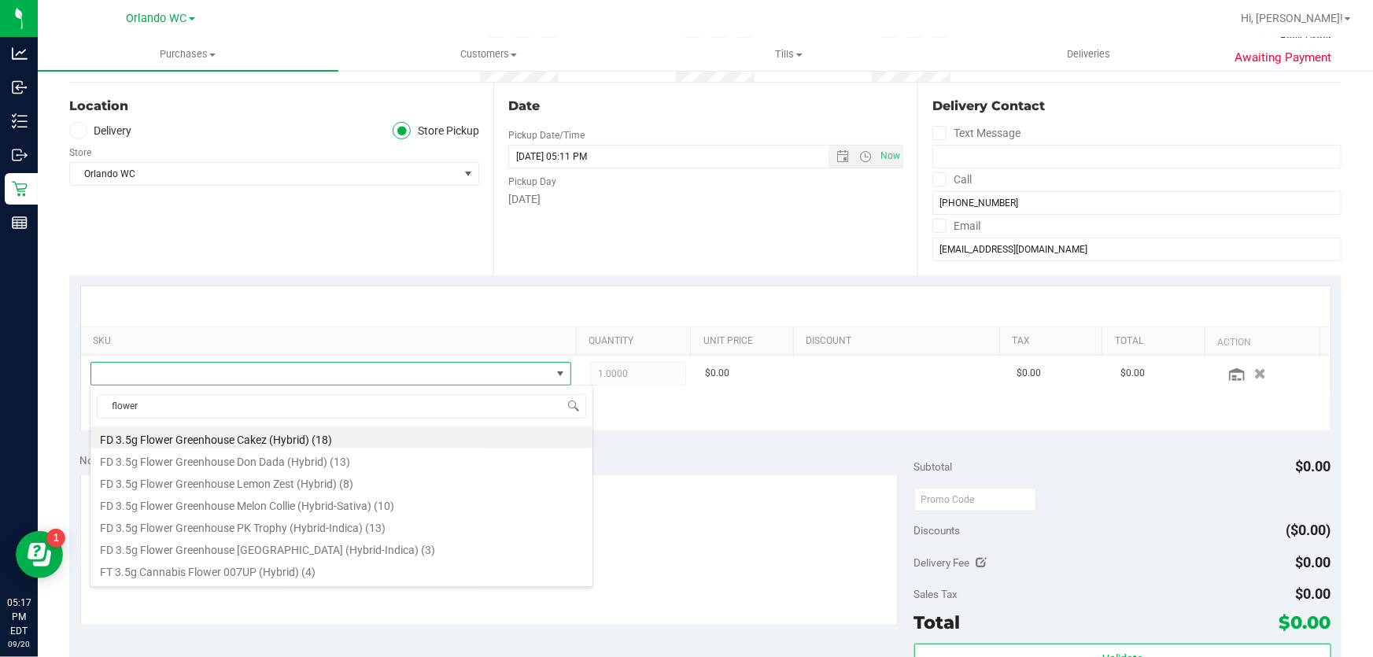
type input "flower"
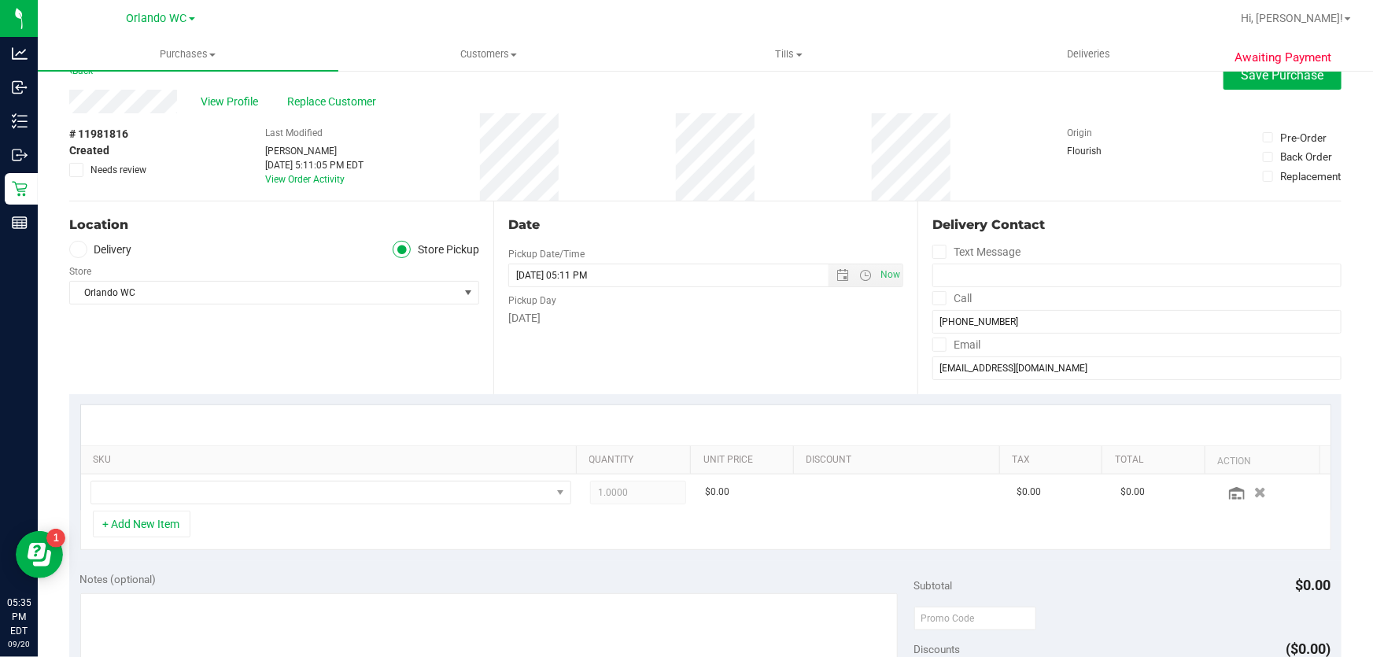
scroll to position [0, 0]
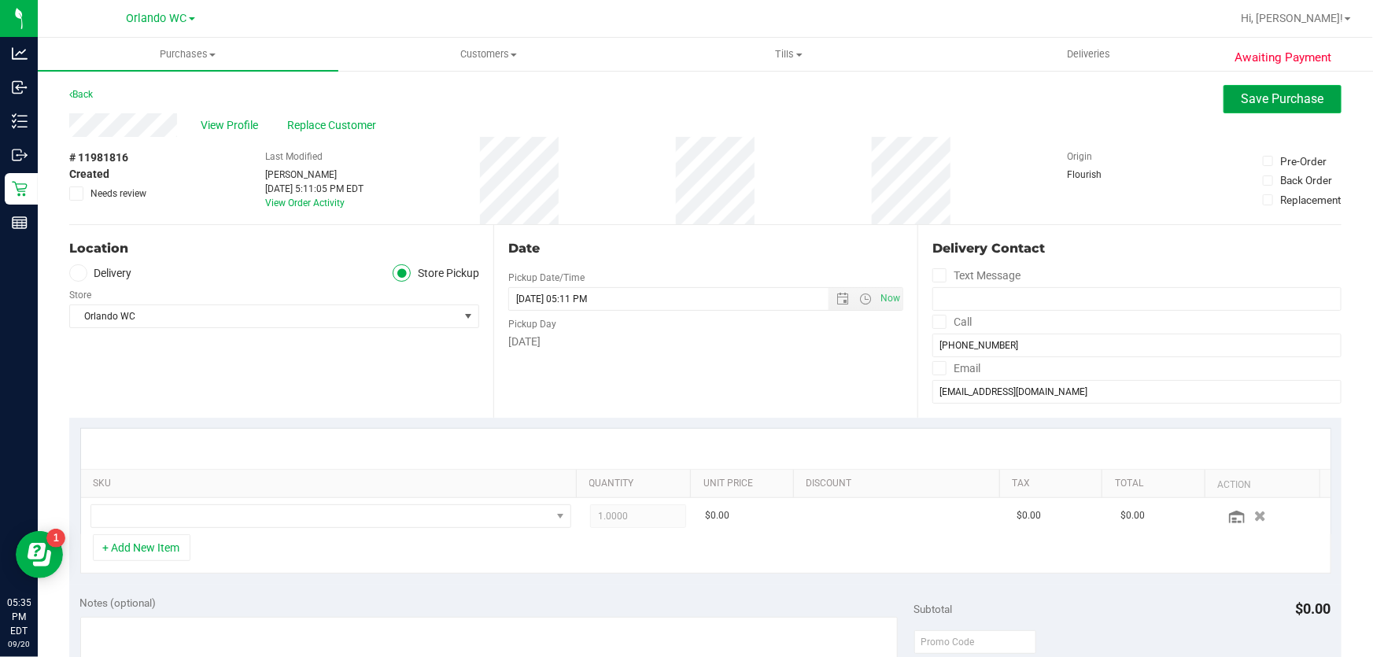
click at [1256, 106] on button "Save Purchase" at bounding box center [1282, 99] width 118 height 28
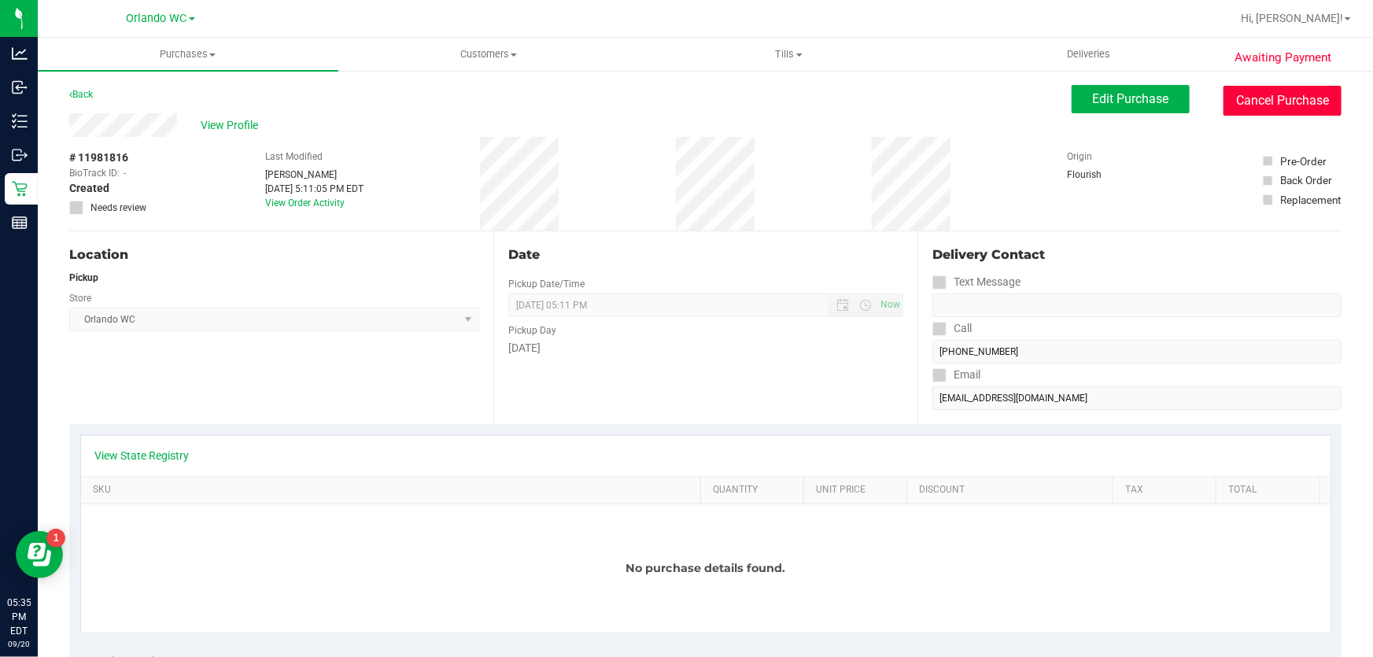
click at [1264, 94] on button "Cancel Purchase" at bounding box center [1282, 101] width 118 height 30
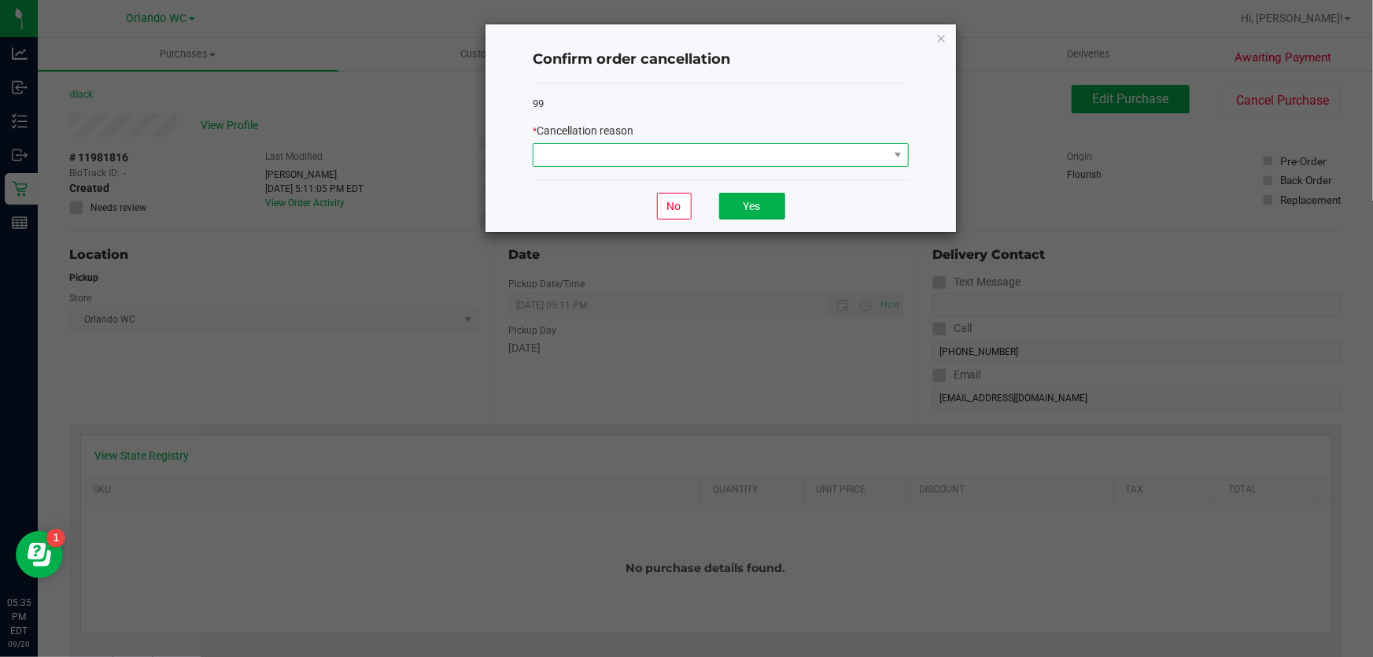
click at [761, 155] on span at bounding box center [710, 155] width 355 height 22
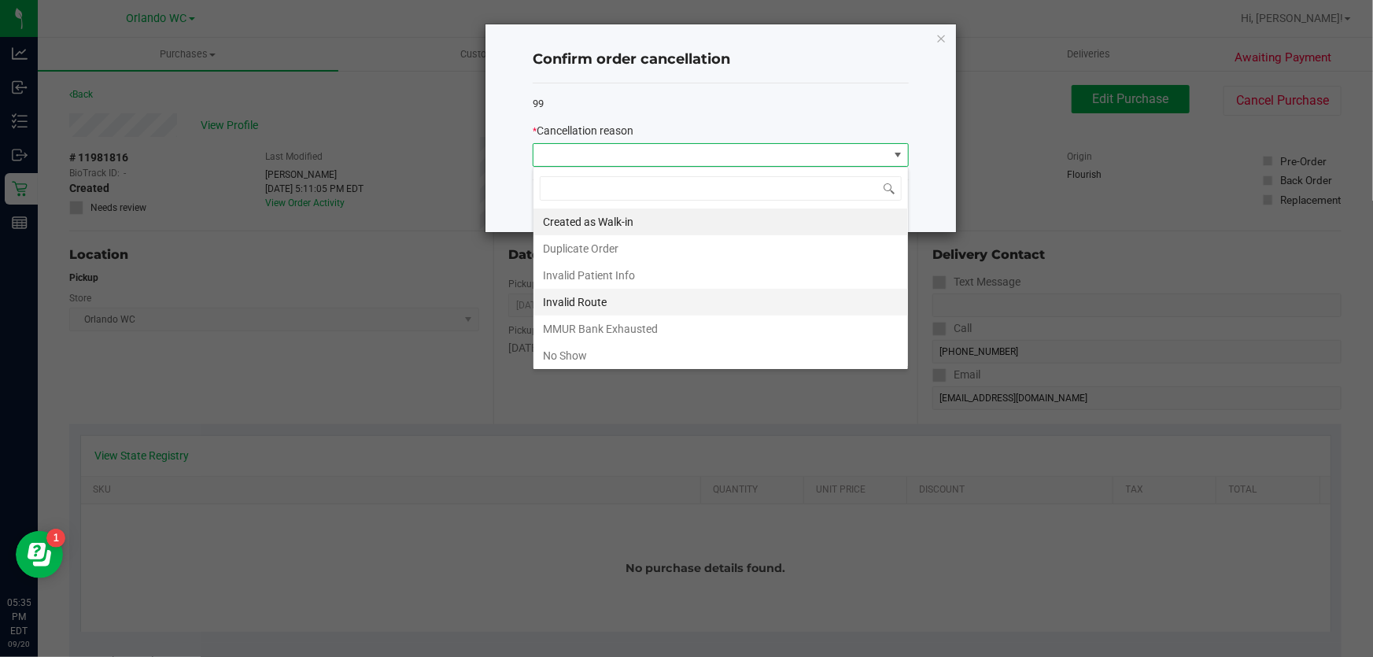
scroll to position [71, 0]
click at [582, 308] on li "Other" at bounding box center [720, 311] width 374 height 27
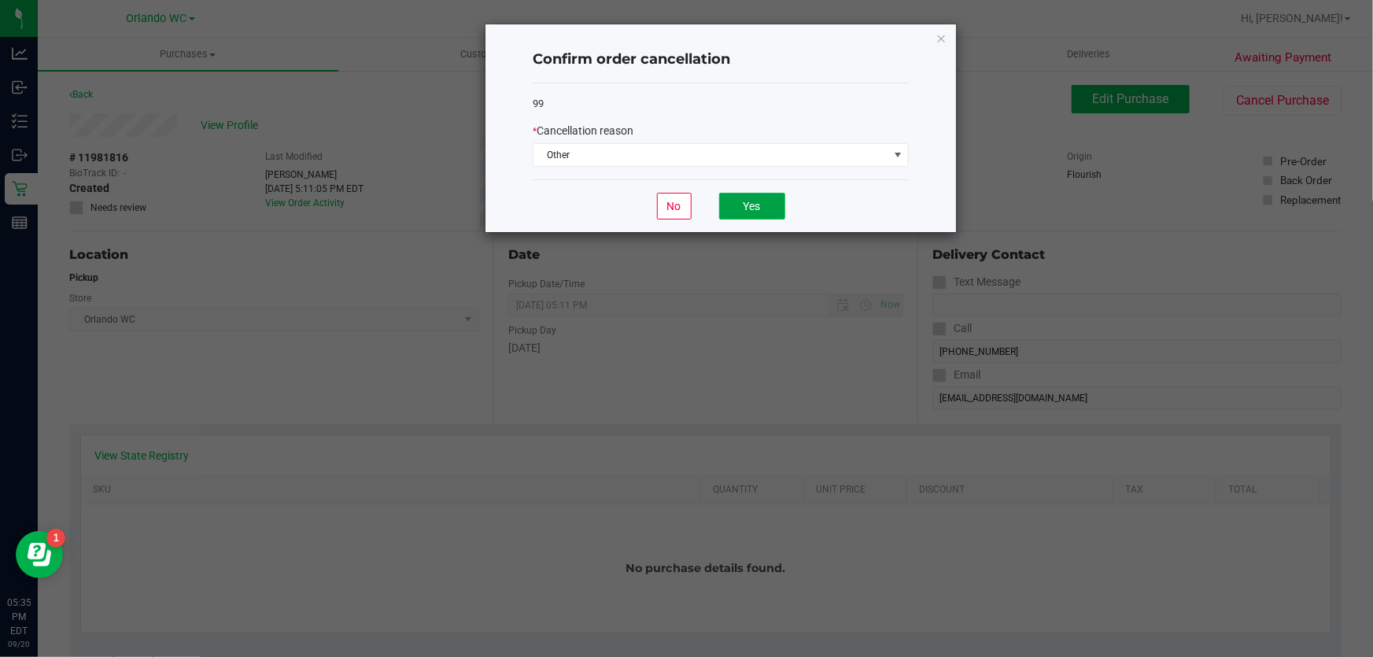
click at [757, 210] on button "Yes" at bounding box center [752, 206] width 66 height 27
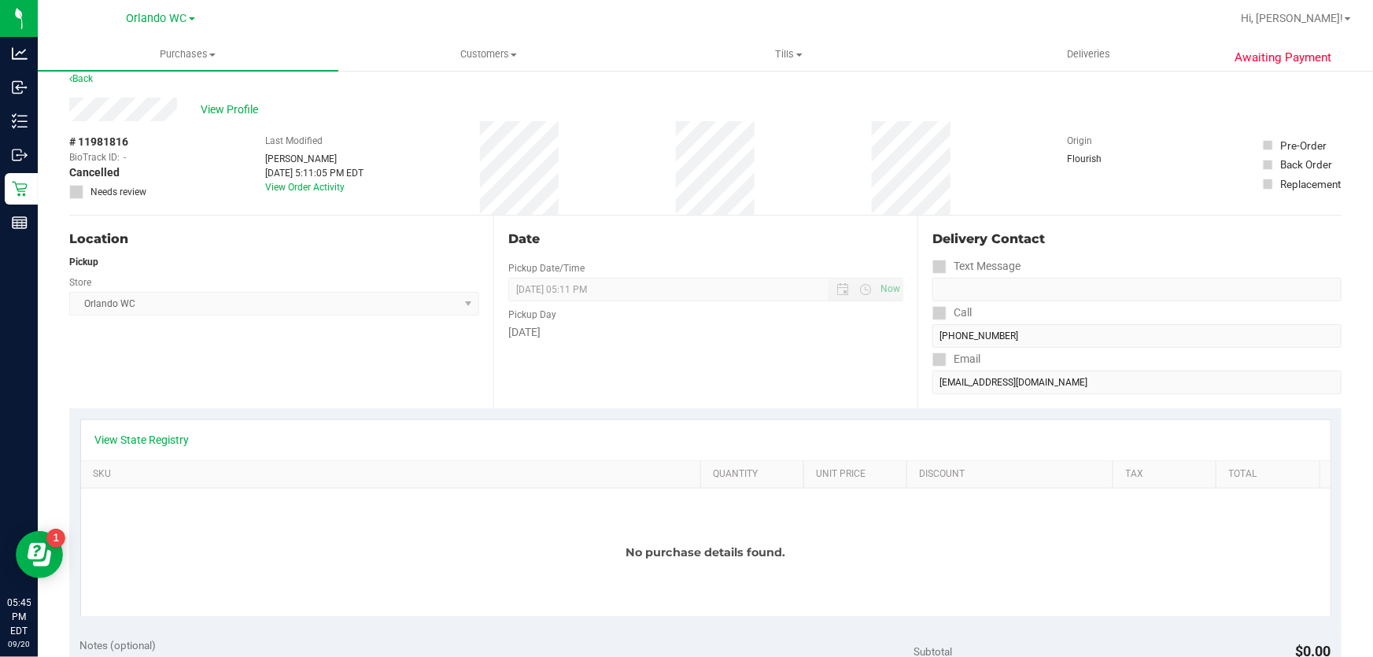
scroll to position [0, 0]
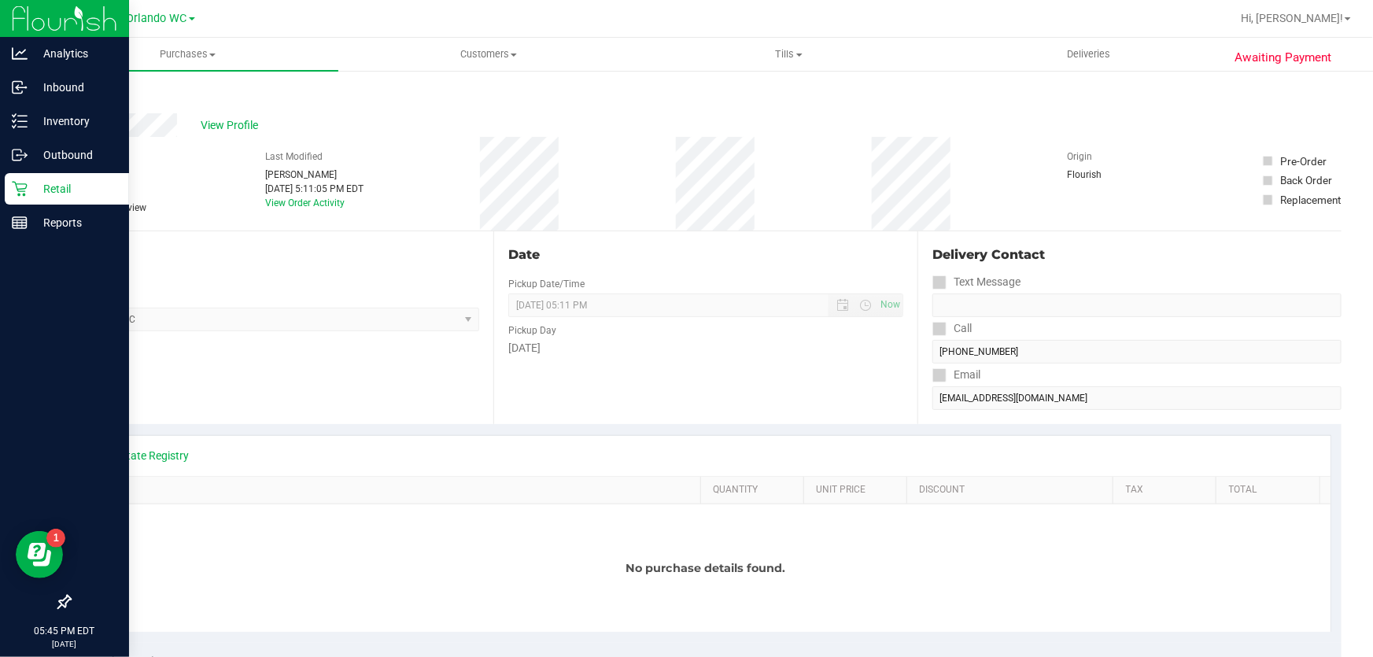
click at [70, 188] on p "Retail" at bounding box center [75, 188] width 94 height 19
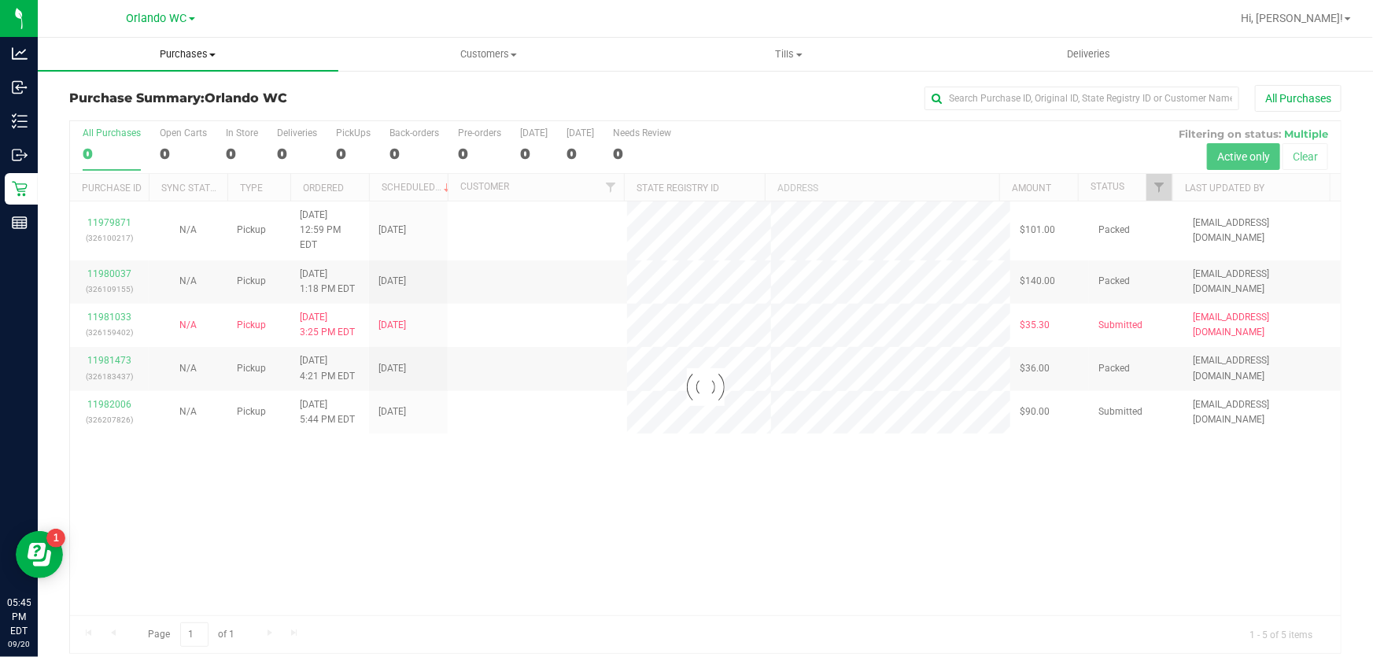
click at [180, 57] on span "Purchases" at bounding box center [188, 54] width 301 height 14
click at [104, 113] on span "Fulfillment" at bounding box center [87, 113] width 98 height 13
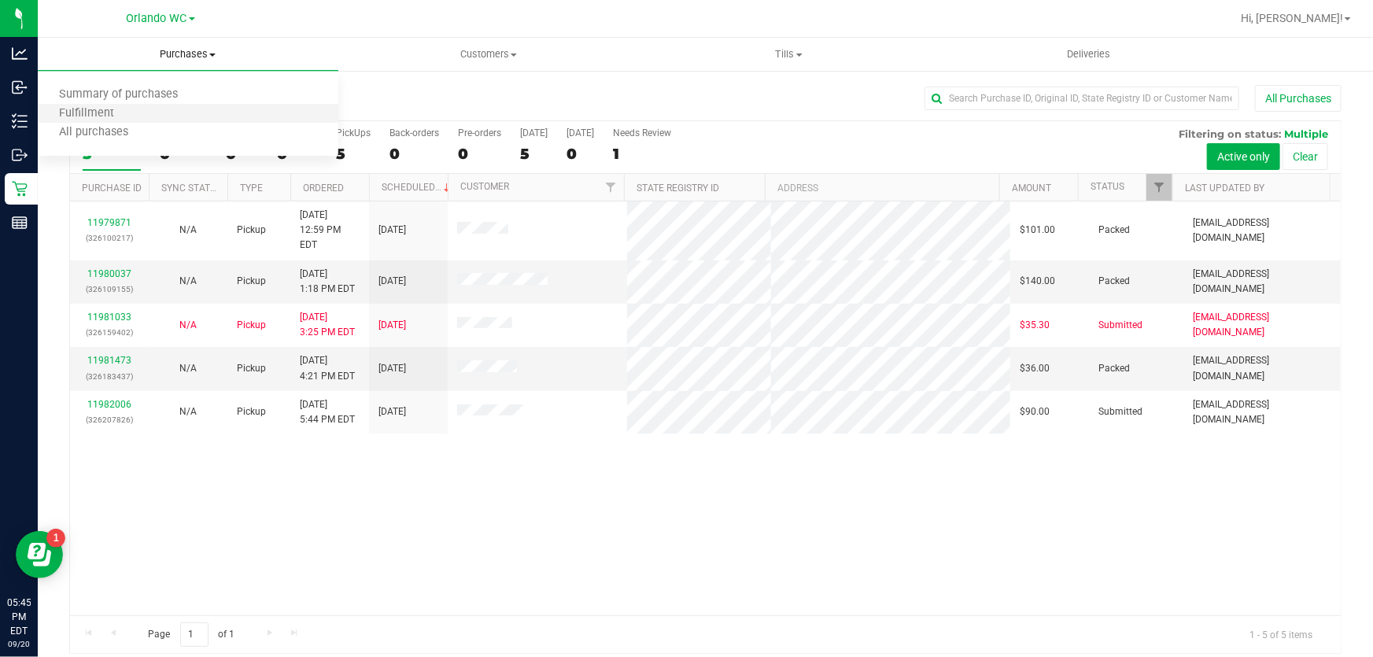
click at [149, 110] on li "Fulfillment" at bounding box center [188, 114] width 301 height 19
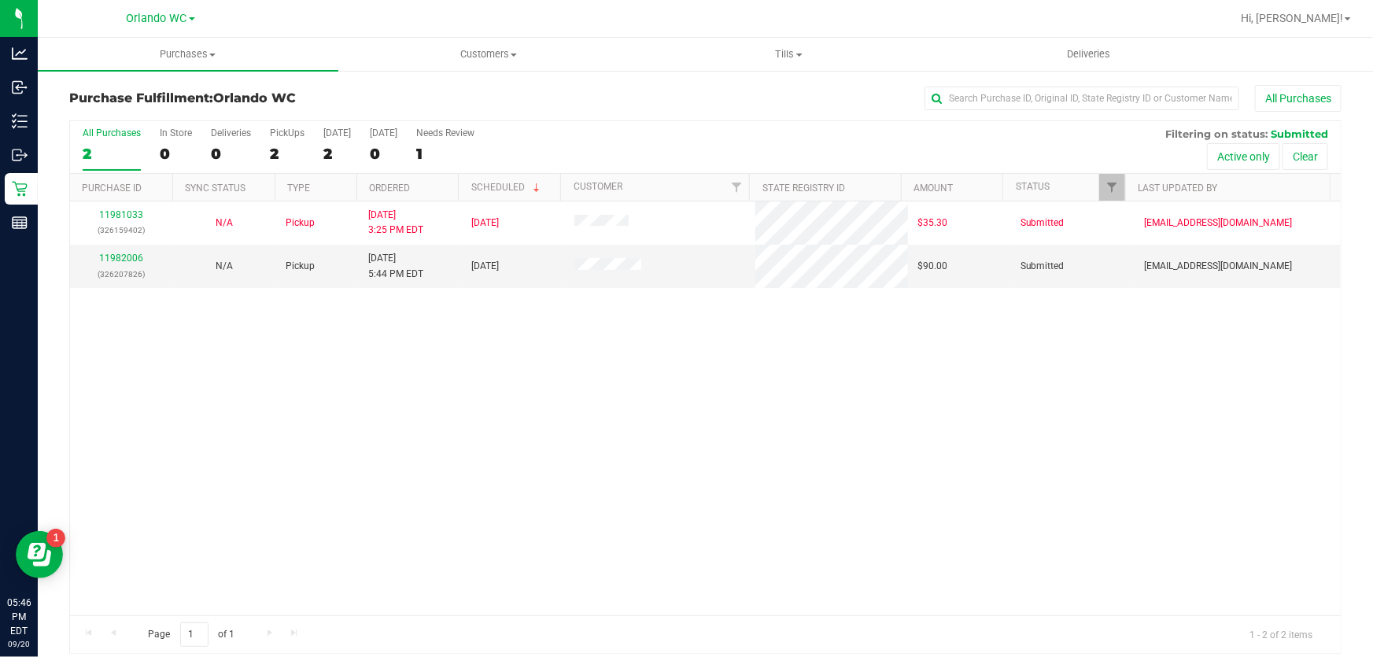
click at [274, 484] on div "11981033 (326159402) N/A Pickup 9/20/2025 3:25 PM EDT 9/20/2025 $35.30 Submitte…" at bounding box center [705, 408] width 1271 height 414
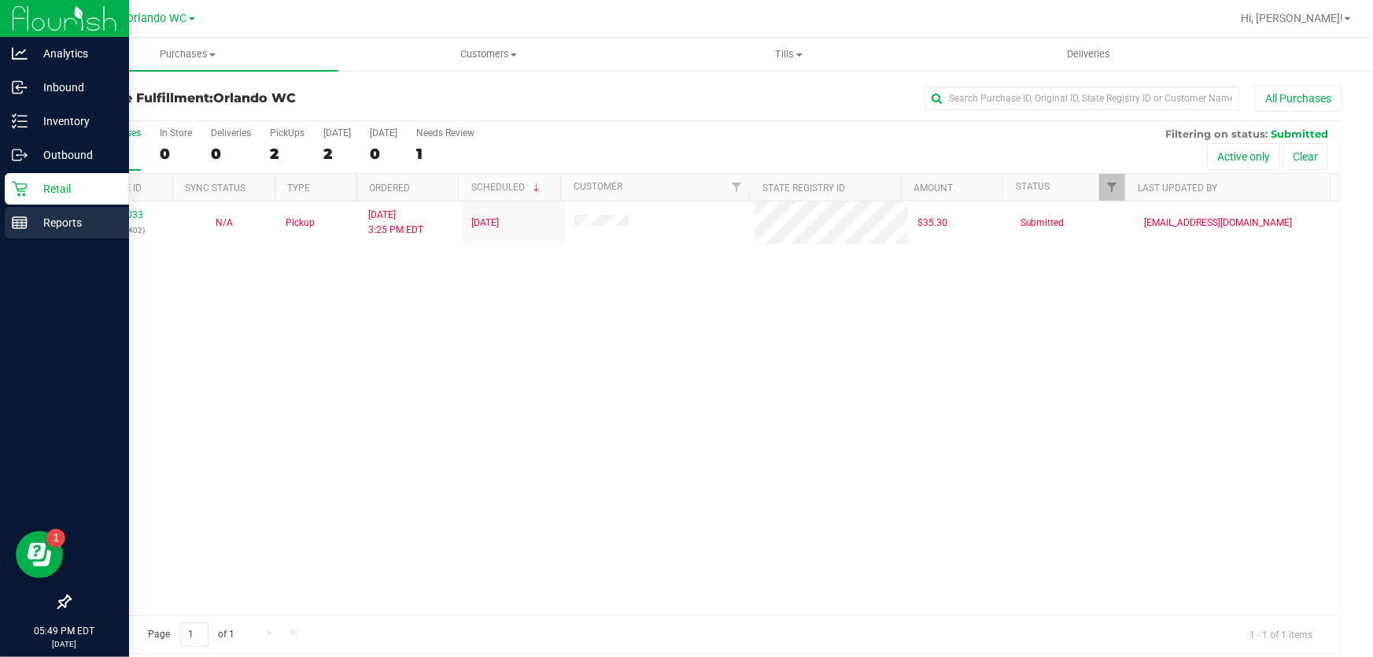
click at [66, 229] on p "Reports" at bounding box center [75, 222] width 94 height 19
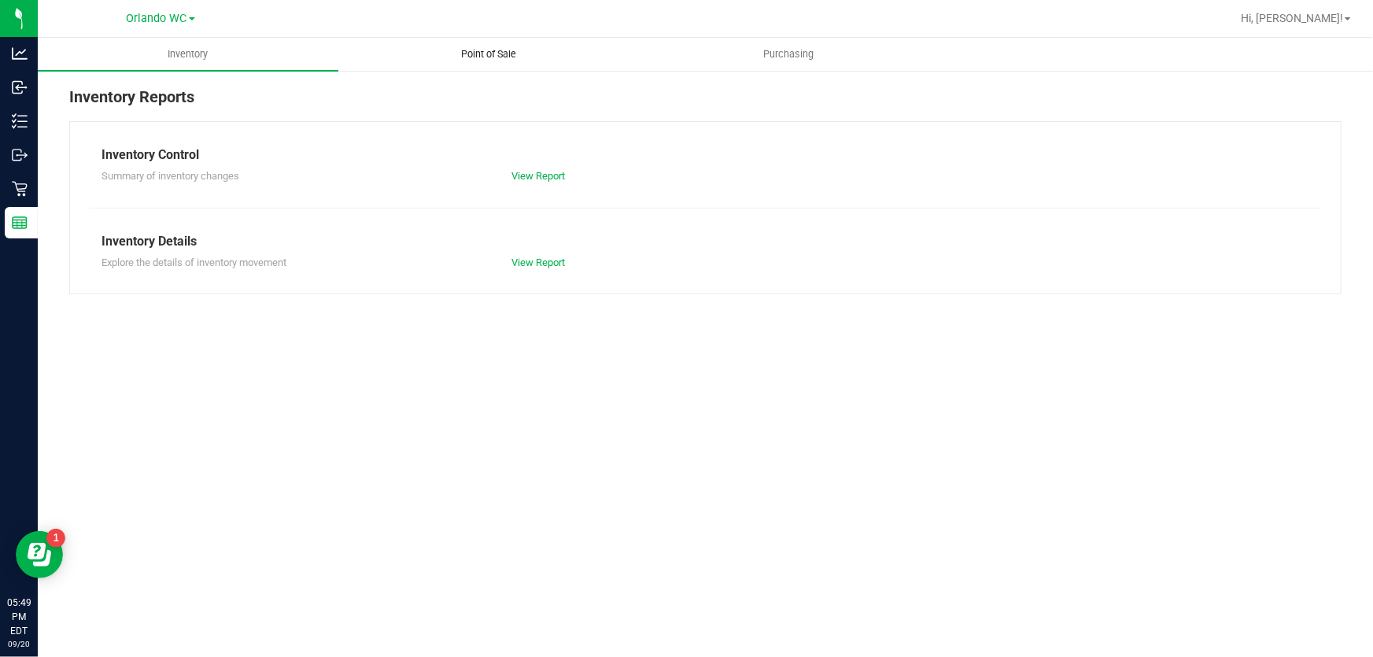
click at [497, 48] on span "Point of Sale" at bounding box center [489, 54] width 98 height 14
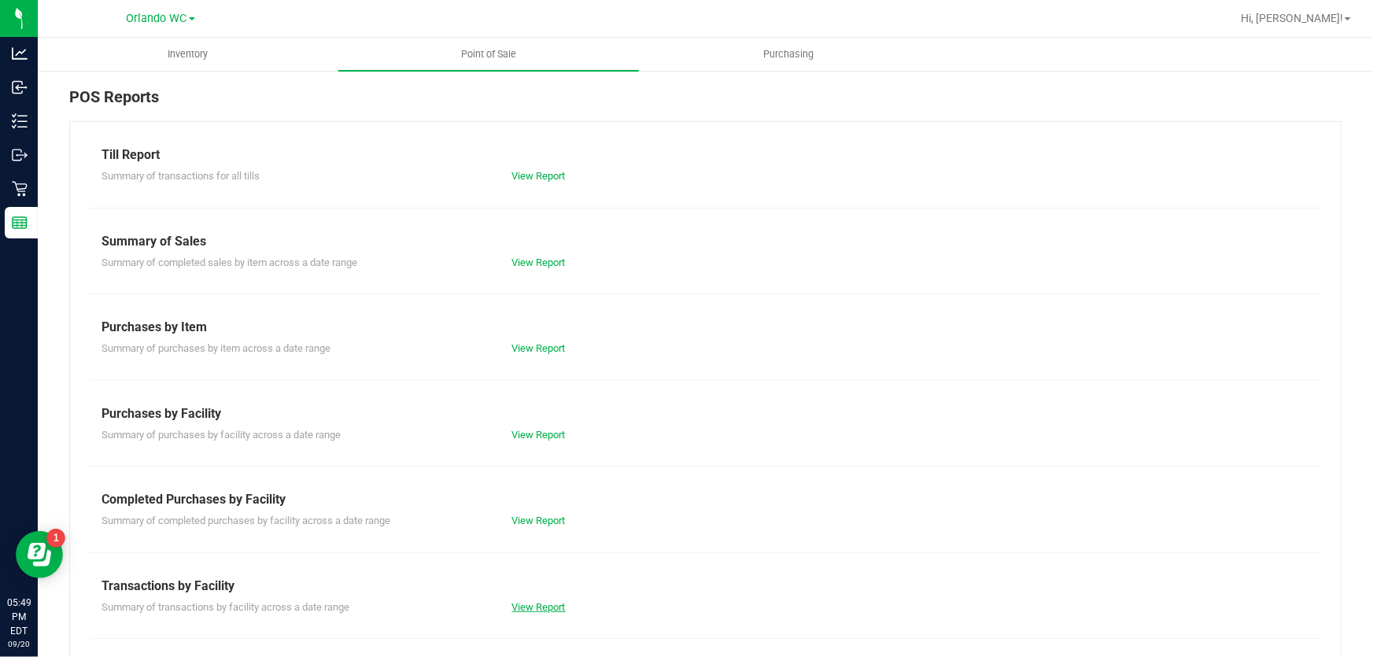
click at [542, 601] on link "View Report" at bounding box center [538, 607] width 53 height 12
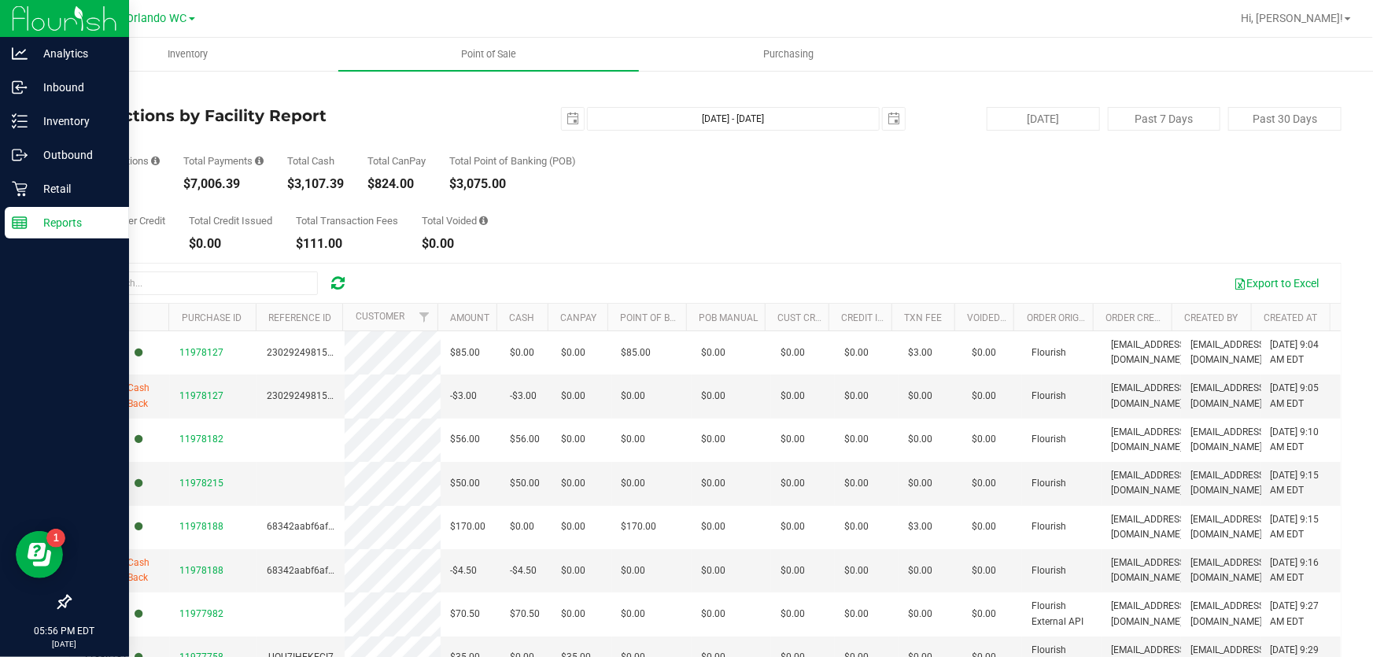
click at [28, 218] on p "Reports" at bounding box center [75, 222] width 94 height 19
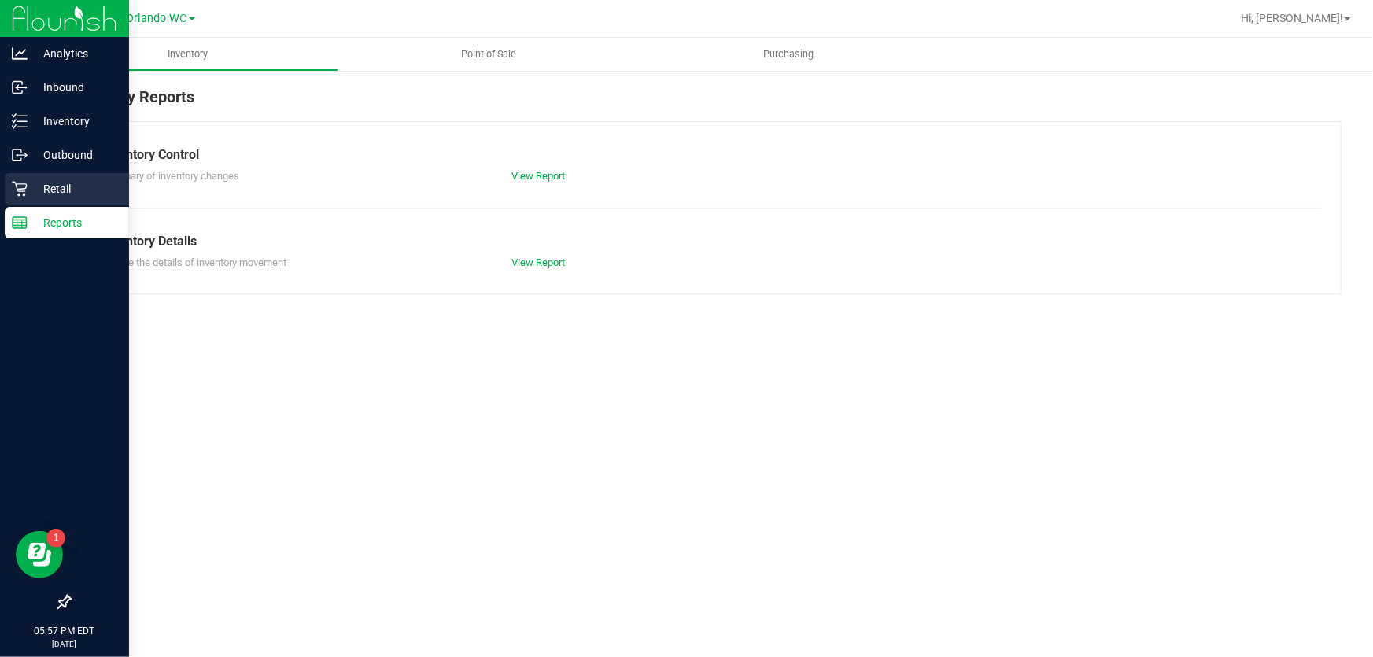
click at [28, 175] on div "Retail" at bounding box center [67, 188] width 124 height 31
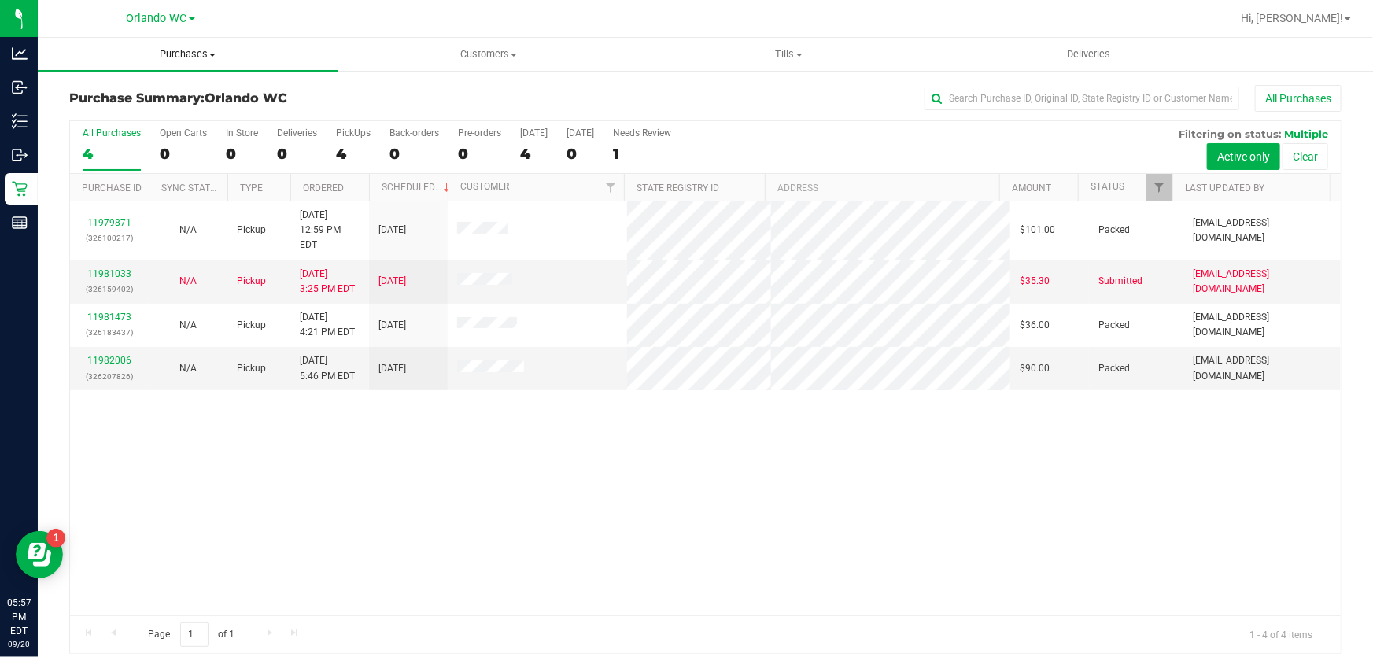
click at [182, 53] on span "Purchases" at bounding box center [188, 54] width 301 height 14
click at [149, 107] on li "Fulfillment" at bounding box center [188, 114] width 301 height 19
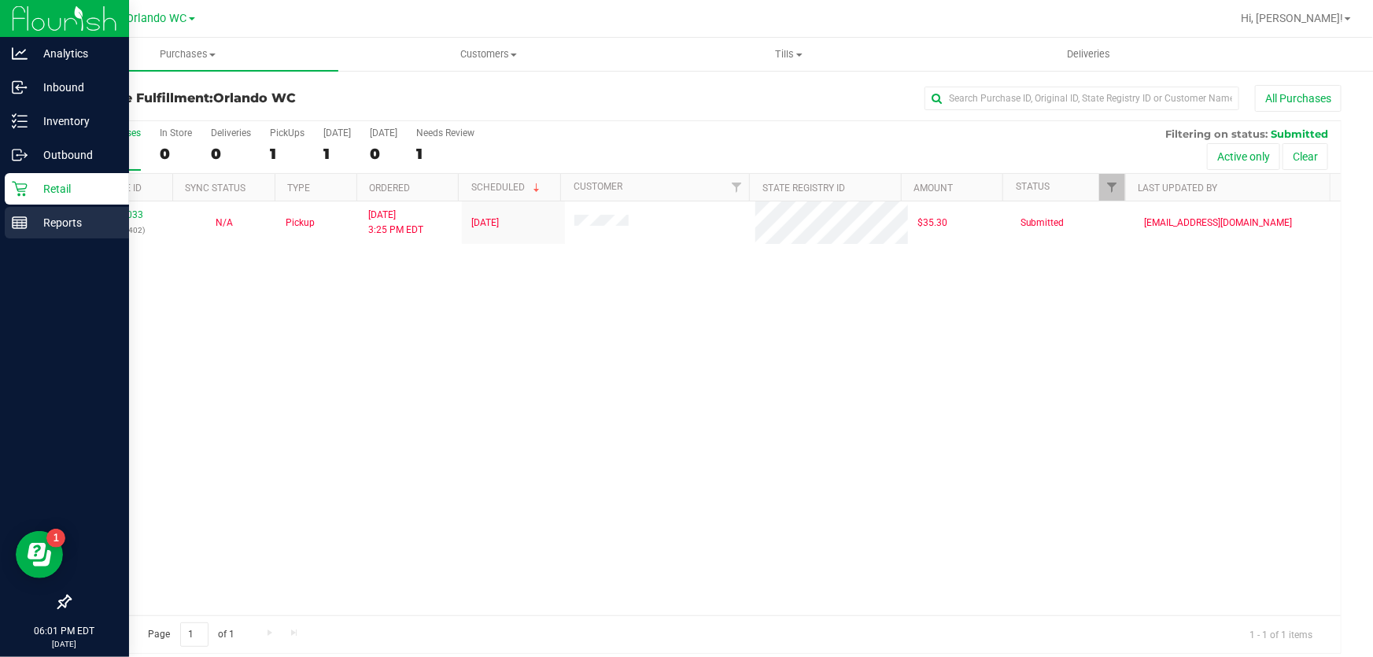
click at [28, 225] on p "Reports" at bounding box center [75, 222] width 94 height 19
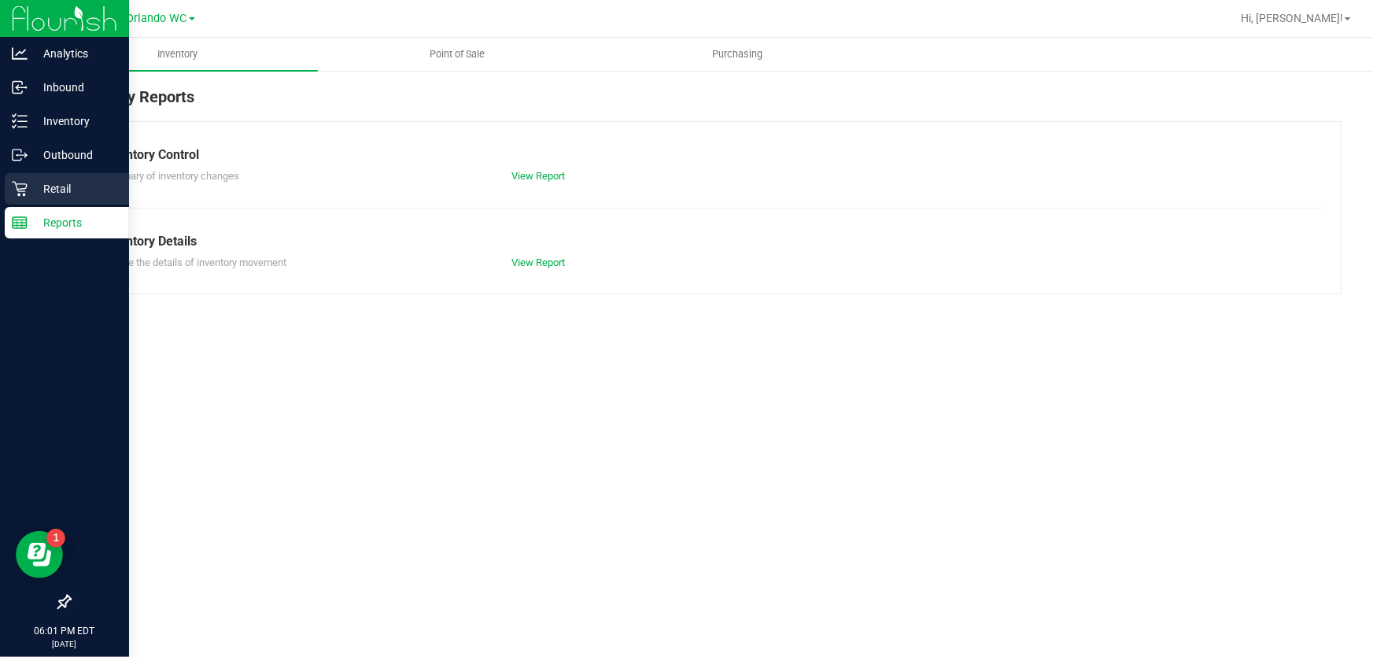
click at [24, 185] on icon at bounding box center [20, 189] width 16 height 16
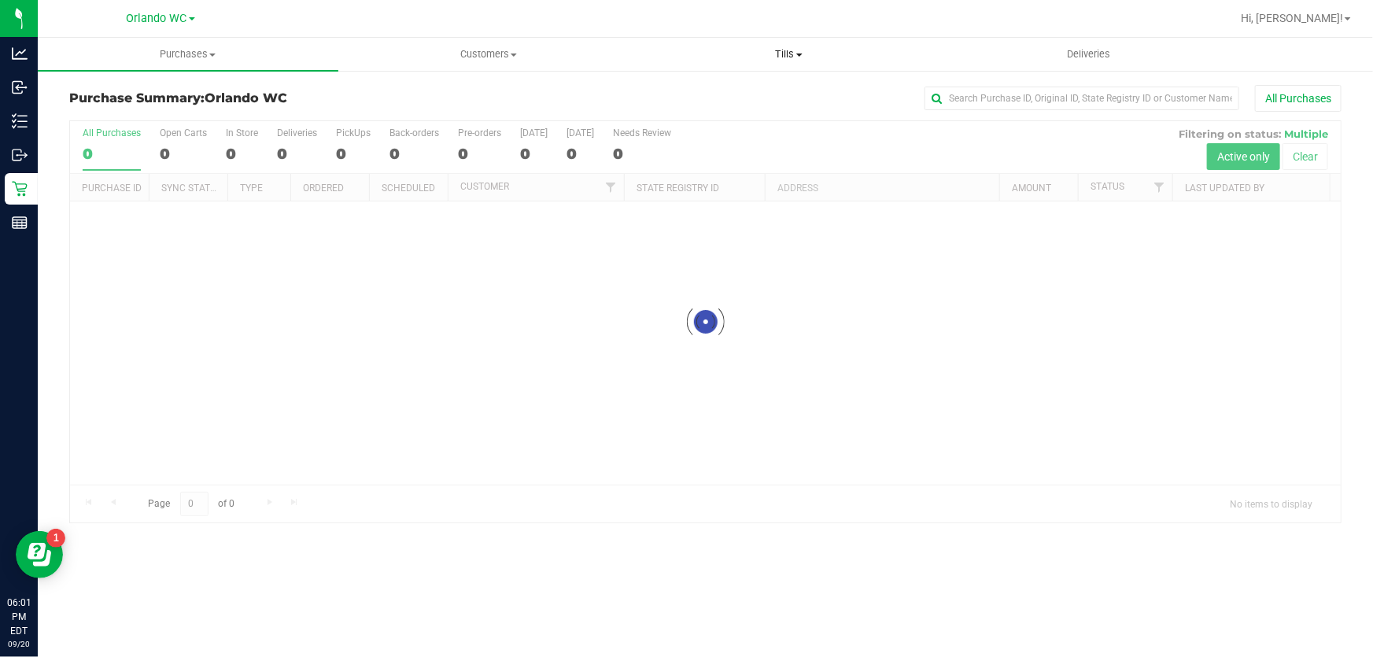
click at [793, 48] on span "Tills" at bounding box center [789, 54] width 299 height 14
click at [711, 90] on span "Manage tills" at bounding box center [692, 94] width 106 height 13
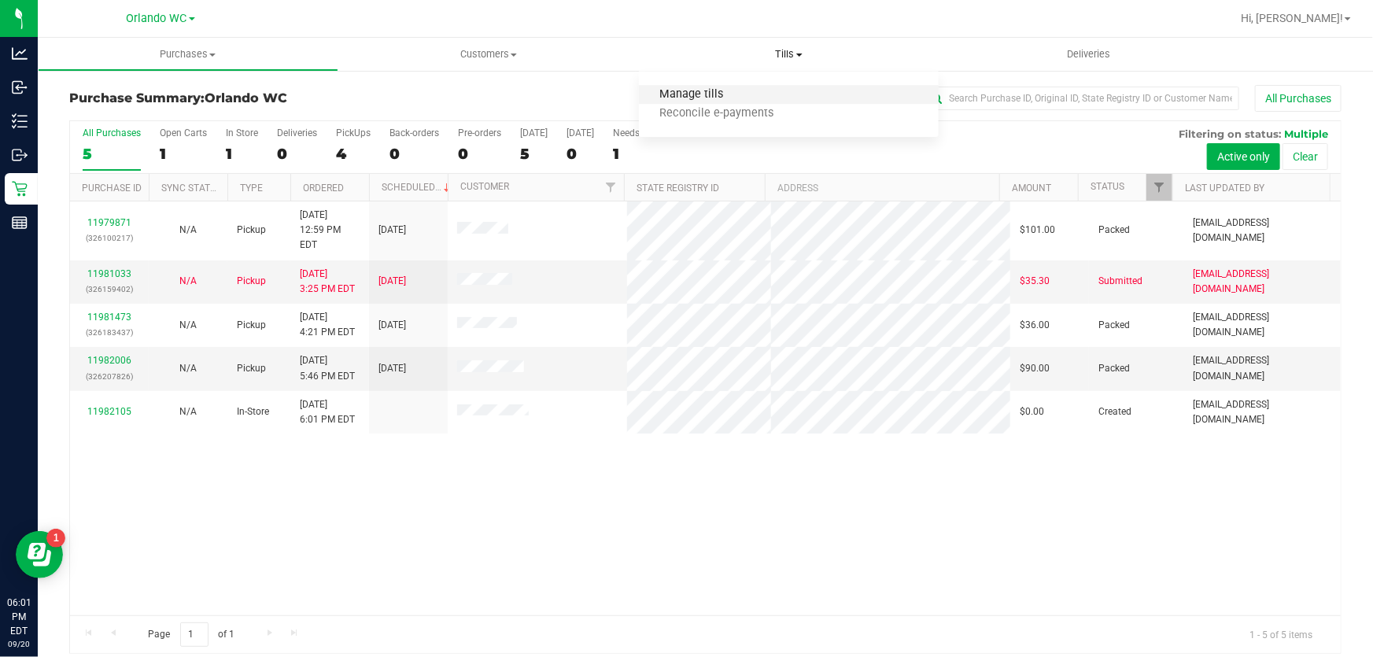
click at [729, 90] on span "Manage tills" at bounding box center [692, 94] width 106 height 13
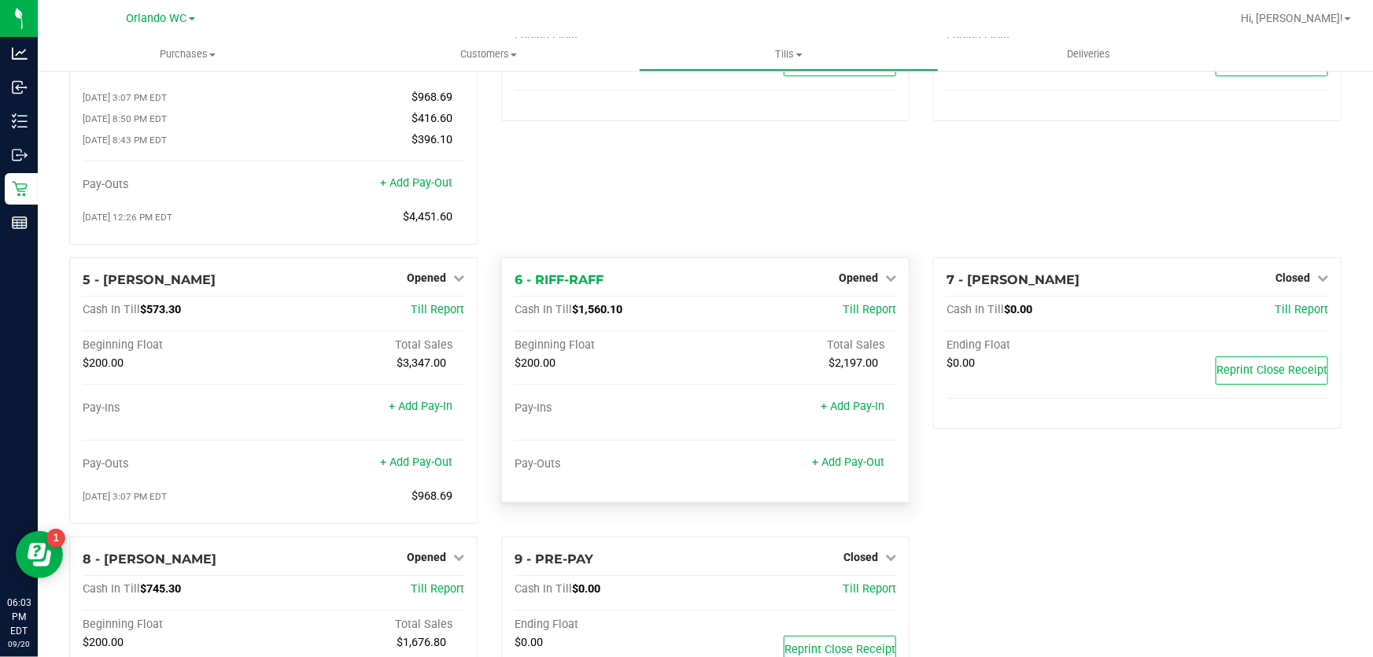
scroll to position [214, 0]
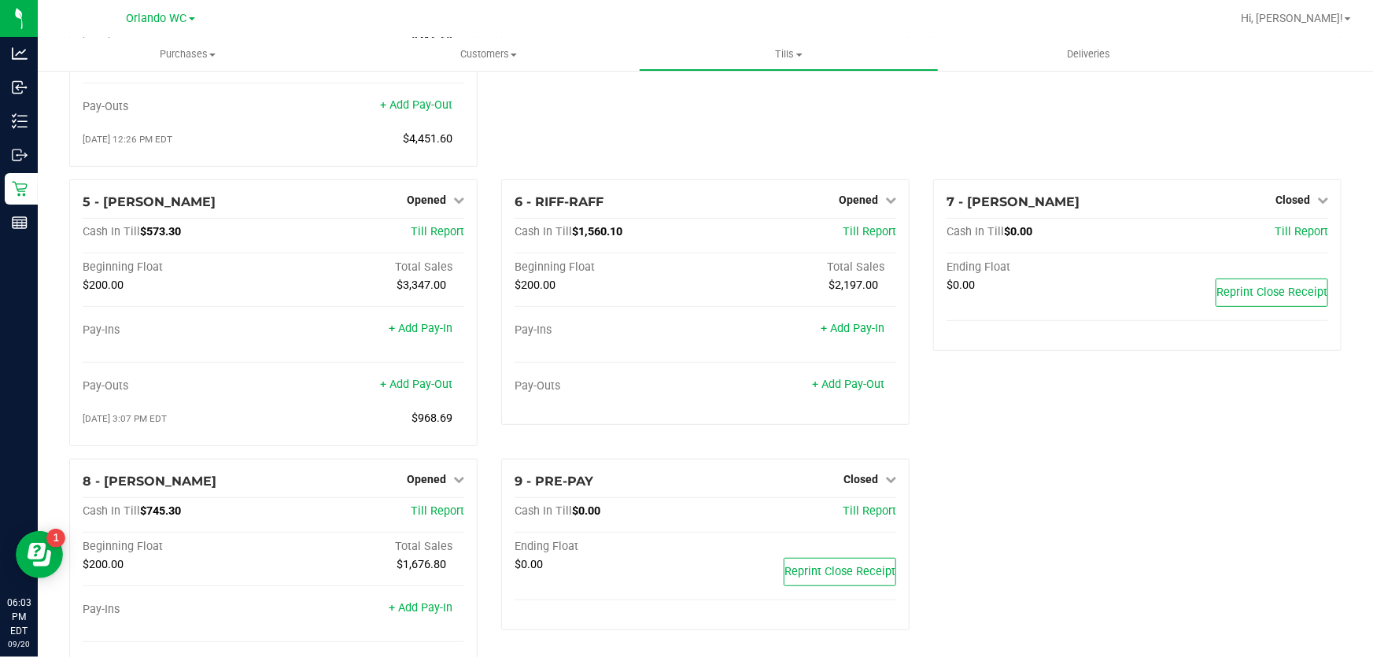
click at [1158, 472] on div "1 - Vault - Orlando WC Count Vault Cash In Vault: $2,968.69 Main: $968.69 Chang…" at bounding box center [705, 294] width 1296 height 846
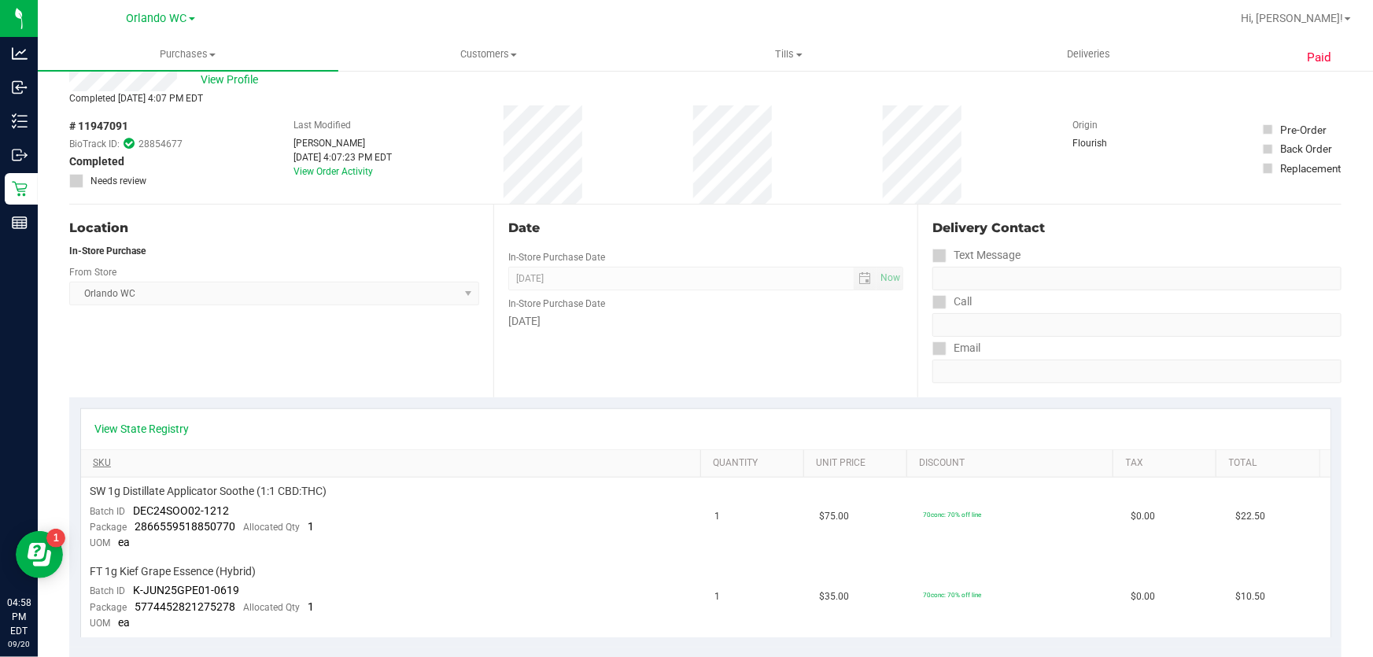
scroll to position [71, 0]
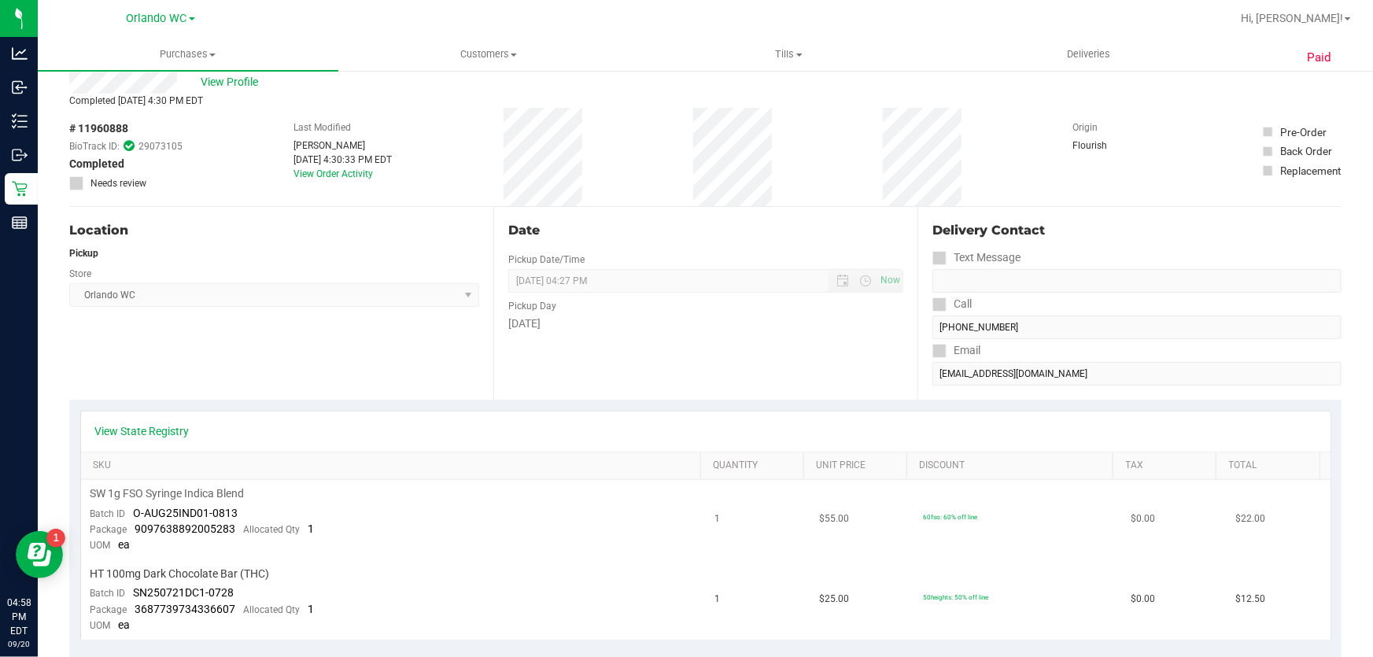
scroll to position [142, 0]
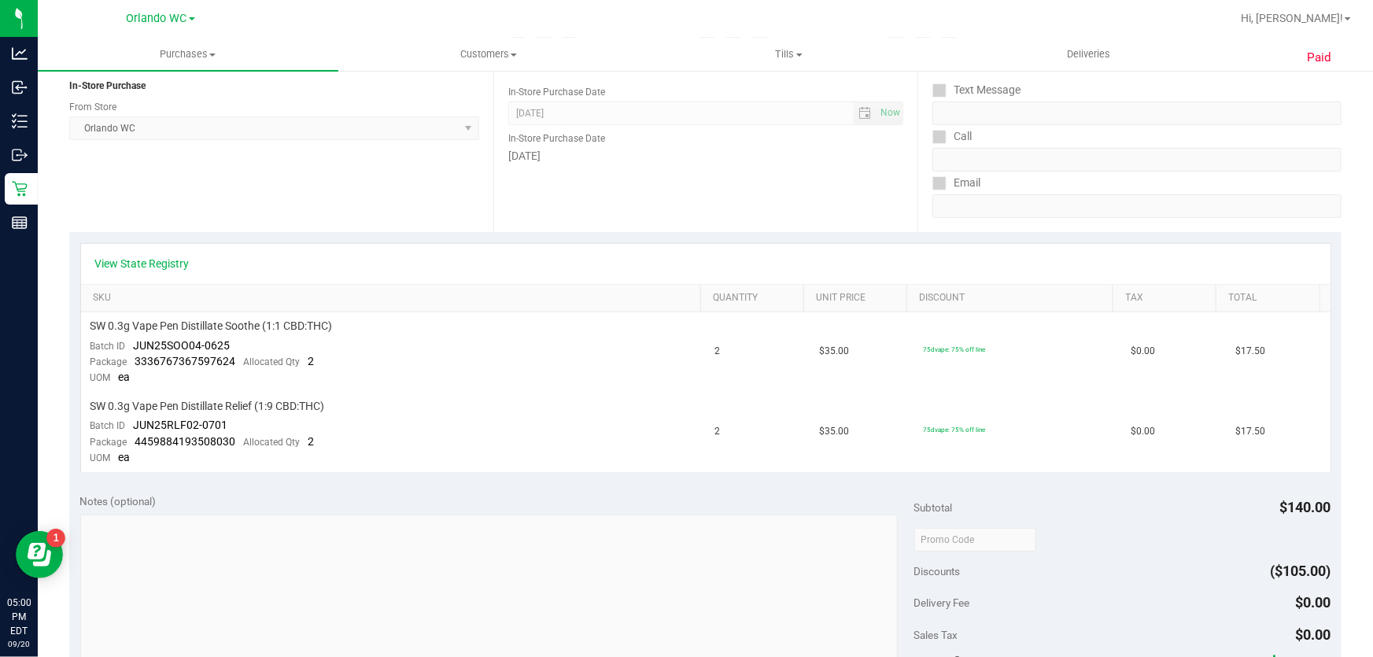
scroll to position [214, 0]
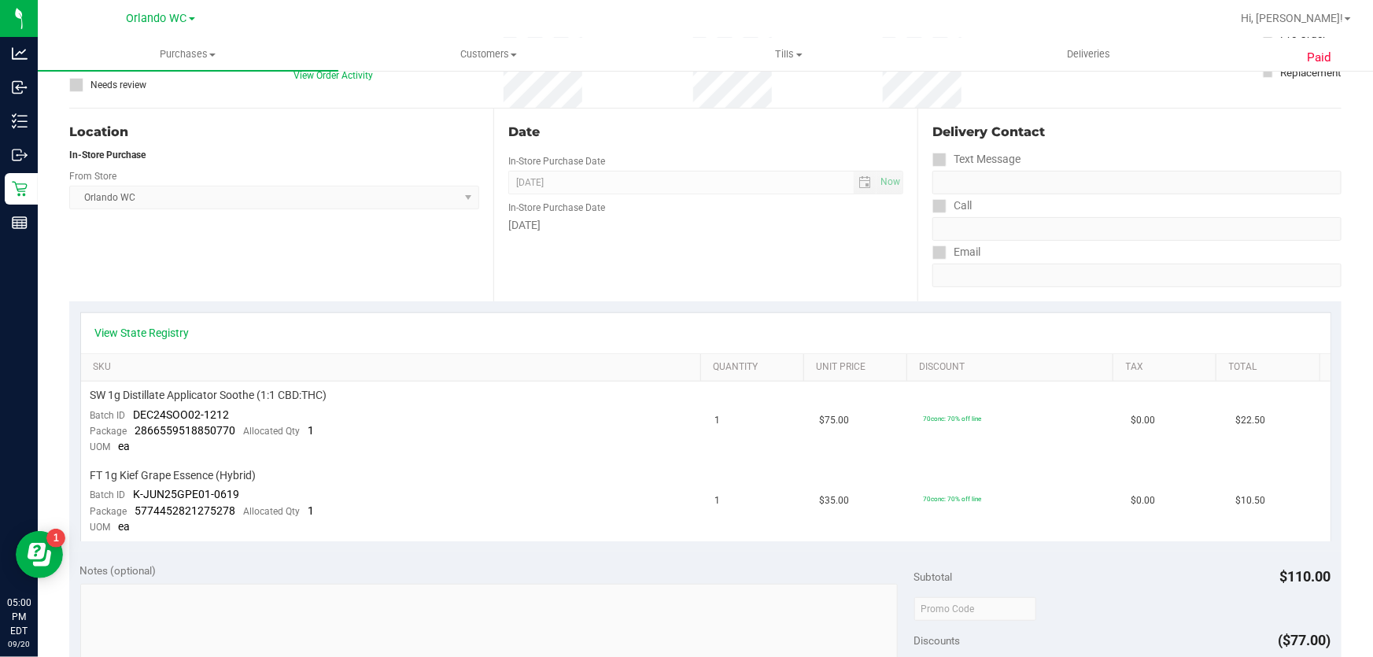
scroll to position [142, 0]
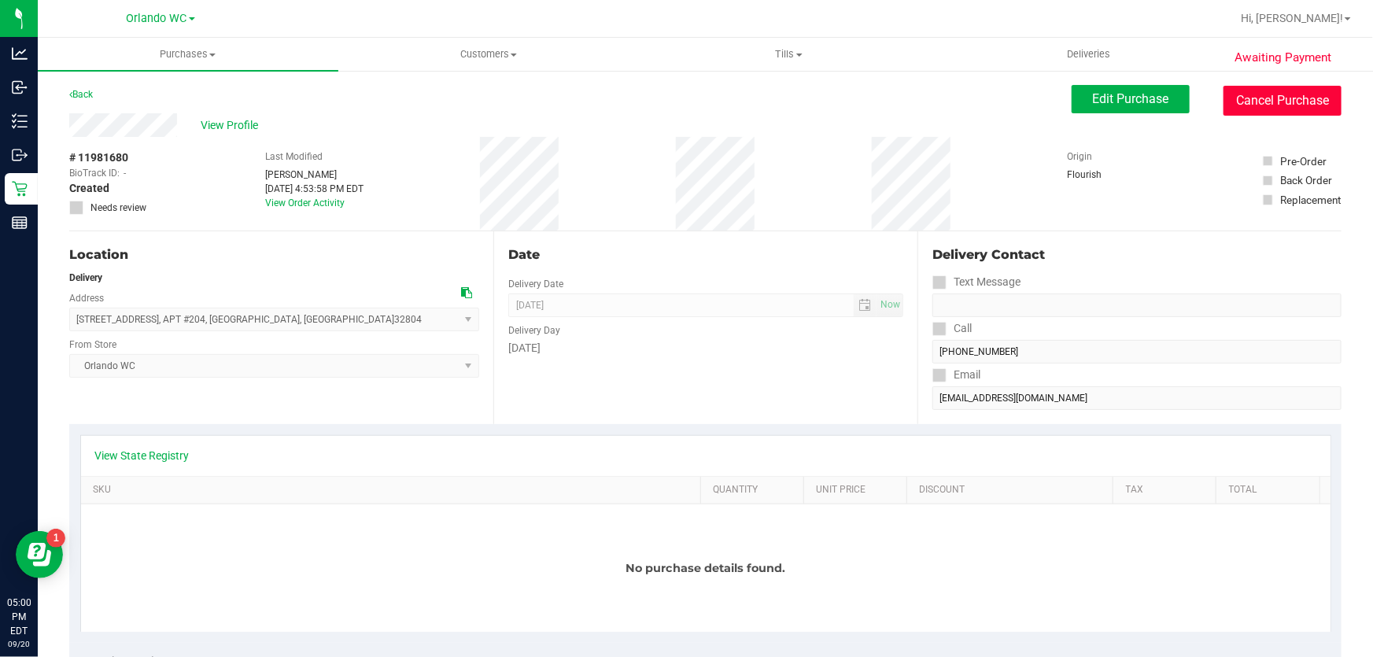
click at [1266, 104] on button "Cancel Purchase" at bounding box center [1282, 101] width 118 height 30
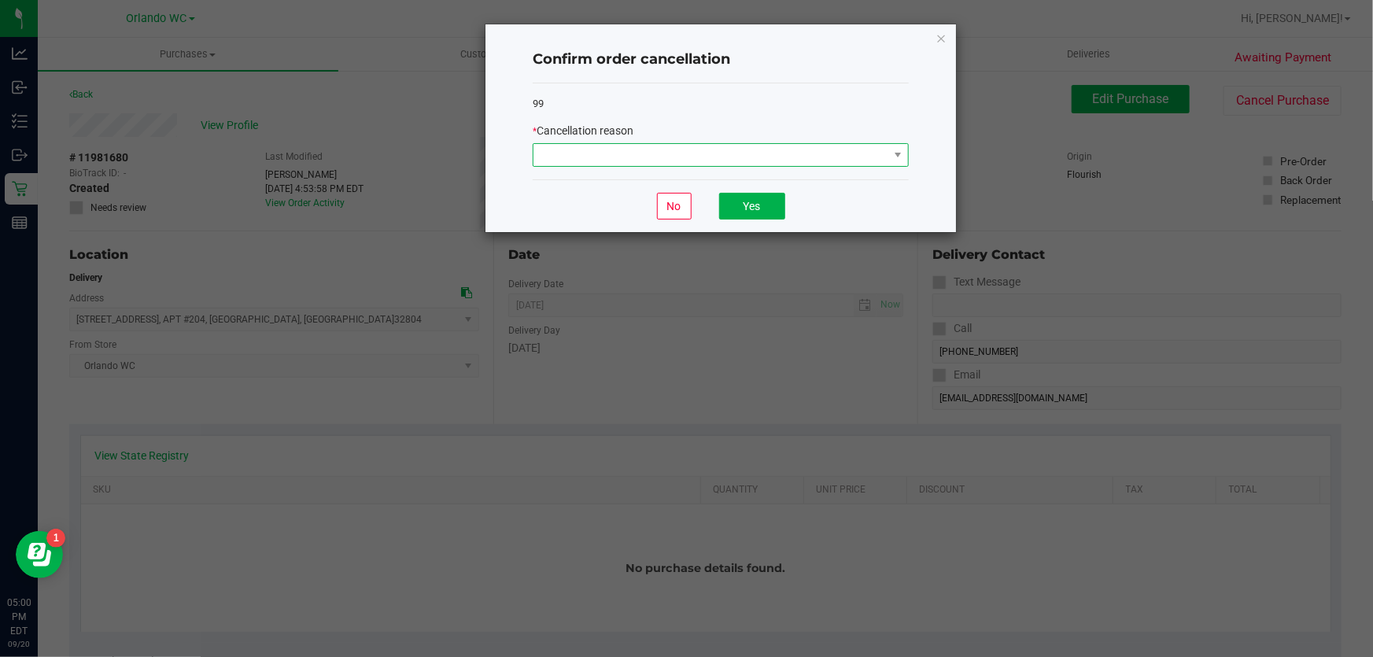
click at [769, 148] on span at bounding box center [710, 155] width 355 height 22
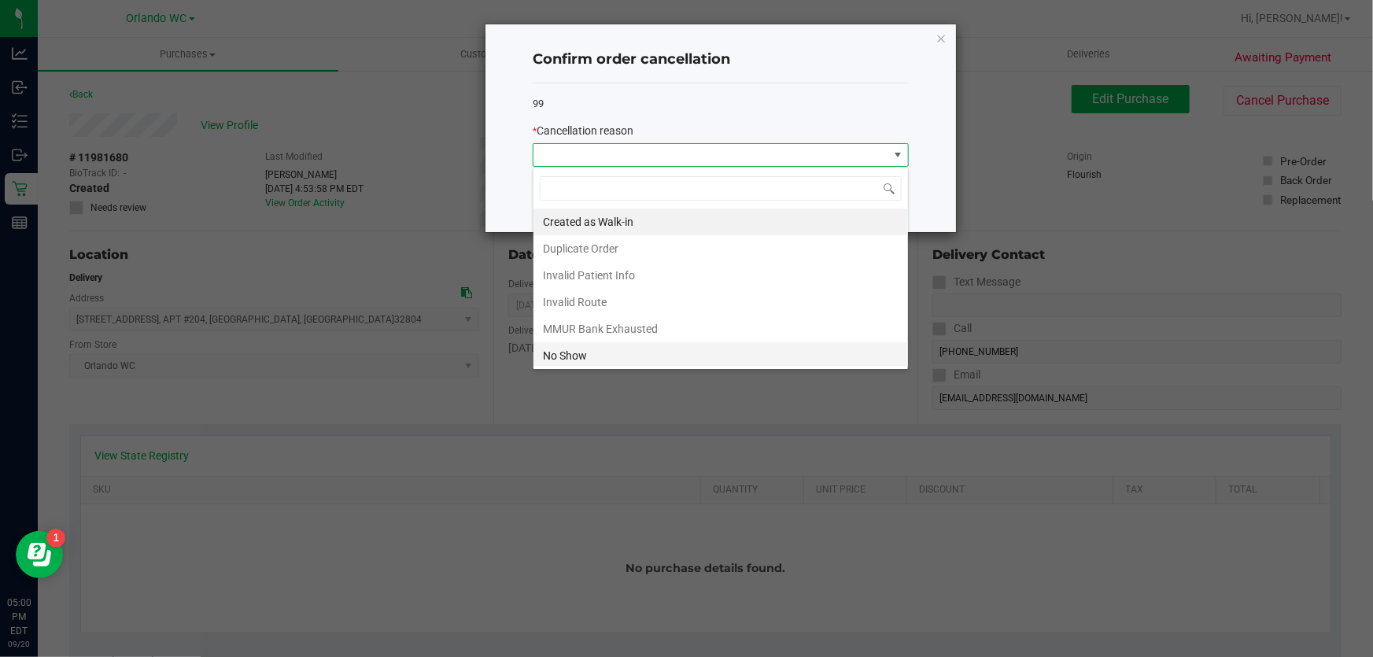
scroll to position [71, 0]
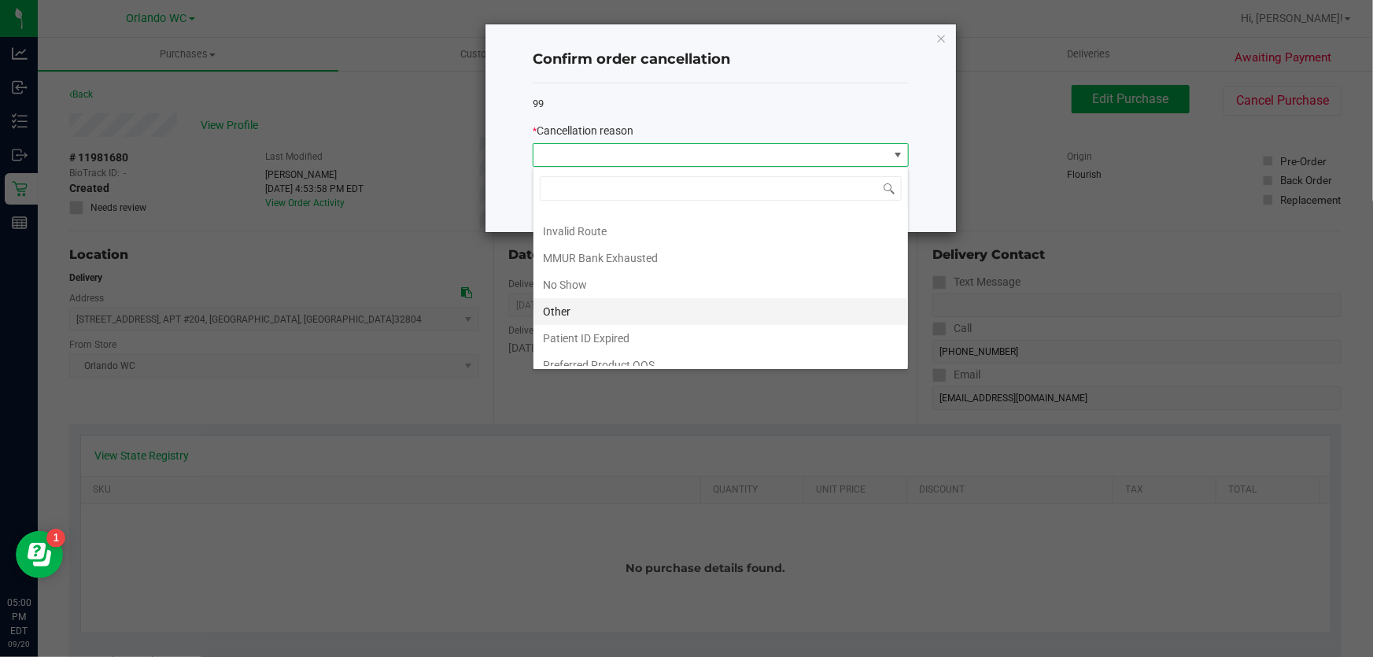
click at [595, 300] on li "Other" at bounding box center [720, 311] width 374 height 27
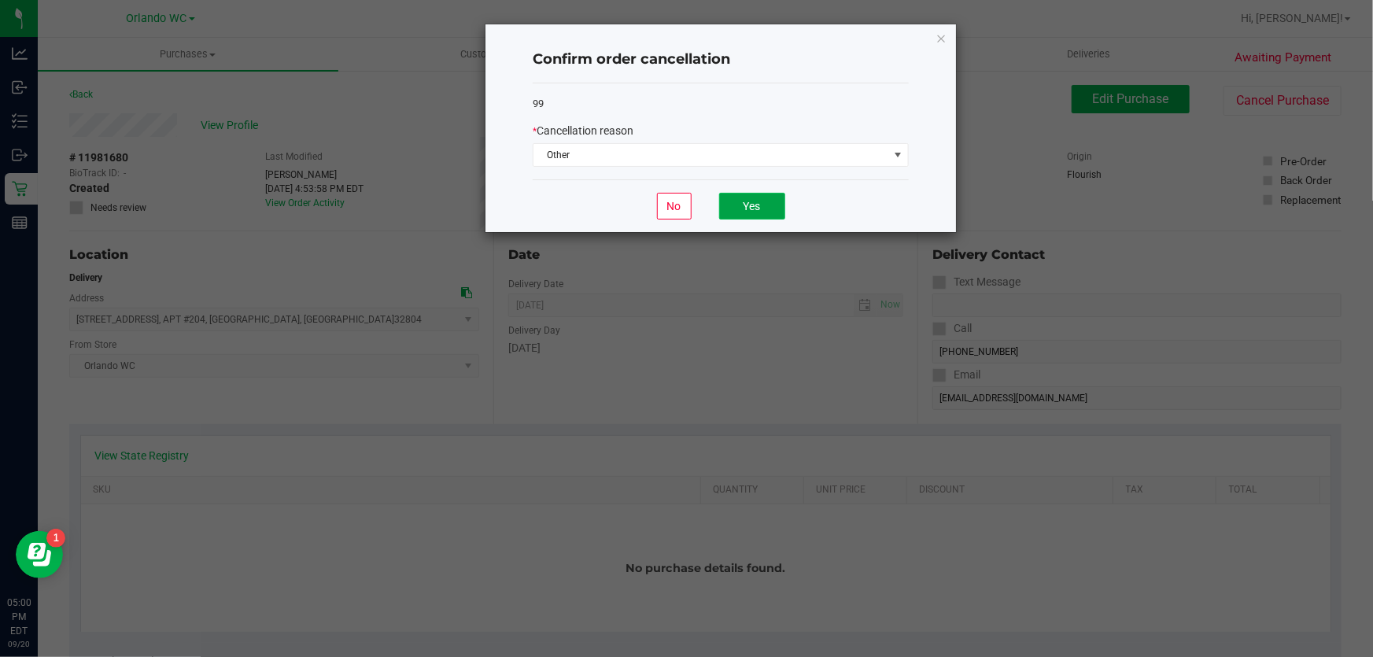
click at [736, 208] on button "Yes" at bounding box center [752, 206] width 66 height 27
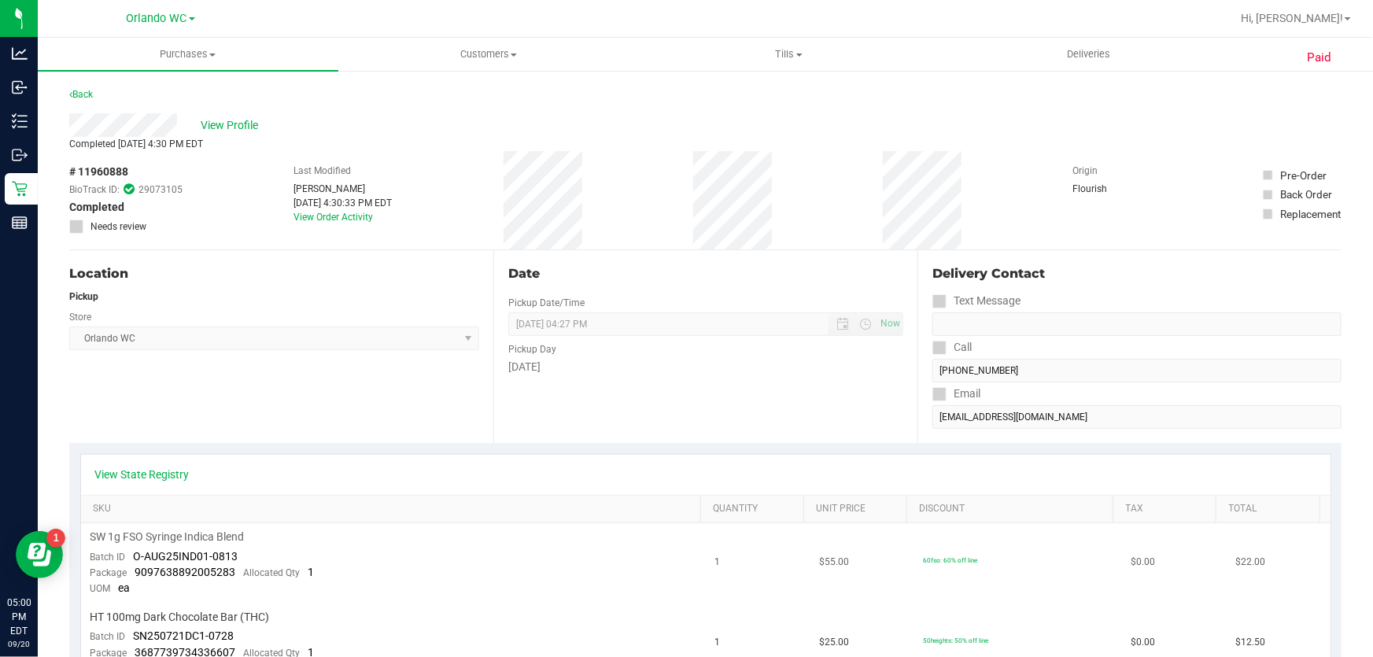
scroll to position [142, 0]
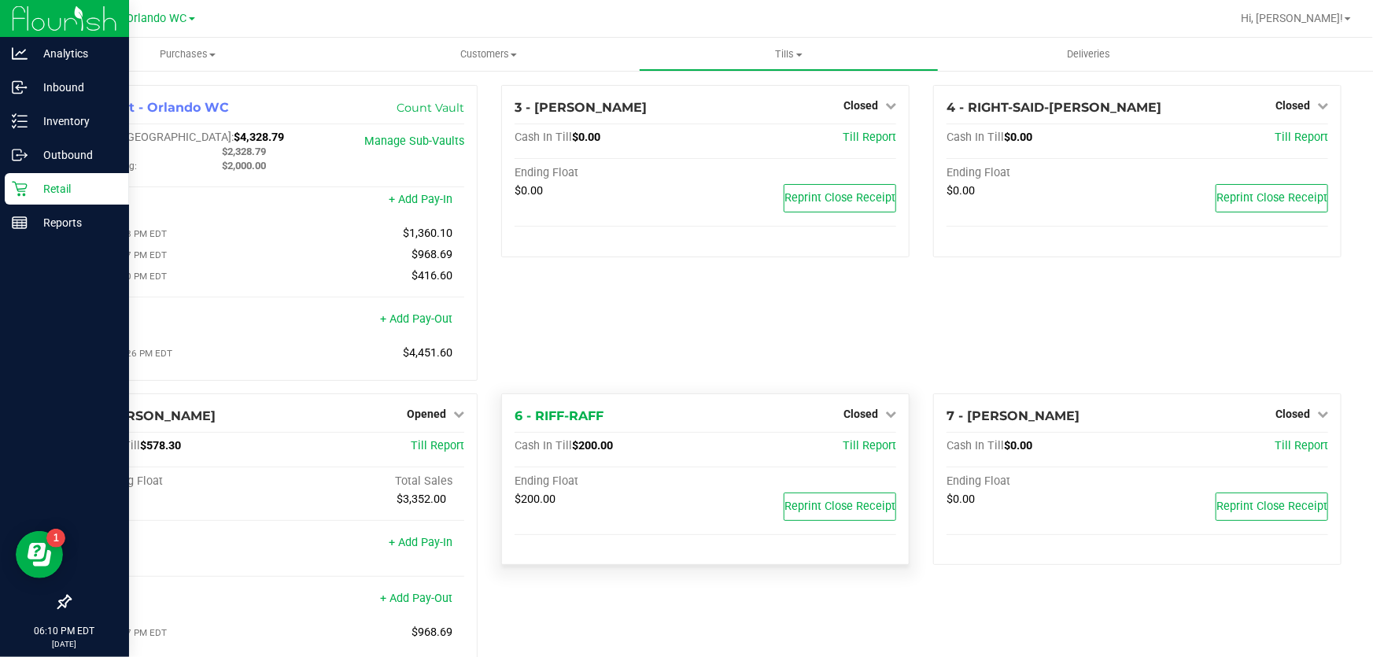
click at [38, 186] on p "Retail" at bounding box center [75, 188] width 94 height 19
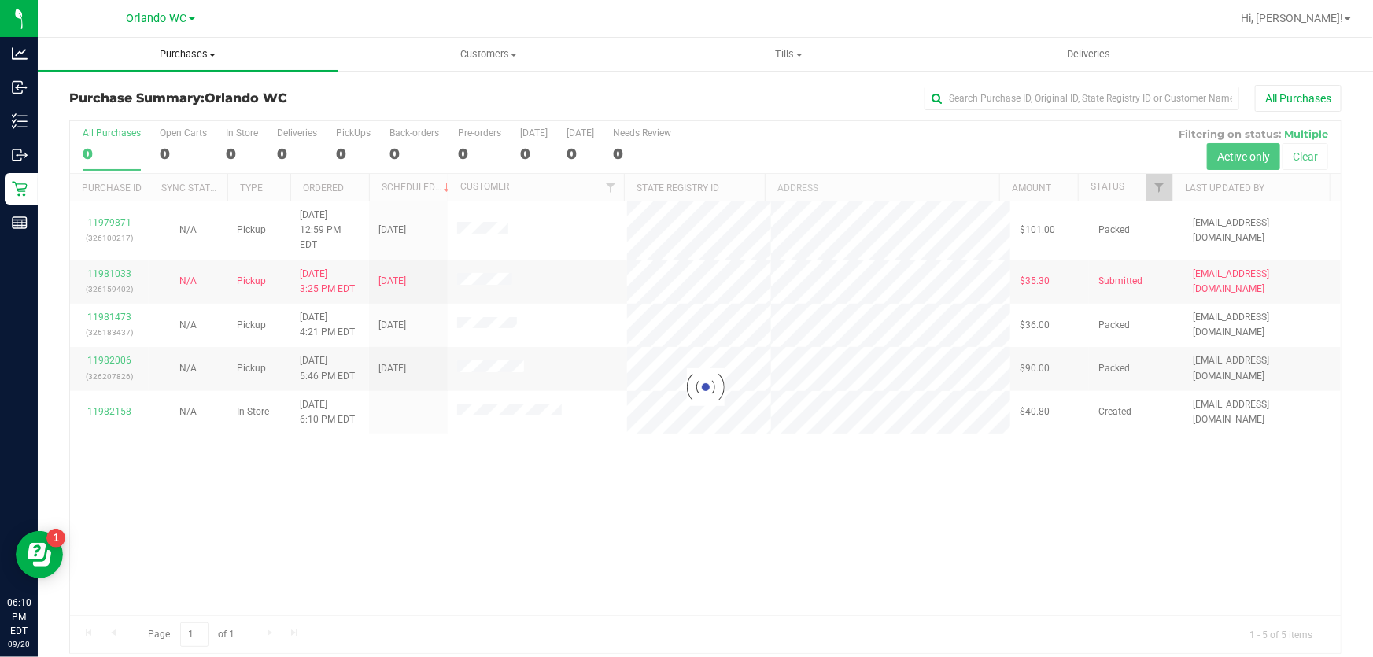
click at [175, 56] on span "Purchases" at bounding box center [188, 54] width 301 height 14
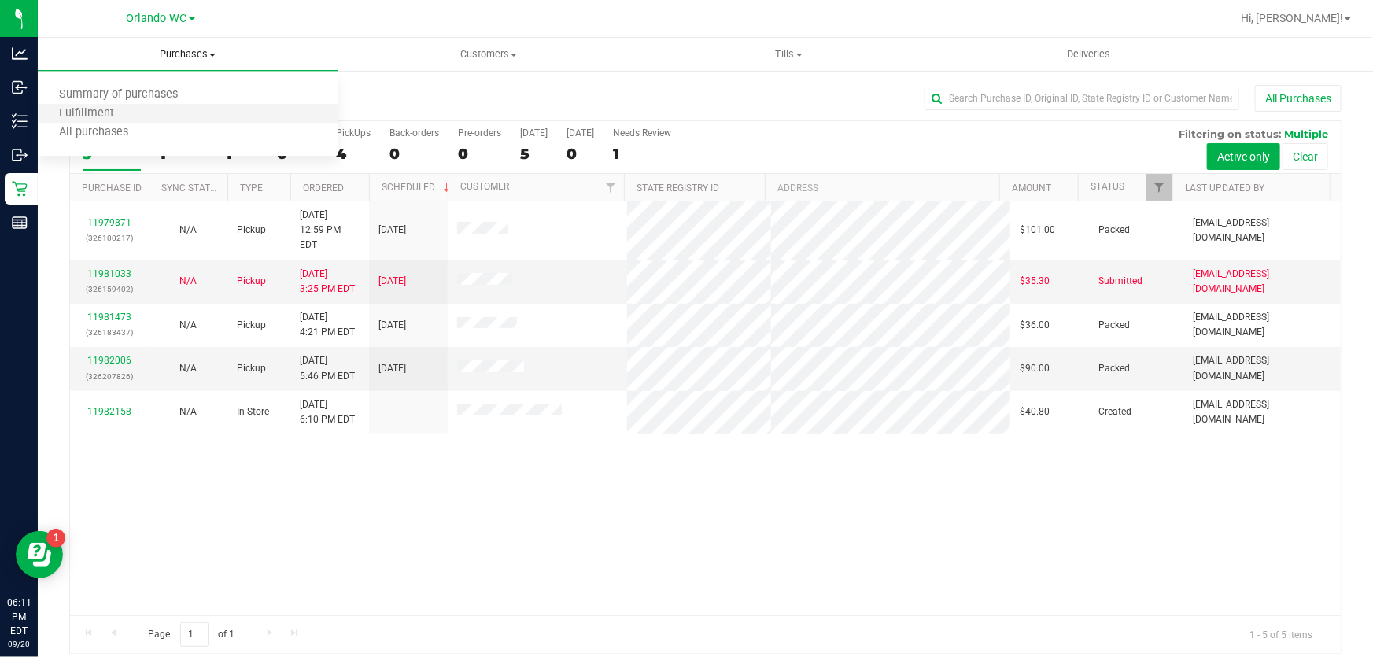
click at [204, 116] on li "Fulfillment" at bounding box center [188, 114] width 301 height 19
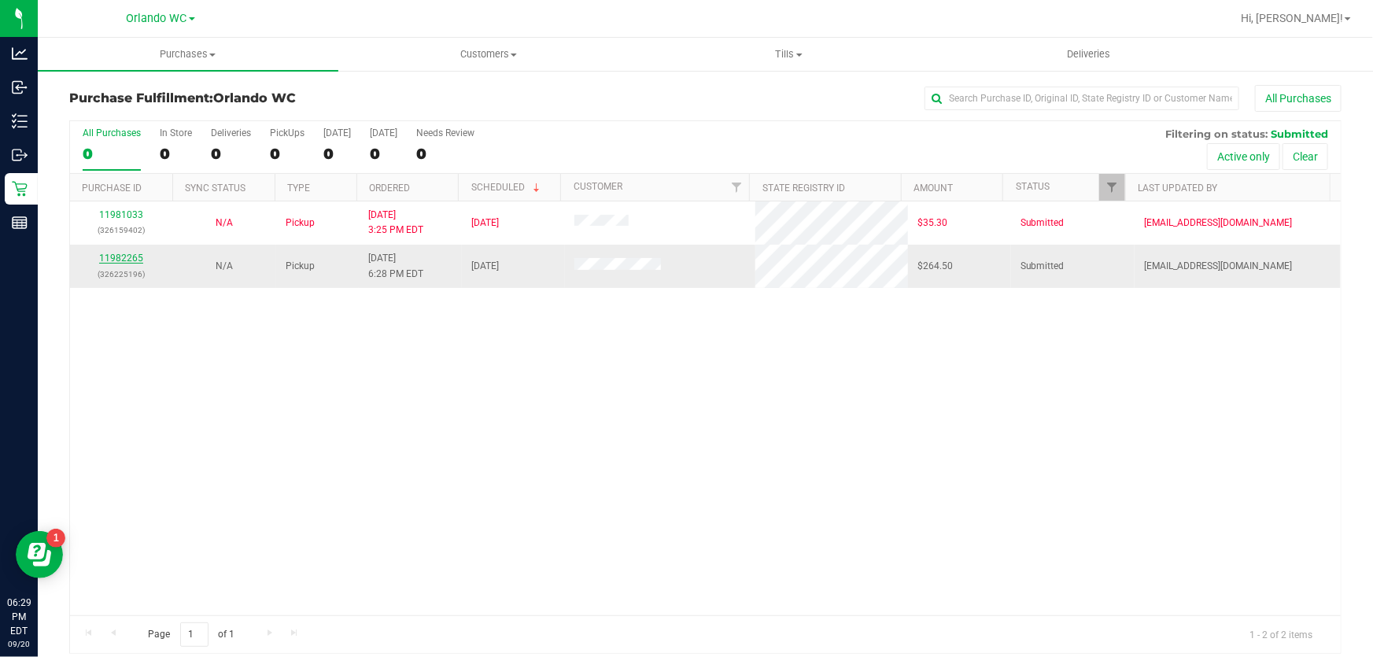
click at [127, 260] on link "11982265" at bounding box center [121, 258] width 44 height 11
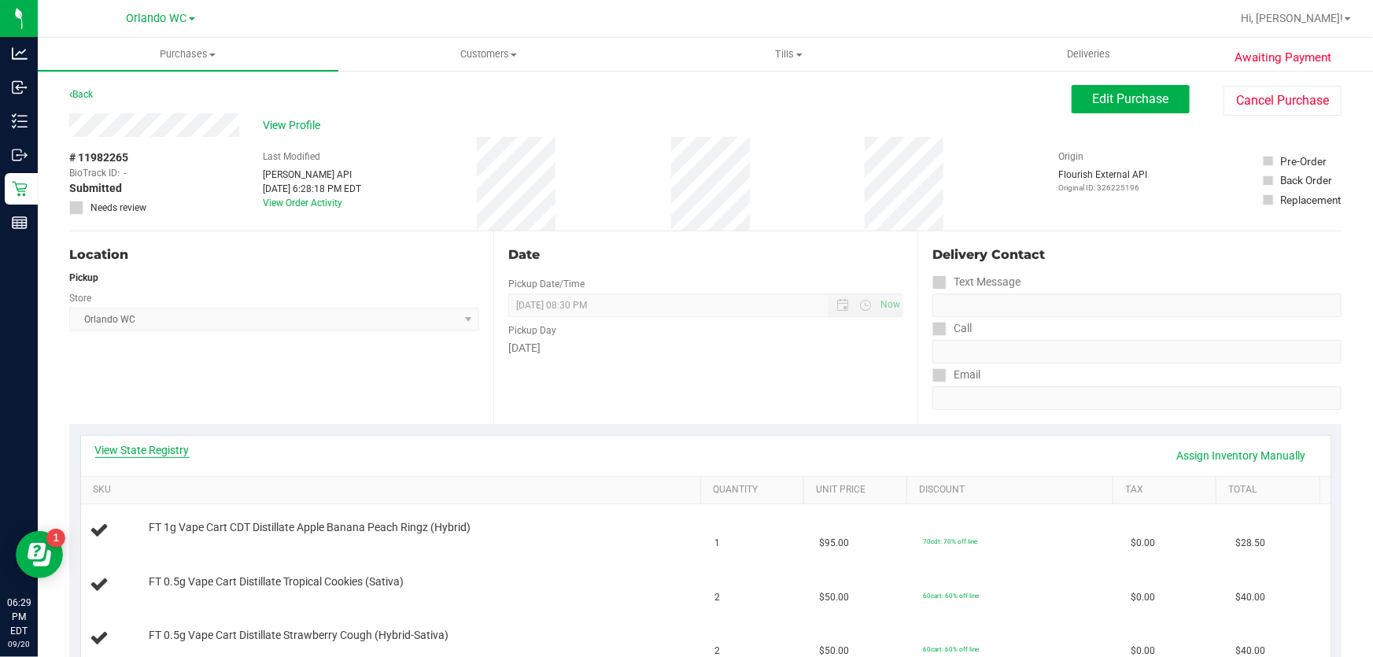
click at [146, 448] on link "View State Registry" at bounding box center [142, 450] width 94 height 16
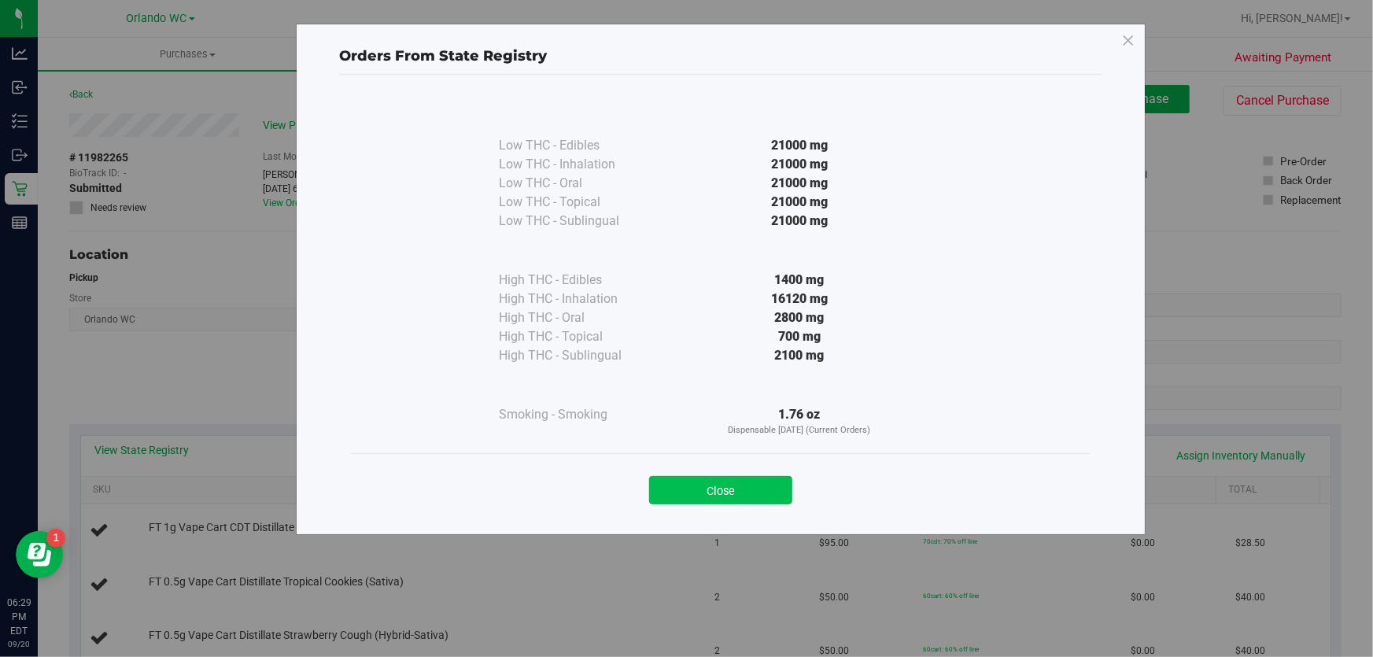
click at [752, 479] on button "Close" at bounding box center [720, 490] width 143 height 28
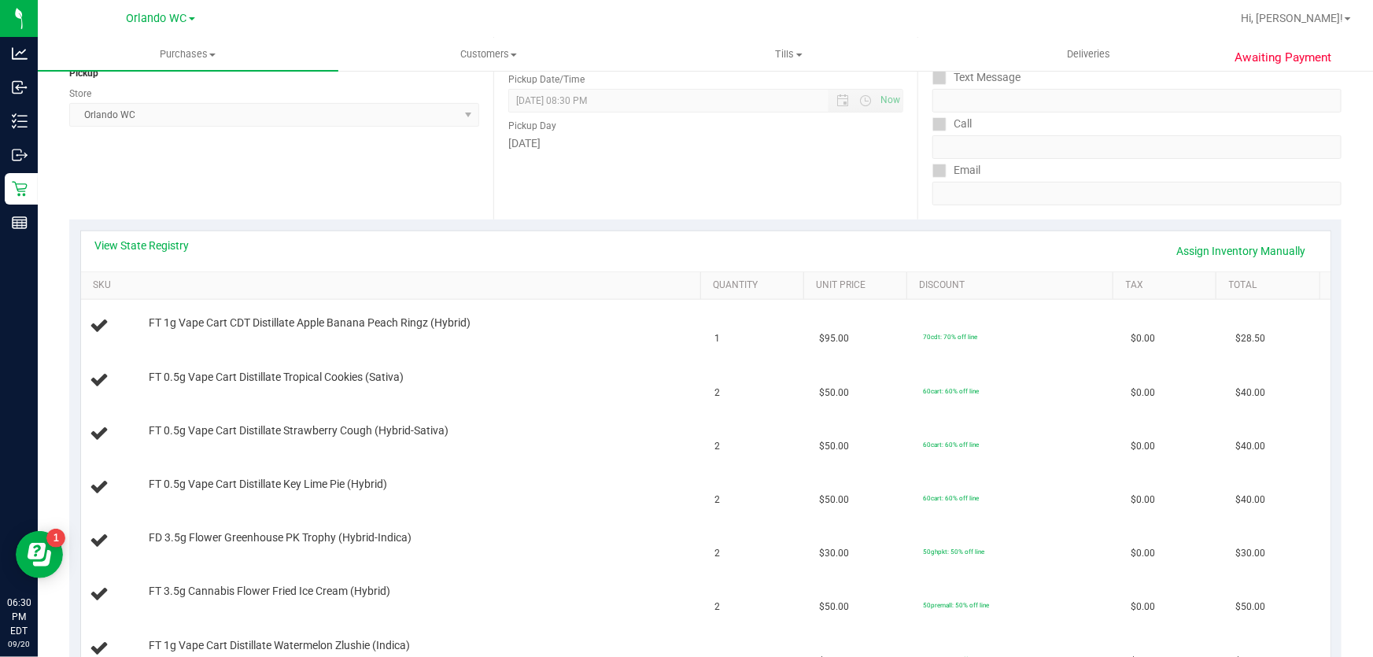
scroll to position [201, 0]
click at [166, 242] on link "View State Registry" at bounding box center [142, 249] width 94 height 16
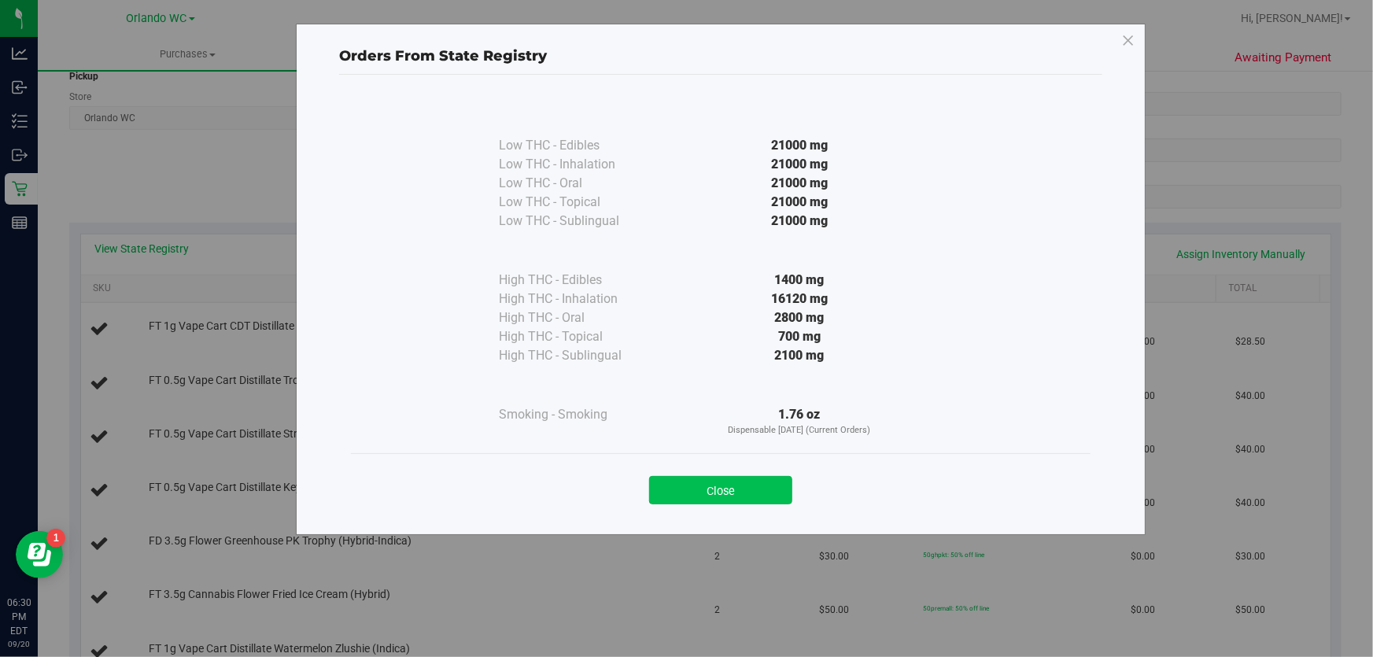
click at [711, 496] on button "Close" at bounding box center [720, 490] width 143 height 28
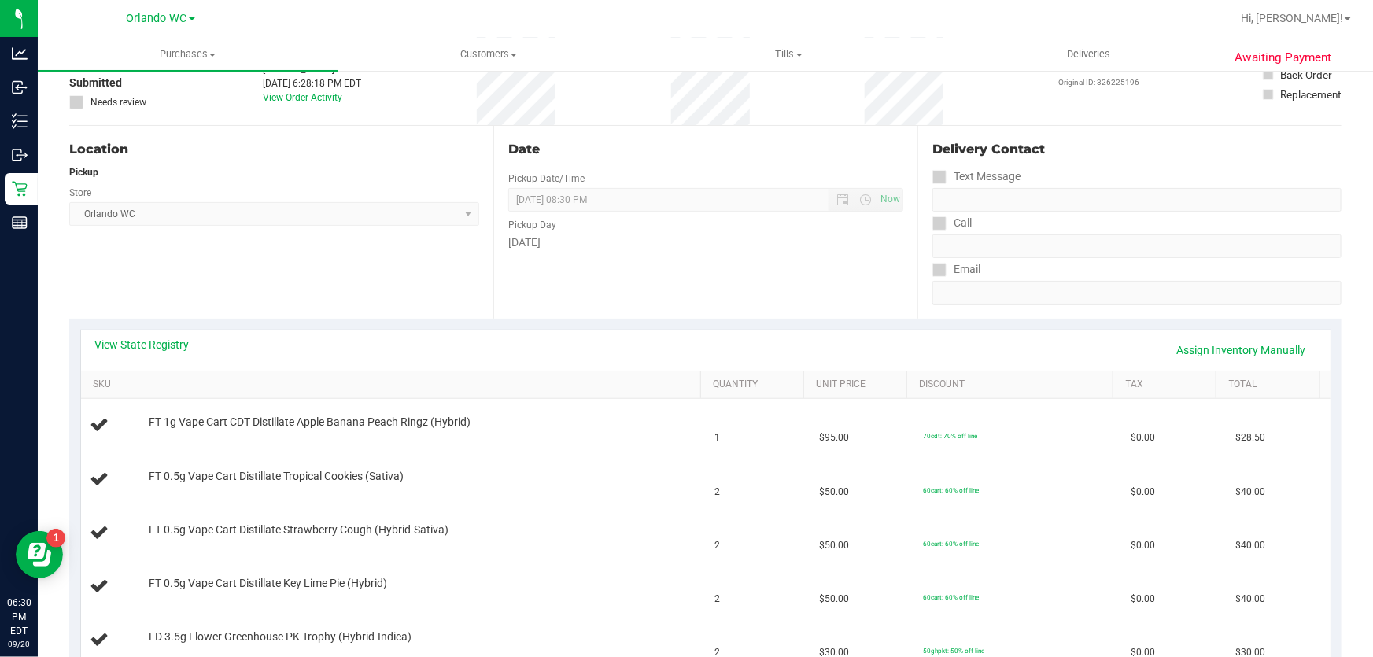
scroll to position [0, 0]
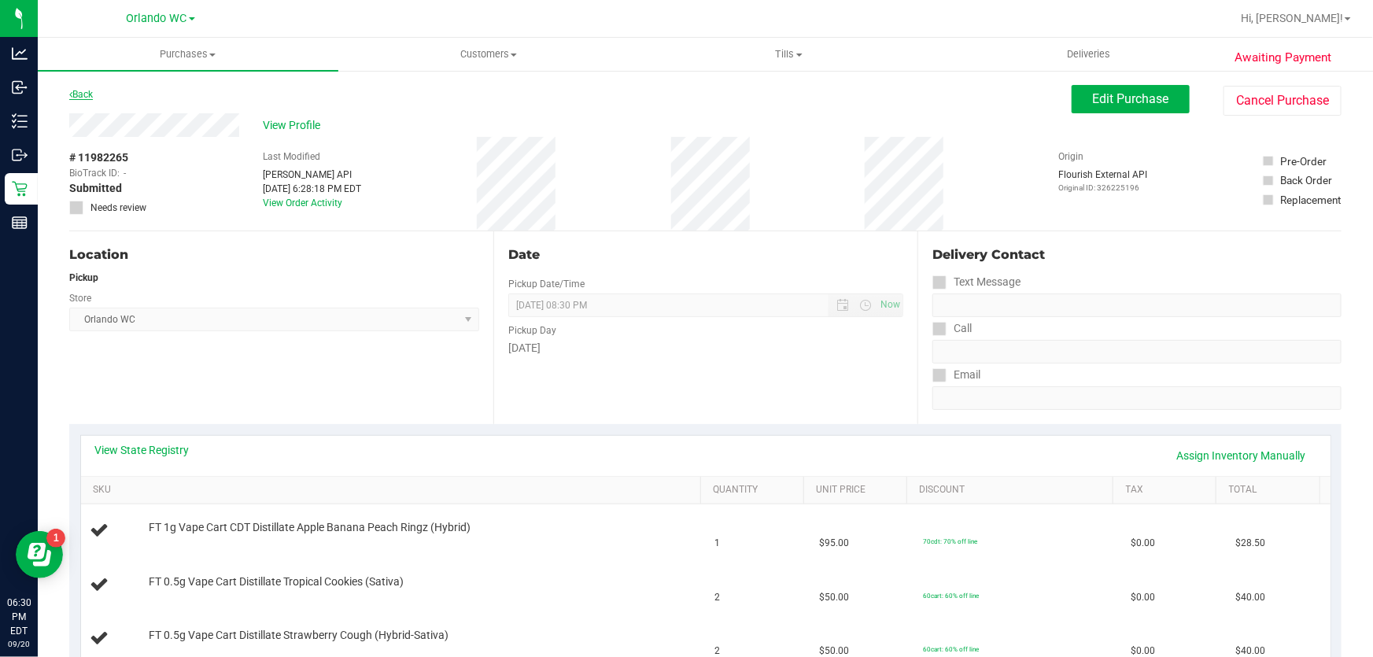
click at [92, 92] on link "Back" at bounding box center [81, 94] width 24 height 11
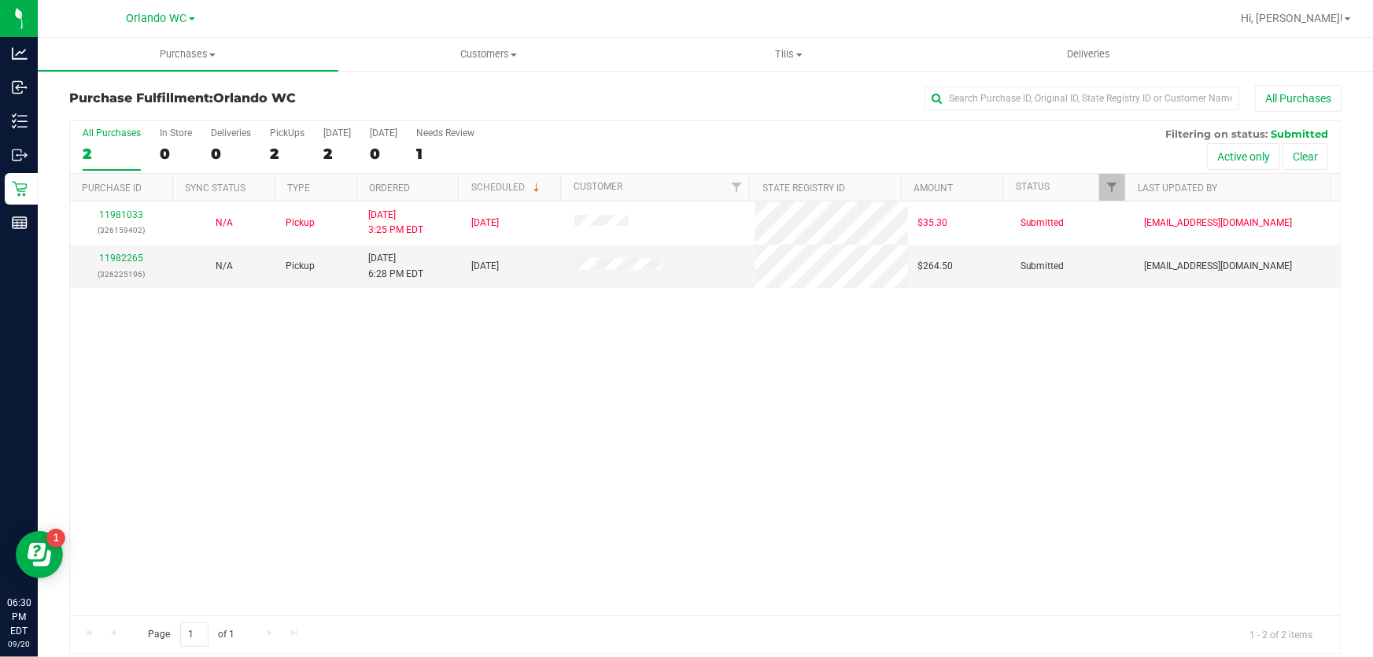
click at [419, 180] on th "Ordered" at bounding box center [407, 188] width 102 height 28
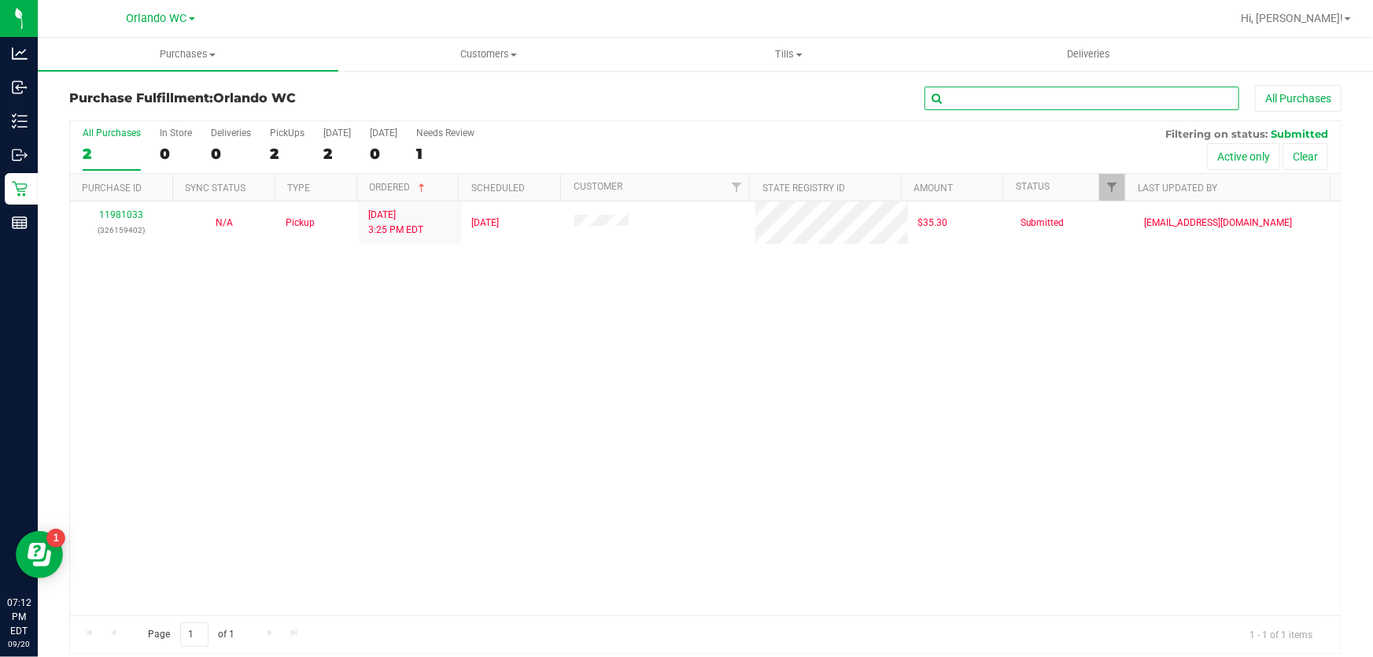
click at [957, 90] on input "text" at bounding box center [1081, 99] width 315 height 24
paste input "P1TX1388"
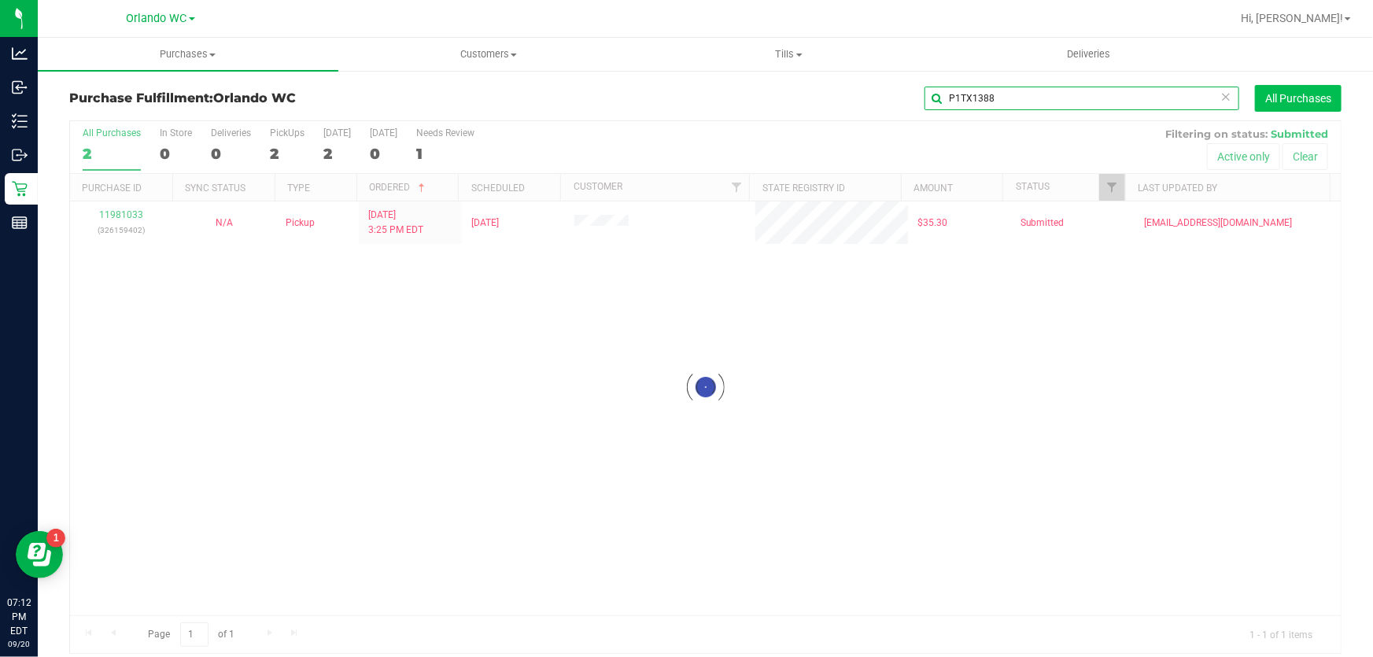
type input "P1TX1388"
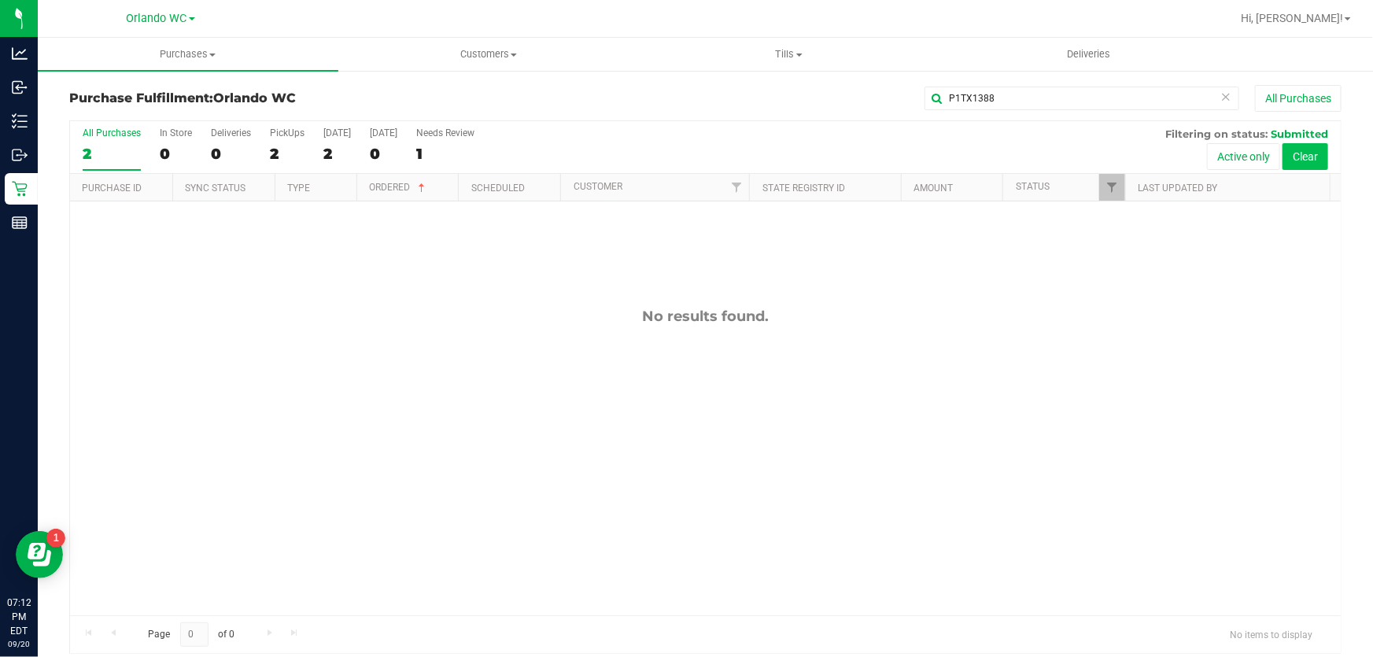
click at [1301, 159] on button "Clear" at bounding box center [1305, 156] width 46 height 27
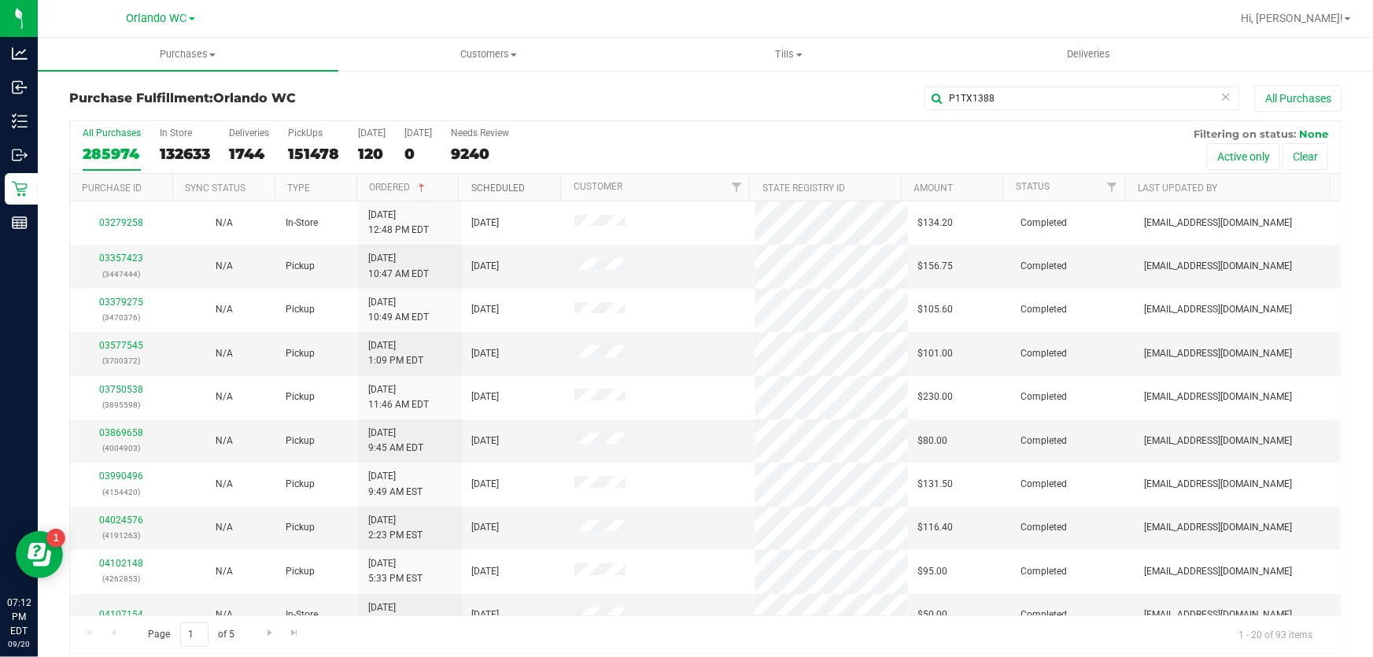
click at [485, 186] on link "Scheduled" at bounding box center [497, 188] width 53 height 11
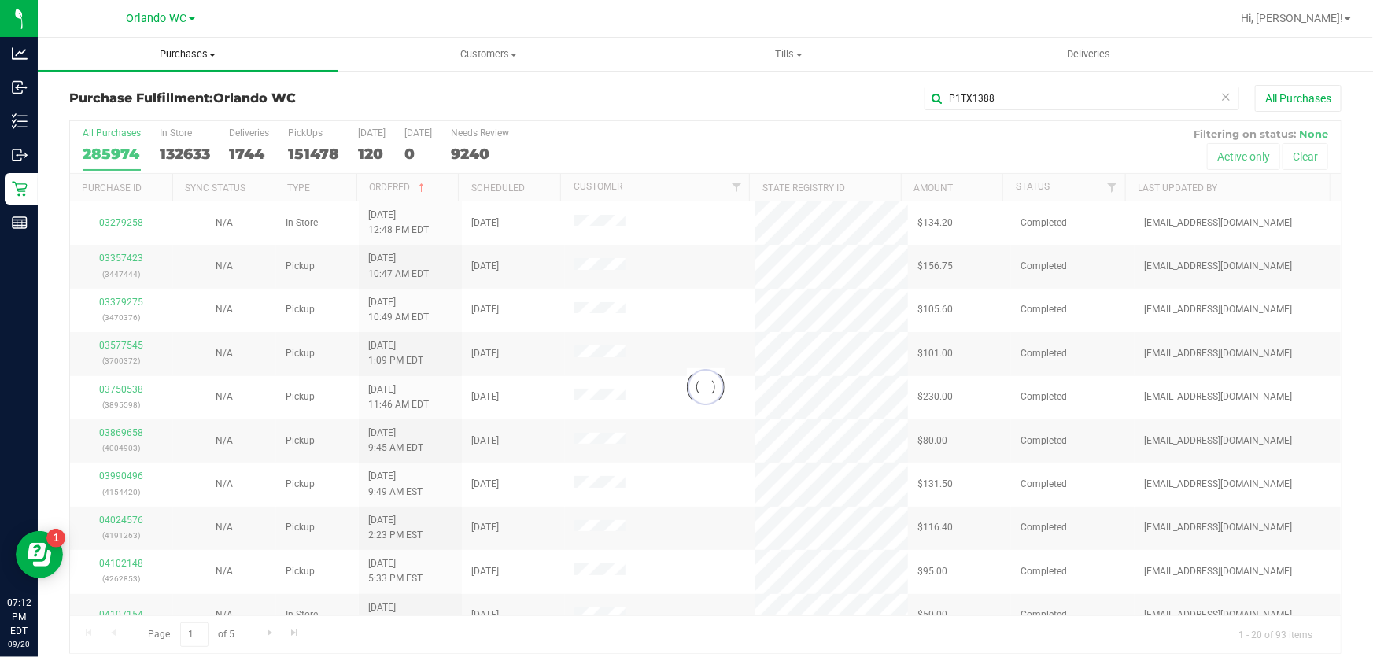
click at [181, 56] on span "Purchases" at bounding box center [188, 54] width 301 height 14
click at [136, 122] on li "Fulfillment" at bounding box center [188, 114] width 301 height 19
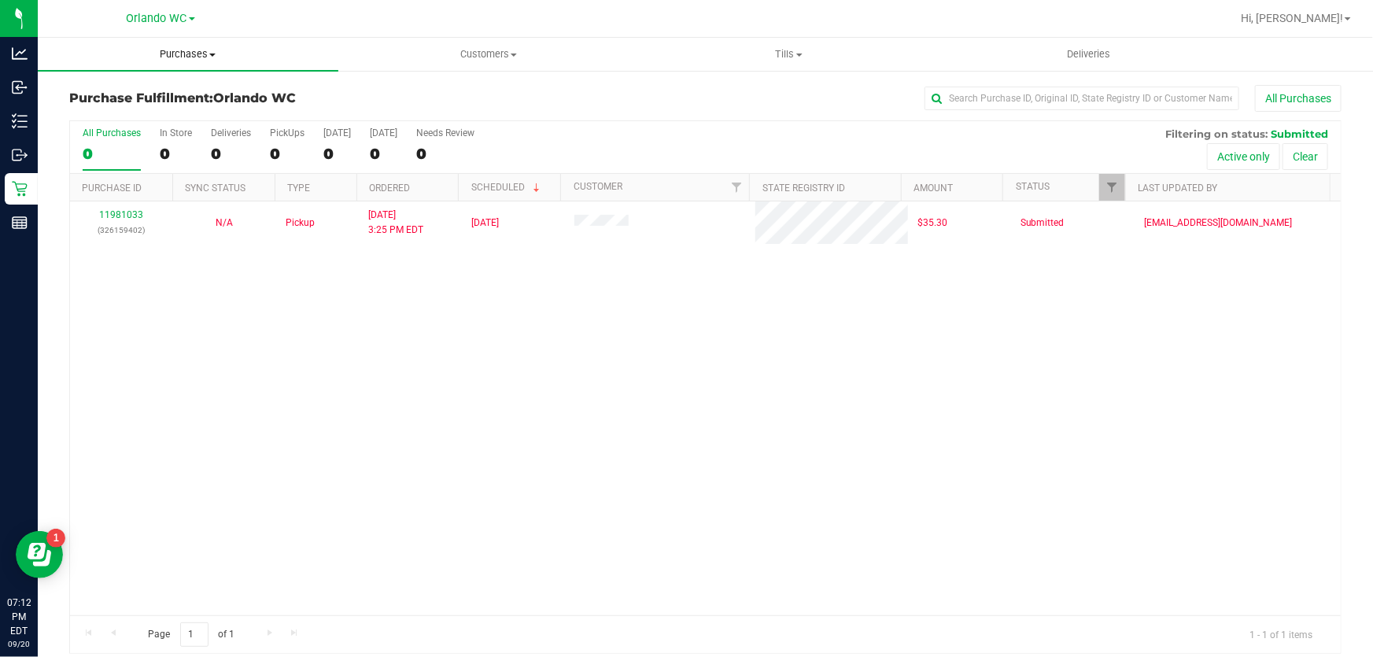
click at [182, 57] on span "Purchases" at bounding box center [188, 54] width 301 height 14
click at [137, 94] on span "Summary of purchases" at bounding box center [118, 94] width 161 height 13
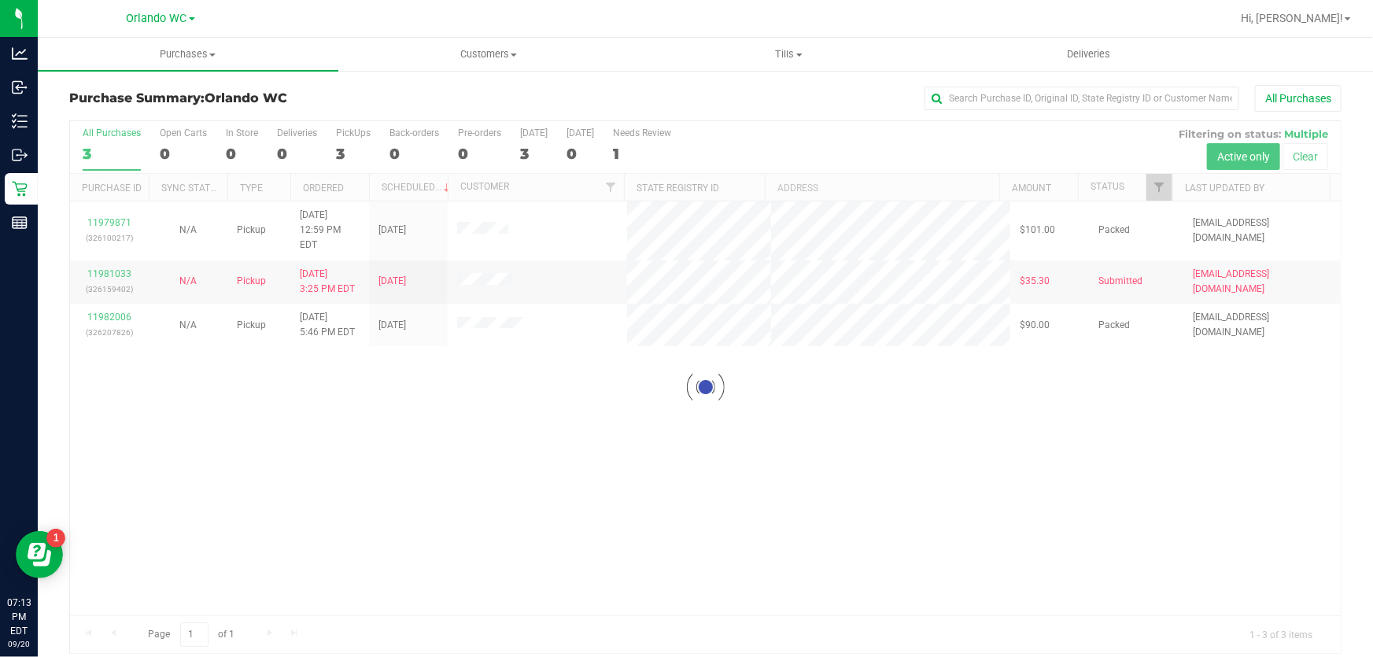
click at [122, 216] on div at bounding box center [705, 387] width 1271 height 532
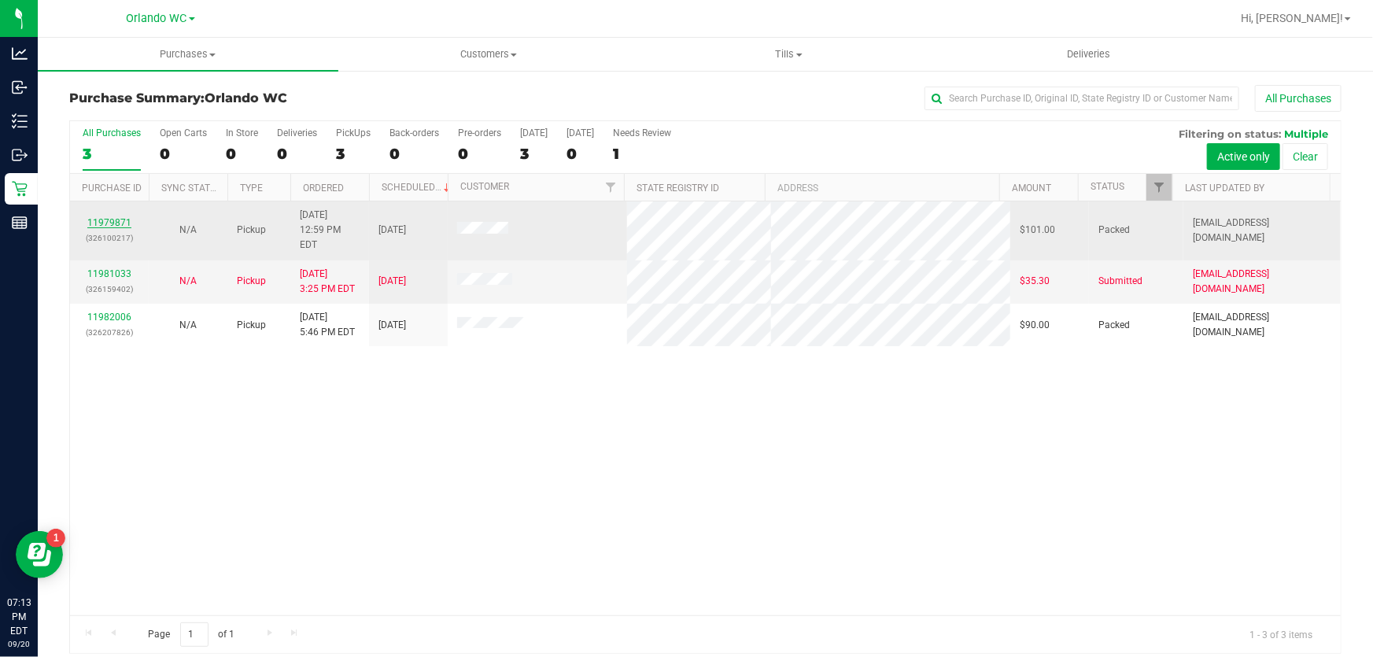
click at [118, 217] on link "11979871" at bounding box center [109, 222] width 44 height 11
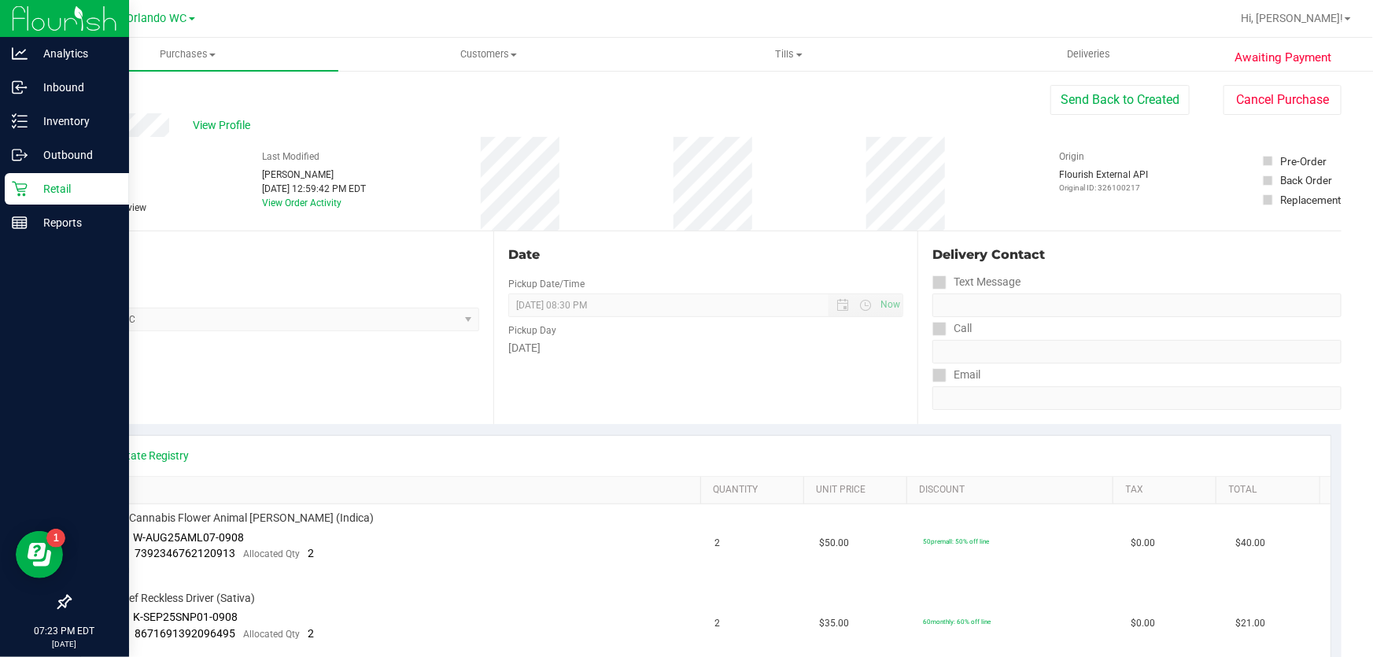
click at [23, 179] on div "Retail" at bounding box center [67, 188] width 124 height 31
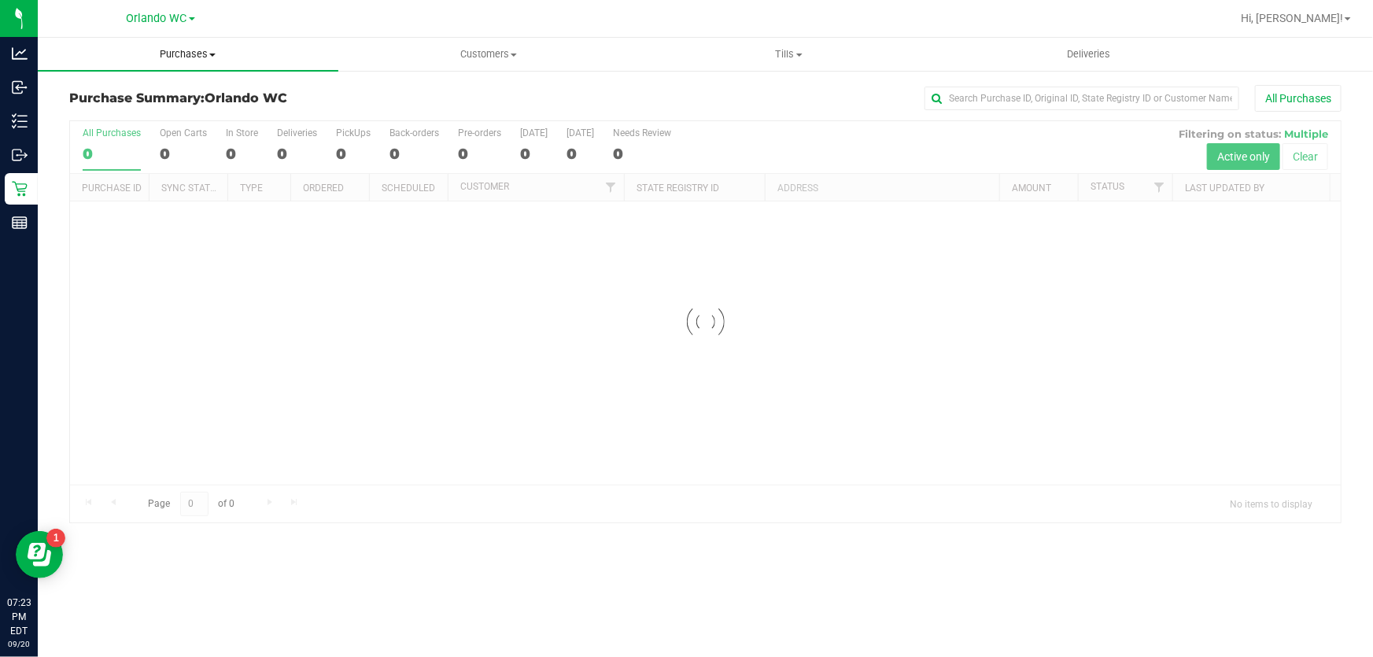
click at [211, 53] on span at bounding box center [212, 54] width 6 height 3
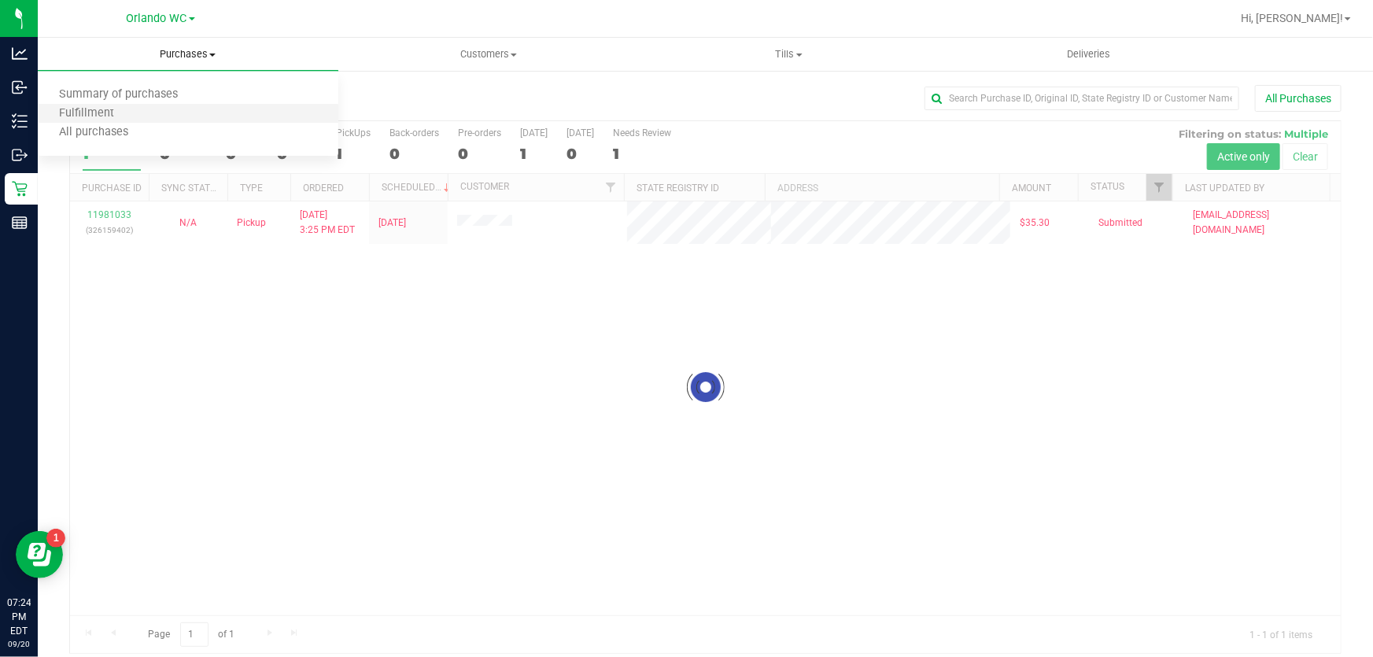
click at [141, 110] on li "Fulfillment" at bounding box center [188, 114] width 301 height 19
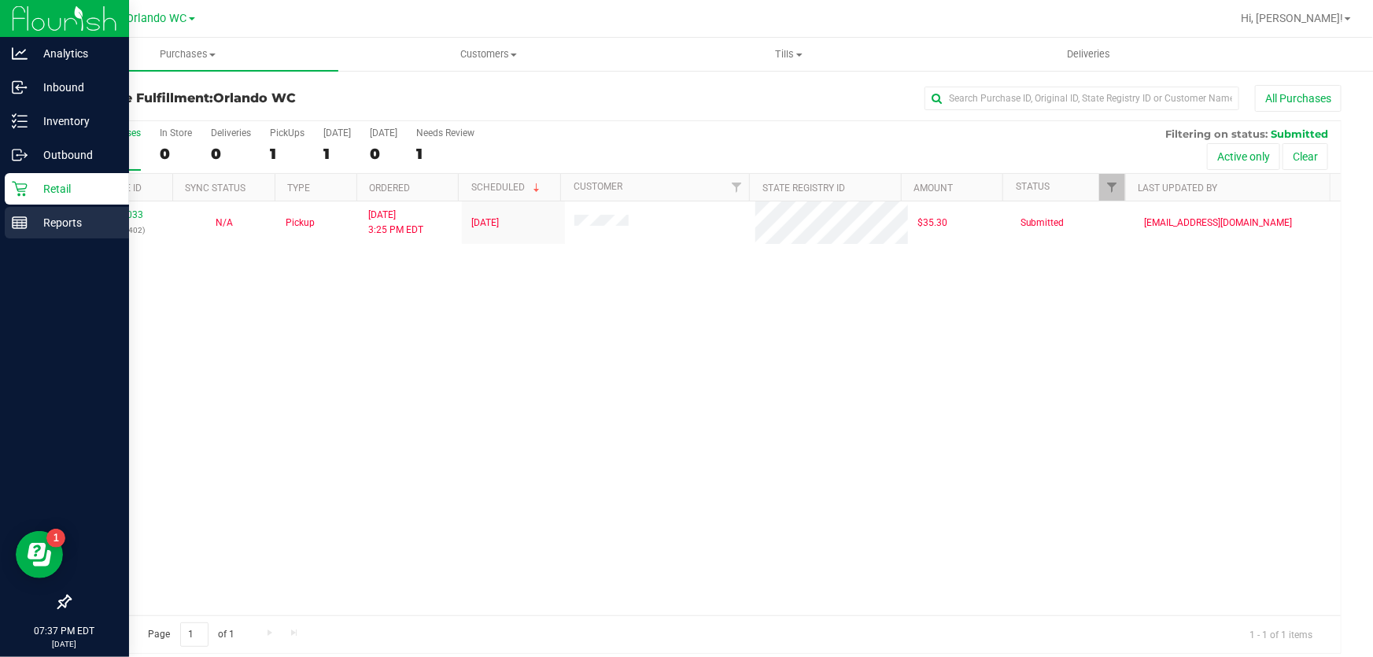
click at [26, 223] on rect at bounding box center [20, 222] width 14 height 11
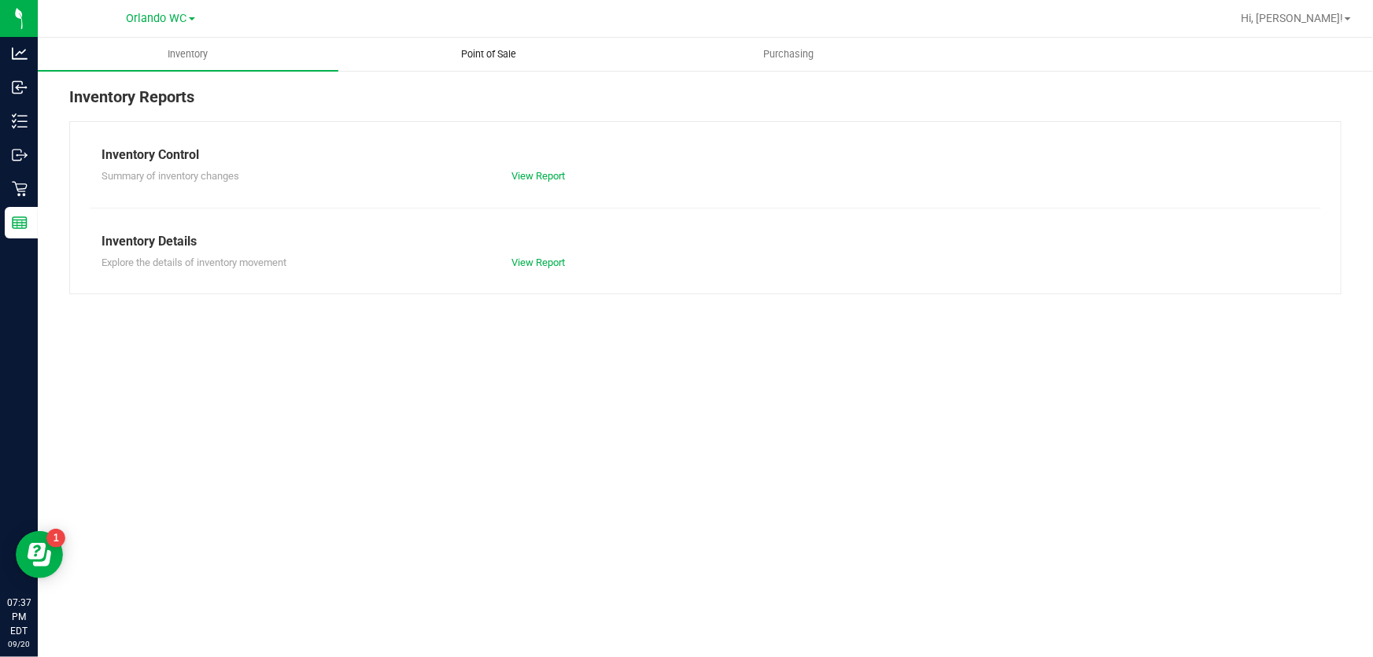
click at [456, 49] on span "Point of Sale" at bounding box center [489, 54] width 98 height 14
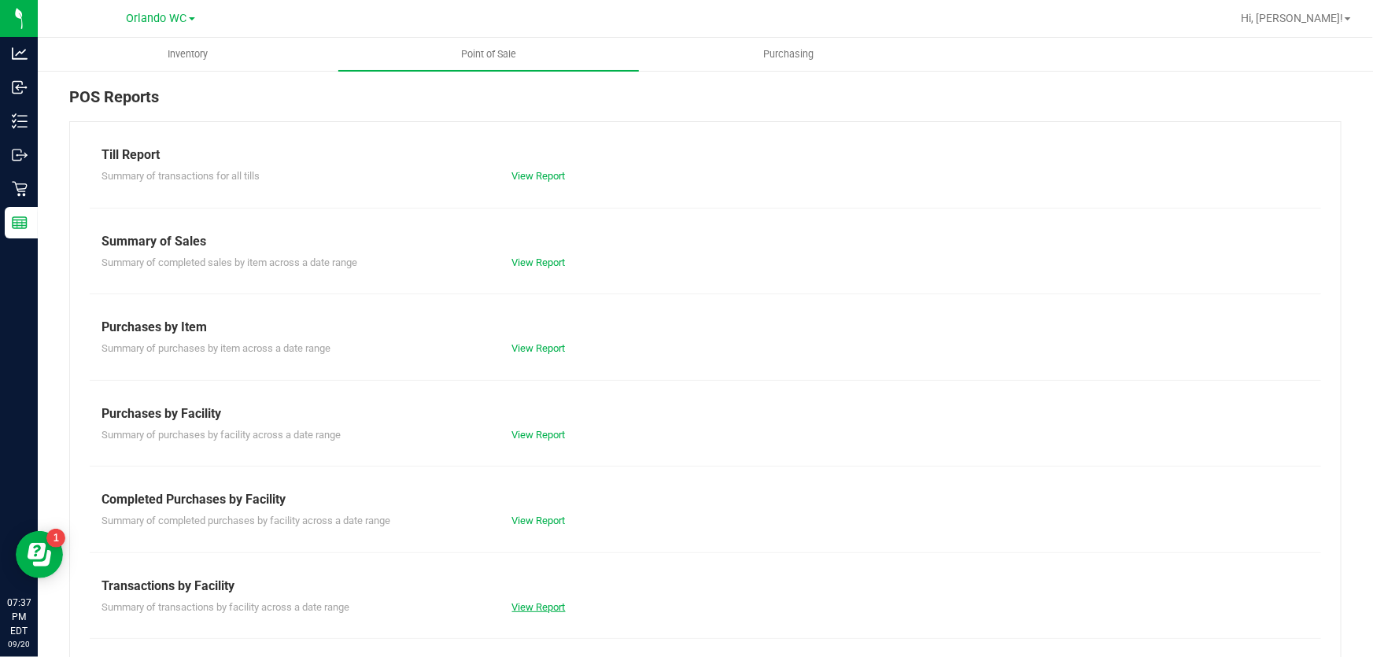
click at [534, 603] on link "View Report" at bounding box center [538, 607] width 53 height 12
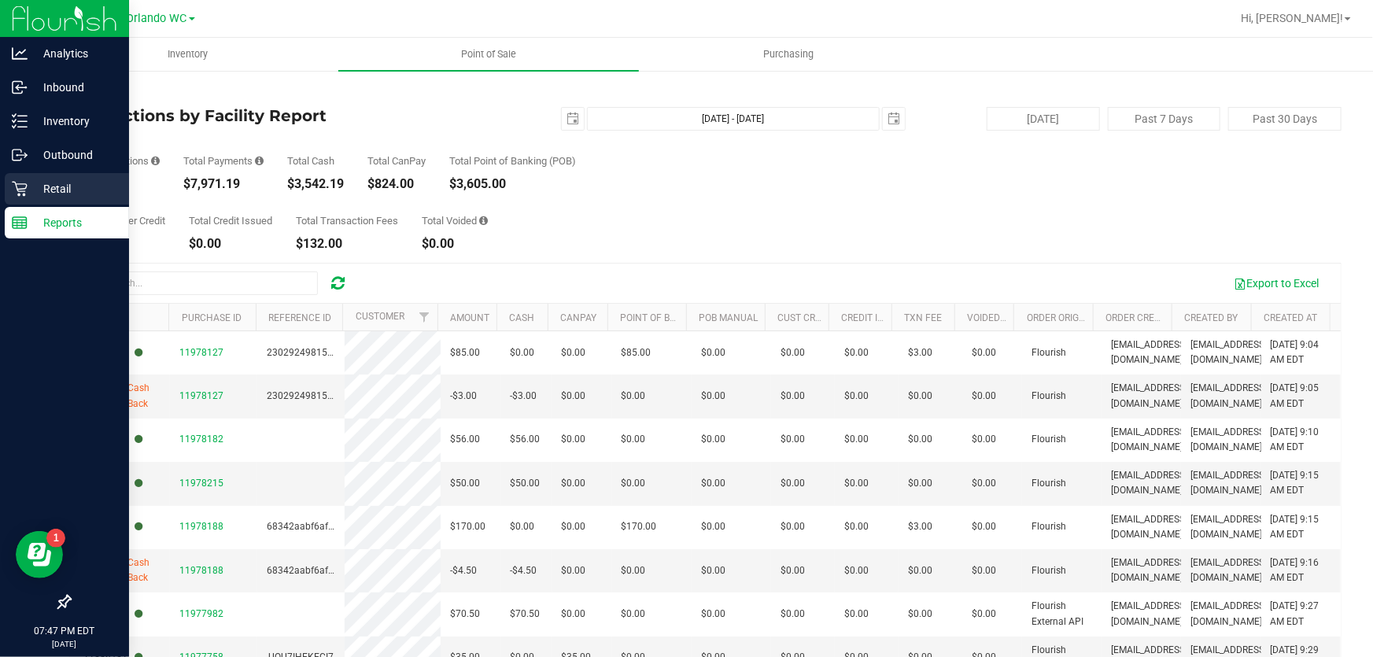
click at [24, 196] on icon at bounding box center [20, 189] width 16 height 16
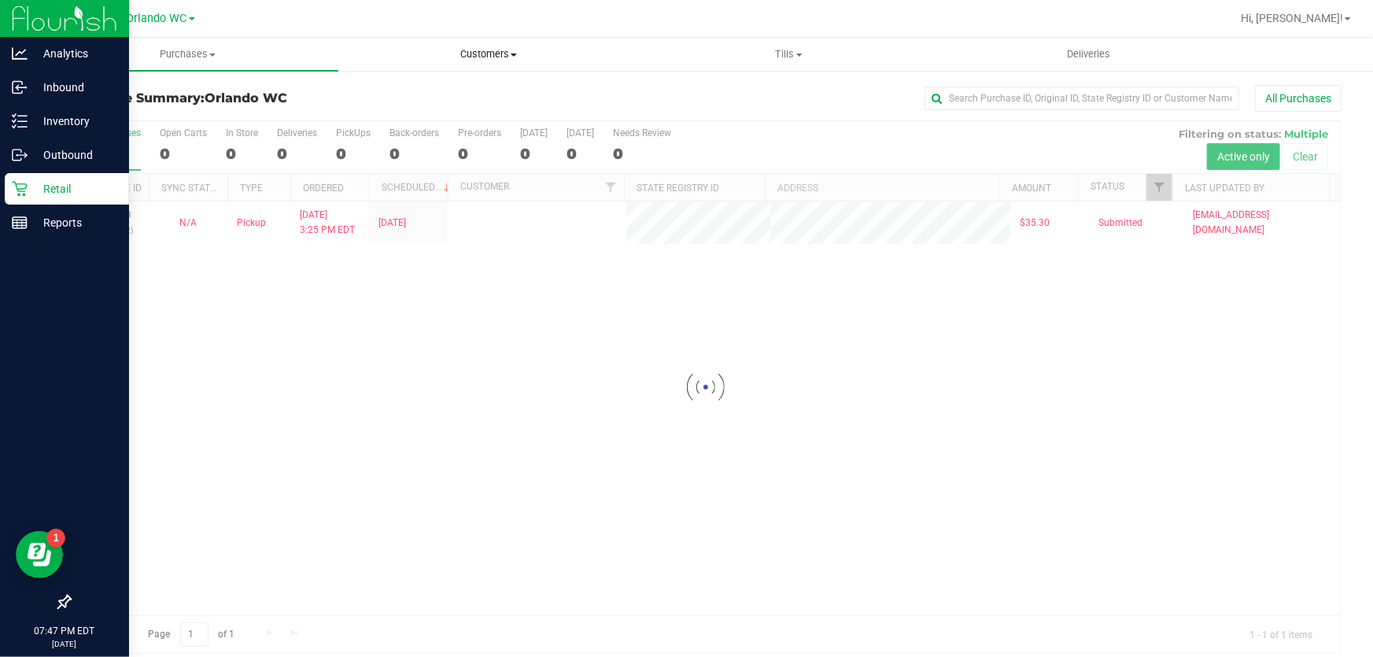
click at [500, 54] on span "Customers" at bounding box center [488, 54] width 299 height 14
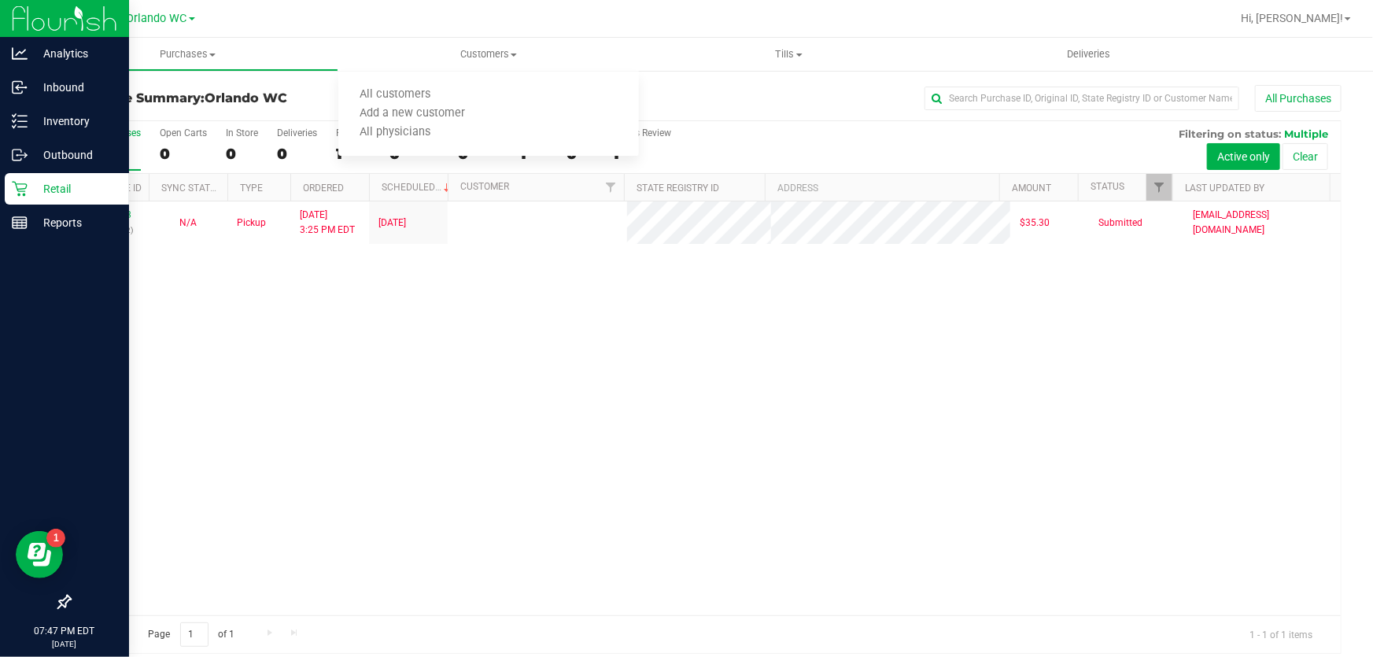
click at [345, 26] on div at bounding box center [756, 18] width 949 height 31
click at [24, 220] on line at bounding box center [20, 220] width 14 height 0
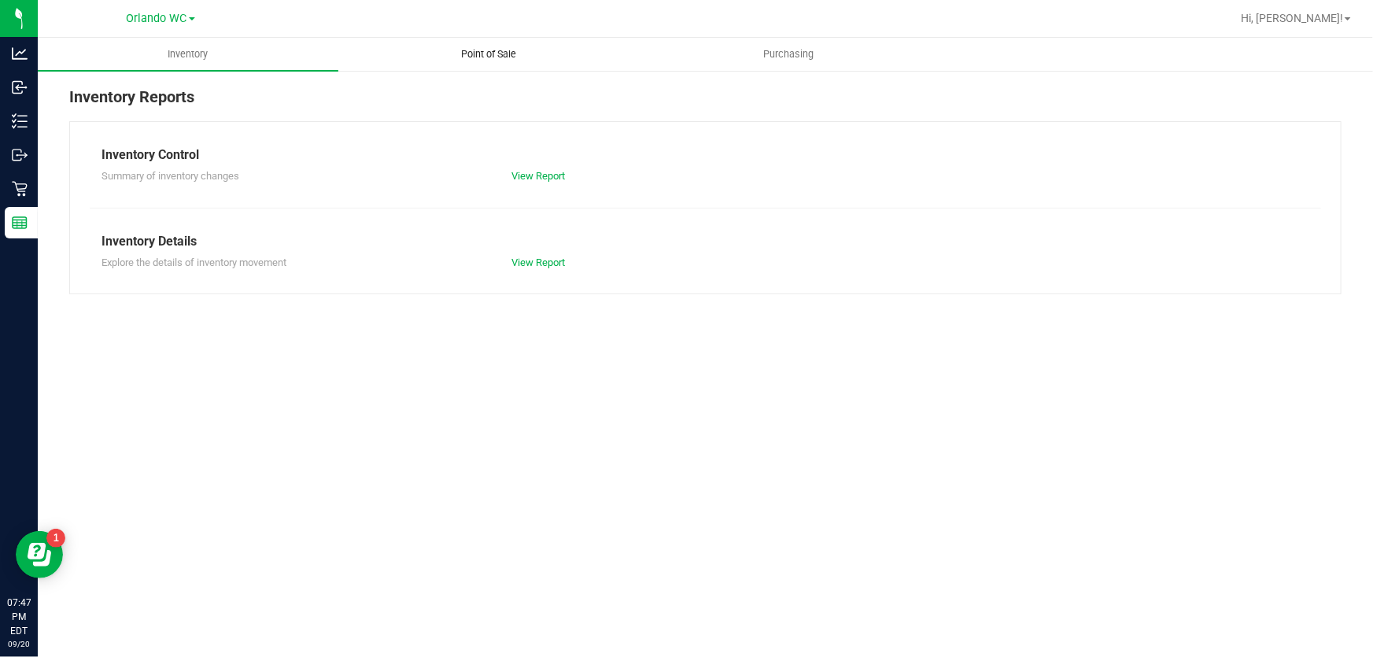
click at [493, 50] on span "Point of Sale" at bounding box center [489, 54] width 98 height 14
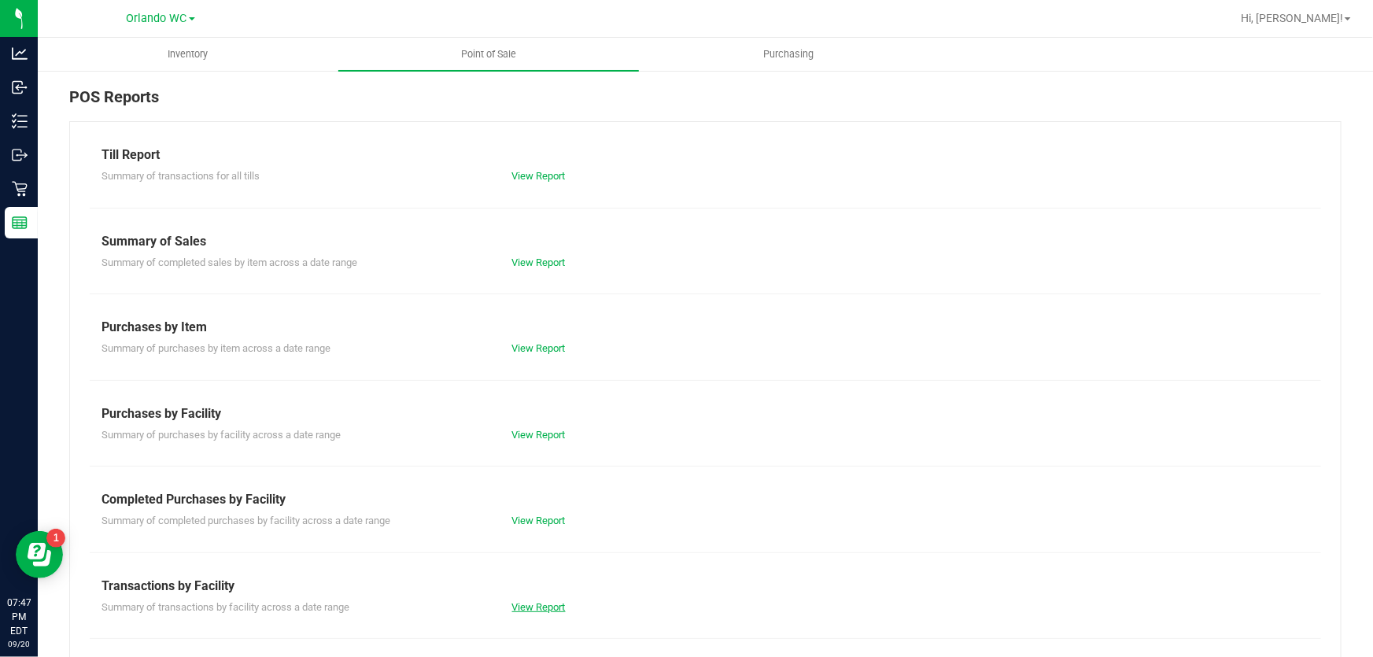
click at [548, 607] on link "View Report" at bounding box center [538, 607] width 53 height 12
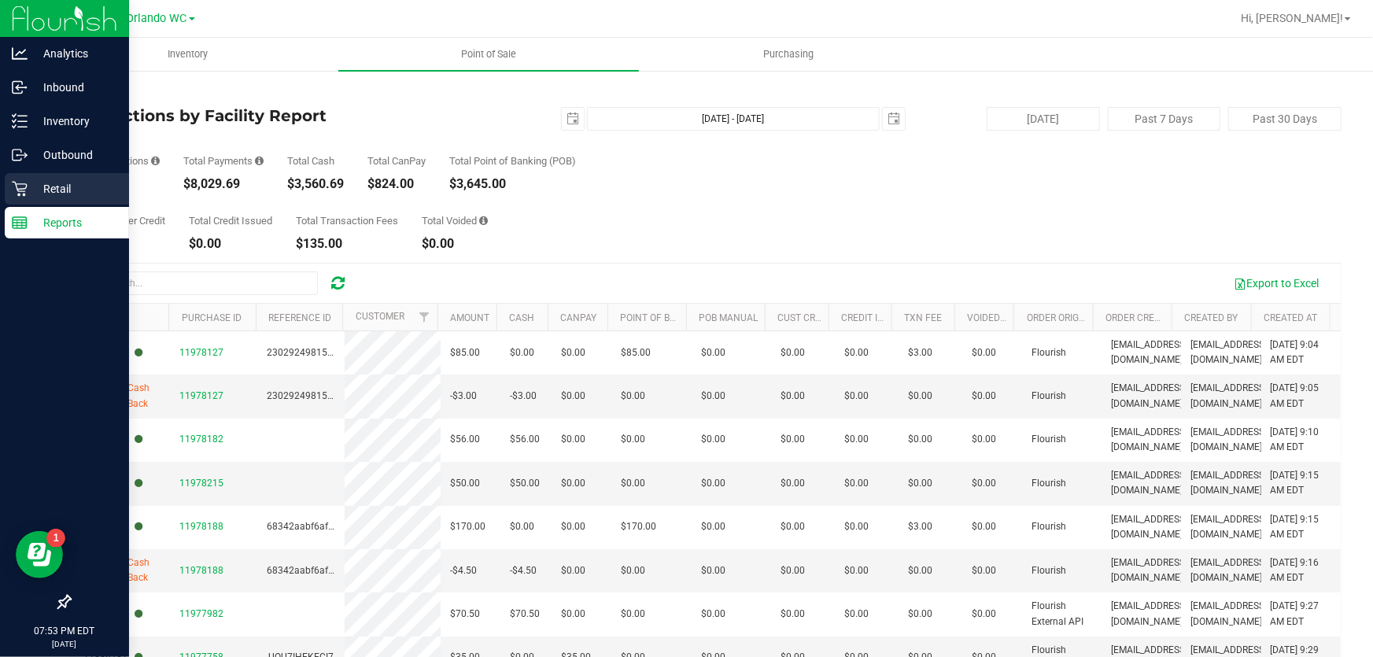
click at [16, 188] on icon at bounding box center [19, 189] width 15 height 15
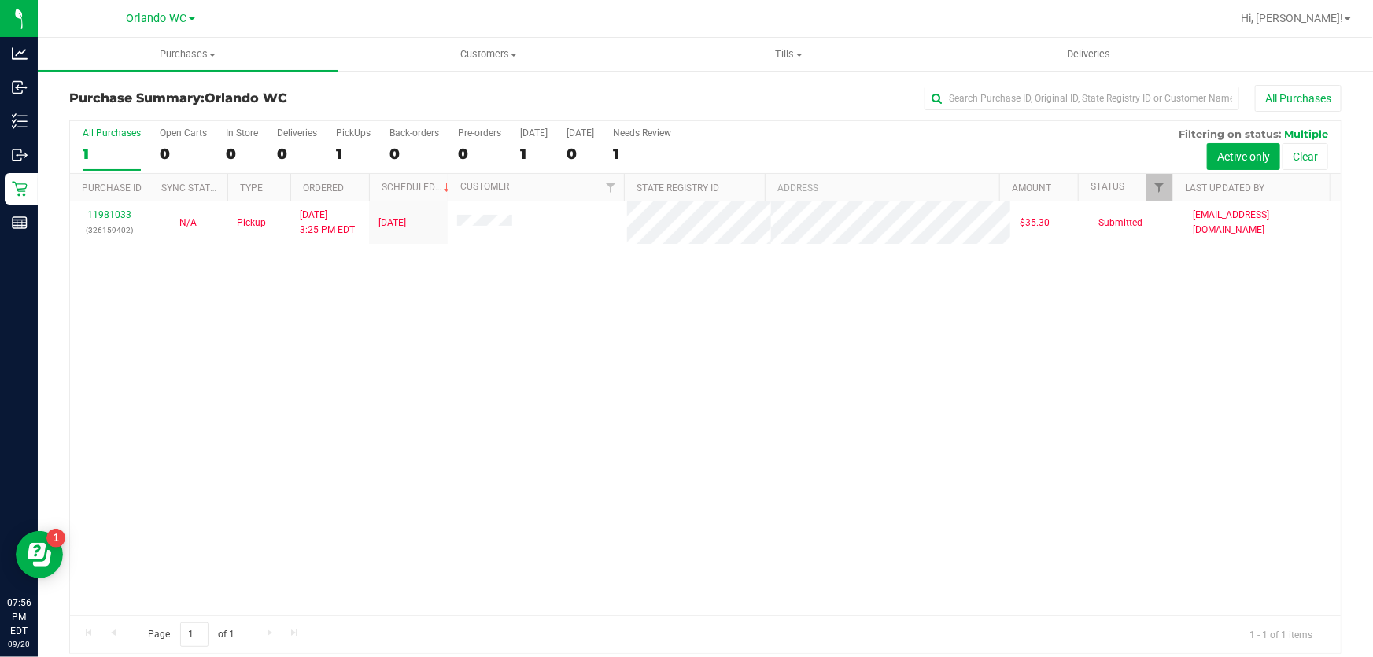
click at [382, 496] on div "11981033 (326159402) N/A Pickup 9/20/2025 3:25 PM EDT 9/20/2025 $35.30 Submitte…" at bounding box center [705, 408] width 1271 height 414
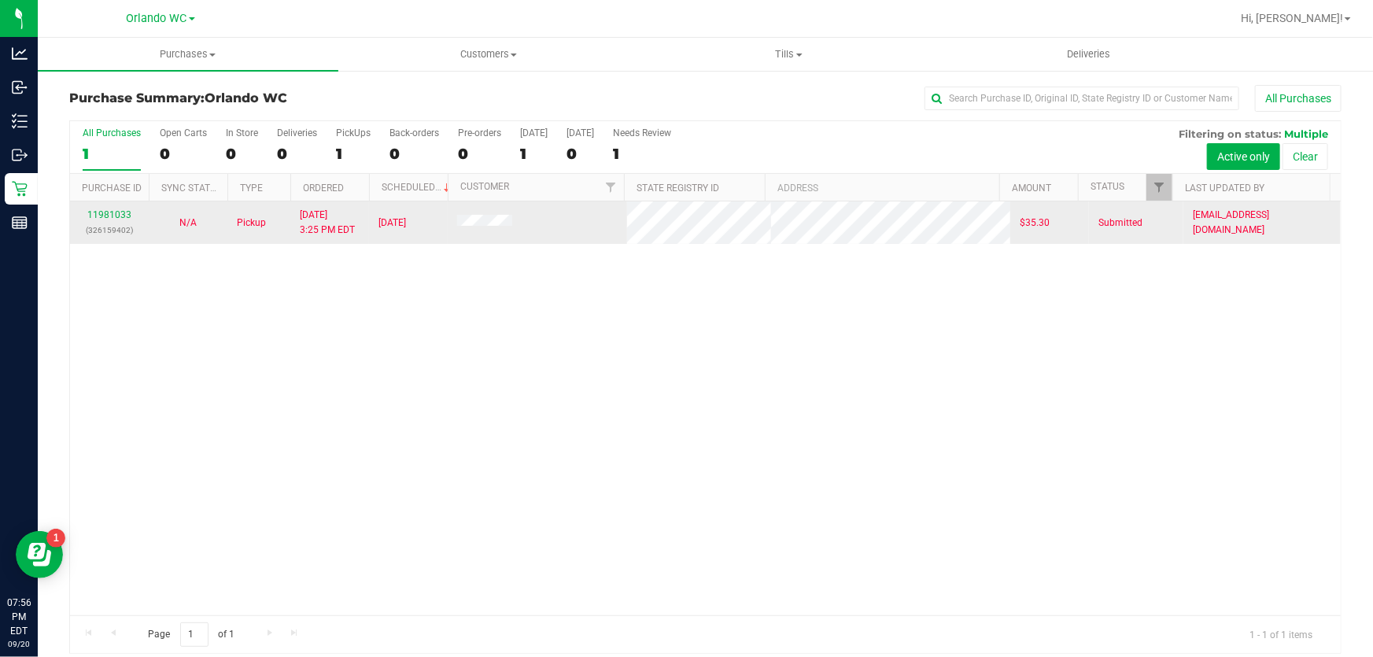
click at [124, 208] on div "11981033 (326159402)" at bounding box center [109, 223] width 60 height 30
click at [112, 213] on link "11981033" at bounding box center [109, 214] width 44 height 11
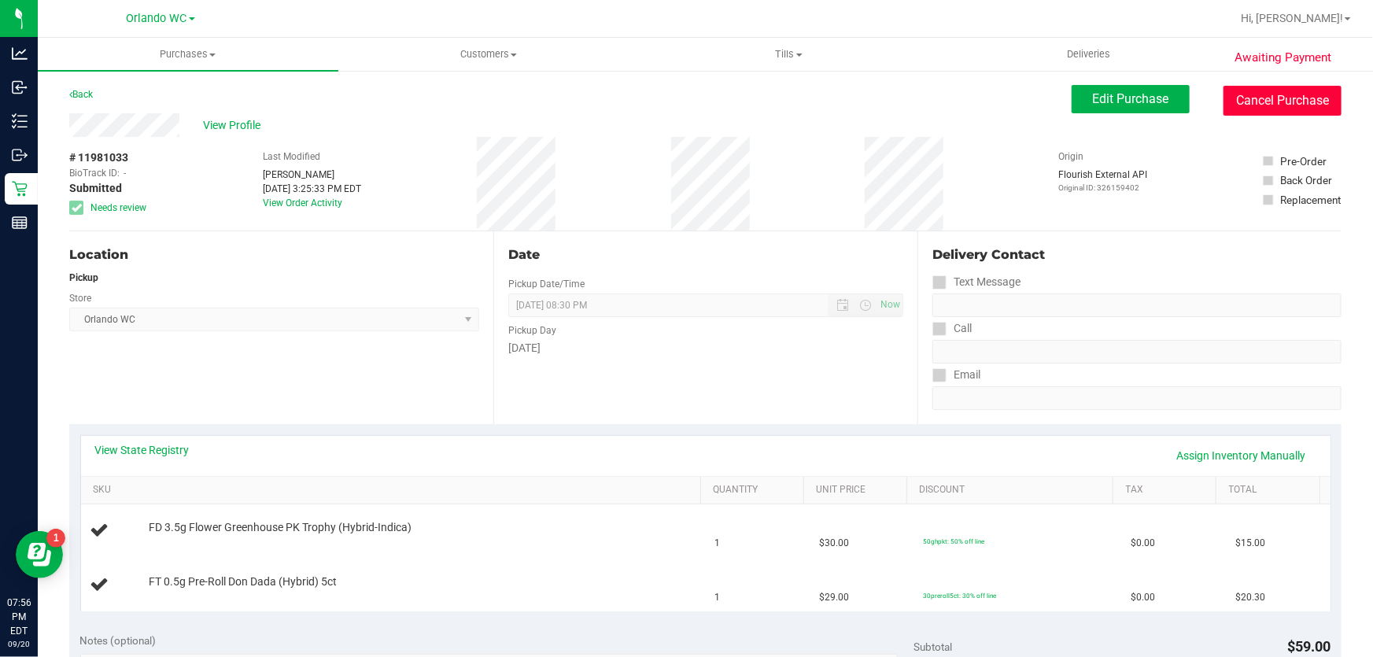
click at [1258, 111] on button "Cancel Purchase" at bounding box center [1282, 101] width 118 height 30
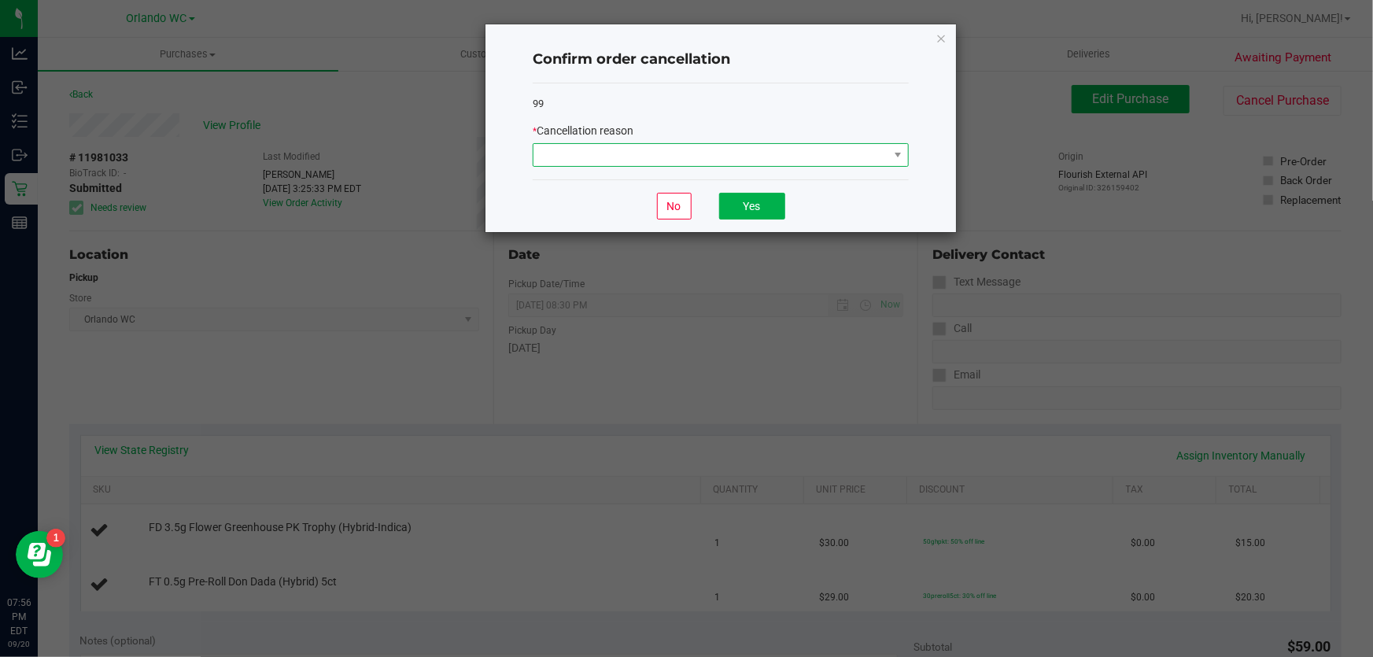
click at [807, 144] on span at bounding box center [710, 155] width 355 height 22
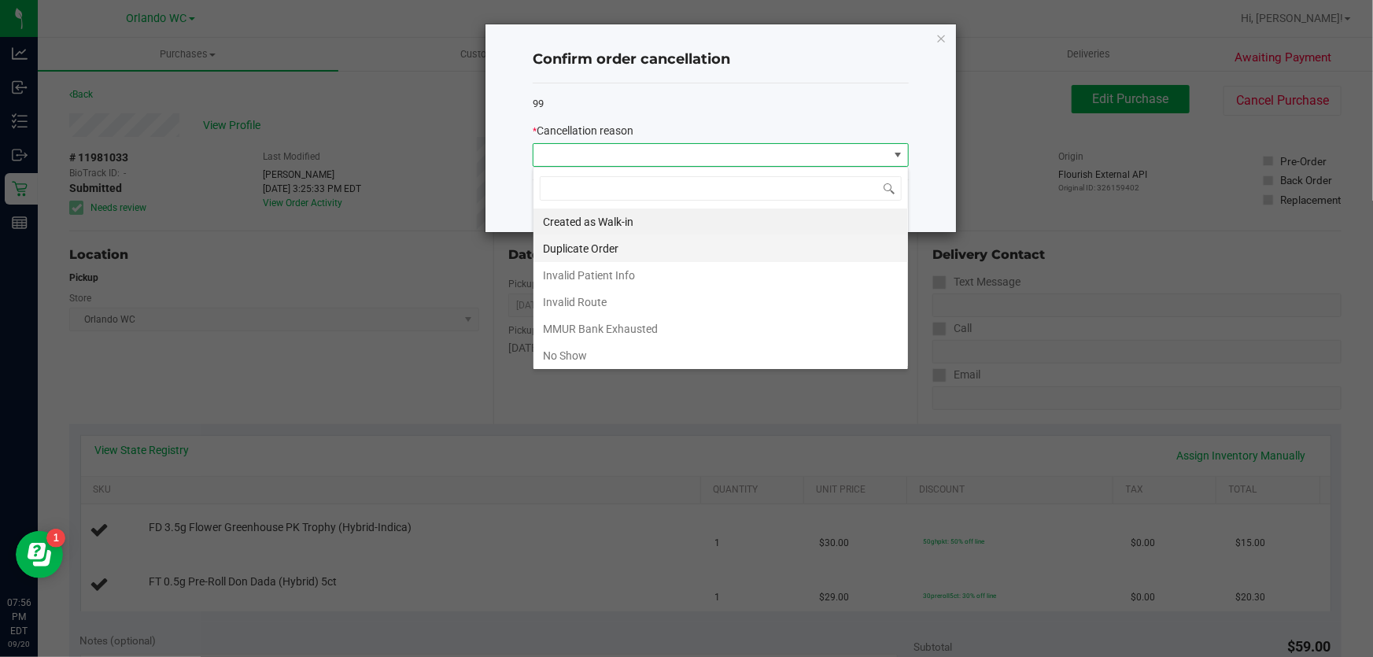
scroll to position [24, 376]
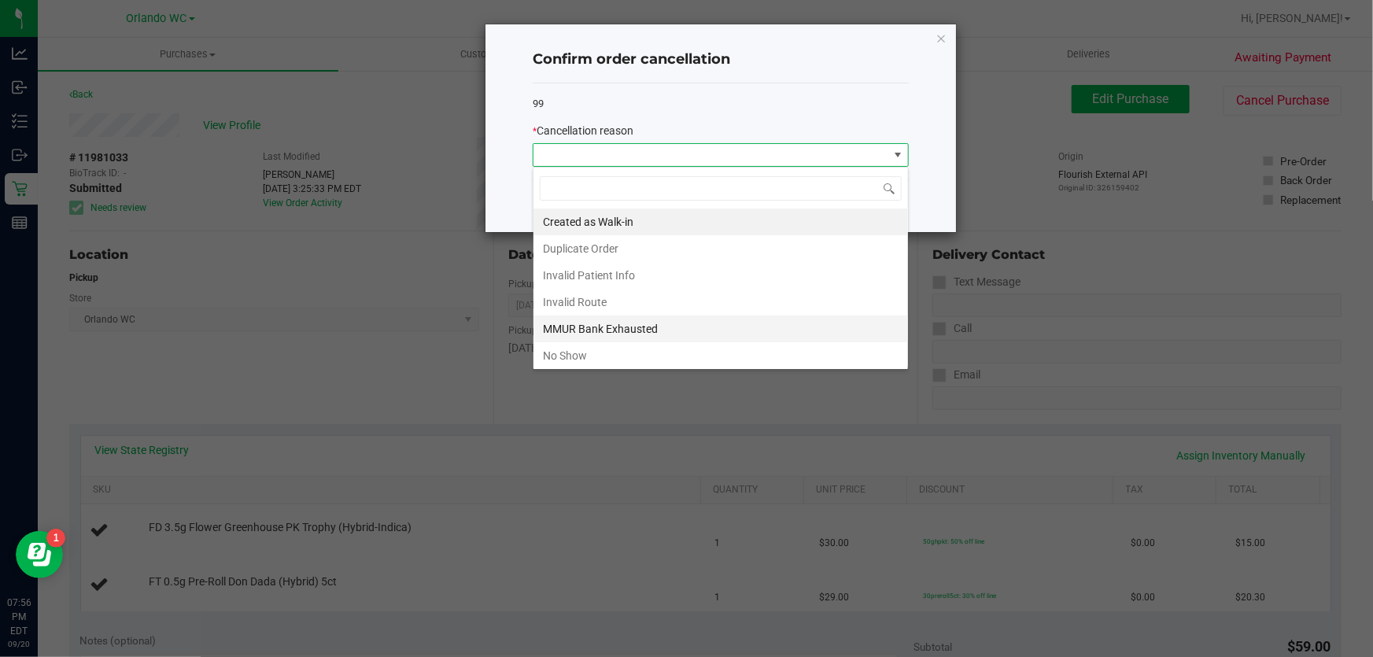
click at [614, 327] on li "MMUR Bank Exhausted" at bounding box center [720, 328] width 374 height 27
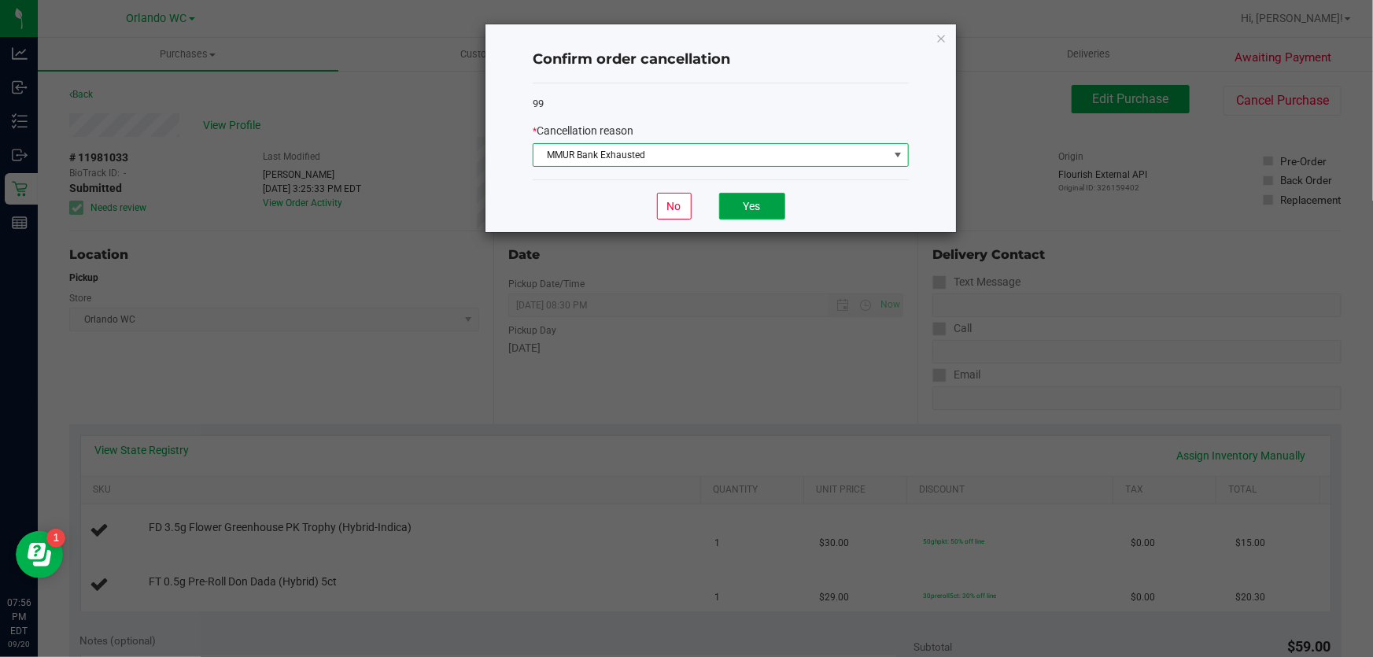
click at [742, 205] on button "Yes" at bounding box center [752, 206] width 66 height 27
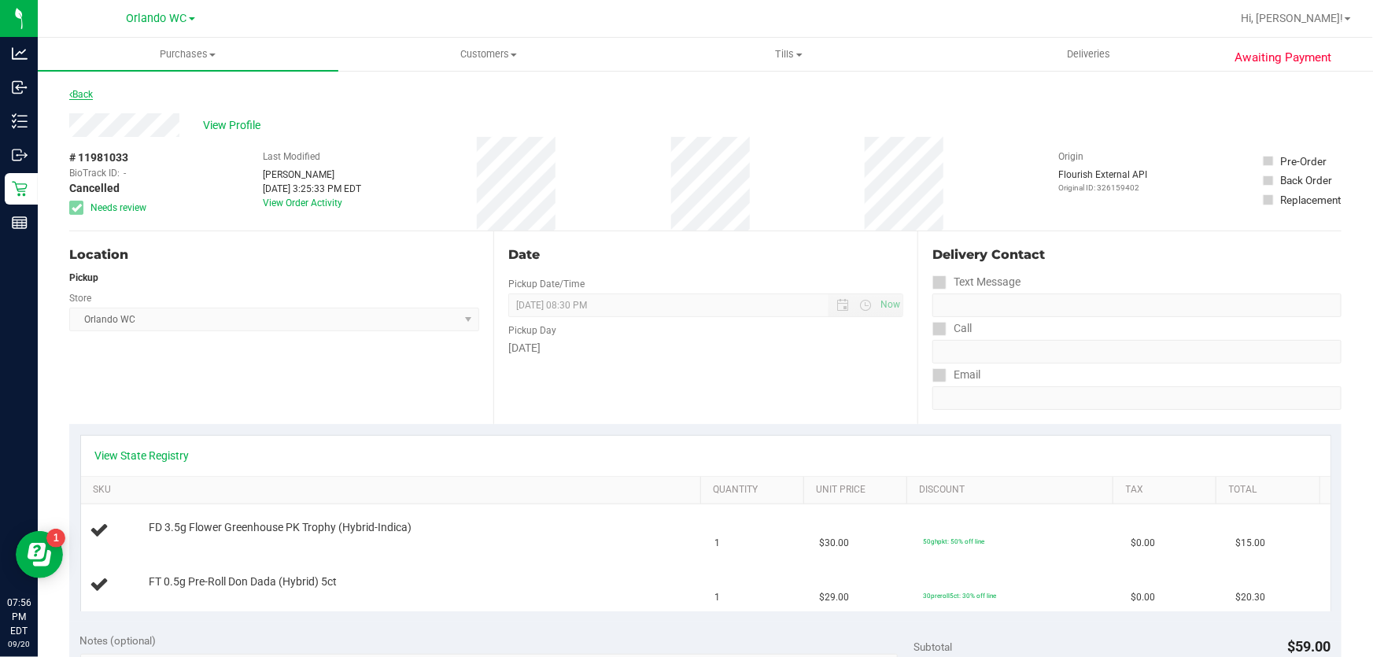
click at [87, 91] on link "Back" at bounding box center [81, 94] width 24 height 11
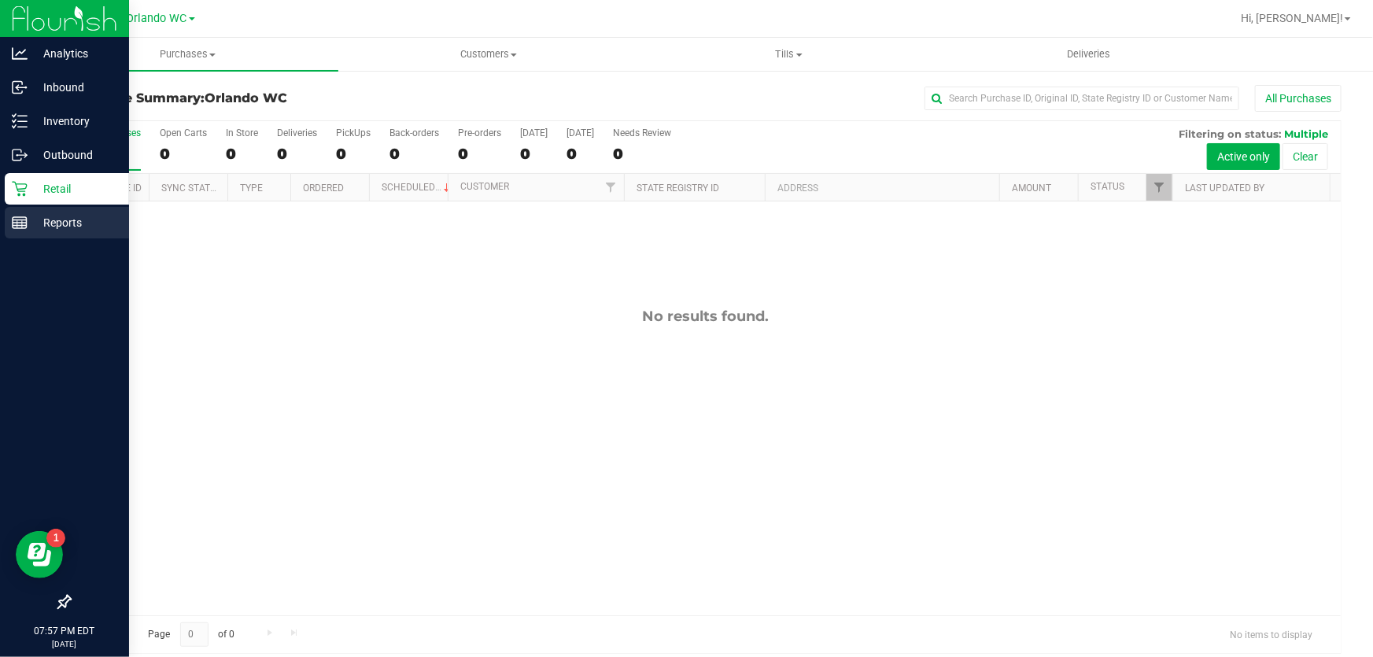
click at [13, 219] on icon at bounding box center [20, 223] width 16 height 16
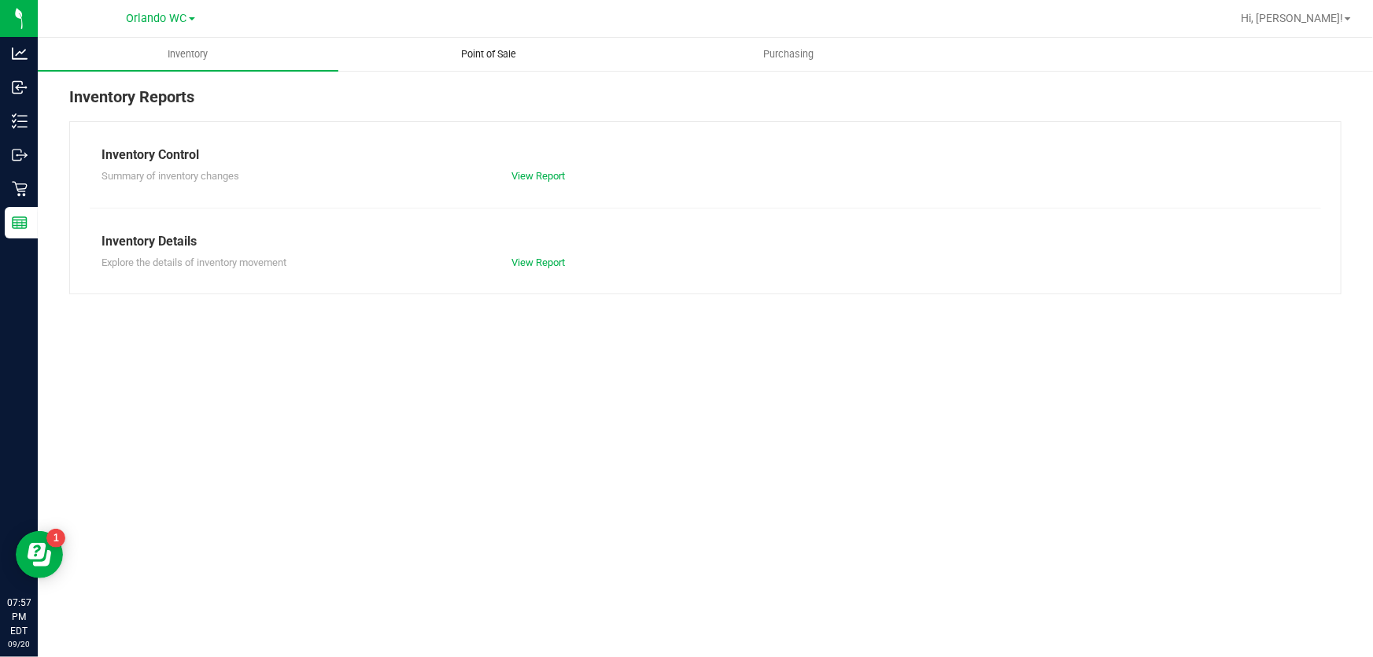
click at [493, 55] on span "Point of Sale" at bounding box center [489, 54] width 98 height 14
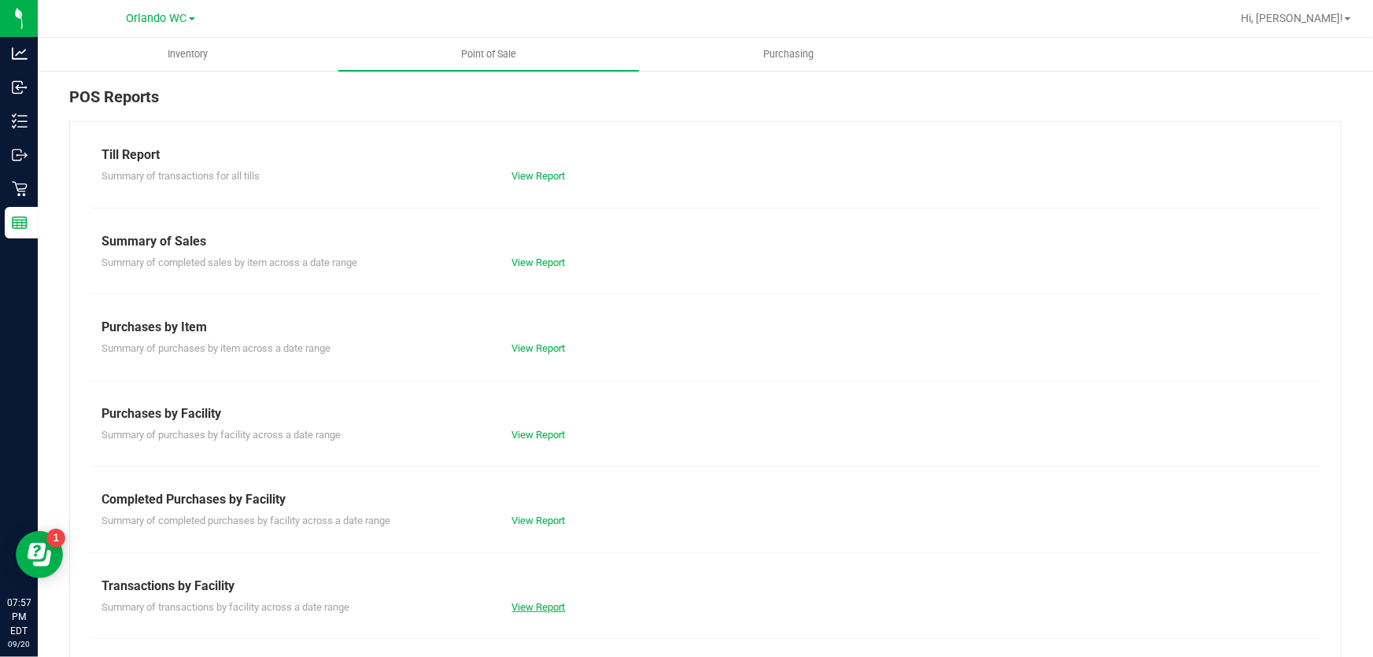
click at [526, 606] on link "View Report" at bounding box center [538, 607] width 53 height 12
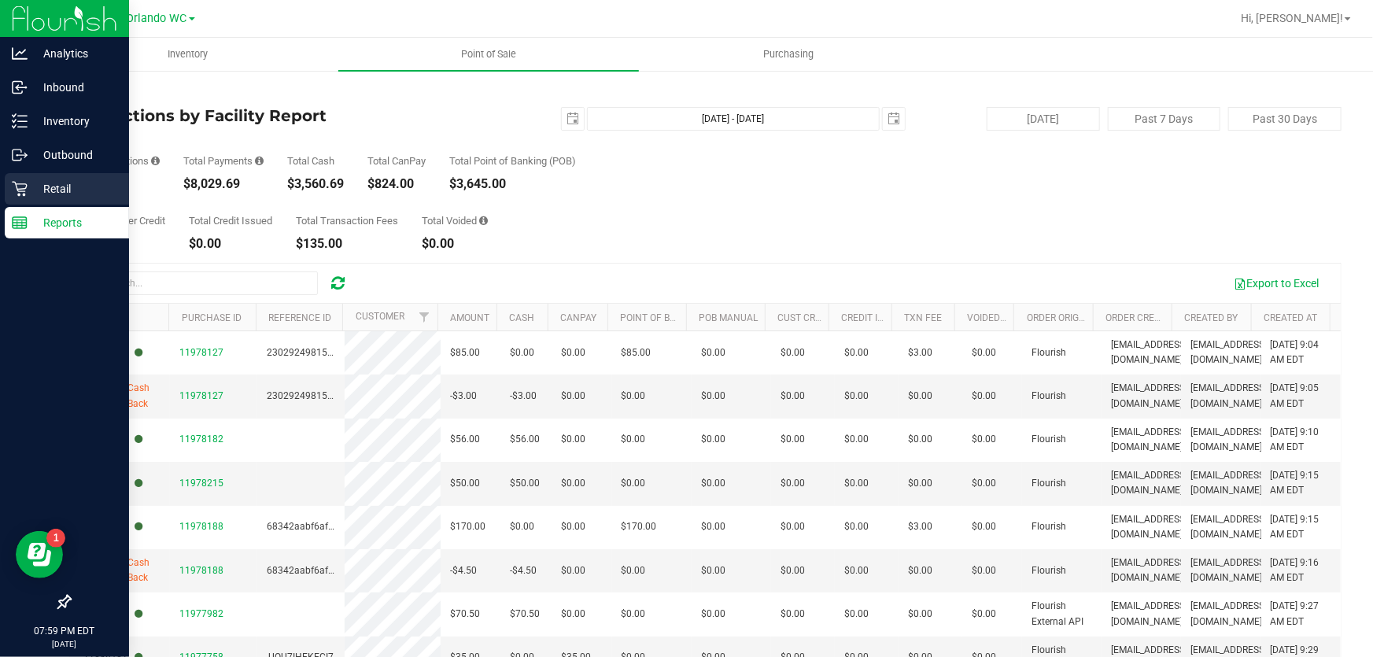
click at [81, 180] on p "Retail" at bounding box center [75, 188] width 94 height 19
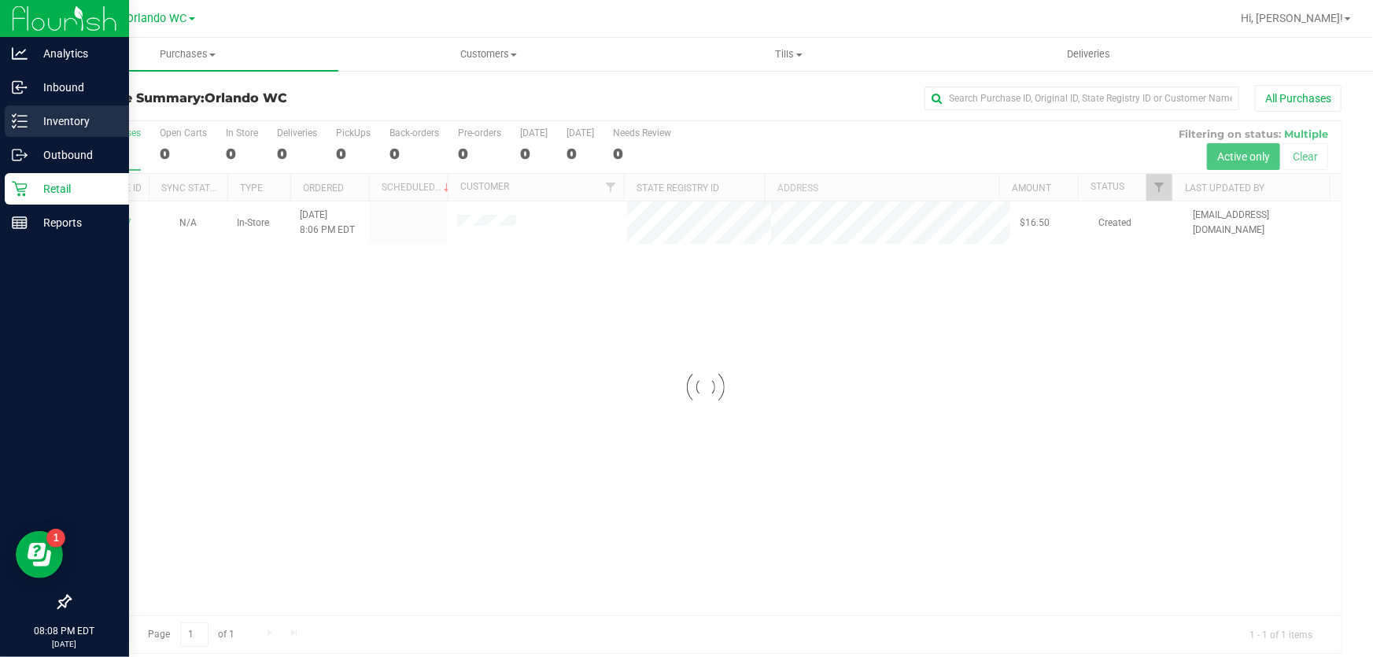
click at [22, 127] on line at bounding box center [22, 127] width 9 height 0
click at [86, 117] on p "Inventory" at bounding box center [75, 121] width 94 height 19
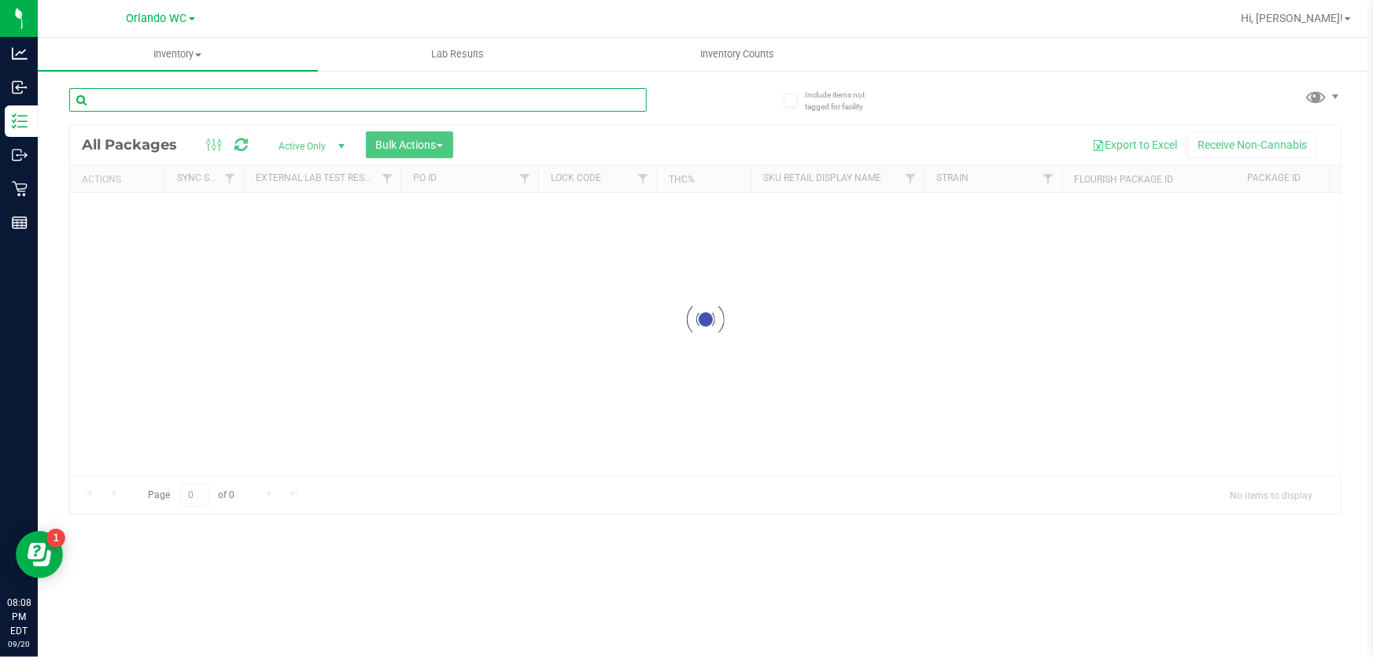
click at [367, 102] on input "text" at bounding box center [357, 100] width 577 height 24
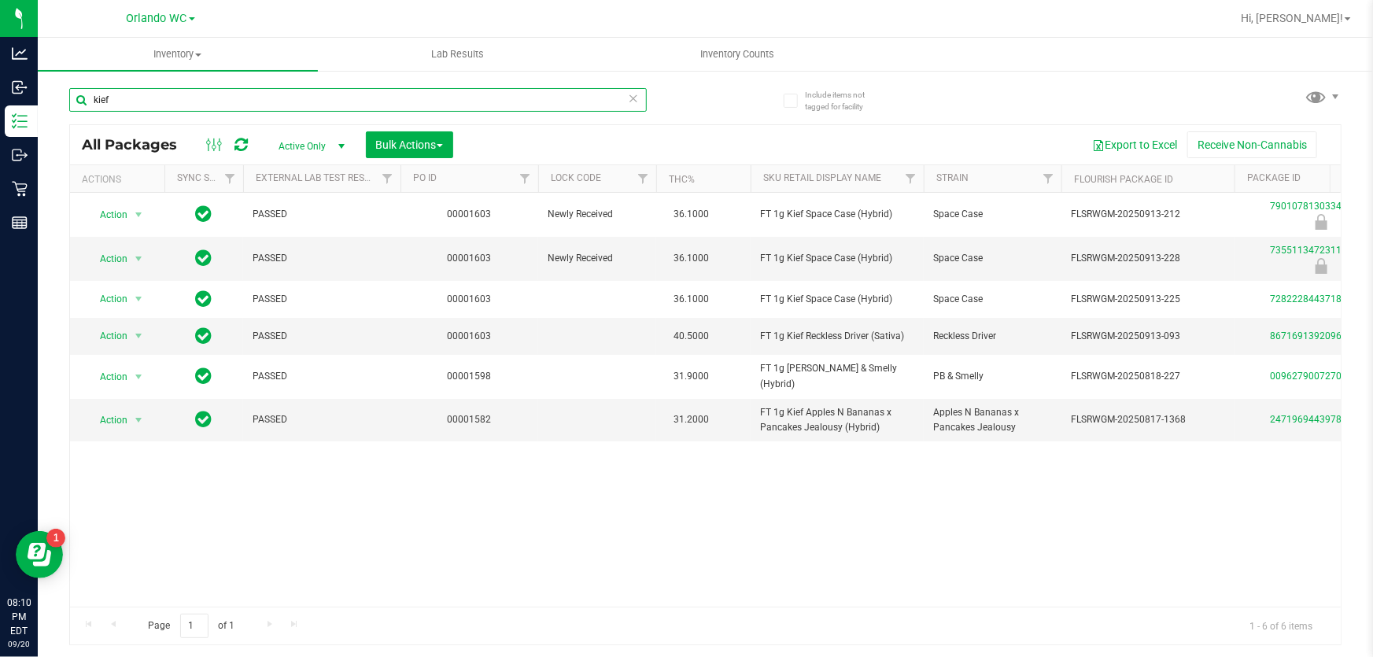
click at [127, 102] on input "kief" at bounding box center [357, 100] width 577 height 24
type input "k"
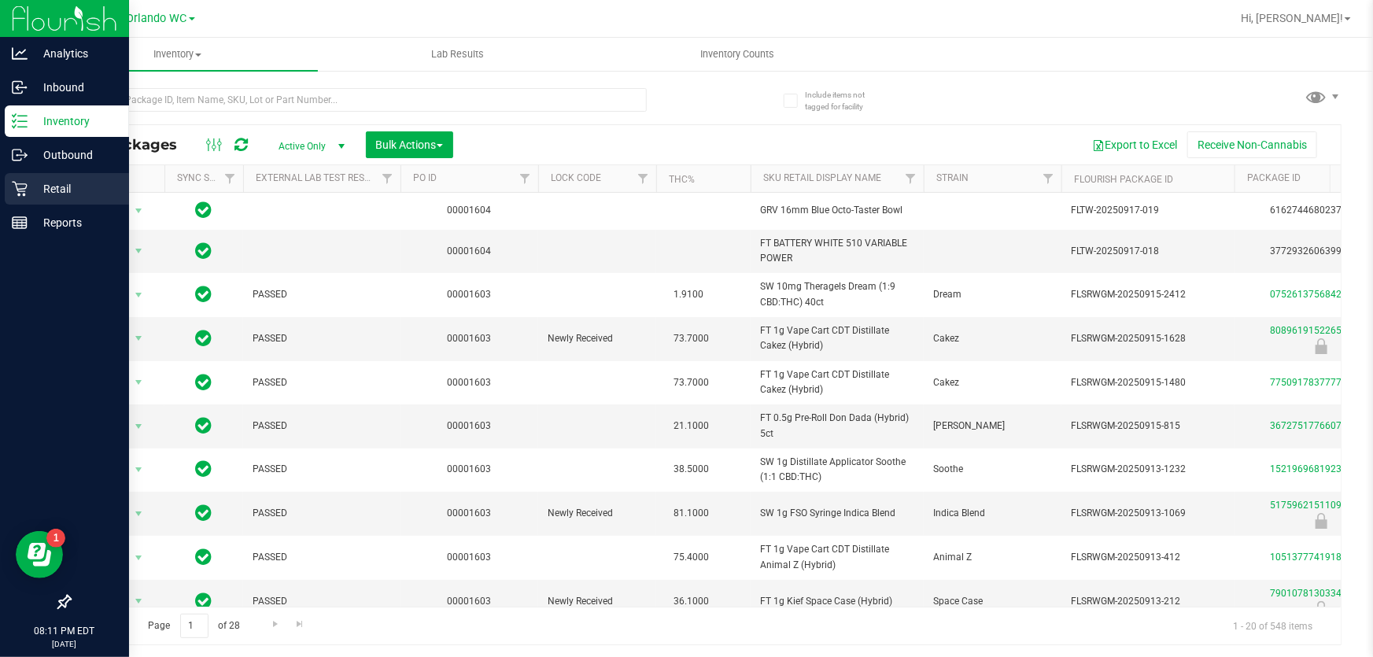
click at [43, 190] on p "Retail" at bounding box center [75, 188] width 94 height 19
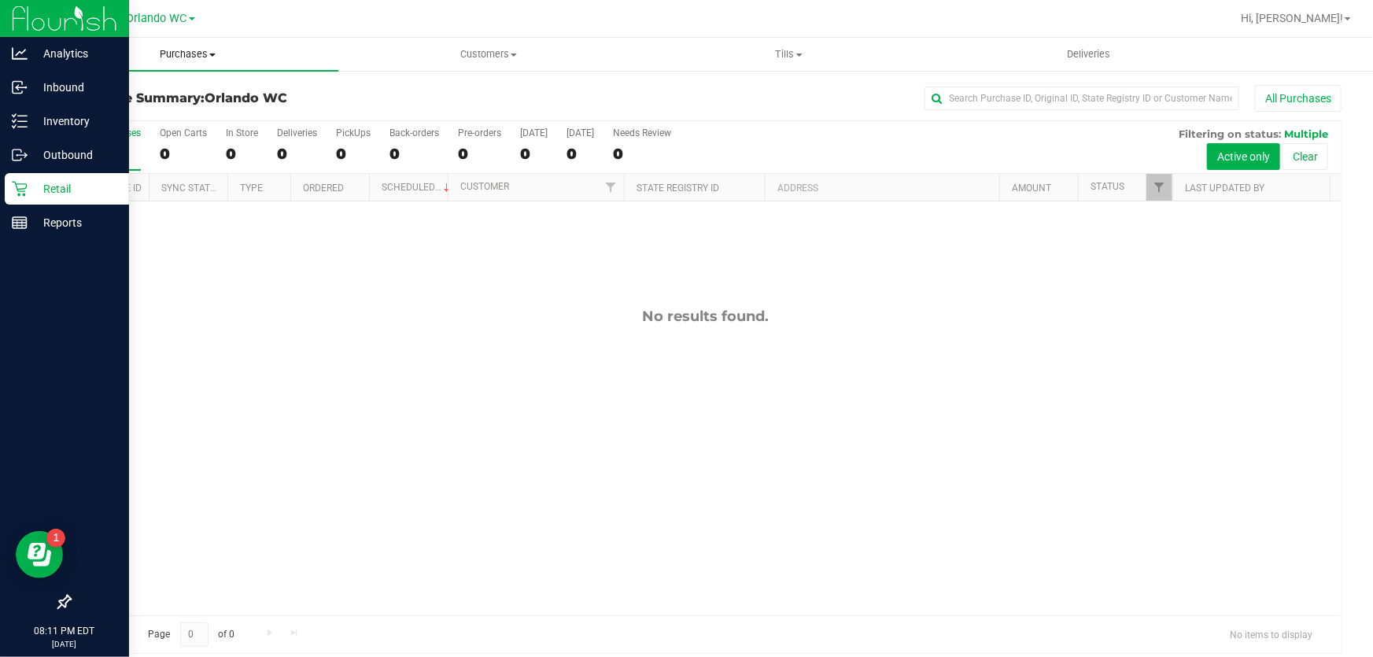
click at [206, 55] on span "Purchases" at bounding box center [188, 54] width 301 height 14
click at [97, 109] on span "Fulfillment" at bounding box center [87, 113] width 98 height 13
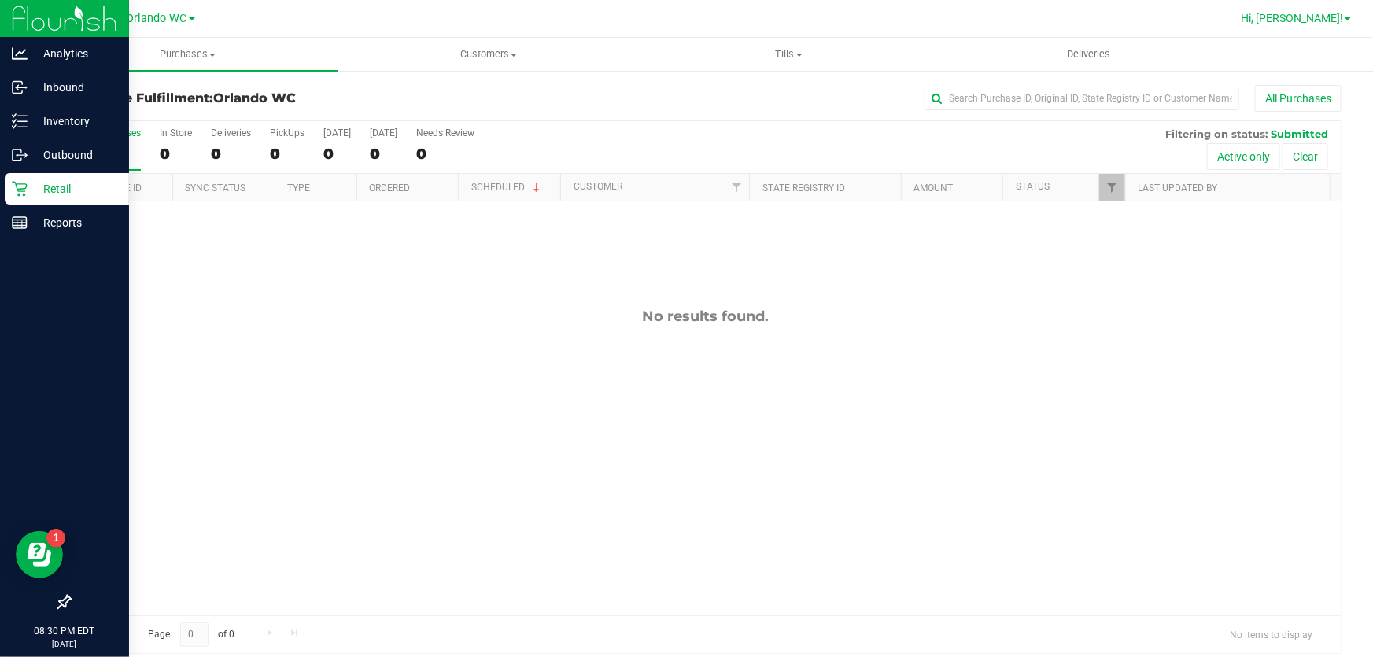
click at [1327, 18] on span "Hi, [PERSON_NAME]!" at bounding box center [1292, 18] width 102 height 13
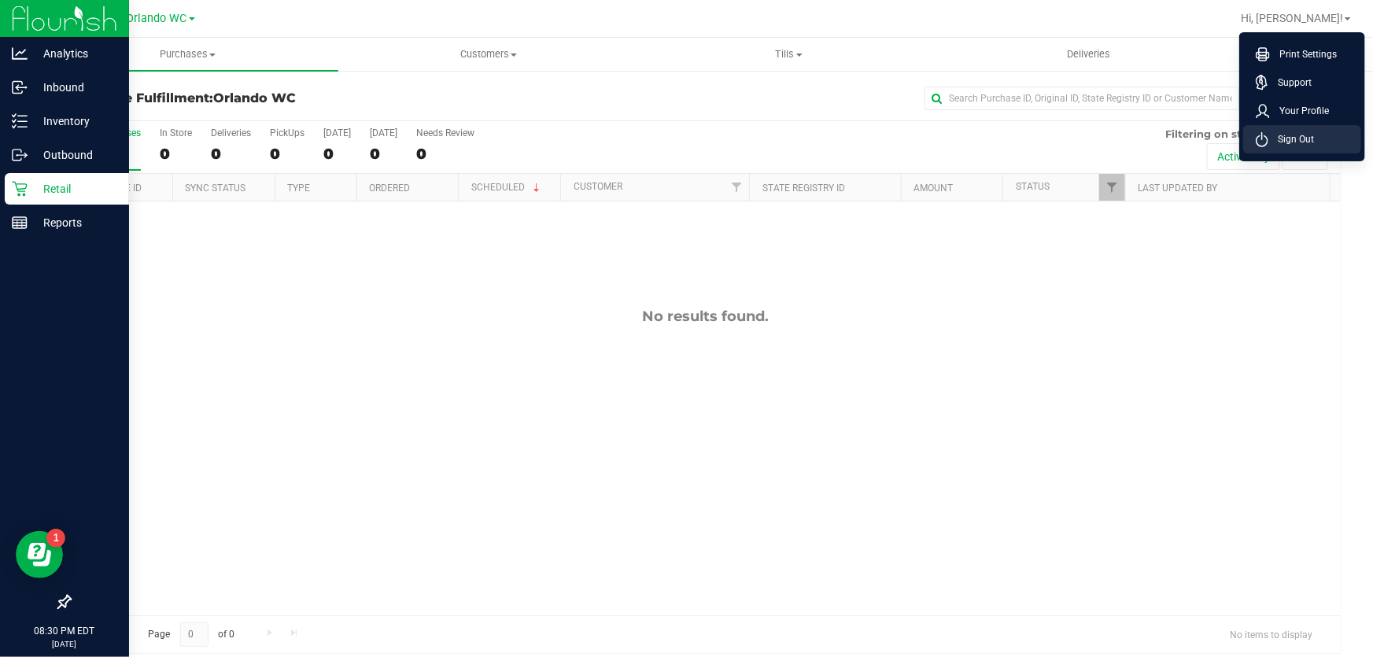
click at [1293, 148] on li "Sign Out" at bounding box center [1302, 139] width 118 height 28
